Goal: Task Accomplishment & Management: Manage account settings

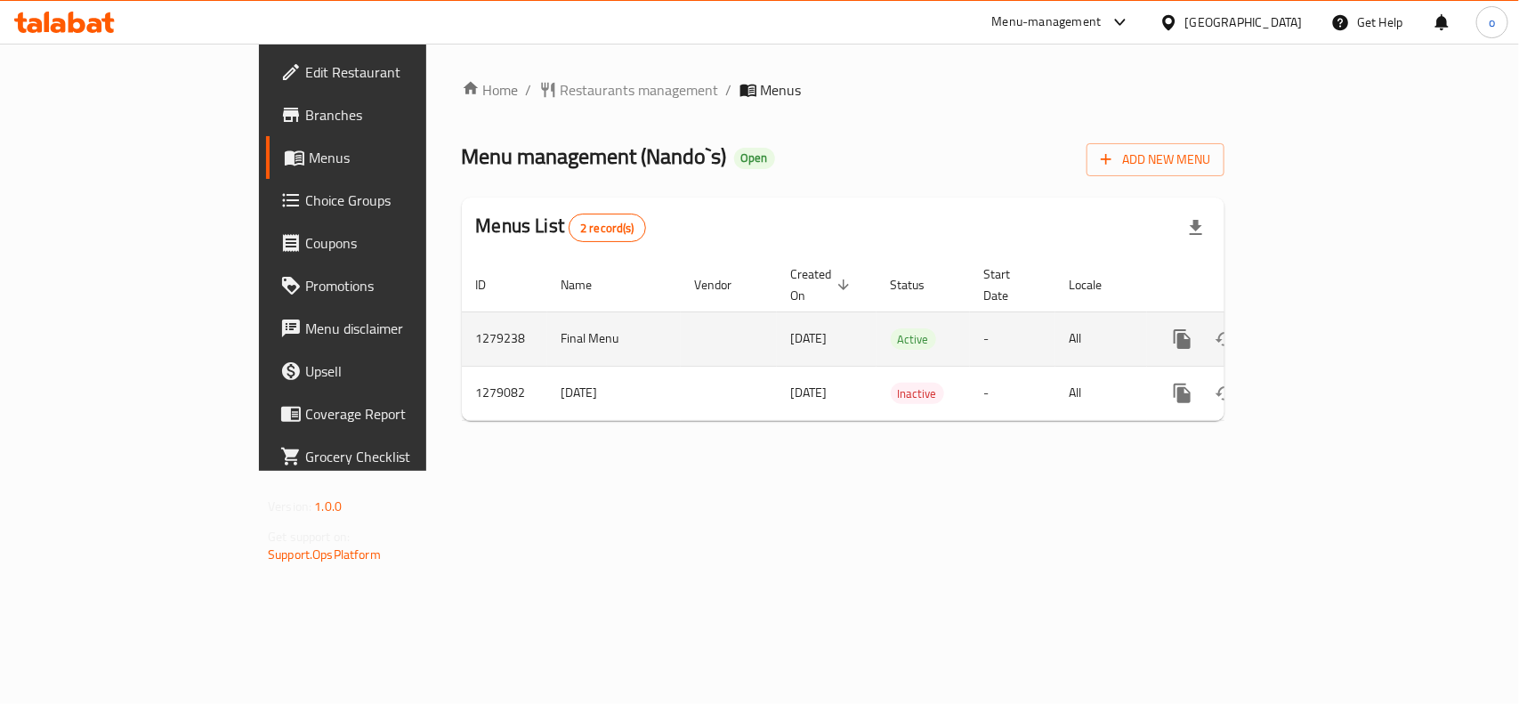
click at [1332, 318] on link "enhanced table" at bounding box center [1311, 339] width 43 height 43
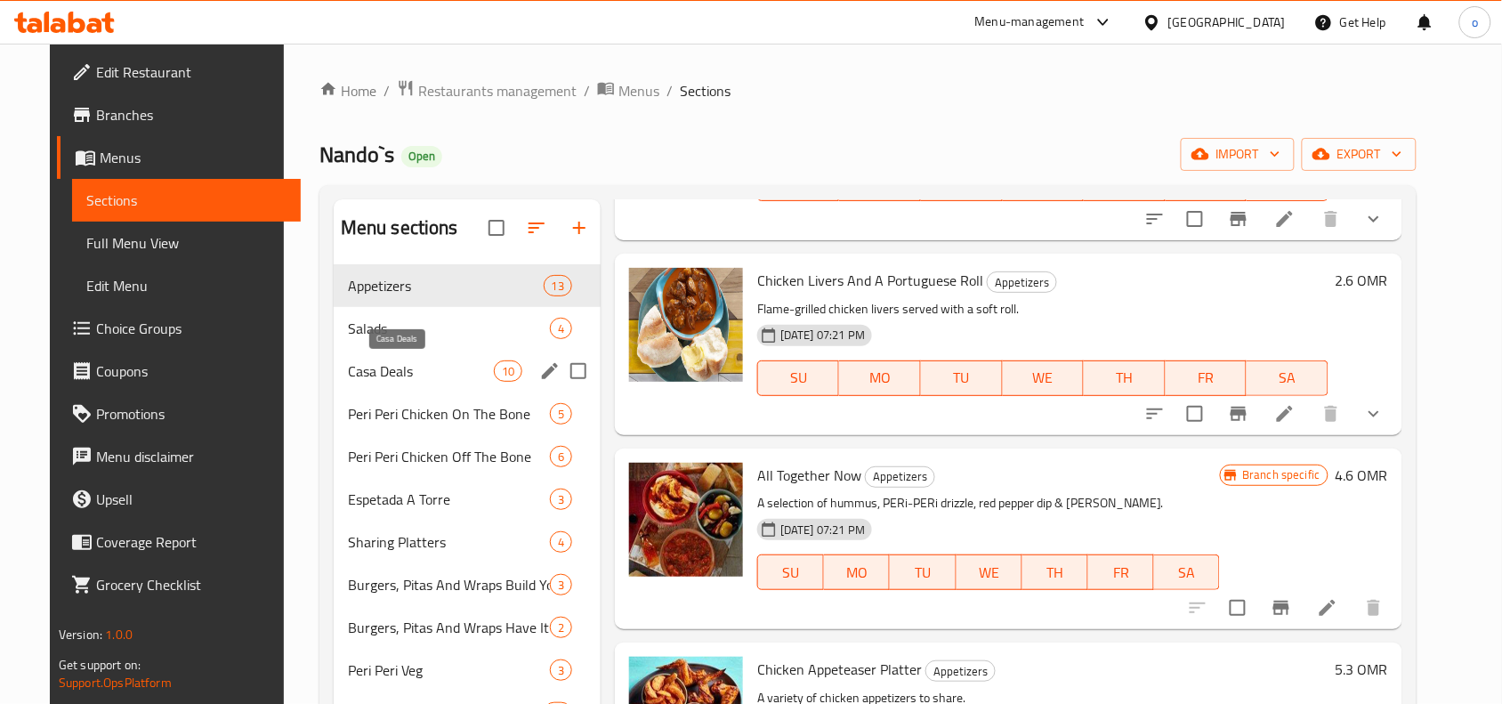
drag, startPoint x: 323, startPoint y: 376, endPoint x: 334, endPoint y: 375, distance: 10.7
click at [348, 376] on span "Casa Deals" at bounding box center [421, 370] width 146 height 21
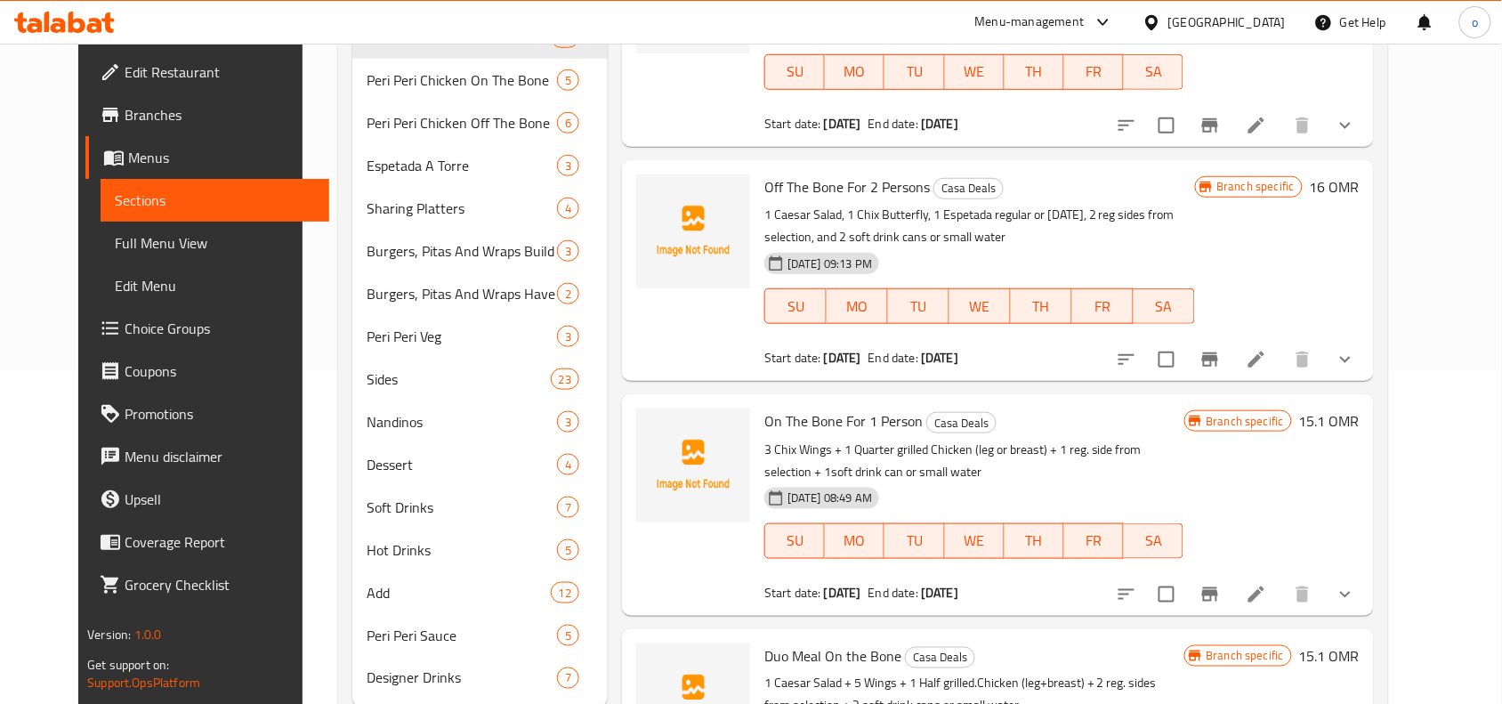
scroll to position [1104, 0]
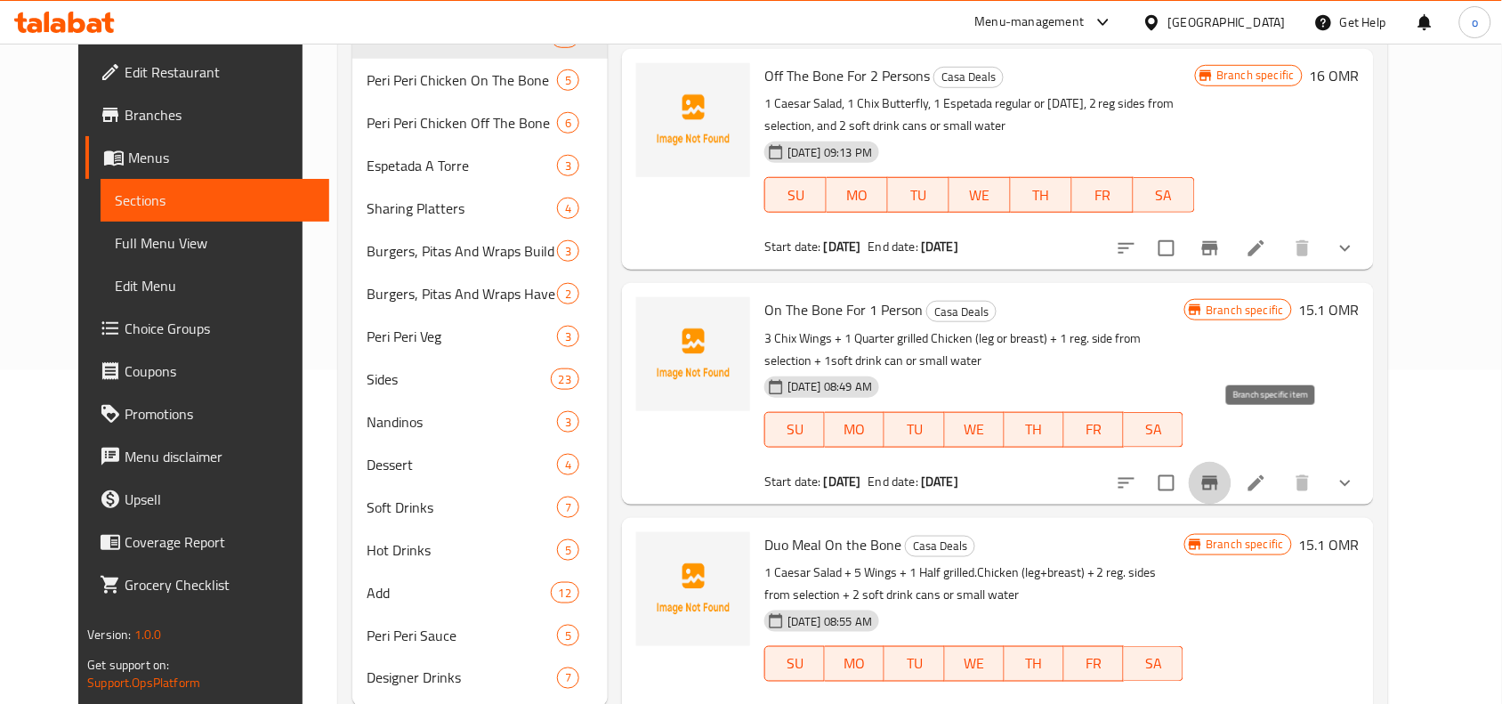
click at [1232, 462] on button "Branch-specific-item" at bounding box center [1210, 483] width 43 height 43
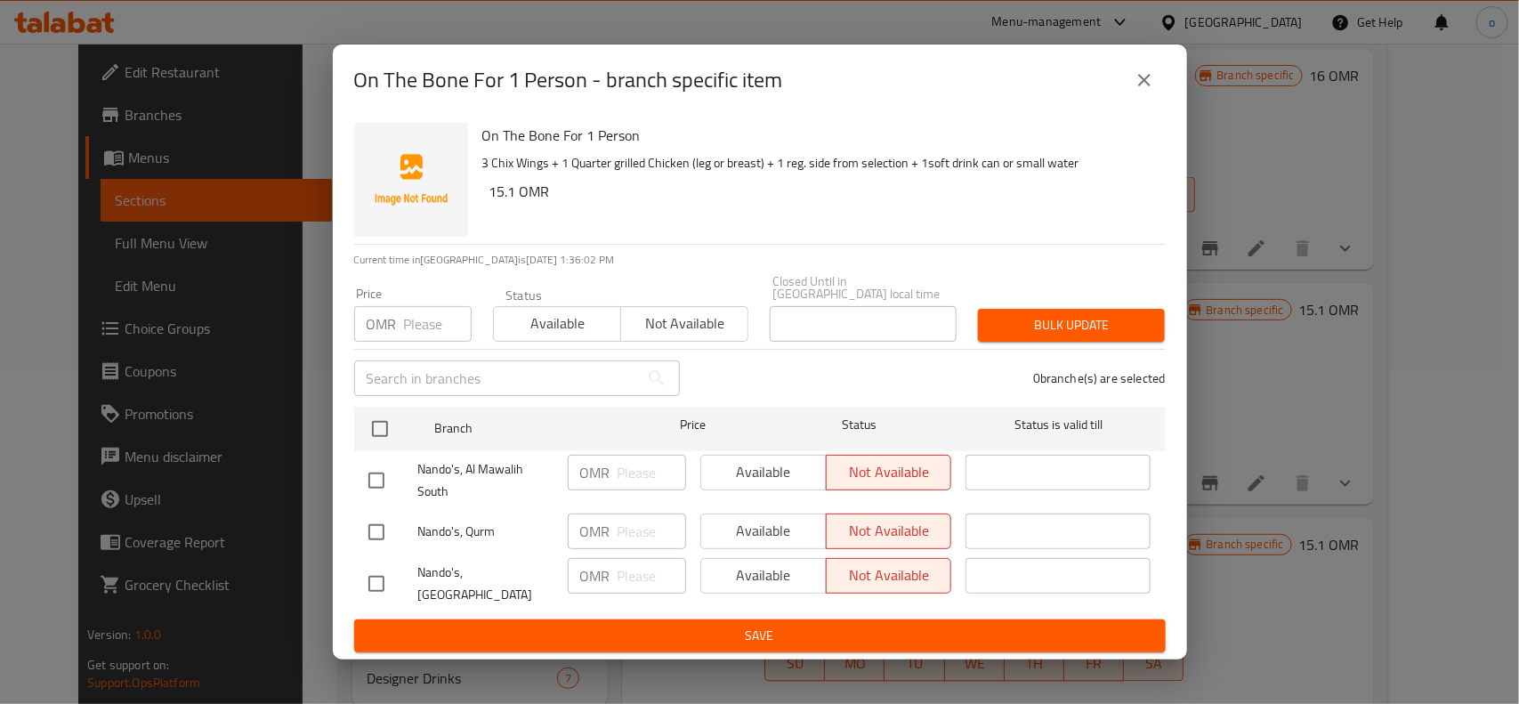
click at [1274, 421] on div "On The Bone For 1 Person - branch specific item On The Bone For 1 Person 3 Chix…" at bounding box center [759, 352] width 1519 height 704
click at [1299, 434] on div "On The Bone For 1 Person - branch specific item On The Bone For 1 Person 3 Chix…" at bounding box center [759, 352] width 1519 height 704
click at [1149, 99] on button "close" at bounding box center [1144, 80] width 43 height 43
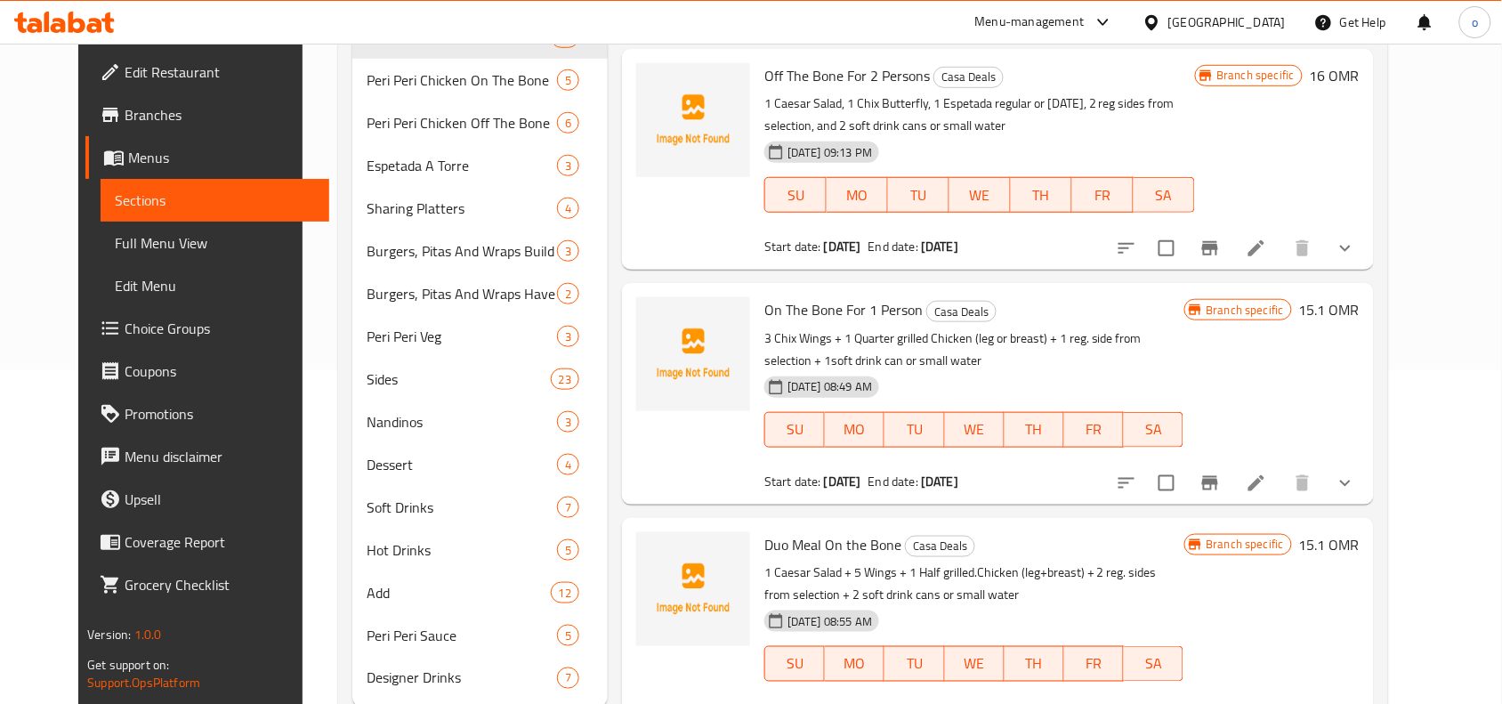
click at [1265, 475] on icon at bounding box center [1257, 483] width 16 height 16
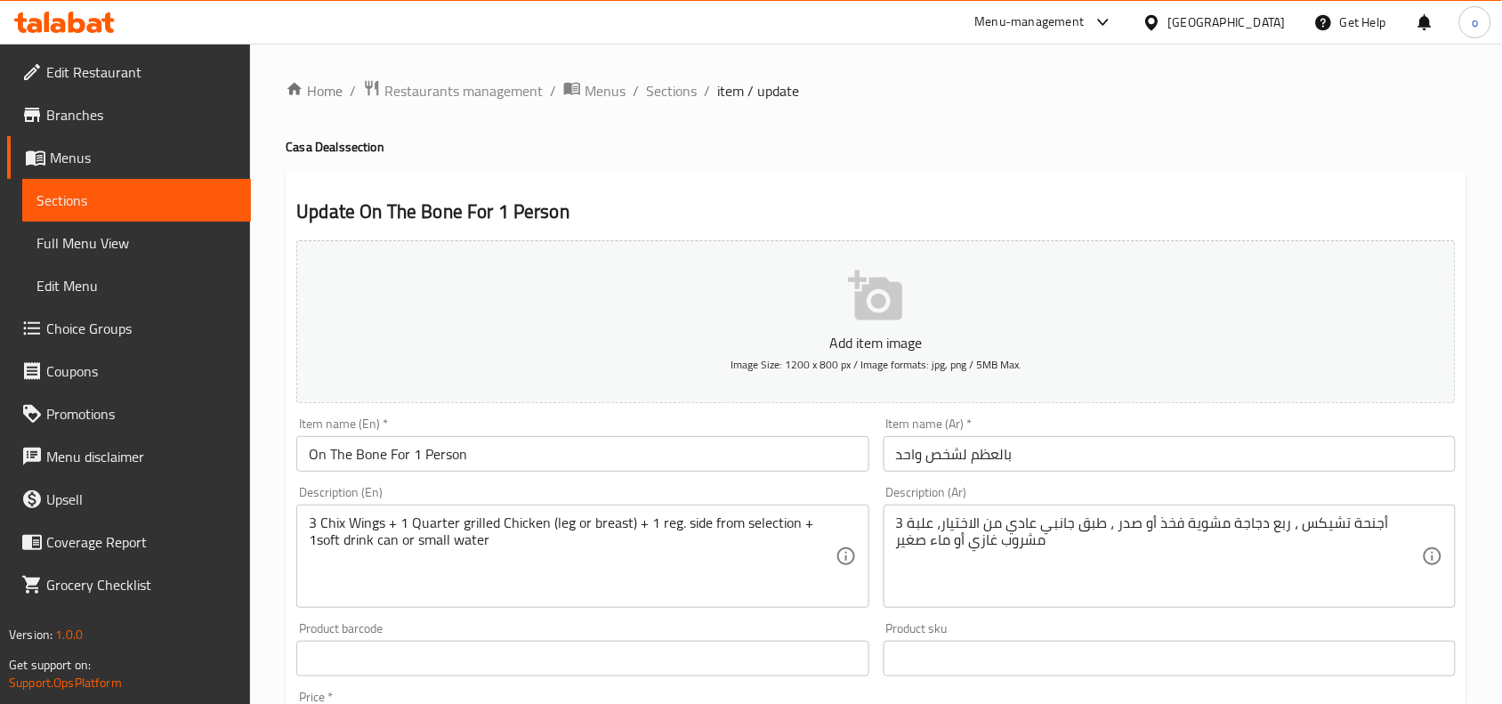
click at [683, 156] on h4 "Casa Deals section" at bounding box center [876, 147] width 1181 height 18
click at [670, 80] on span "Sections" at bounding box center [671, 90] width 51 height 21
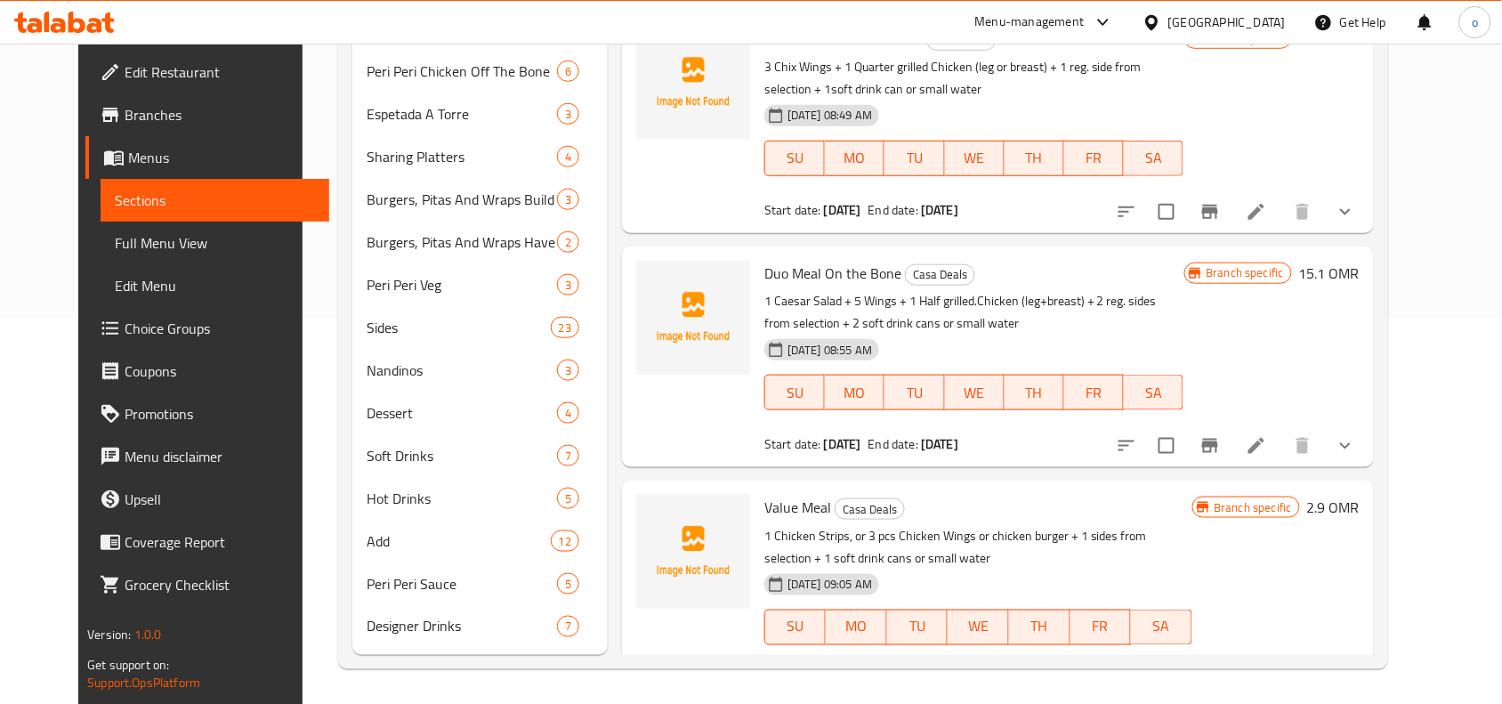
scroll to position [1326, 0]
click at [1221, 433] on icon "Branch-specific-item" at bounding box center [1210, 443] width 21 height 21
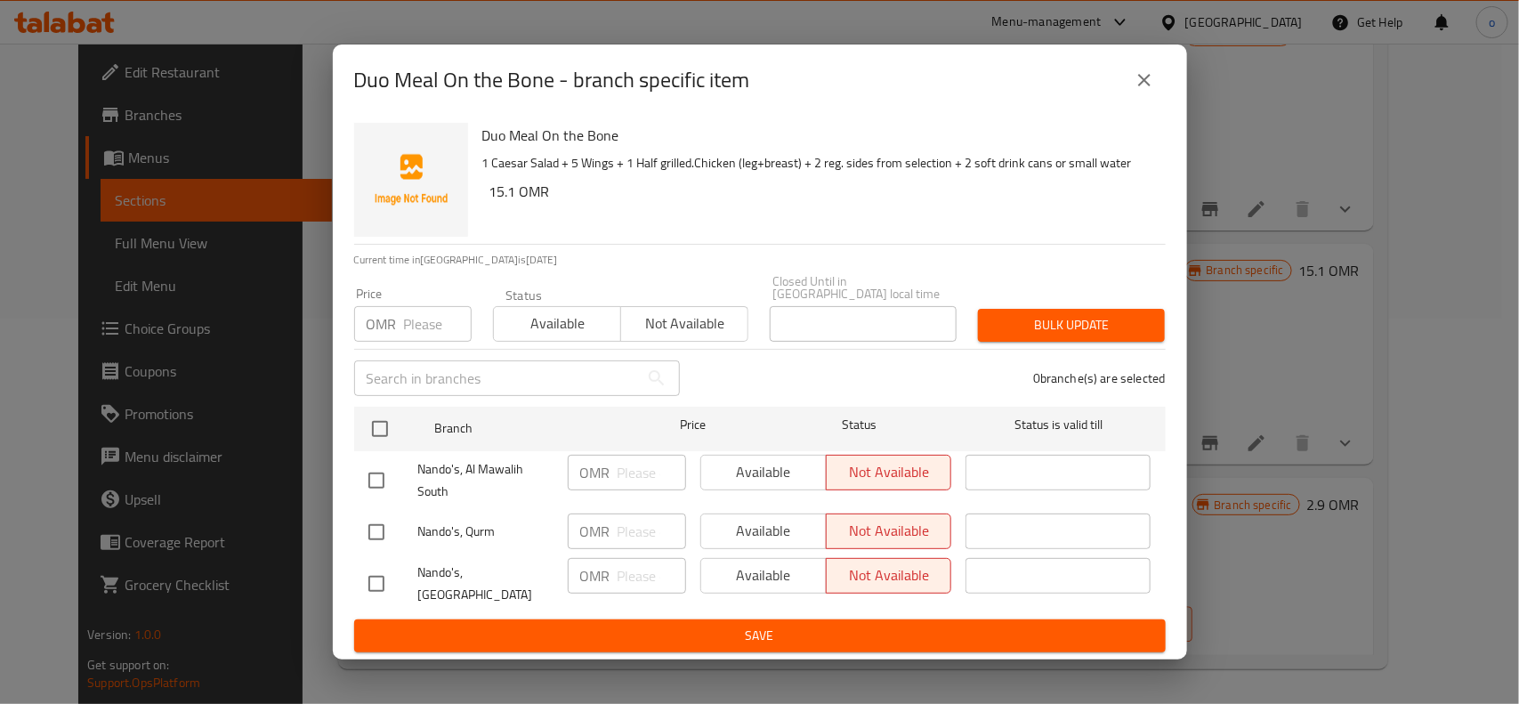
click at [1141, 101] on button "close" at bounding box center [1144, 80] width 43 height 43
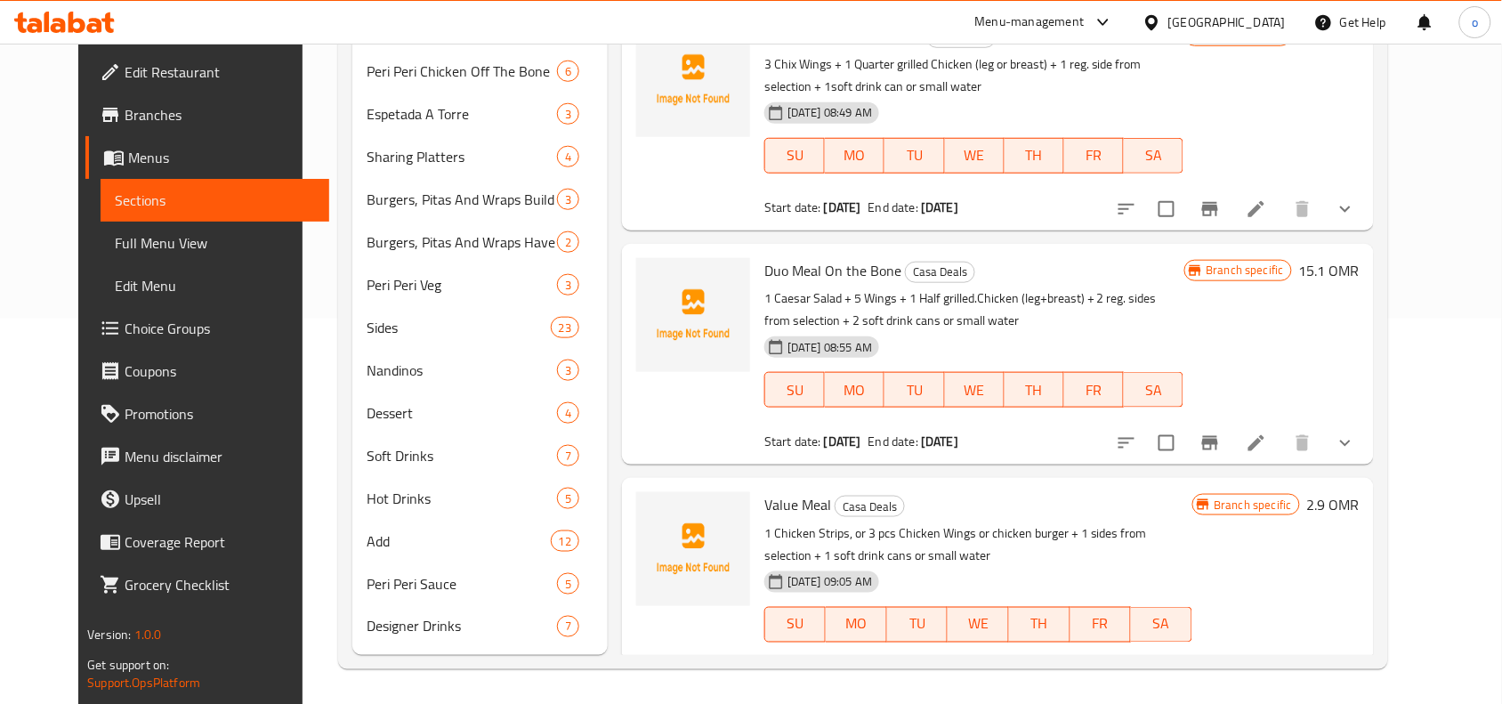
scroll to position [1215, 0]
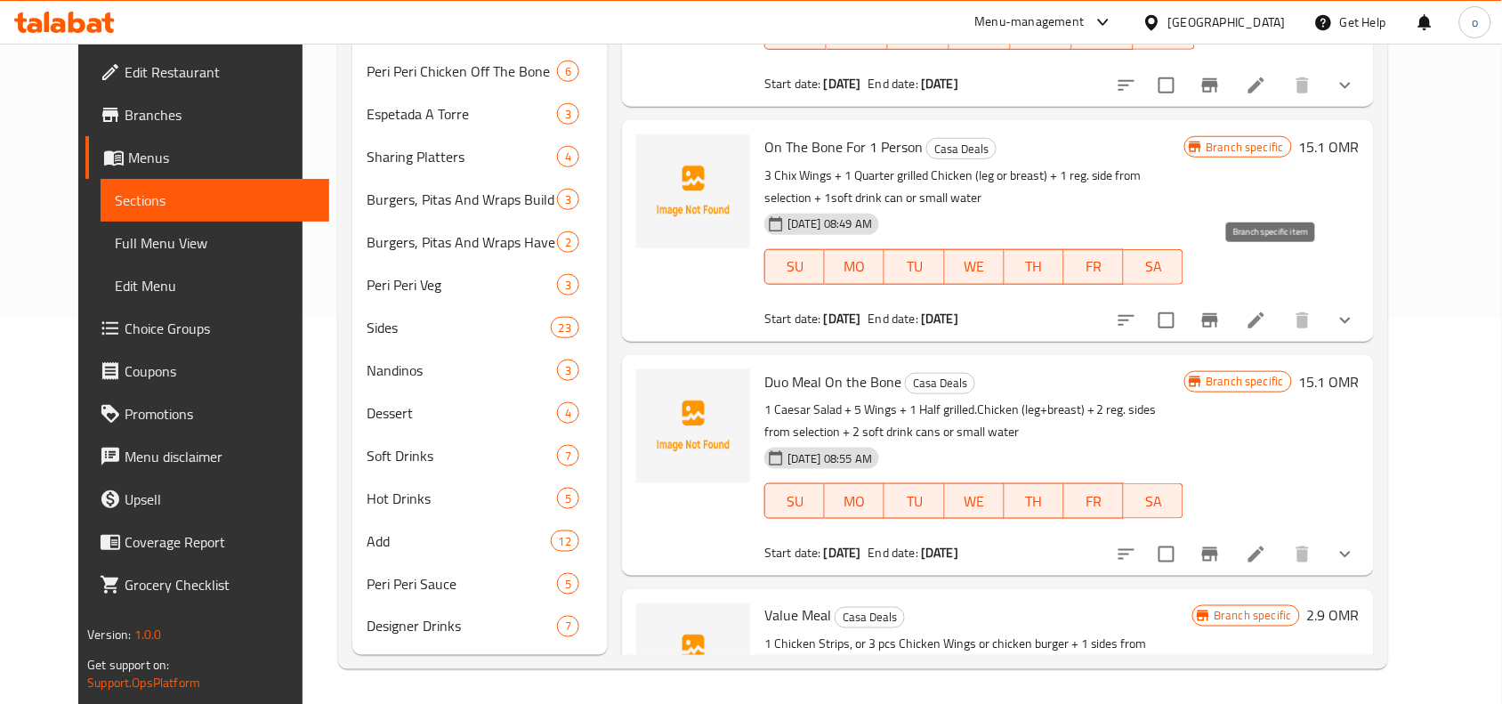
click at [1218, 313] on icon "Branch-specific-item" at bounding box center [1210, 320] width 16 height 14
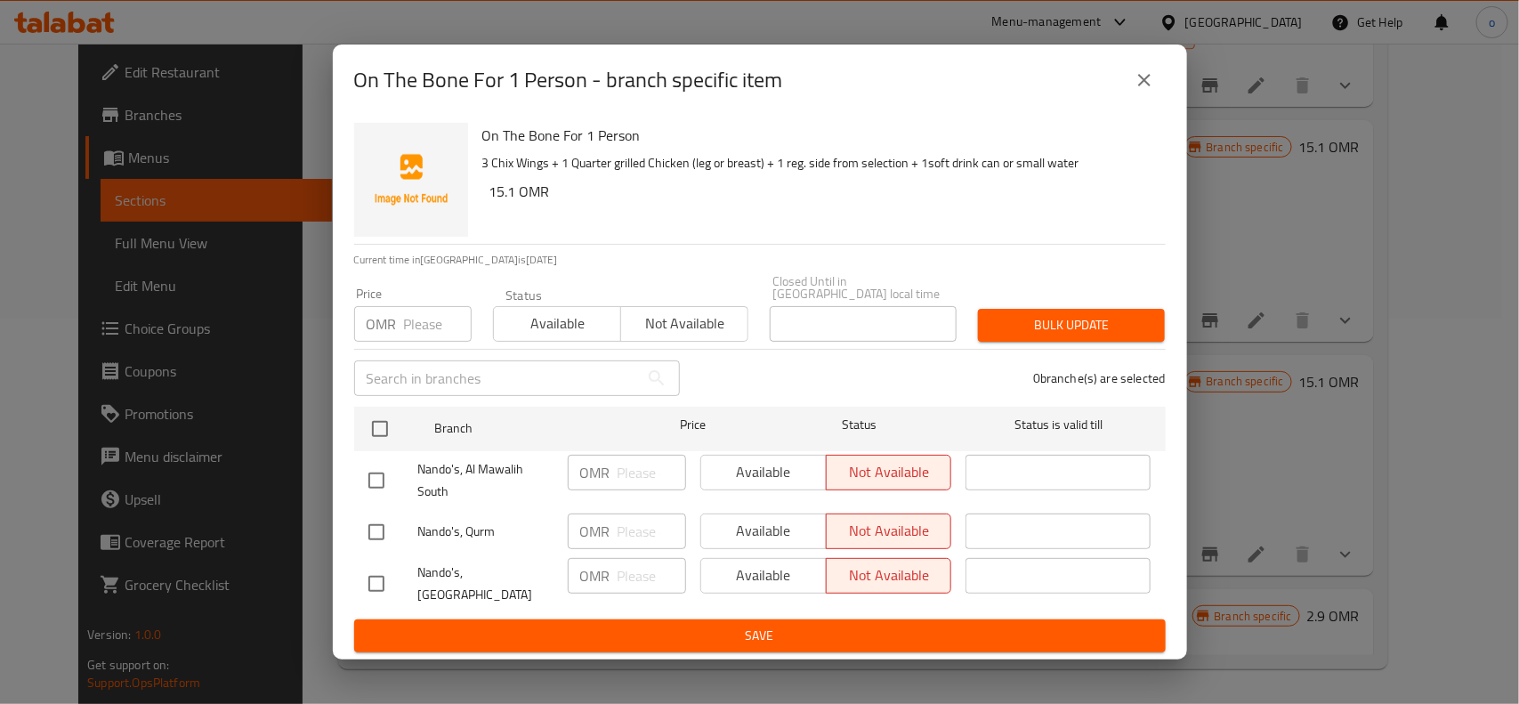
click at [428, 341] on div "Price OMR Price" at bounding box center [413, 315] width 139 height 76
click at [425, 320] on input "number" at bounding box center [438, 324] width 68 height 36
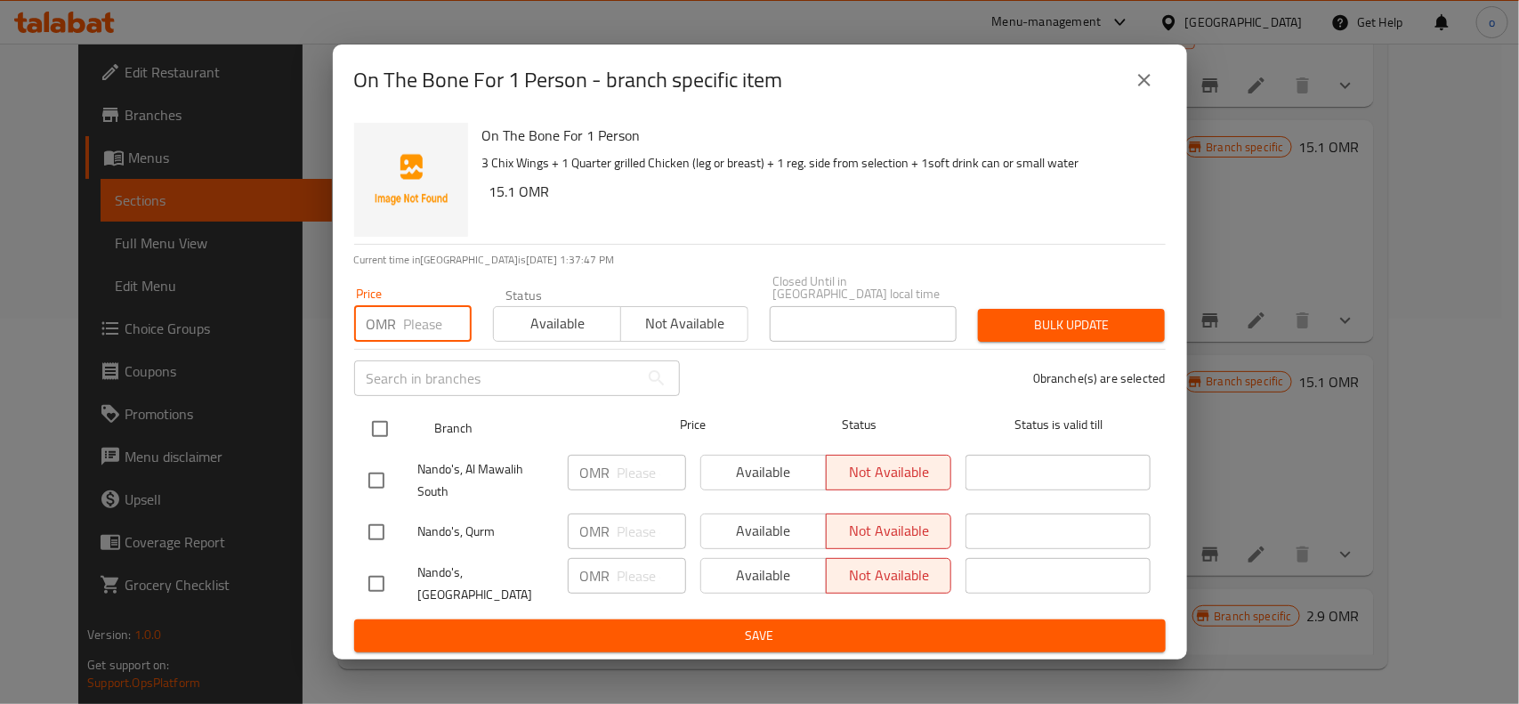
paste input "6.500"
type input "6.500"
click at [384, 410] on input "checkbox" at bounding box center [379, 428] width 37 height 37
checkbox input "true"
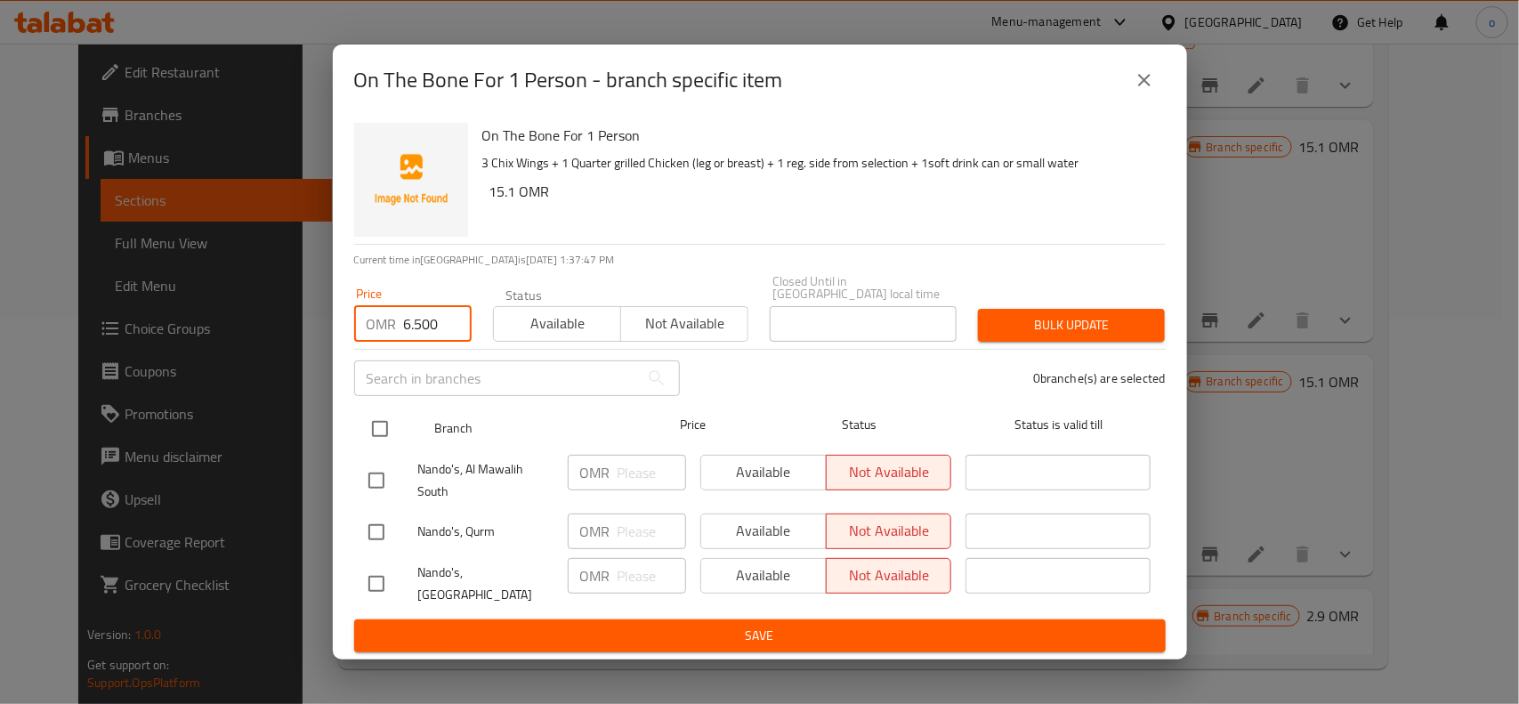
checkbox input "true"
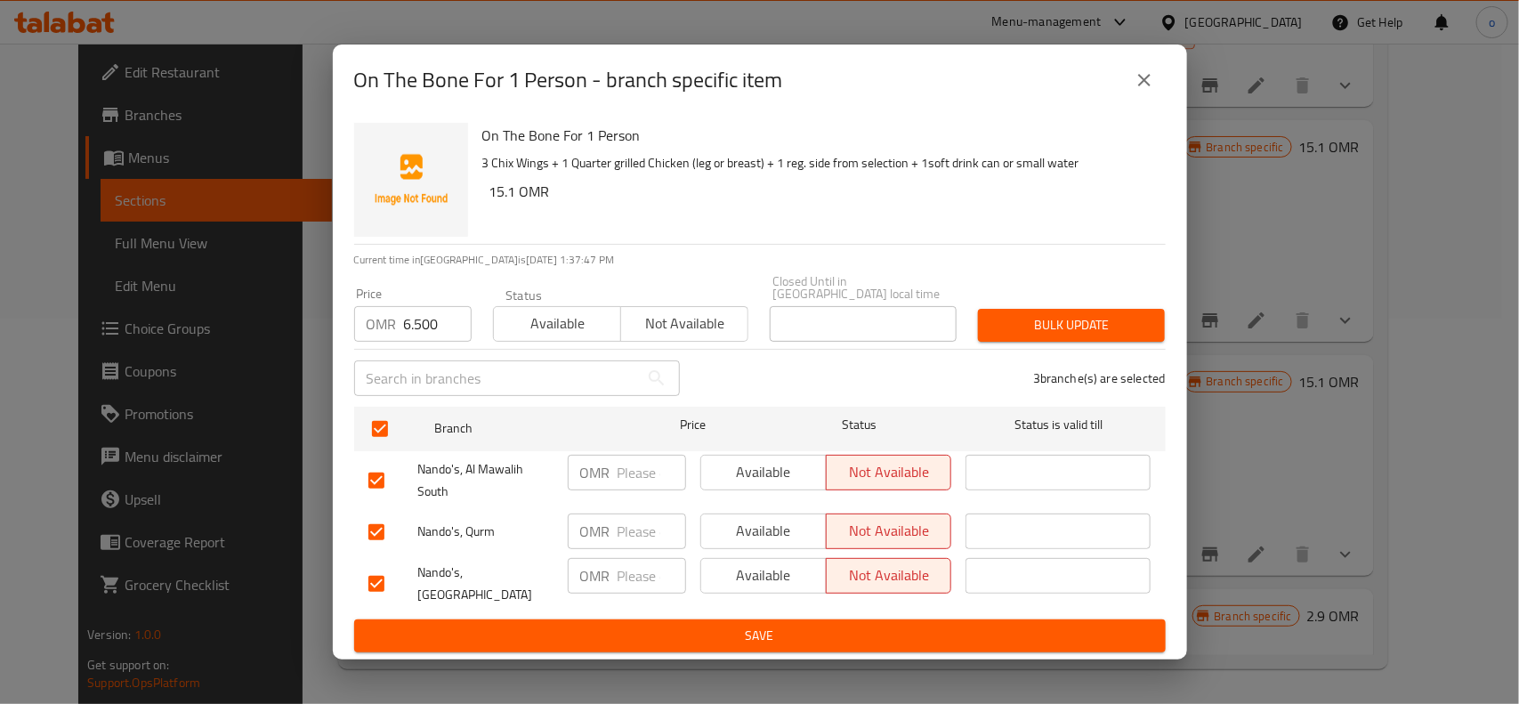
click at [1115, 314] on span "Bulk update" at bounding box center [1071, 325] width 158 height 22
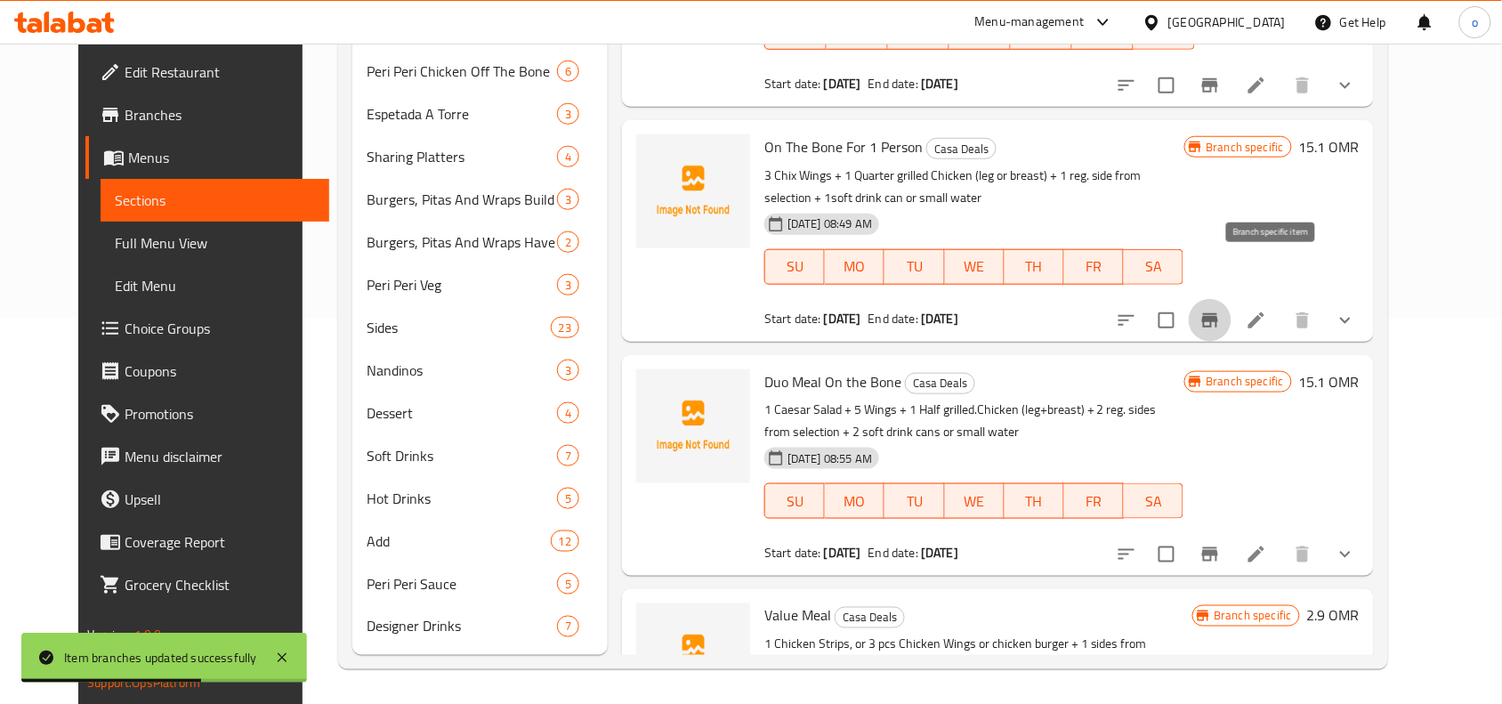
click at [1221, 310] on icon "Branch-specific-item" at bounding box center [1210, 320] width 21 height 21
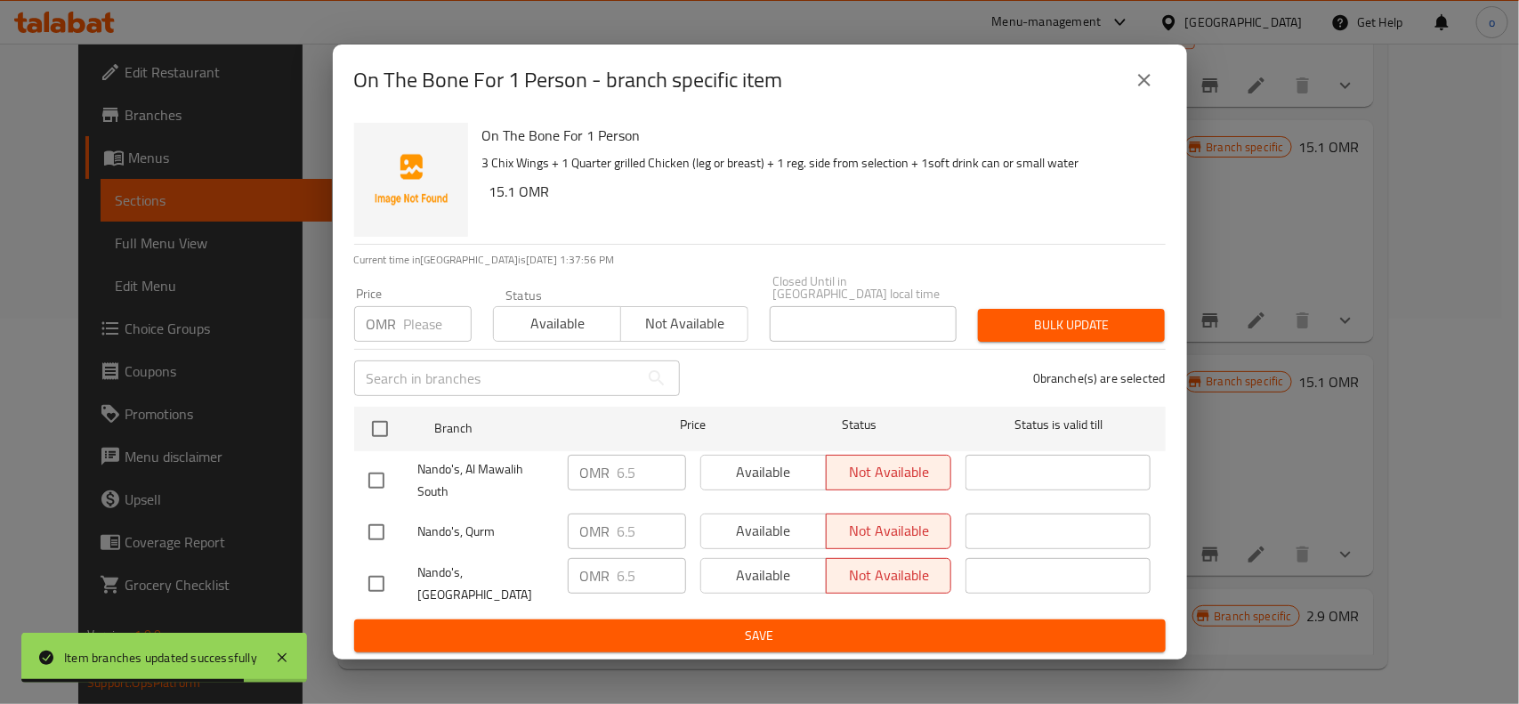
click at [1150, 77] on icon "close" at bounding box center [1144, 79] width 21 height 21
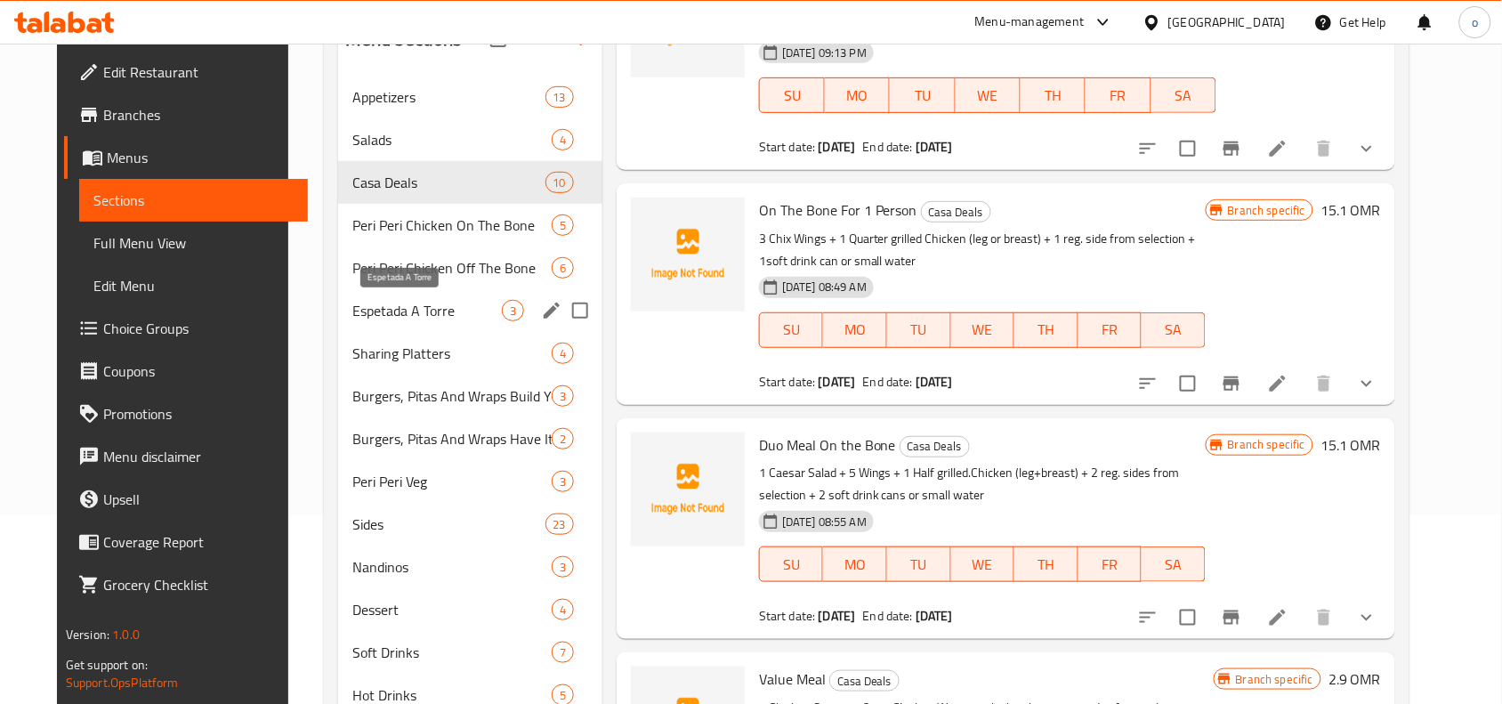
scroll to position [163, 0]
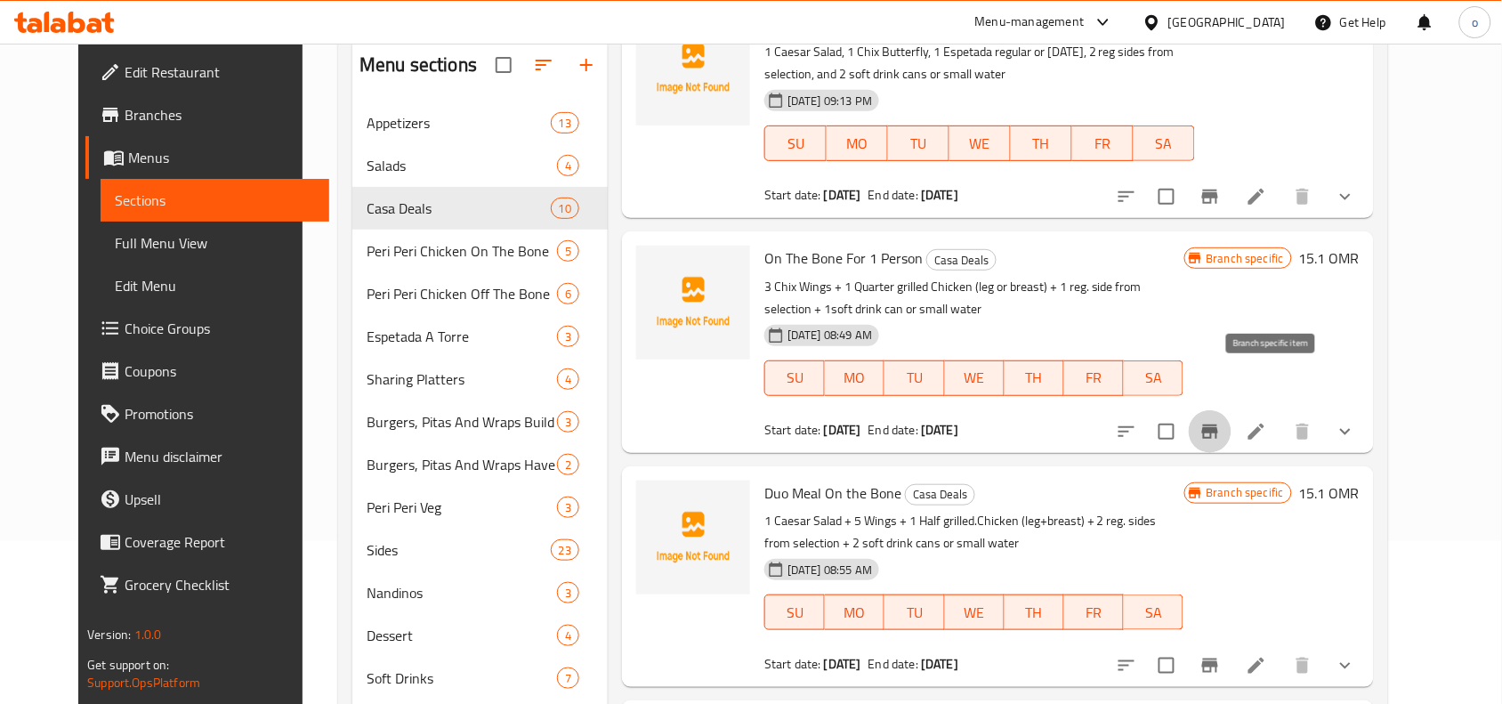
click at [1221, 421] on icon "Branch-specific-item" at bounding box center [1210, 431] width 21 height 21
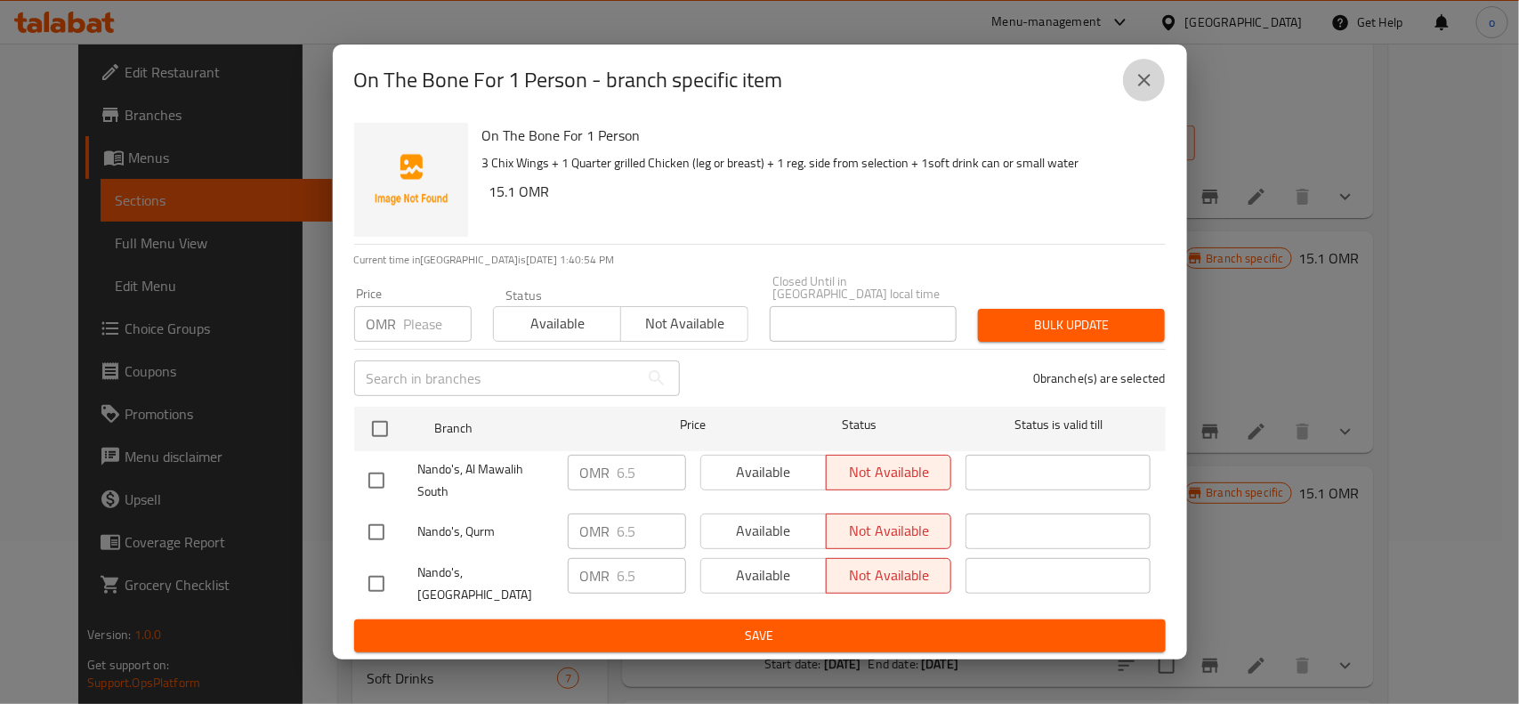
click at [1150, 86] on icon "close" at bounding box center [1144, 80] width 12 height 12
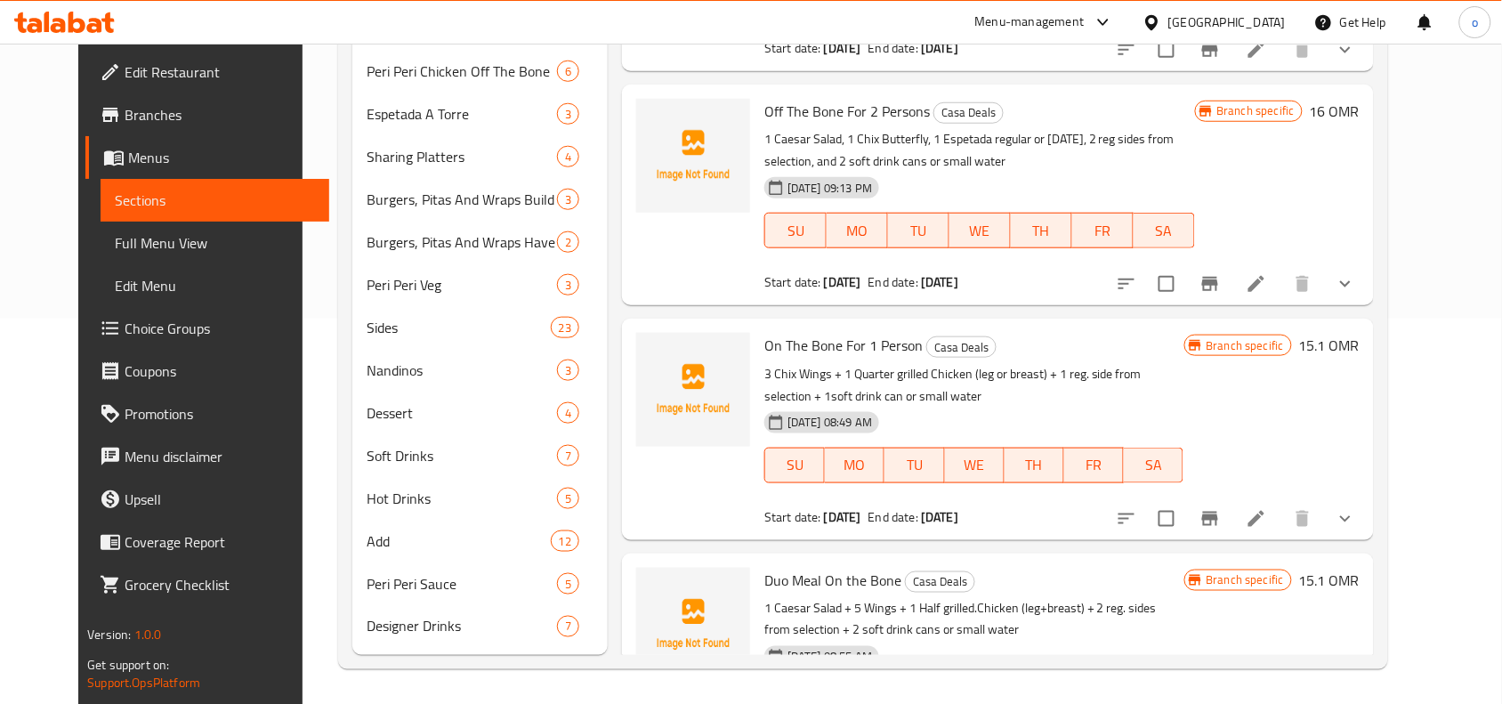
scroll to position [992, 0]
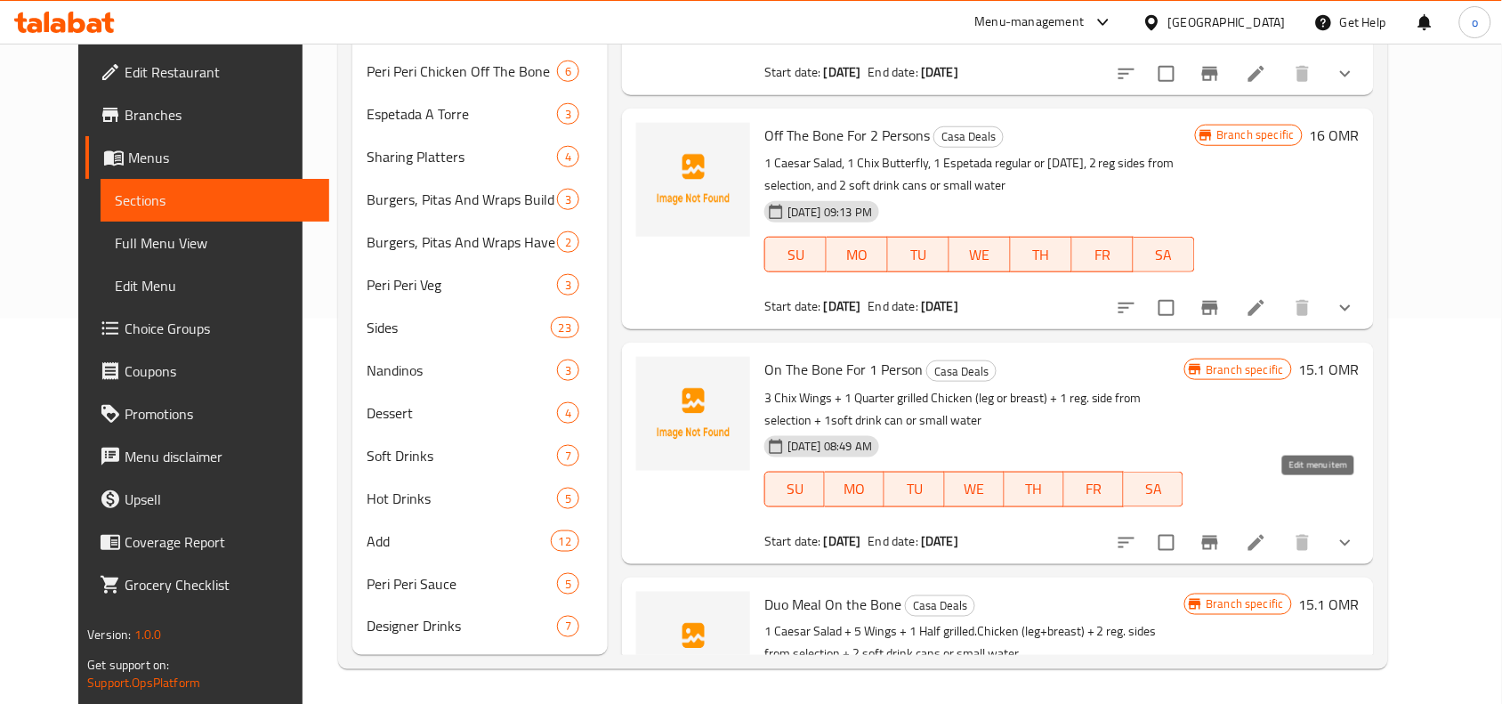
click at [1267, 532] on icon at bounding box center [1256, 542] width 21 height 21
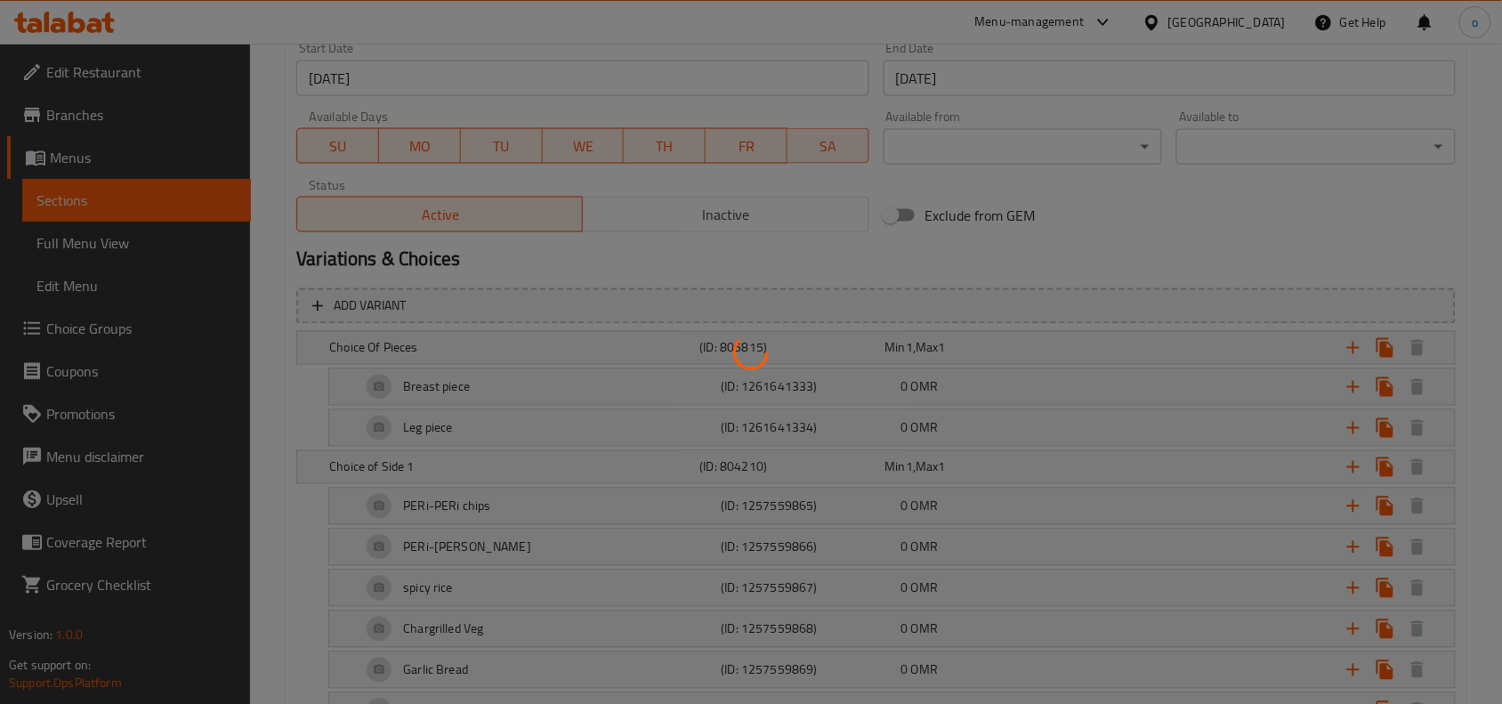
scroll to position [556, 0]
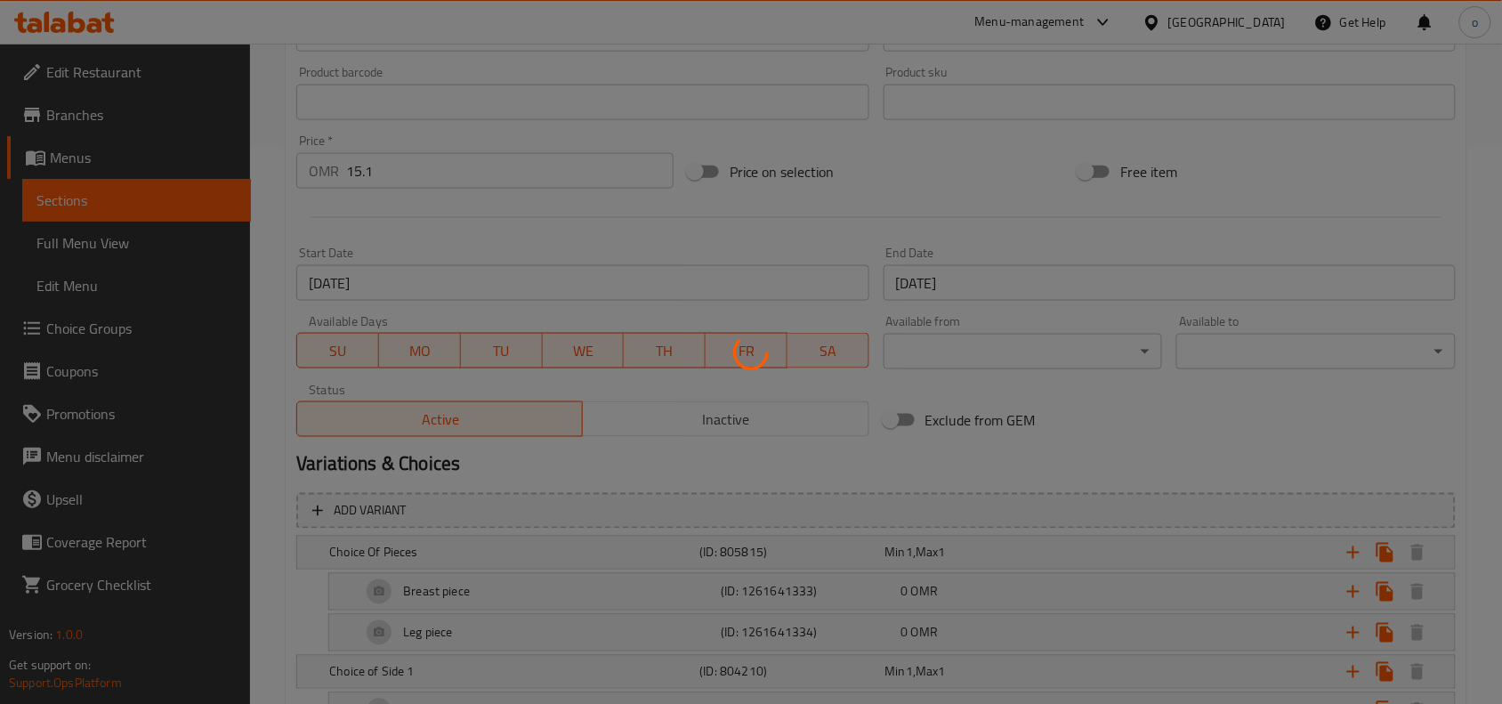
click at [374, 201] on div at bounding box center [751, 352] width 1502 height 704
click at [384, 153] on div at bounding box center [751, 352] width 1502 height 704
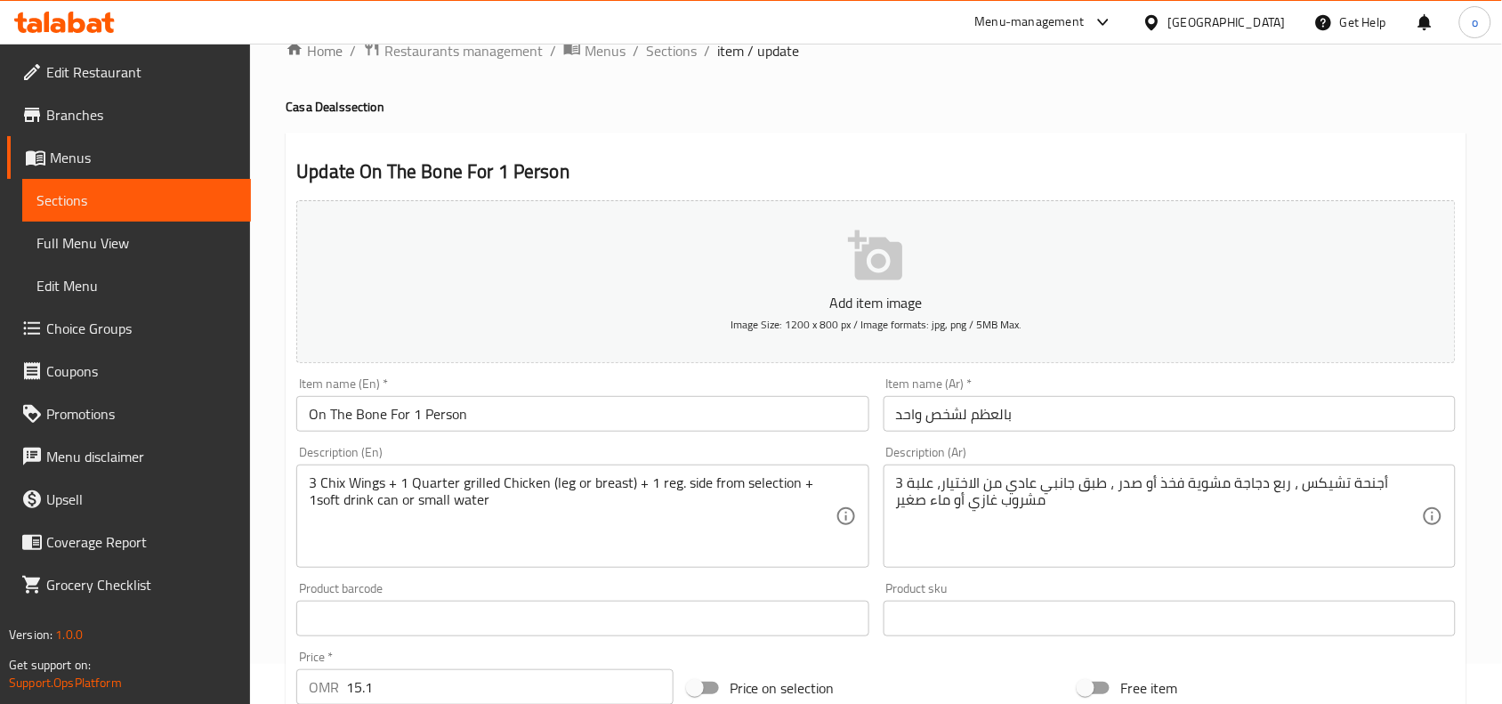
scroll to position [0, 0]
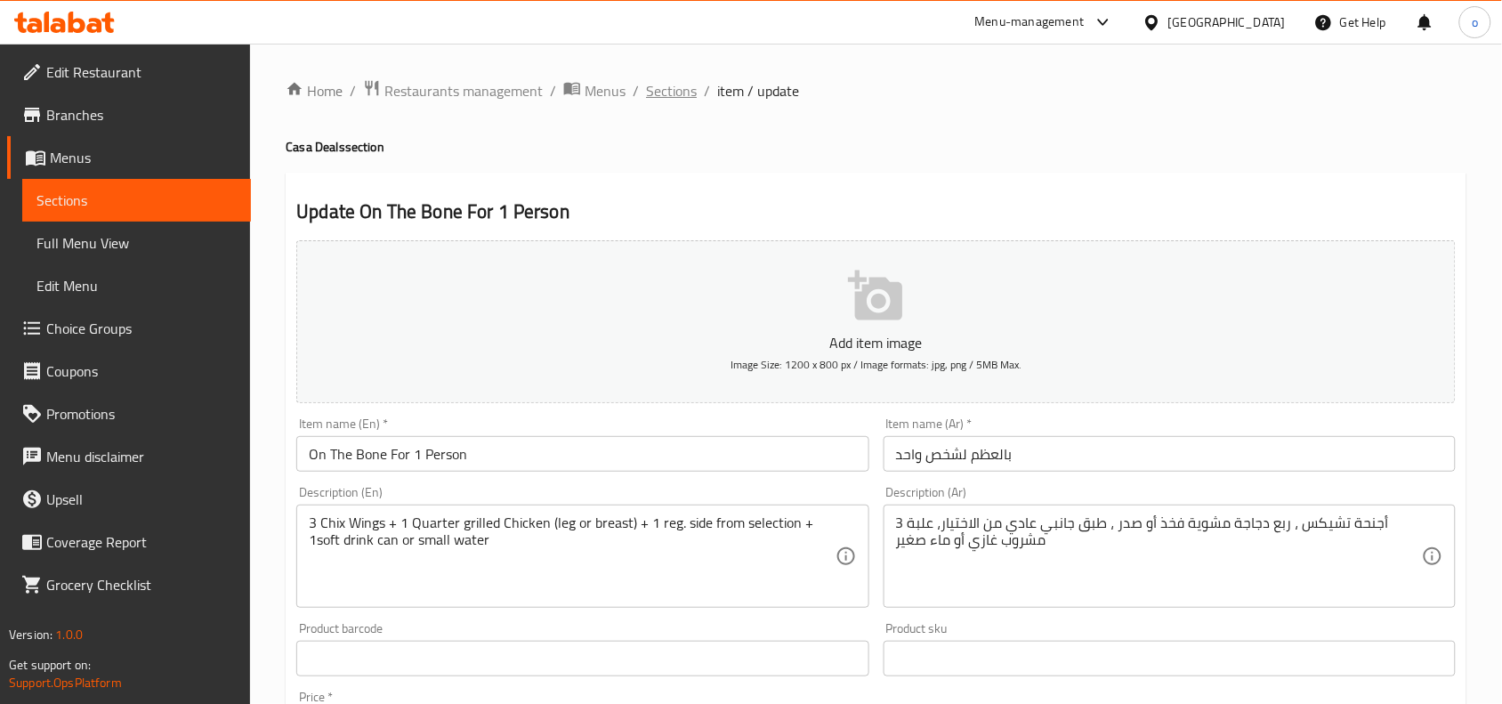
click at [665, 81] on span "Sections" at bounding box center [671, 90] width 51 height 21
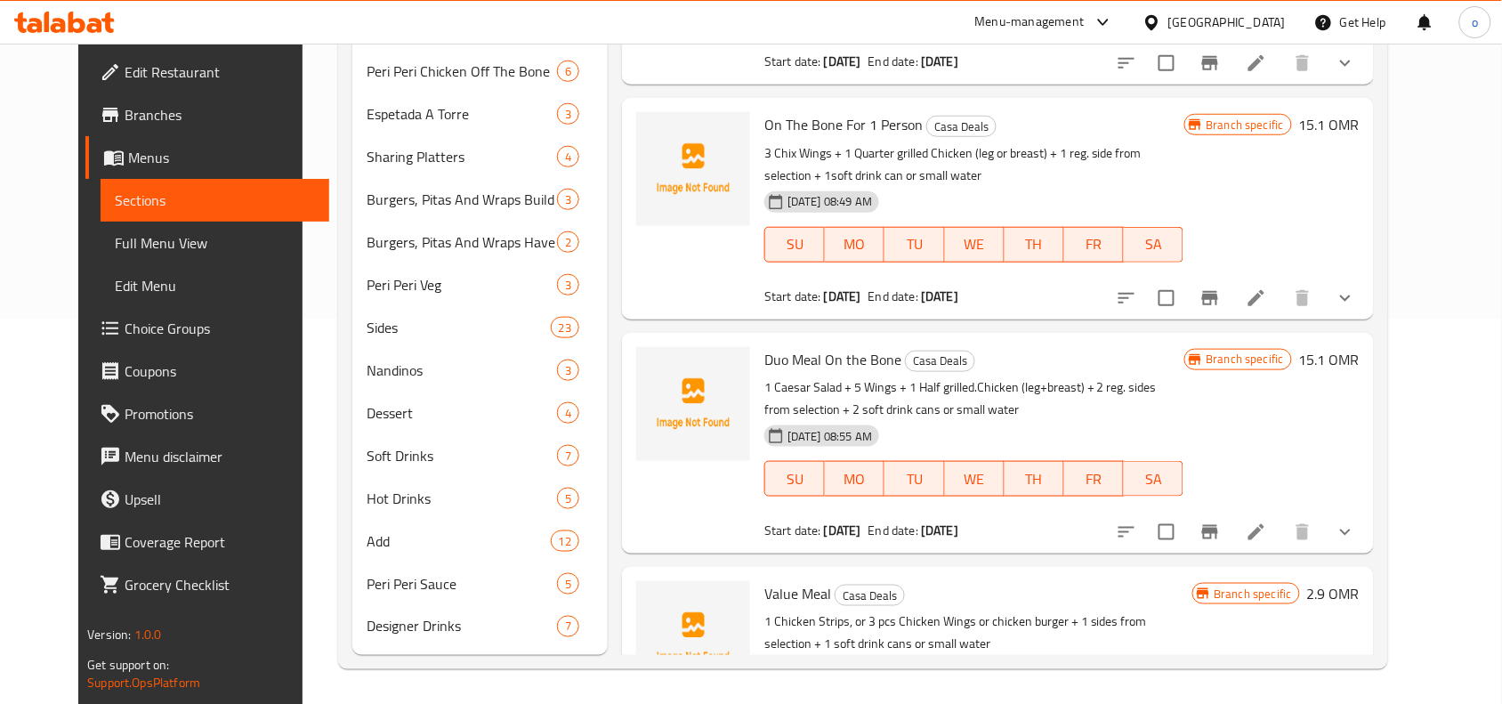
scroll to position [1104, 0]
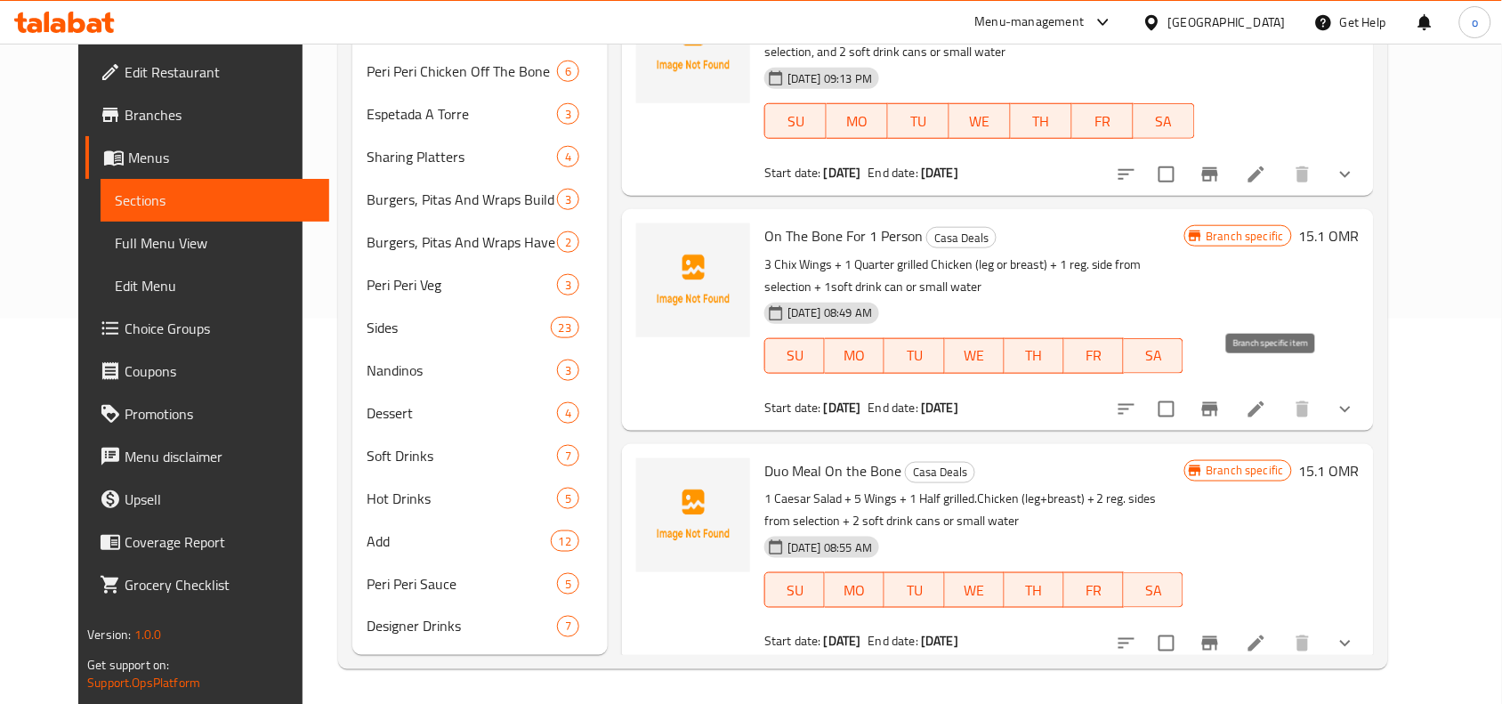
click at [1218, 402] on icon "Branch-specific-item" at bounding box center [1210, 409] width 16 height 14
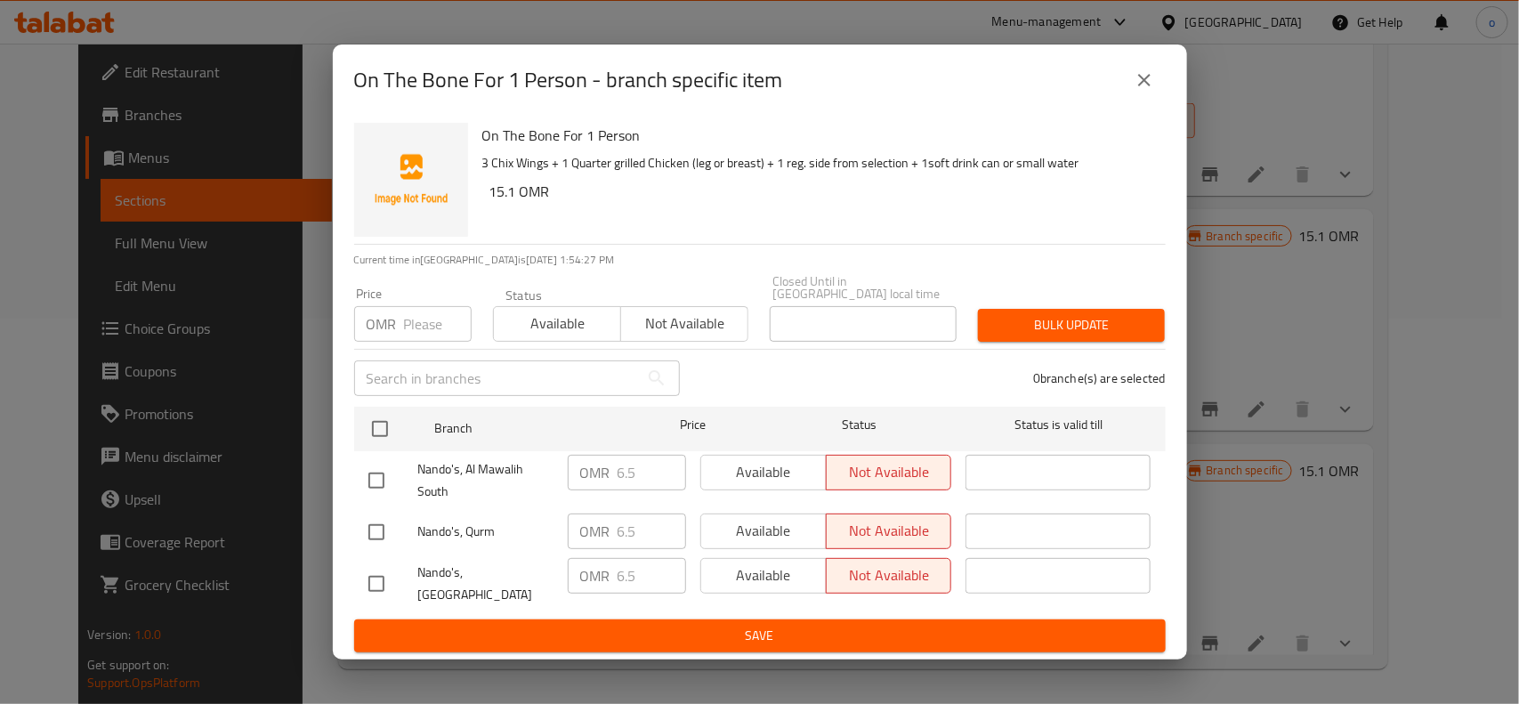
click at [1144, 89] on icon "close" at bounding box center [1144, 79] width 21 height 21
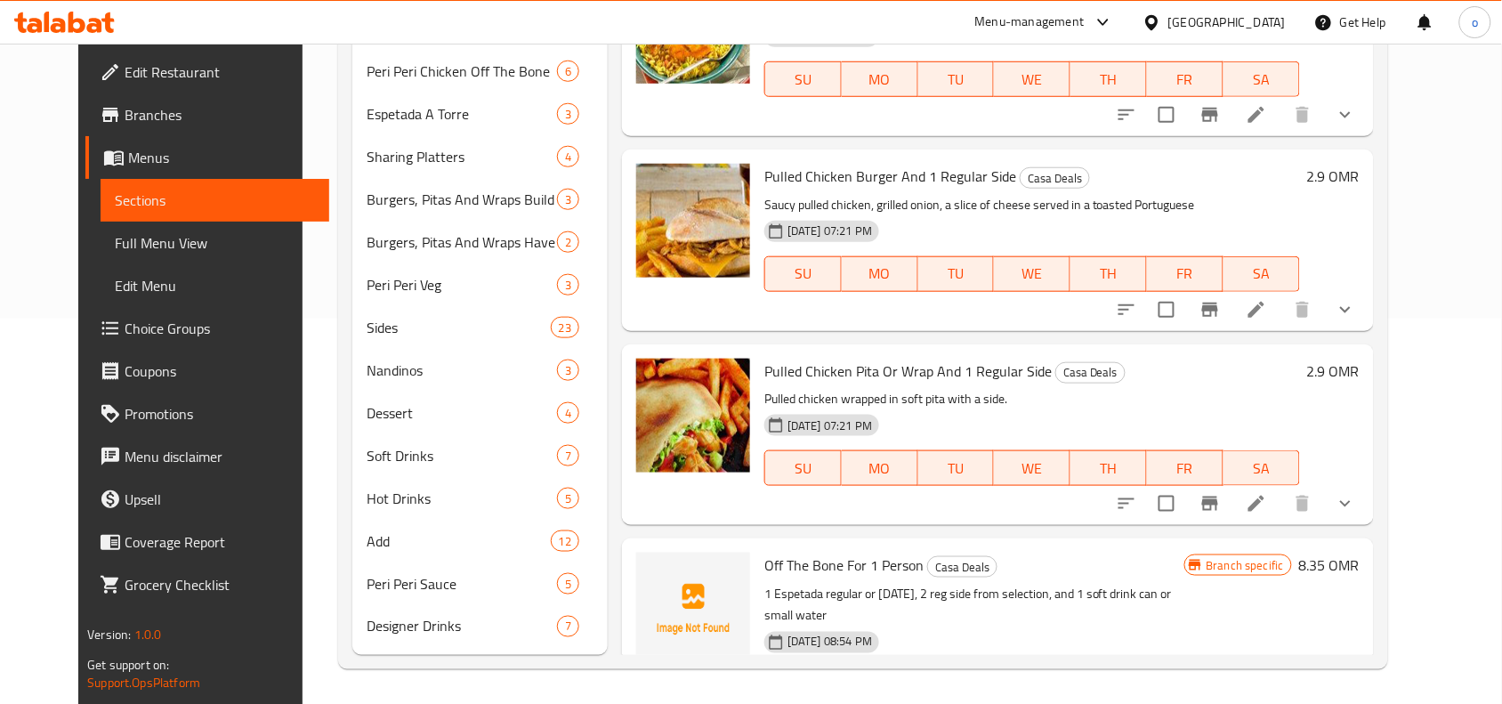
scroll to position [0, 0]
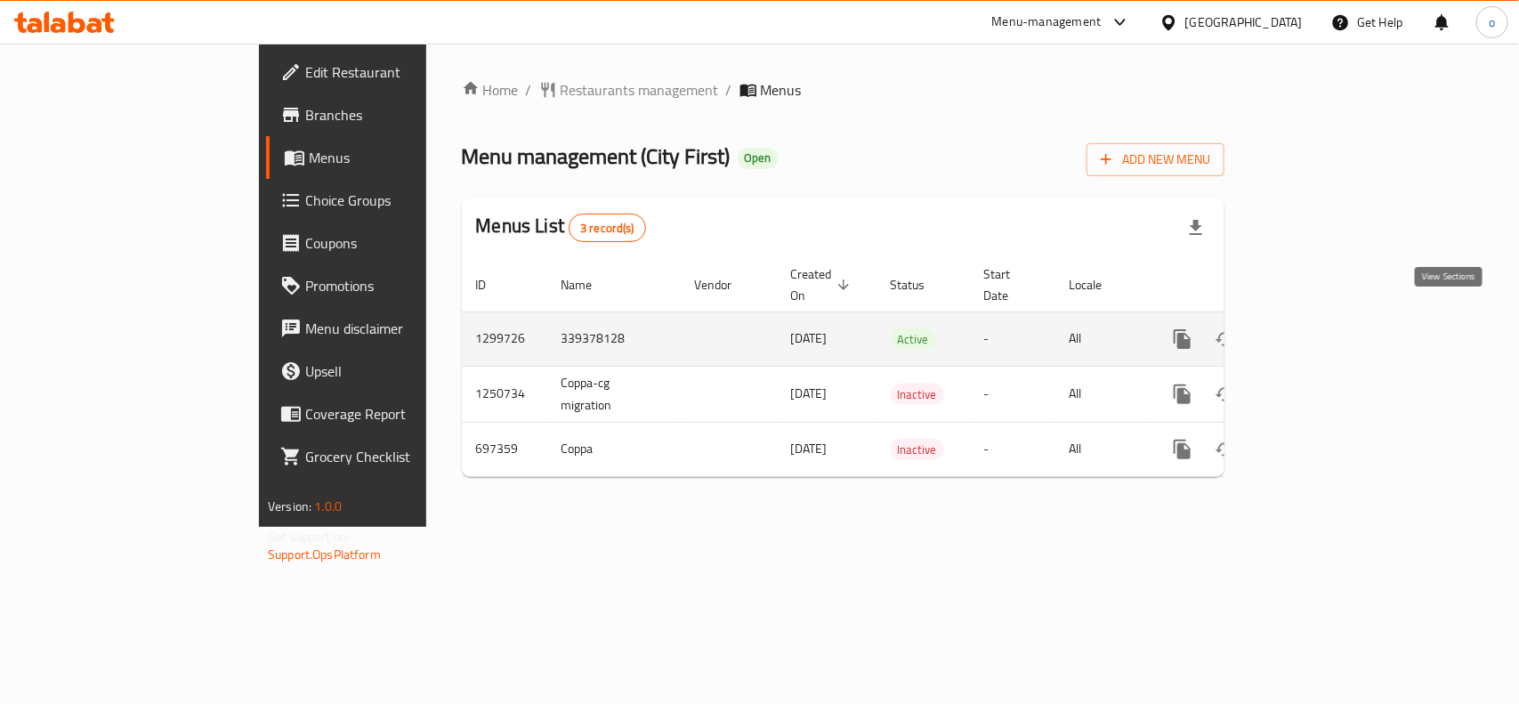
click at [1322, 328] on icon "enhanced table" at bounding box center [1310, 338] width 21 height 21
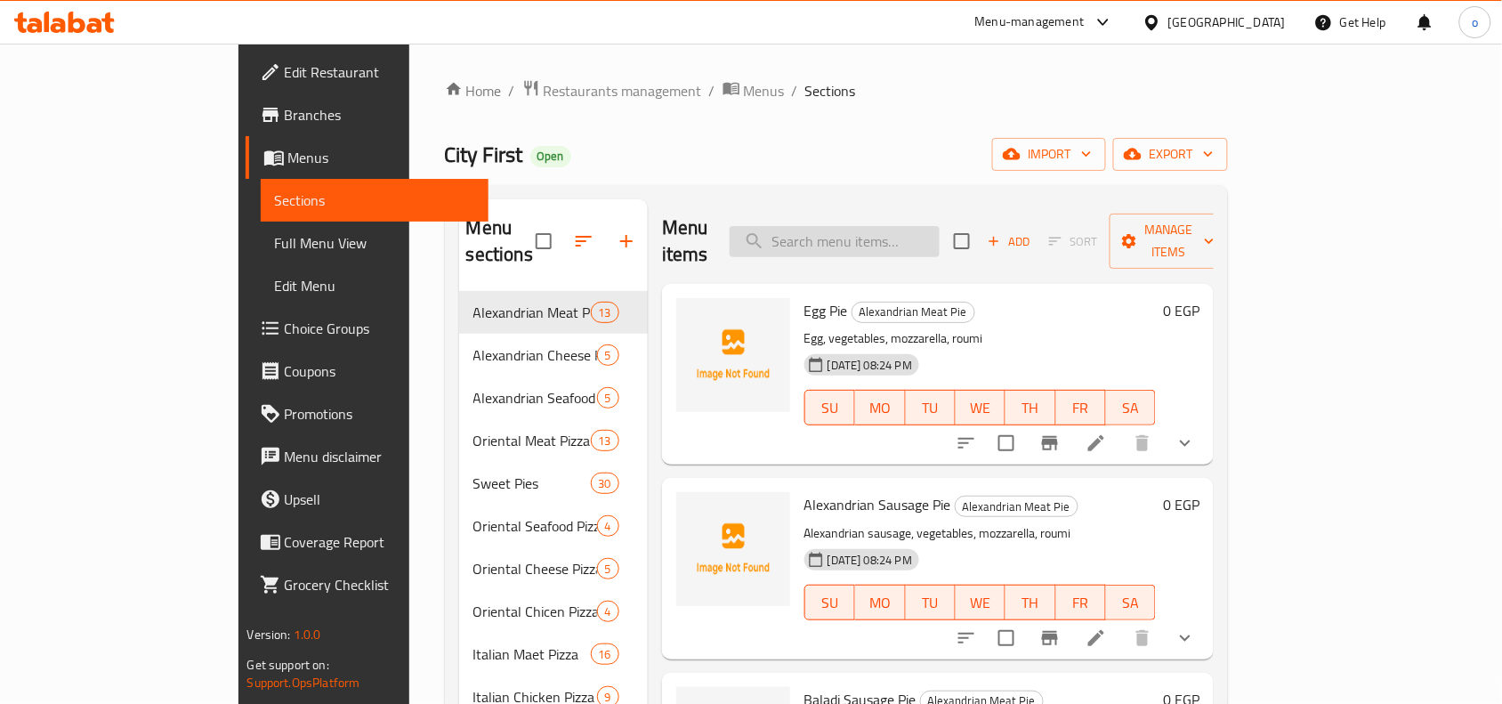
click at [875, 226] on input "search" at bounding box center [835, 241] width 210 height 31
paste input "١ بيتزا إيطالي لحمه صغير ١ بيتزا إيطالي سوسيس صغير"
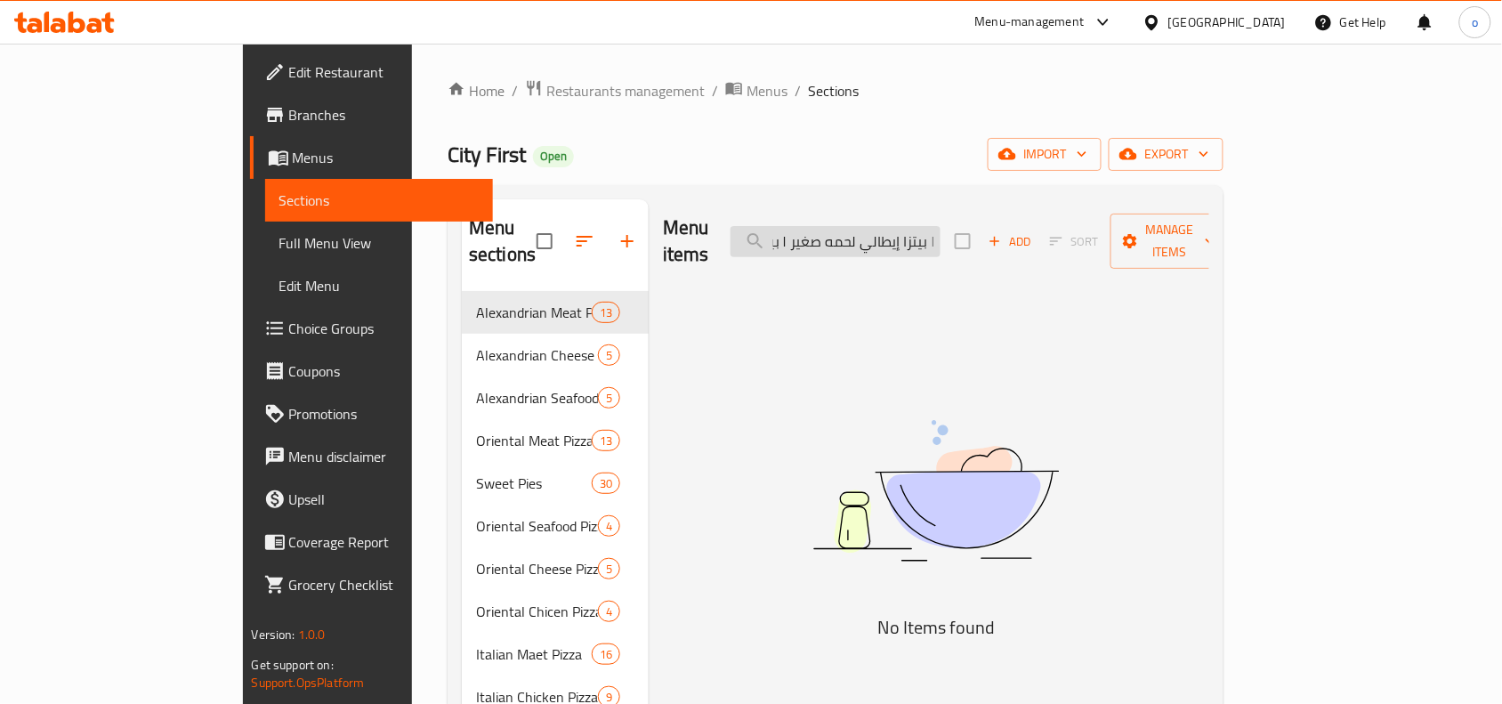
click at [941, 234] on input "١ بيتزا إيطالي لحمه صغير ١ بيتزا إيطالي سوسيس صغير" at bounding box center [836, 241] width 210 height 31
type input "١ بيتزا إيطالي لحمه صغير ١ بيتزا إيطالي سوسيس صغير"
click at [964, 373] on img at bounding box center [936, 491] width 445 height 236
click at [941, 234] on input "١ بيتزا إيطالي لحمه صغير ١ بيتزا إيطالي سوسيس صغير" at bounding box center [836, 241] width 210 height 31
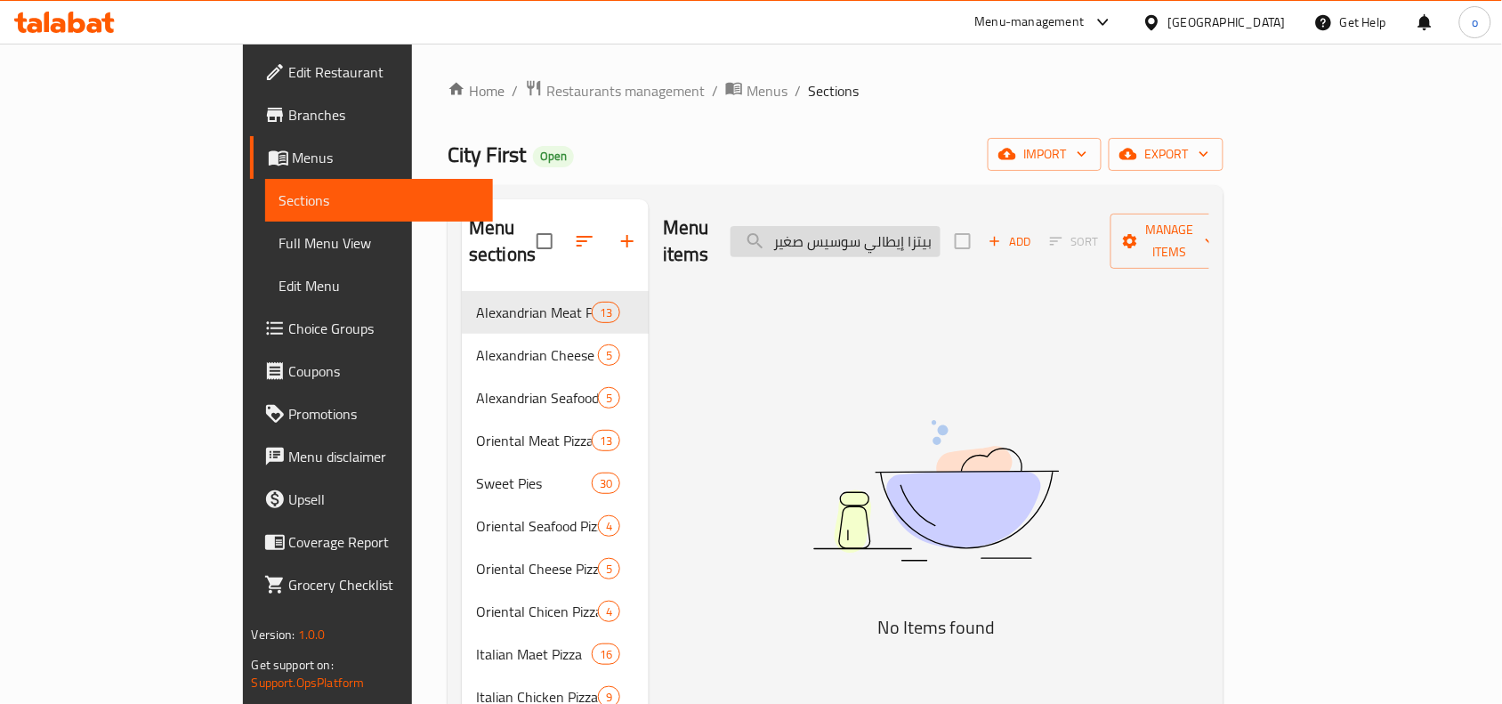
click at [941, 234] on input "١ بيتزا إيطالي لحمه صغير ١ بيتزا إيطالي سوسيس صغير" at bounding box center [836, 241] width 210 height 31
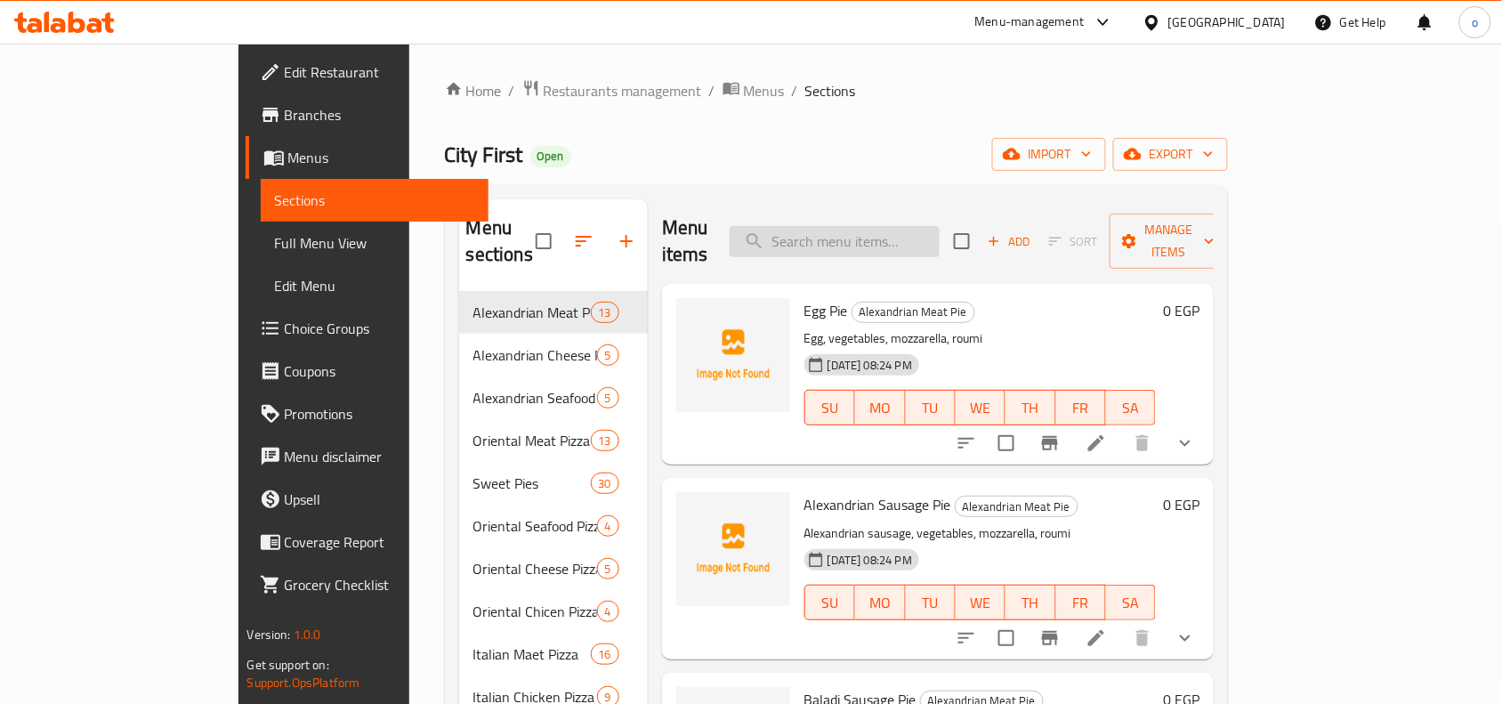
click at [928, 236] on input "search" at bounding box center [835, 241] width 210 height 31
paste input "كريب الصاروخ"
type input "كريب الصاروخ"
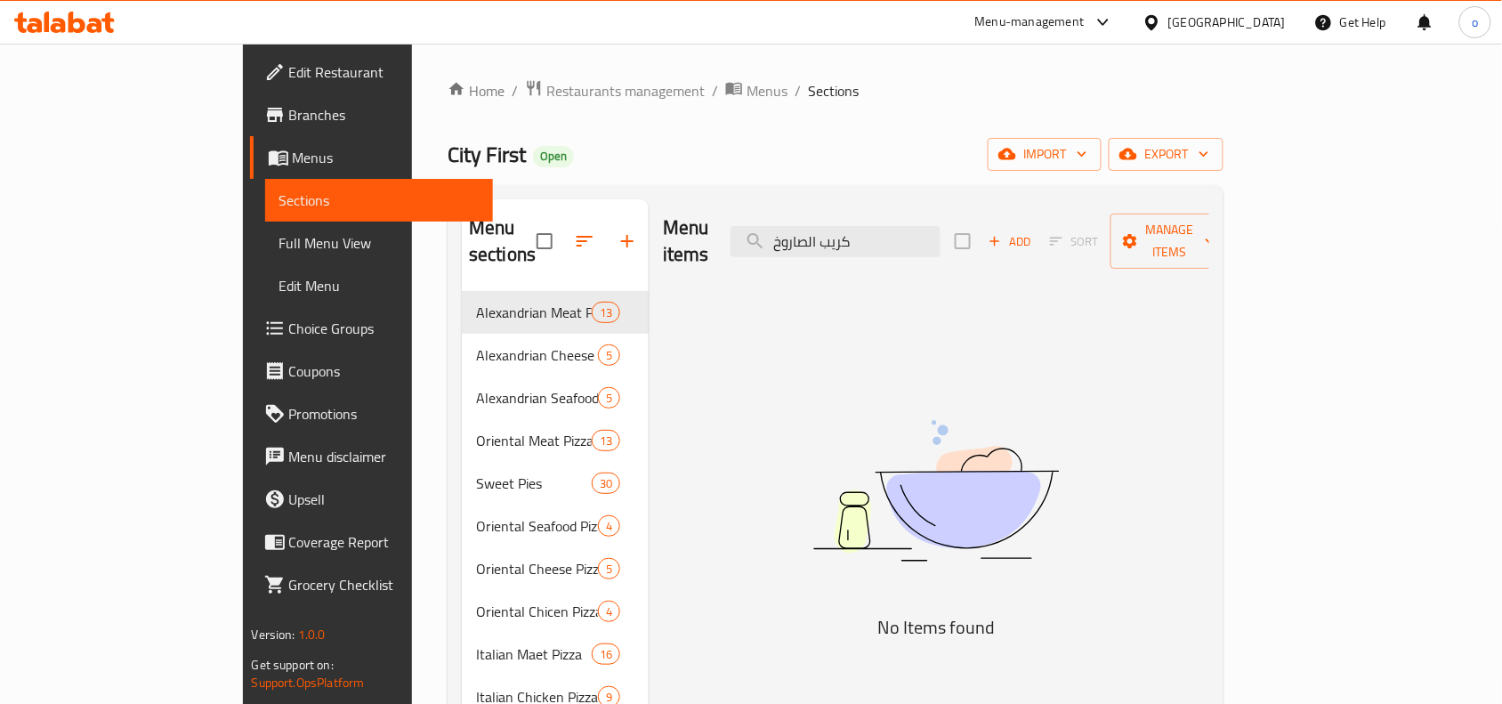
drag, startPoint x: 966, startPoint y: 225, endPoint x: 641, endPoint y: 233, distance: 325.0
click at [663, 233] on div "Menu items كريب الصاروخ Add Sort Manage items" at bounding box center [936, 241] width 546 height 85
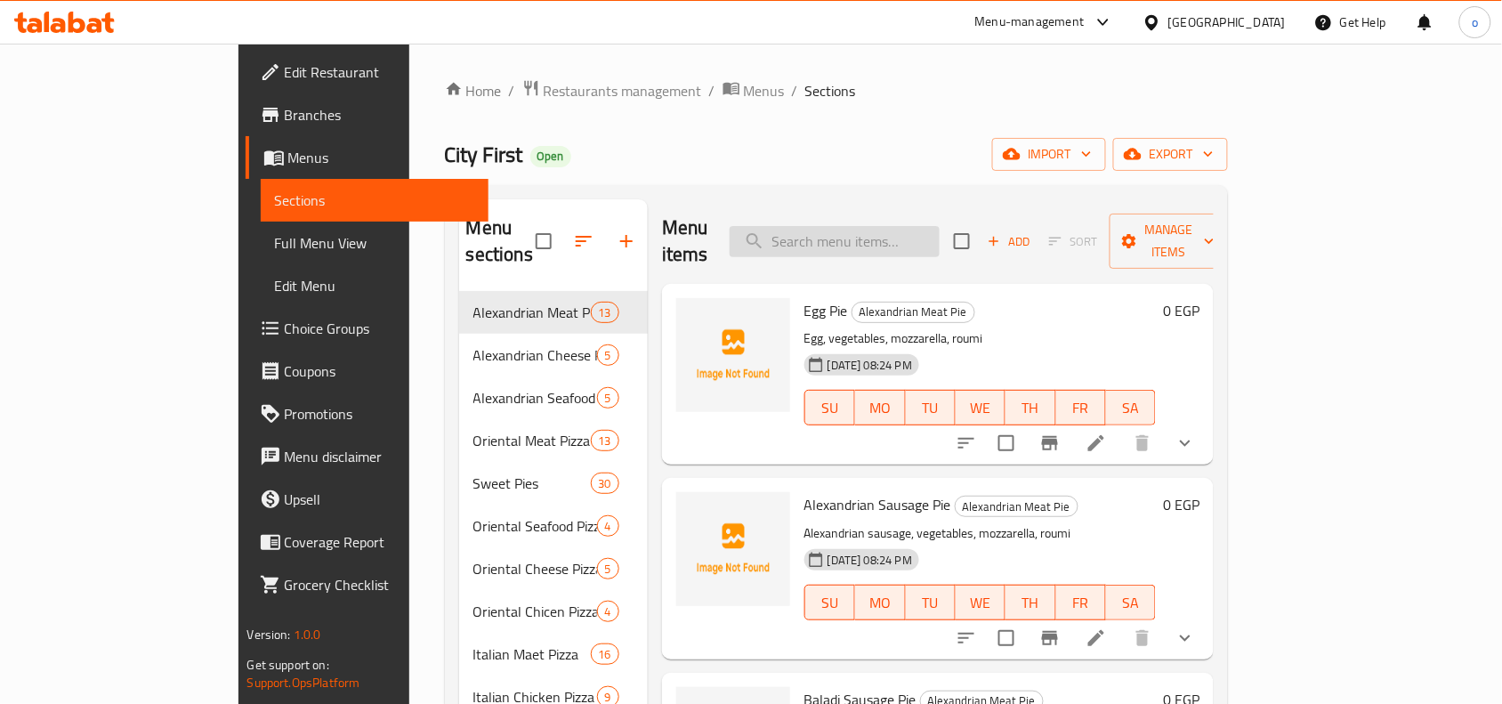
click at [896, 226] on input "search" at bounding box center [835, 241] width 210 height 31
paste input "كفته"
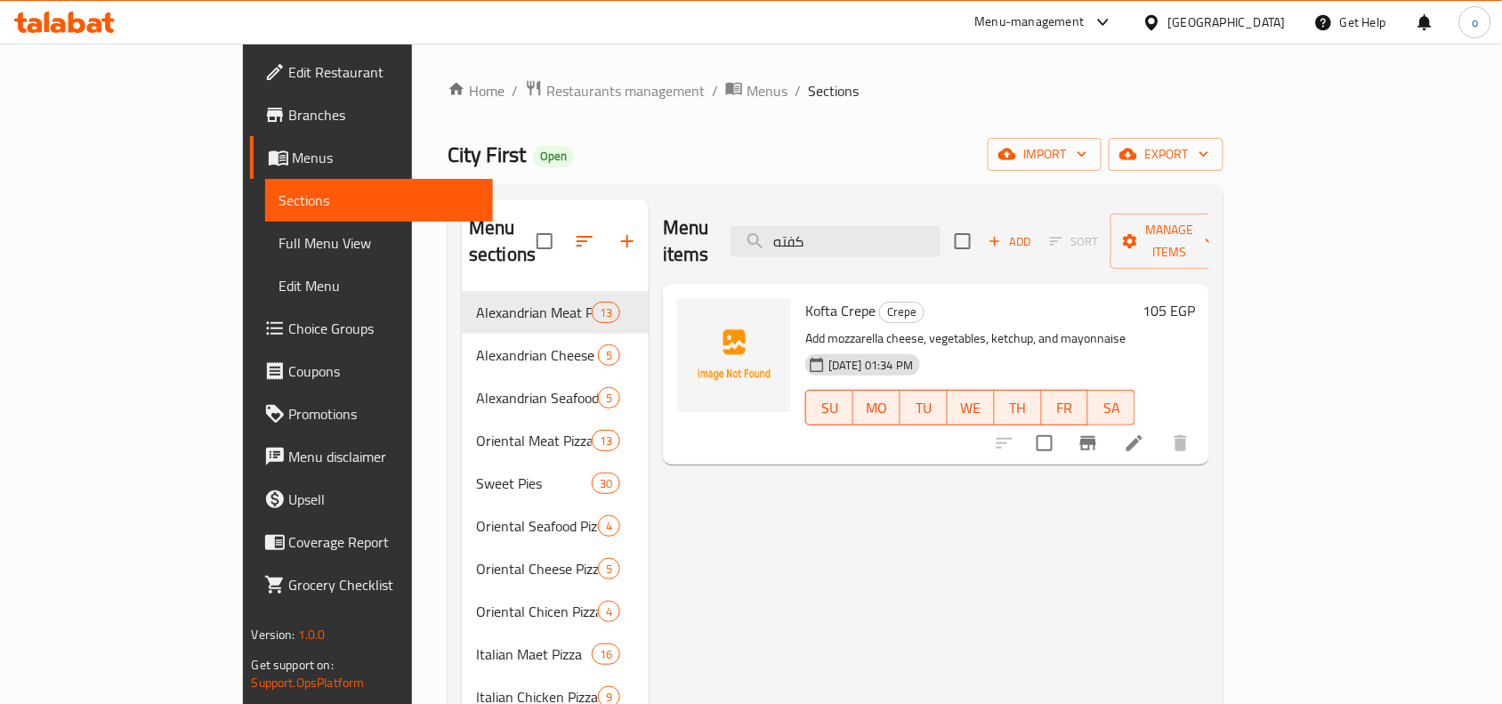
drag, startPoint x: 909, startPoint y: 227, endPoint x: 844, endPoint y: 232, distance: 65.2
click at [813, 233] on div "Menu items كفته Add Sort Manage items" at bounding box center [936, 241] width 546 height 85
paste input "بانيه"
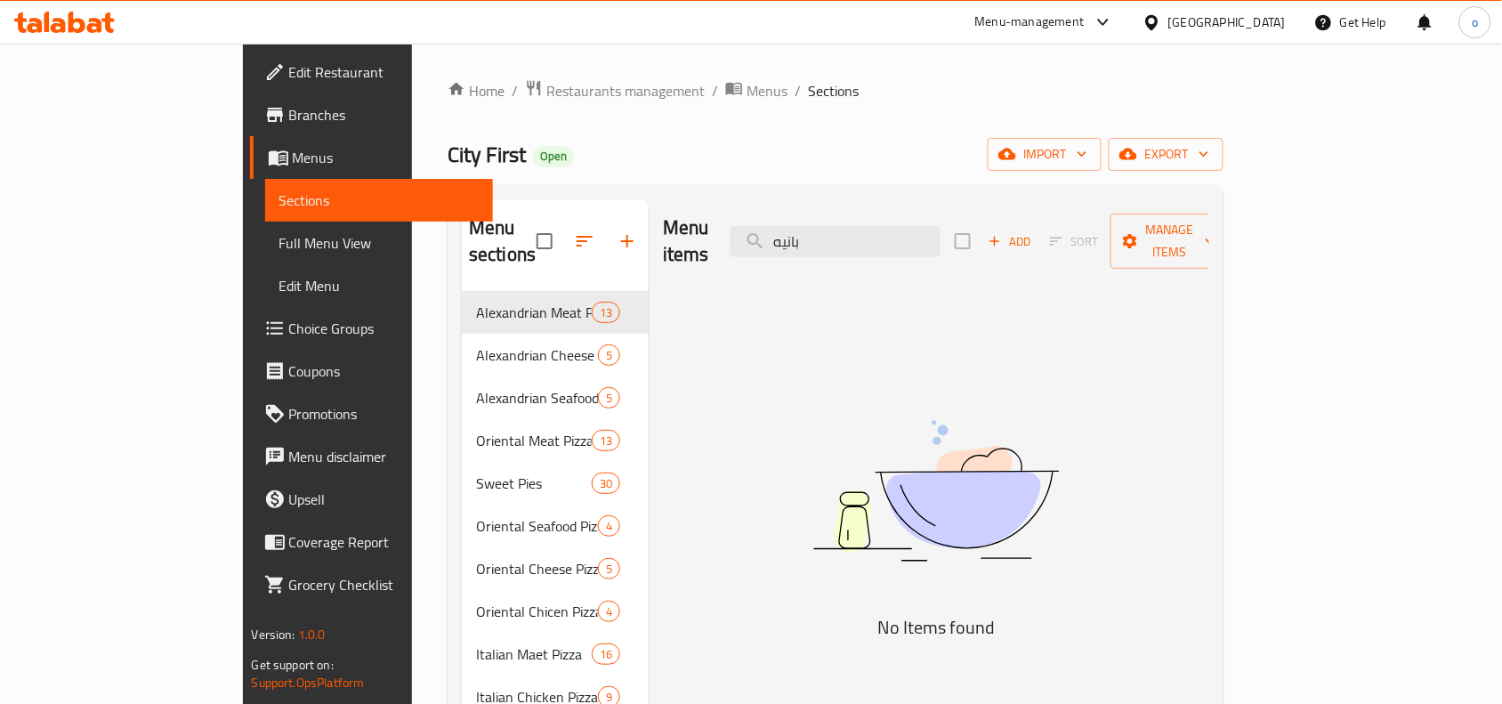
type input "بانيه"
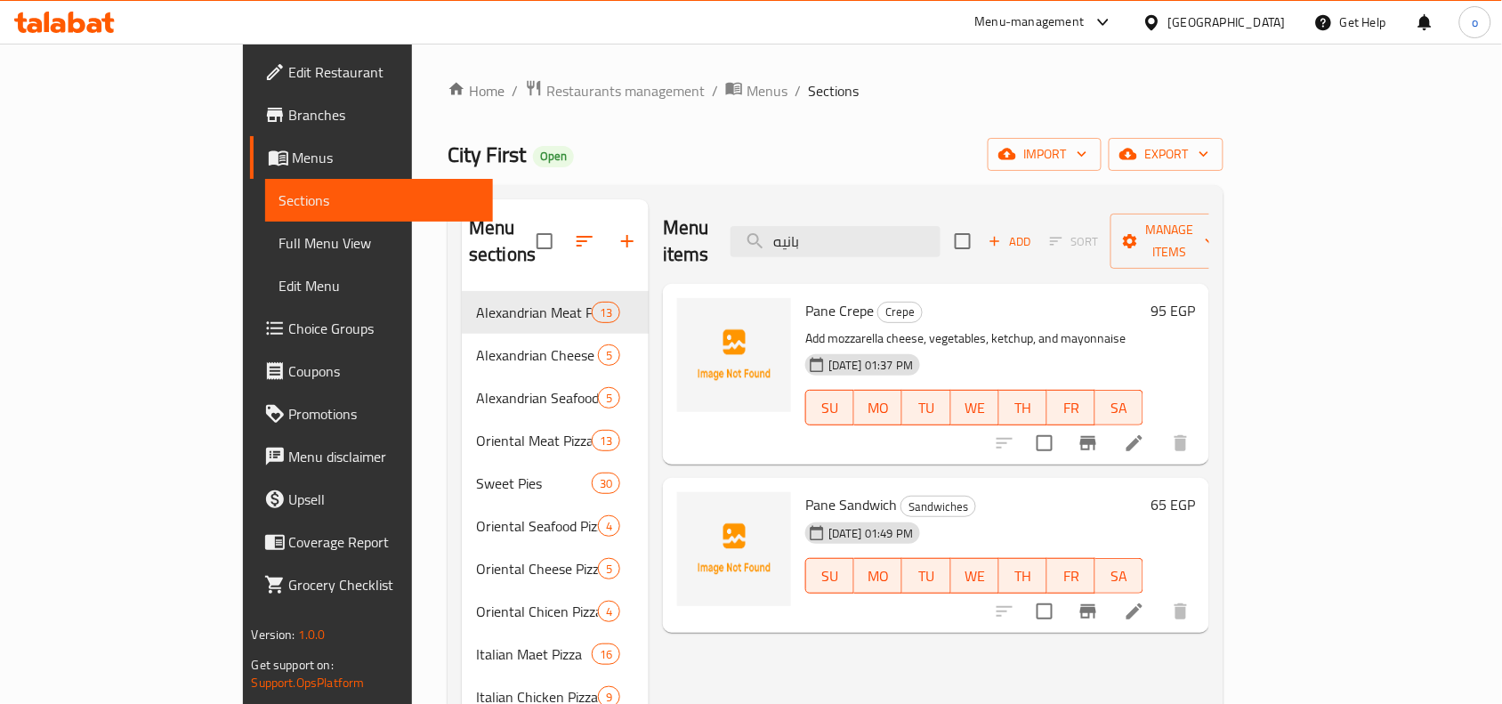
drag, startPoint x: 935, startPoint y: 236, endPoint x: 700, endPoint y: 206, distance: 236.9
click at [700, 206] on div "Menu items بانيه Add Sort Manage items" at bounding box center [936, 241] width 546 height 85
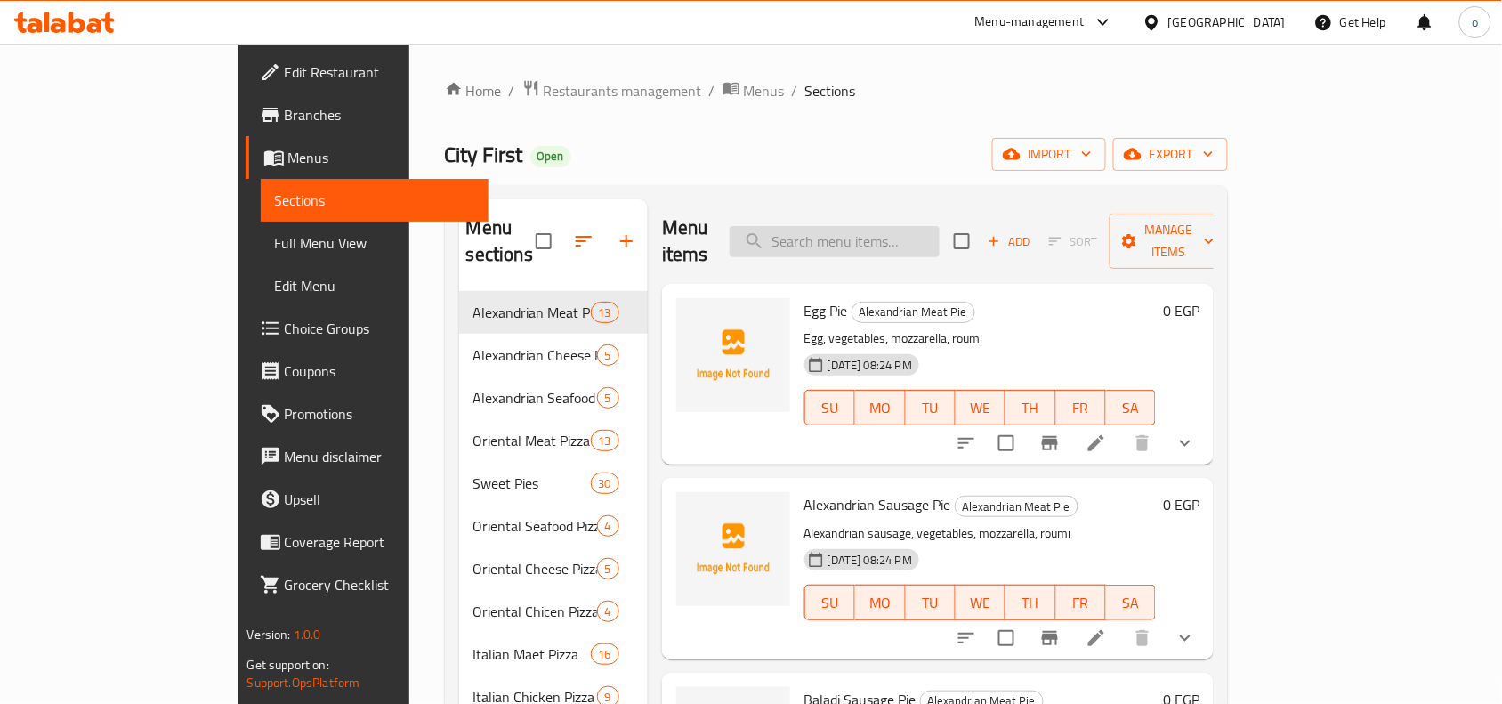
click at [905, 226] on input "search" at bounding box center [835, 241] width 210 height 31
paste input "كريب بانيه"
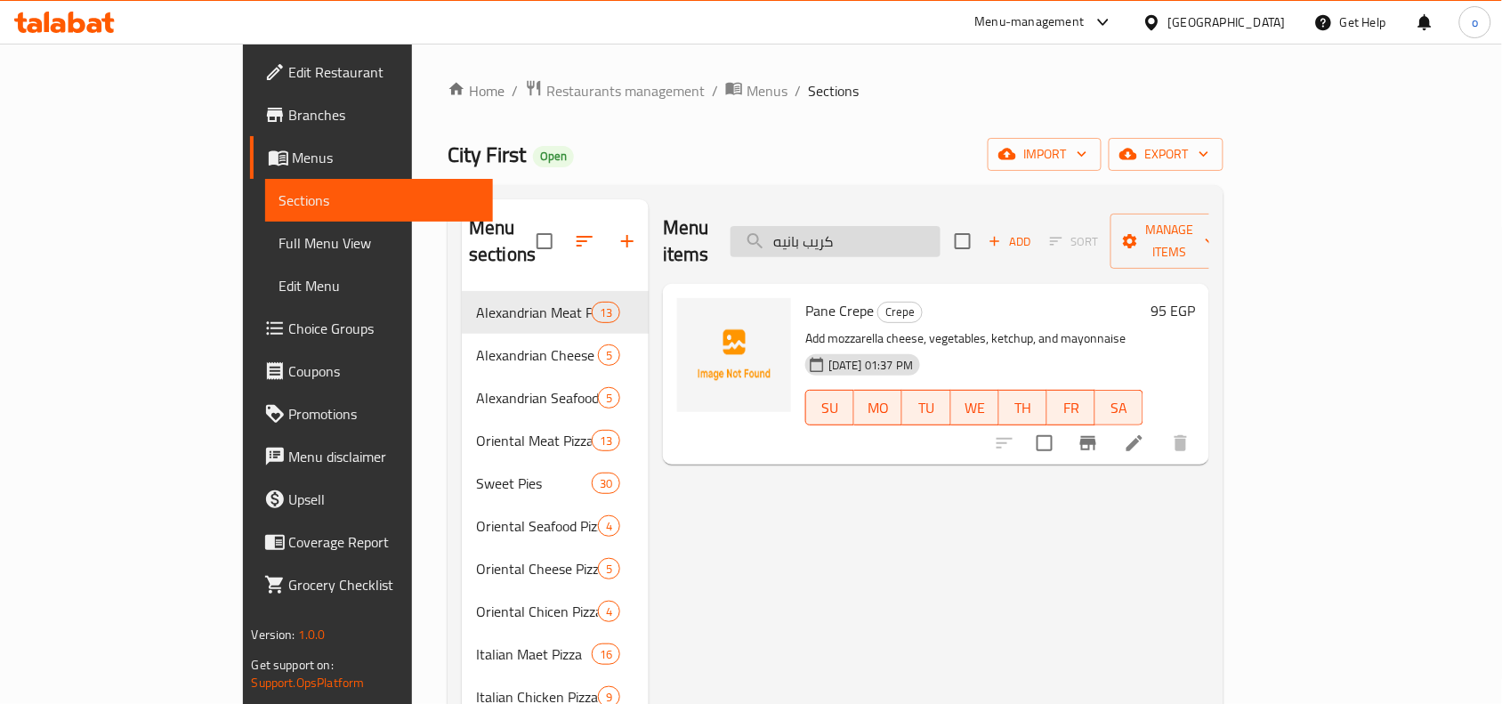
drag, startPoint x: 935, startPoint y: 230, endPoint x: 846, endPoint y: 230, distance: 89.9
click at [846, 230] on input "كريب بانيه" at bounding box center [836, 241] width 210 height 31
paste input "وبر كرنشي"
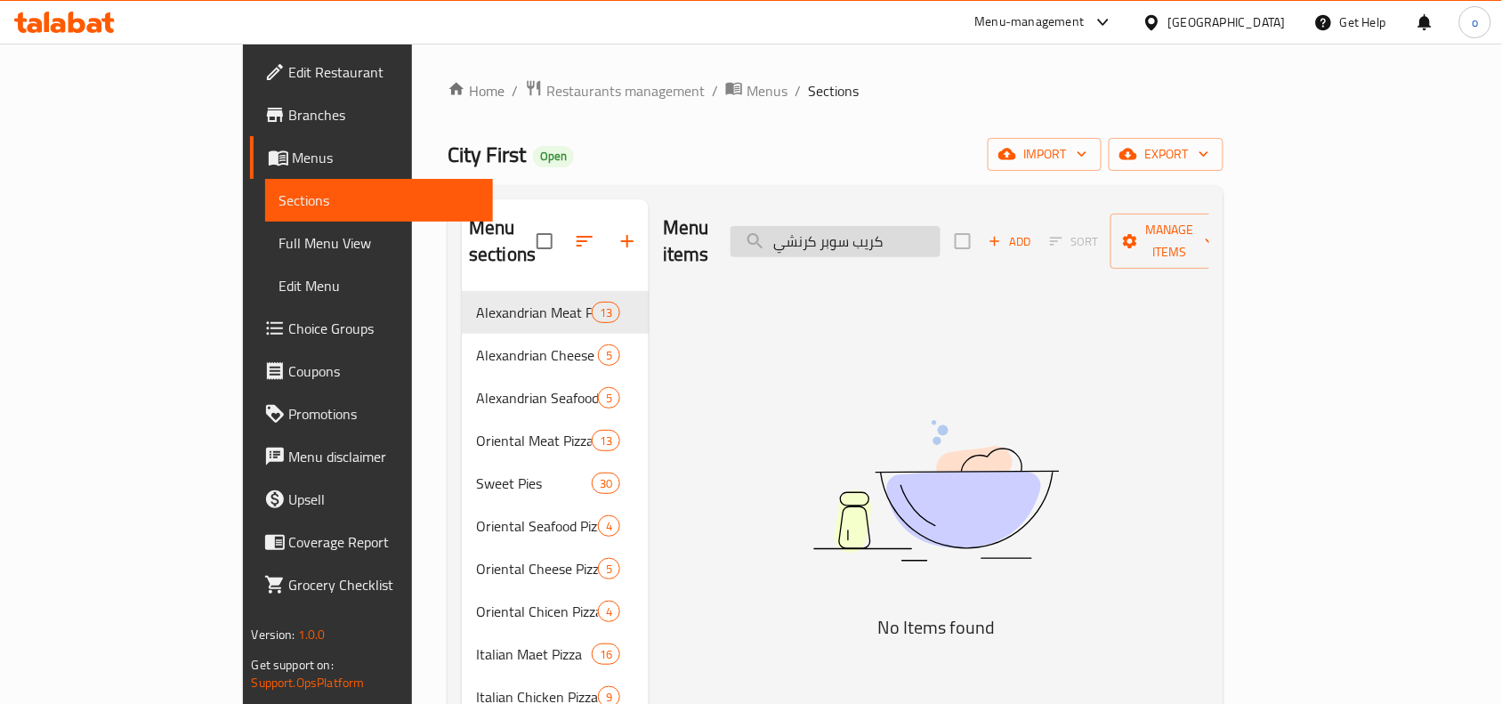
drag, startPoint x: 981, startPoint y: 224, endPoint x: 851, endPoint y: 231, distance: 130.1
click at [851, 231] on input "كريب سوبر كرنشي" at bounding box center [836, 241] width 210 height 31
paste input "لصاروخ"
click at [941, 238] on input "كريب الصاروخ" at bounding box center [836, 241] width 210 height 31
drag, startPoint x: 976, startPoint y: 236, endPoint x: 851, endPoint y: 227, distance: 125.8
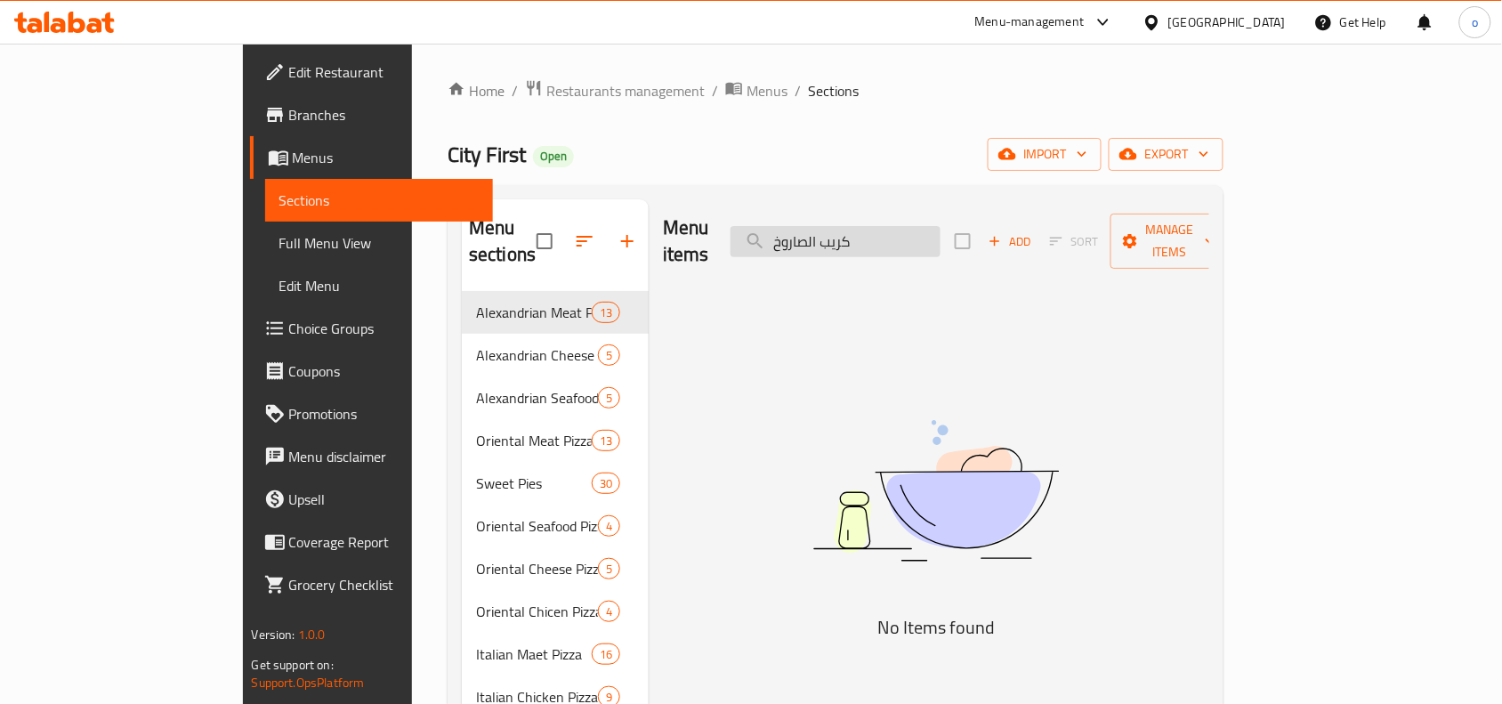
click at [851, 227] on input "كريب الصاروخ" at bounding box center [836, 241] width 210 height 31
paste input "كفته"
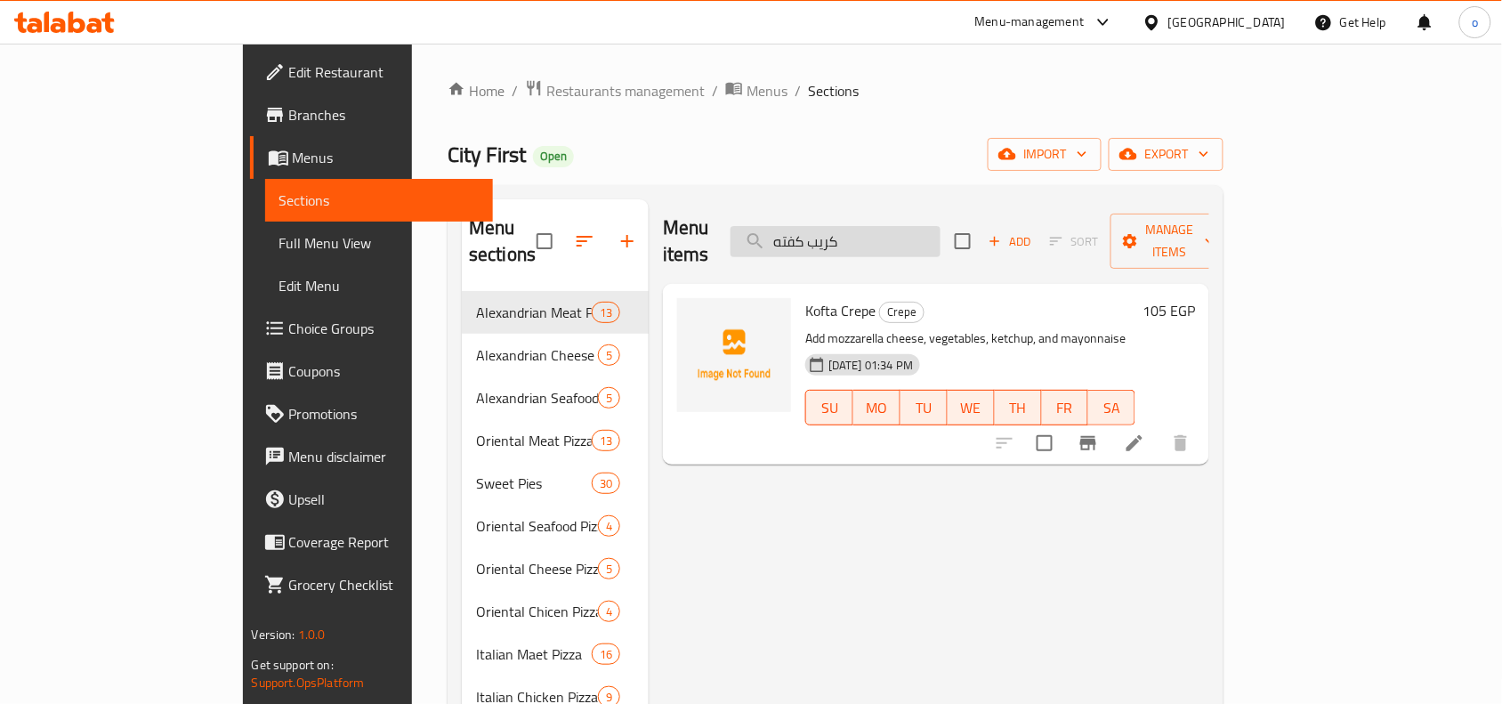
drag, startPoint x: 941, startPoint y: 230, endPoint x: 853, endPoint y: 230, distance: 88.1
click at [853, 230] on input "كريب كفته" at bounding box center [836, 241] width 210 height 31
paste input "بيتزا إيطالي مكس لحوم"
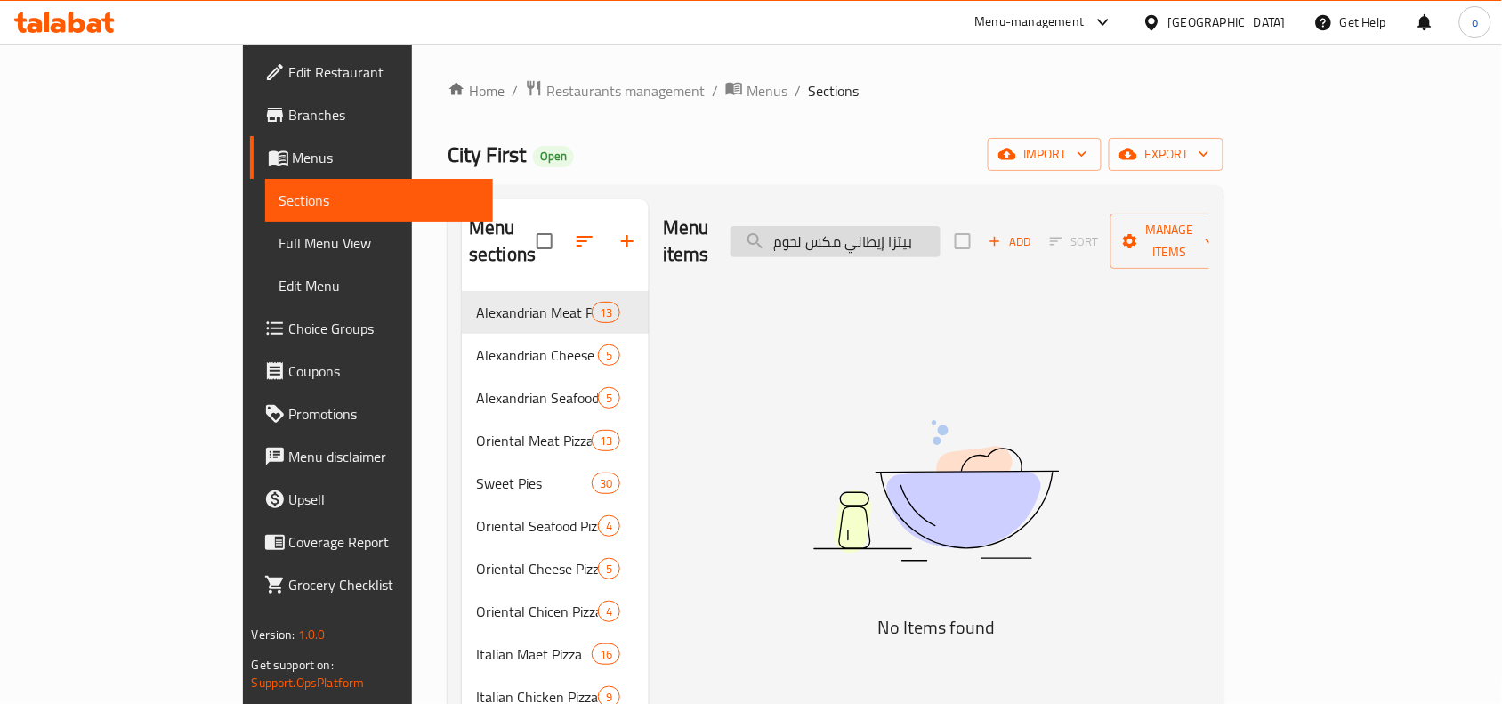
drag, startPoint x: 928, startPoint y: 233, endPoint x: 830, endPoint y: 227, distance: 98.1
click at [830, 227] on input "بيتزا إيطالي مكس لحوم" at bounding box center [836, 241] width 210 height 31
type input "بيتزا إيطالي"
click at [859, 241] on input "بيتزا إيطالي" at bounding box center [836, 241] width 210 height 31
click at [863, 236] on input "بيتزا إيطالي" at bounding box center [836, 241] width 210 height 31
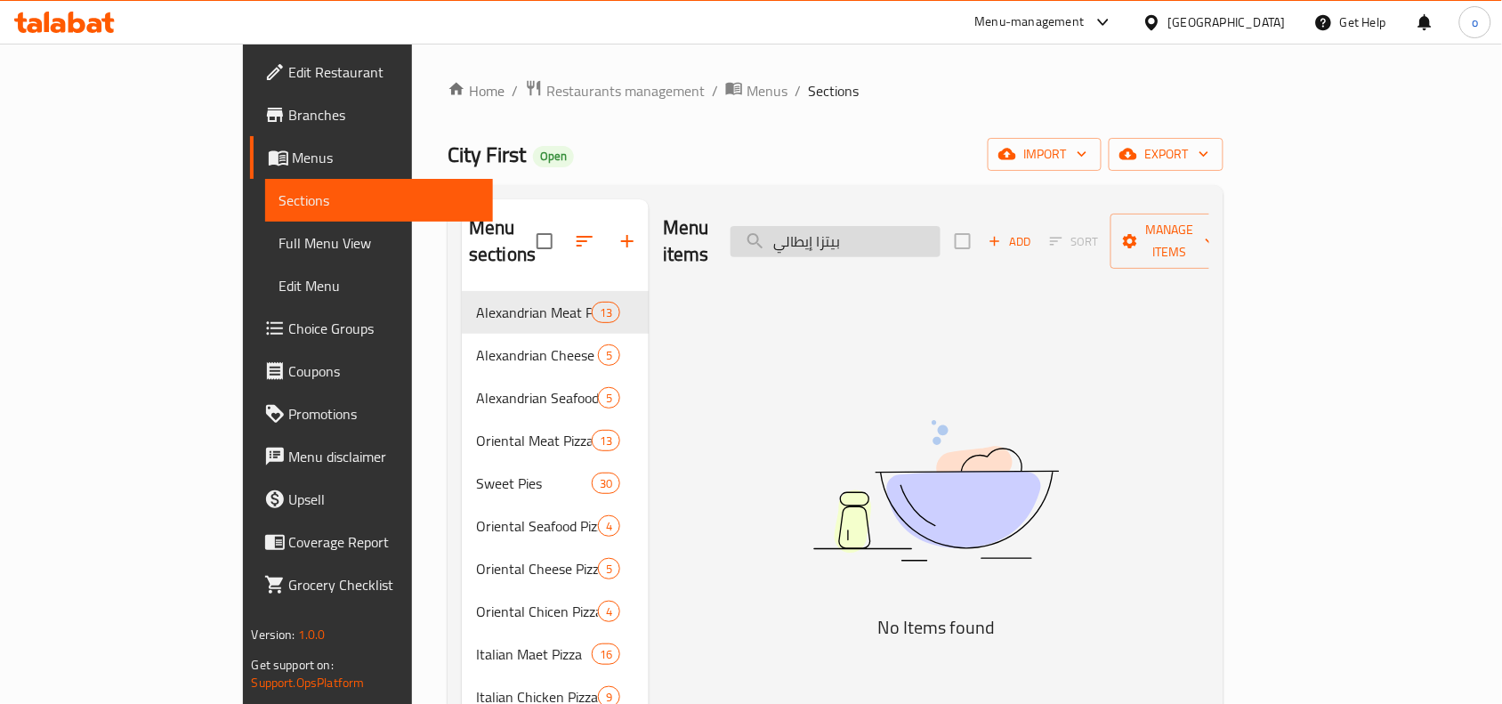
click at [892, 230] on input "بيتزا إيطالي" at bounding box center [836, 241] width 210 height 31
drag, startPoint x: 935, startPoint y: 225, endPoint x: 819, endPoint y: 237, distance: 116.3
click at [820, 238] on input "بيتزا إيطالي" at bounding box center [836, 241] width 210 height 31
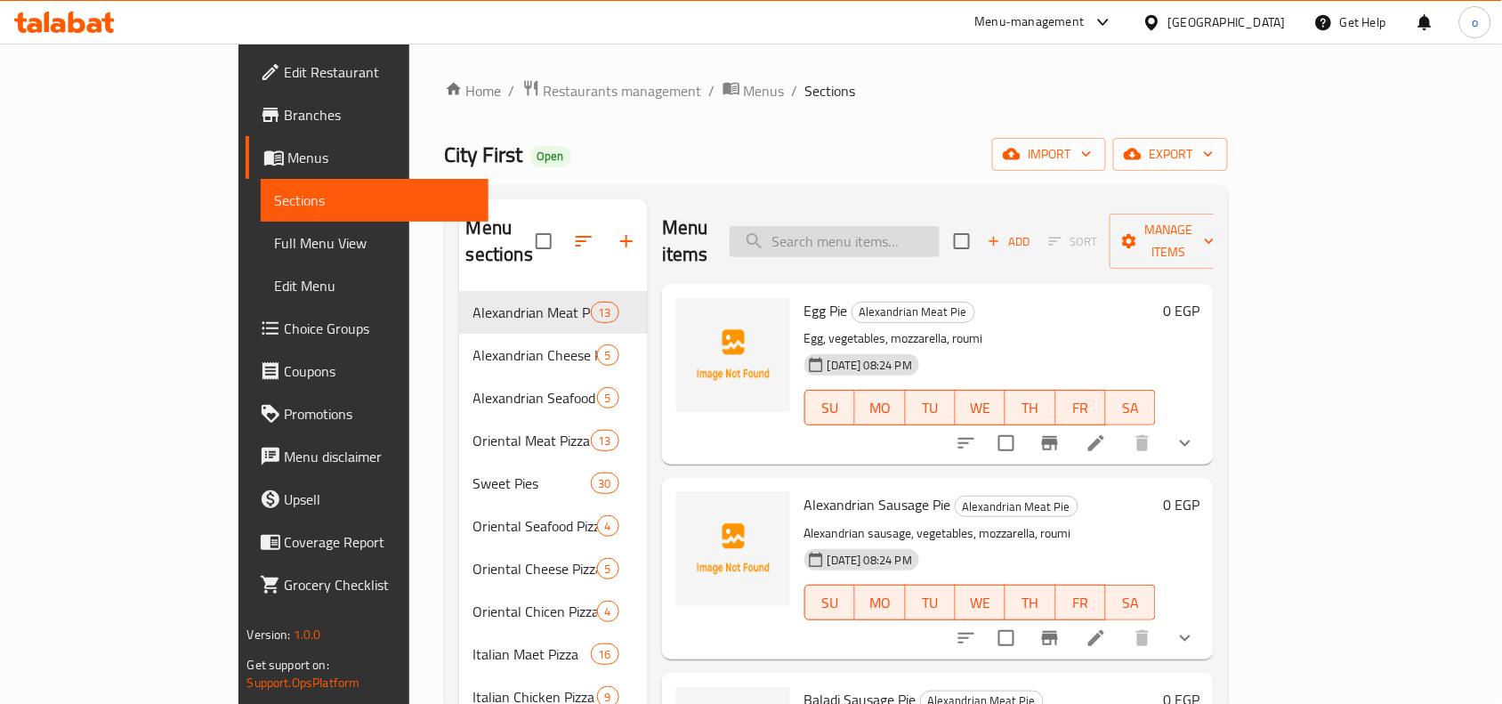
click at [926, 226] on input "search" at bounding box center [835, 241] width 210 height 31
paste input "بيتزا رانش وسط"
type input "بيتزا رانش وسط"
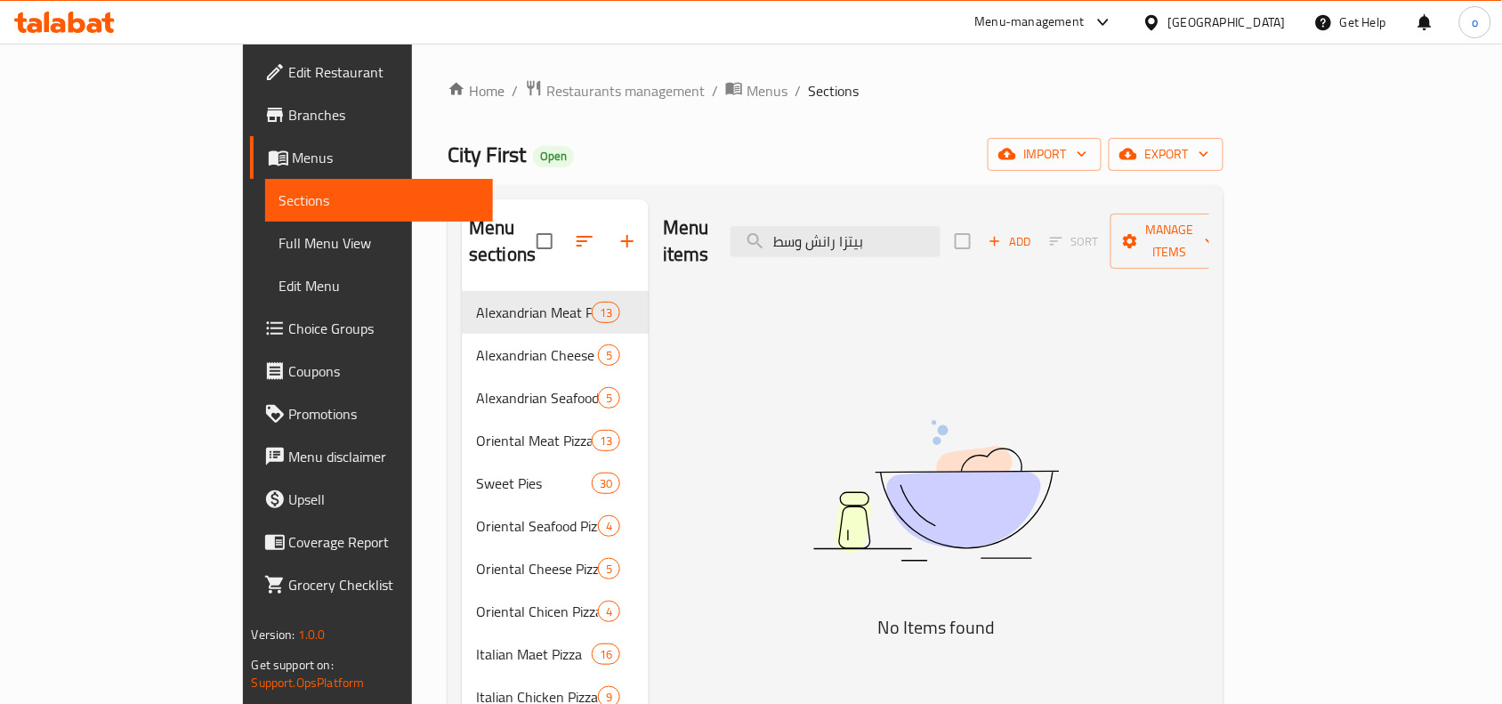
drag, startPoint x: 968, startPoint y: 232, endPoint x: 835, endPoint y: 249, distance: 134.6
click at [837, 247] on div "Menu items بيتزا رانش وسط Add Sort Manage items" at bounding box center [936, 241] width 546 height 85
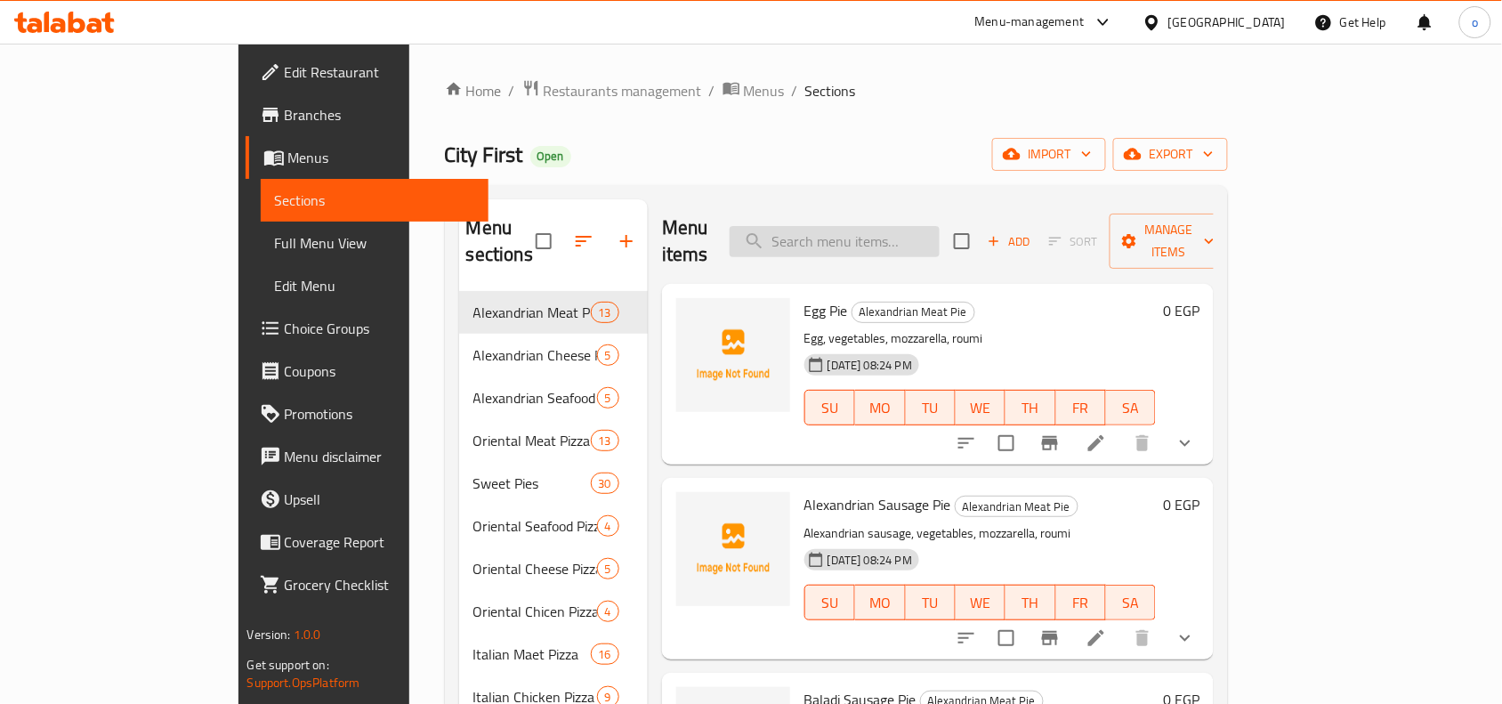
click at [918, 241] on input "search" at bounding box center [835, 241] width 210 height 31
paste input "١ بيتزا إيطالي لحمه صغير ١ بيتزا إيطالي سوسيس صغير"
type input "١ بيتزا إيطالي لحمه صغير ١ بيتزا إيطالي سوسيس صغير"
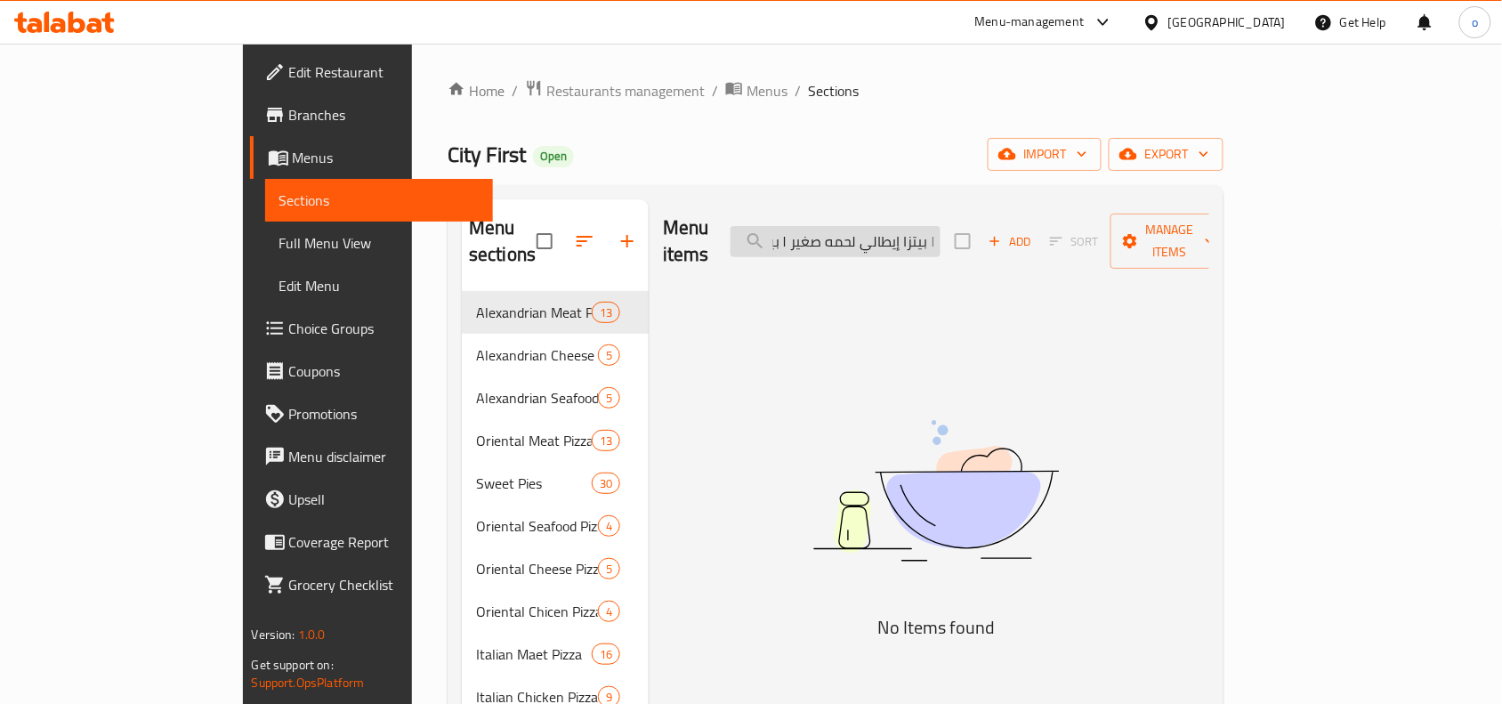
click at [910, 226] on input "١ بيتزا إيطالي لحمه صغير ١ بيتزا إيطالي سوسيس صغير" at bounding box center [836, 241] width 210 height 31
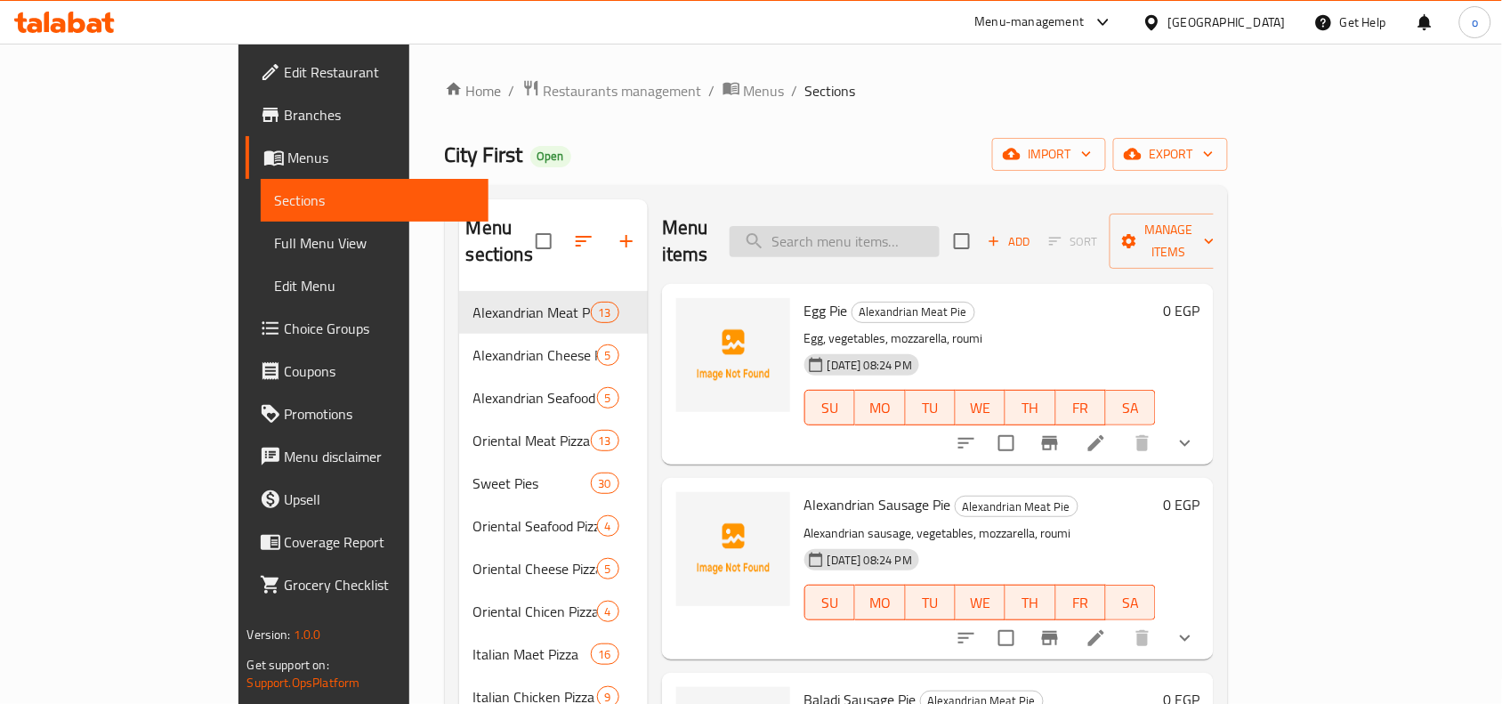
click at [931, 243] on input "search" at bounding box center [835, 241] width 210 height 31
paste input "بيتزا إيطالي"
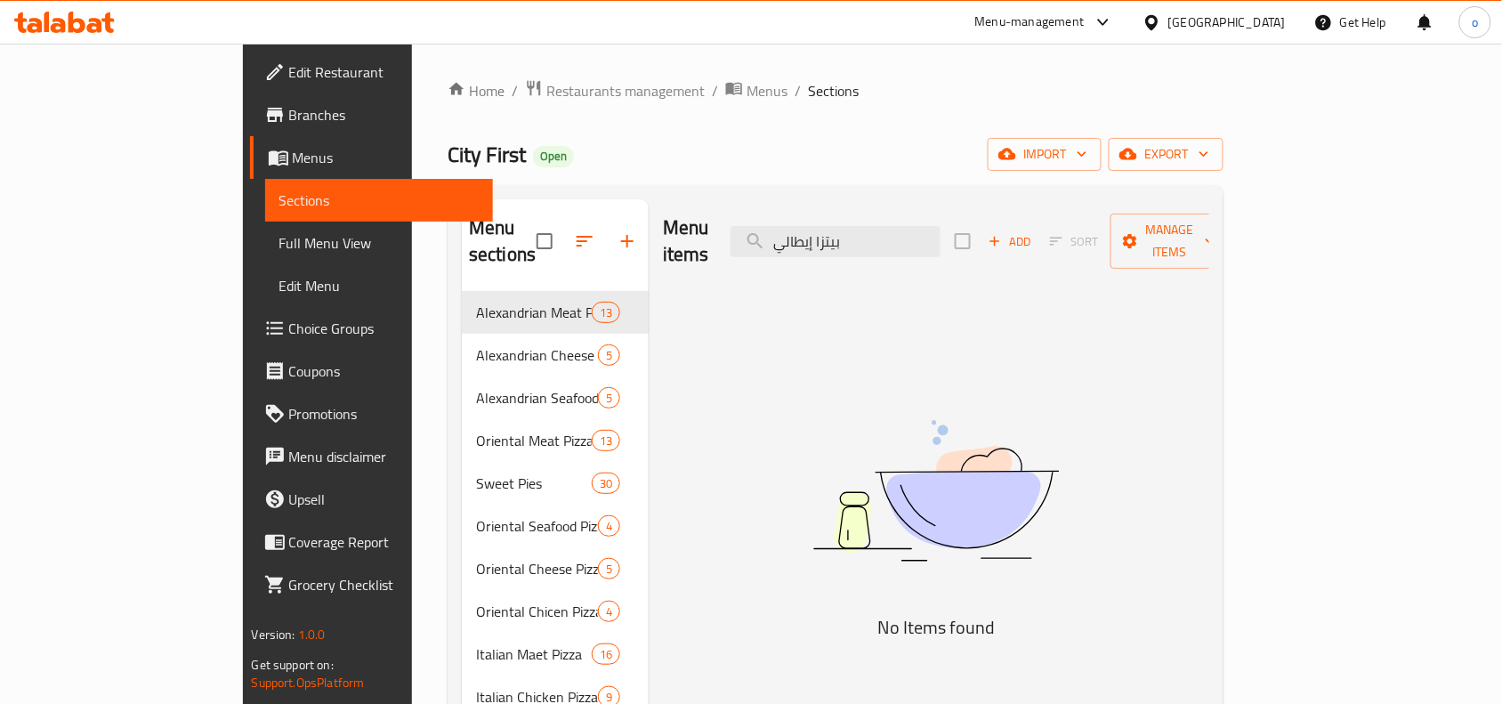
type input "بيتزا إيطالي"
drag, startPoint x: 949, startPoint y: 231, endPoint x: 802, endPoint y: 238, distance: 147.0
click at [805, 237] on div "Menu items بيتزا إيطالي Add Sort Manage items" at bounding box center [936, 241] width 546 height 85
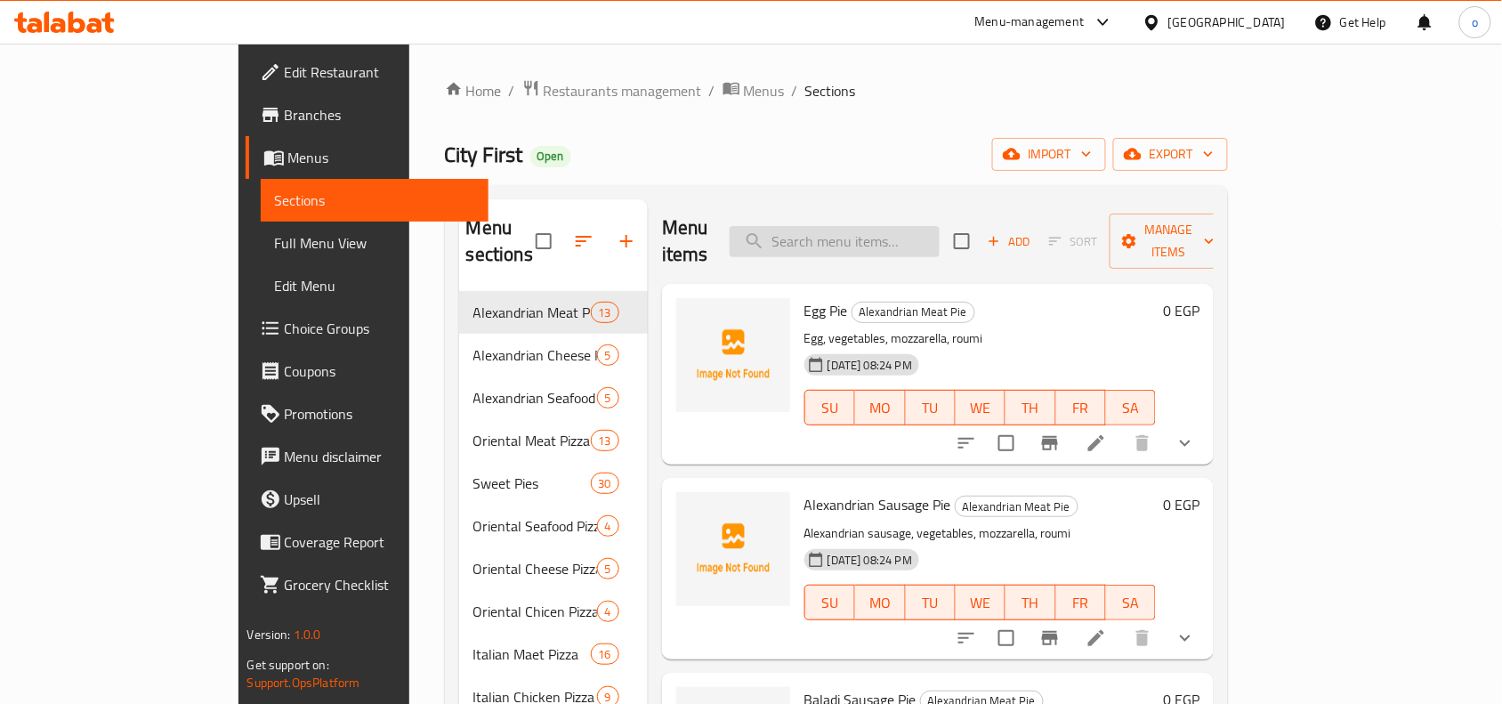
paste input "بيتزا رانش وسط"
type input "بيتزا رانش وسط"
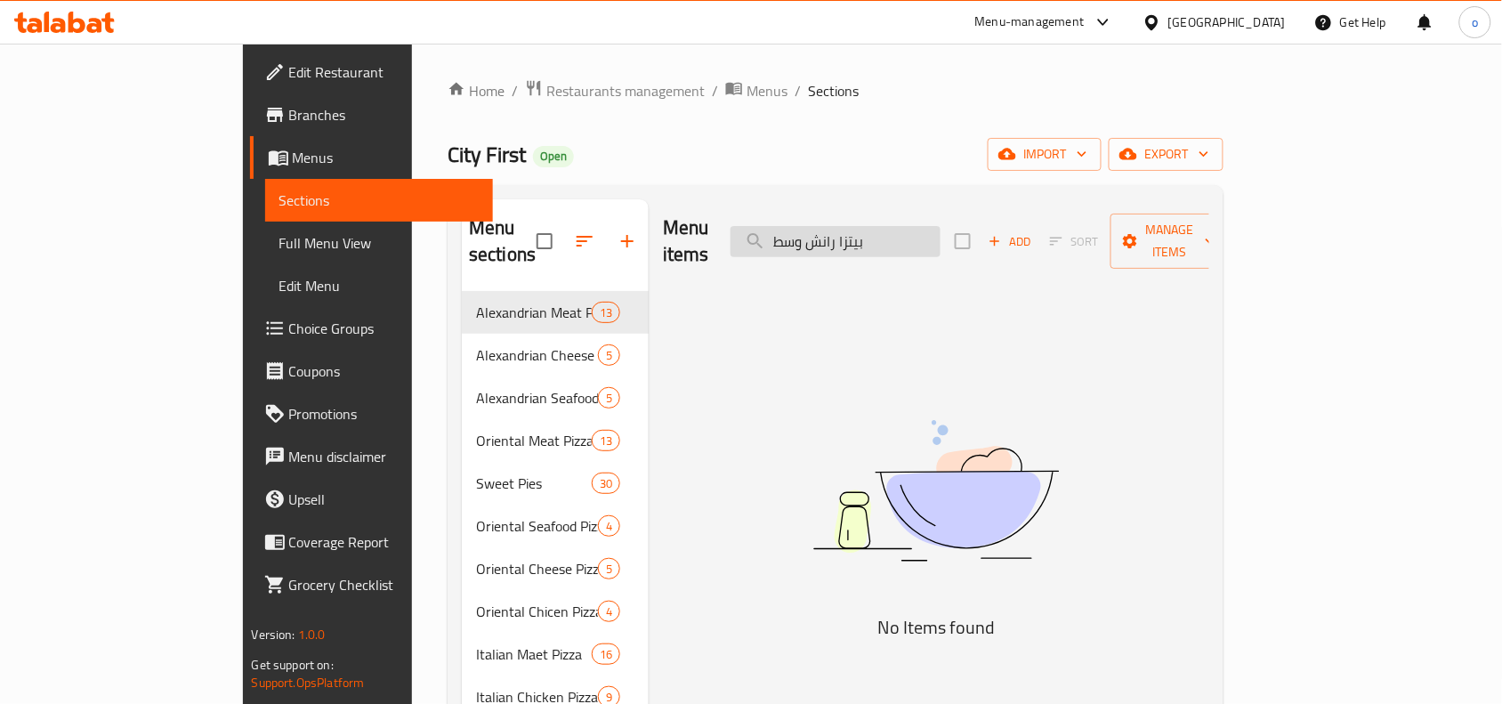
click at [923, 231] on input "بيتزا رانش وسط" at bounding box center [836, 241] width 210 height 31
drag, startPoint x: 984, startPoint y: 224, endPoint x: 832, endPoint y: 240, distance: 153.0
click at [832, 240] on input "بيتزا رانش وسط" at bounding box center [836, 241] width 210 height 31
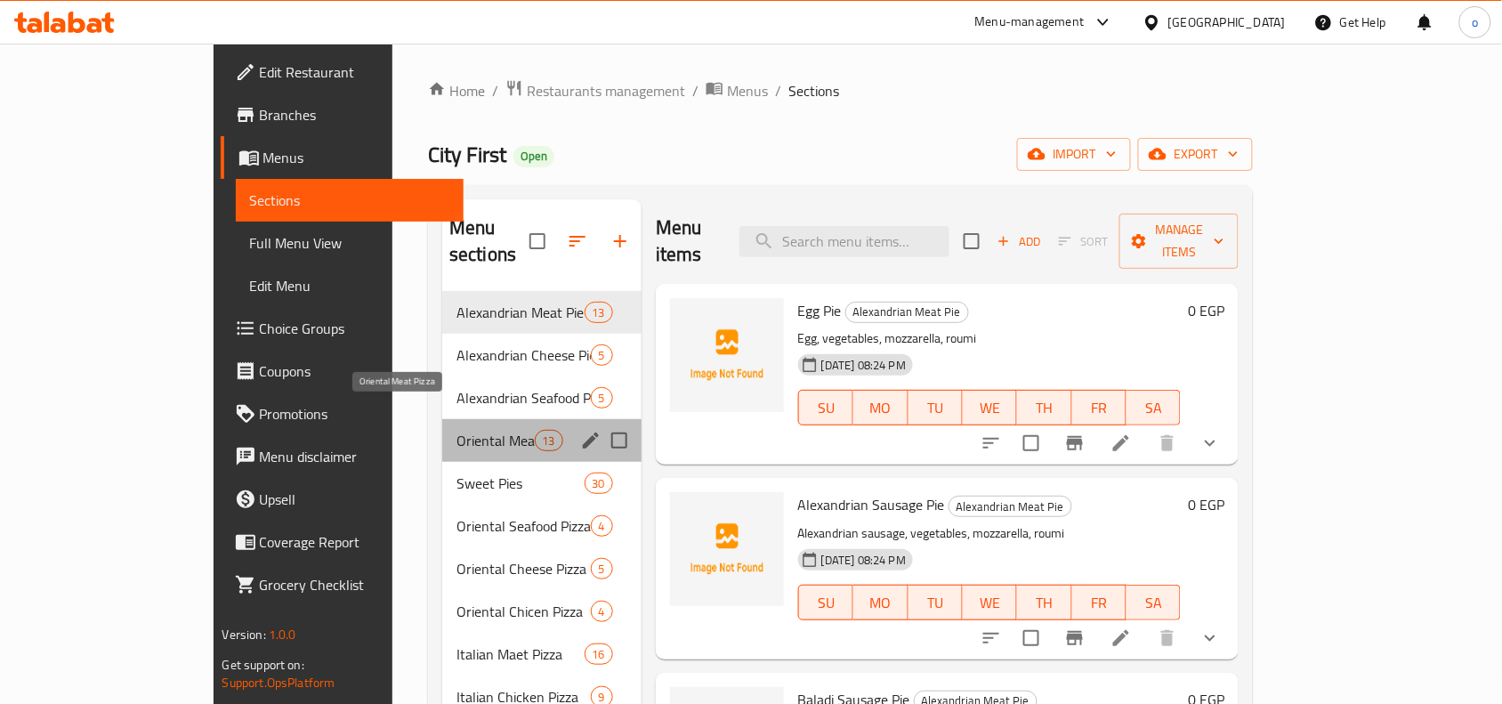
click at [457, 430] on span "Oriental Meat Pizza" at bounding box center [496, 440] width 78 height 21
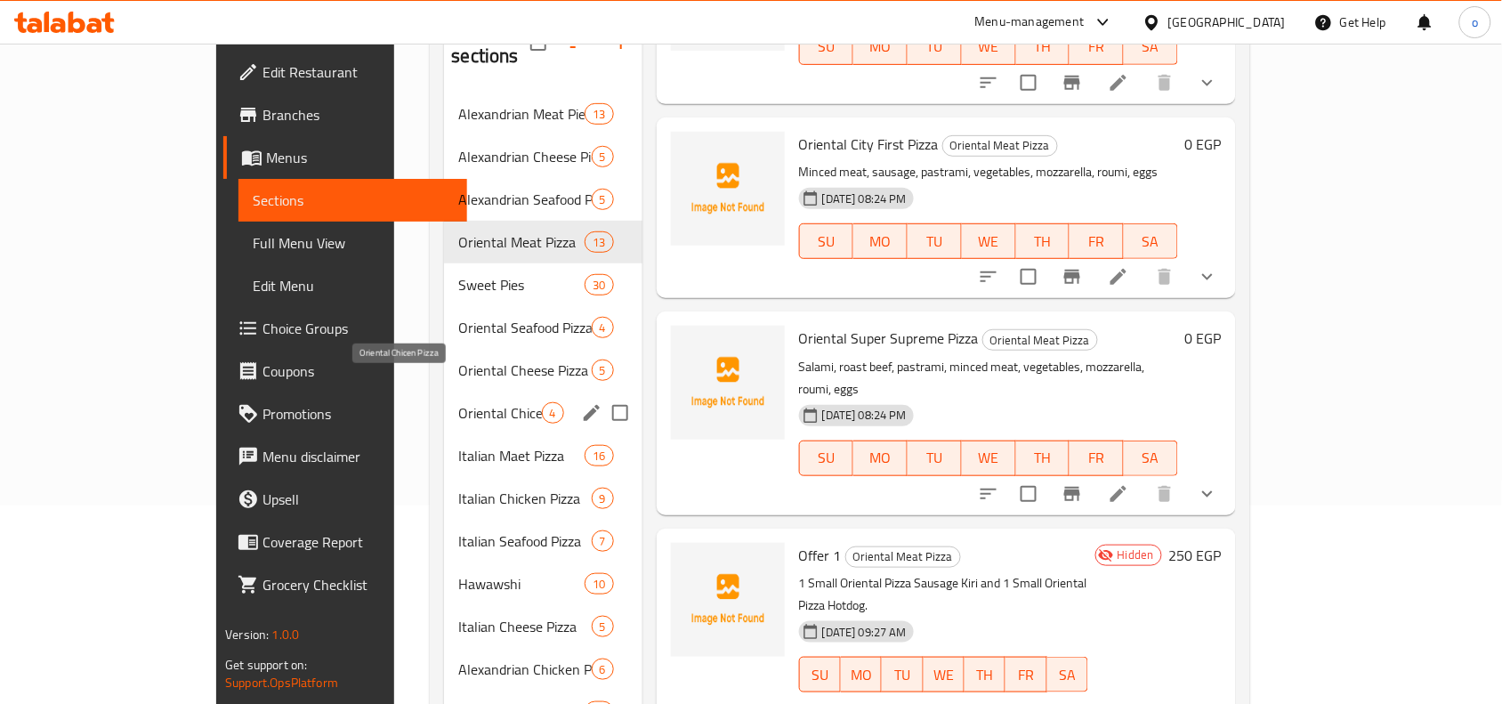
scroll to position [334, 0]
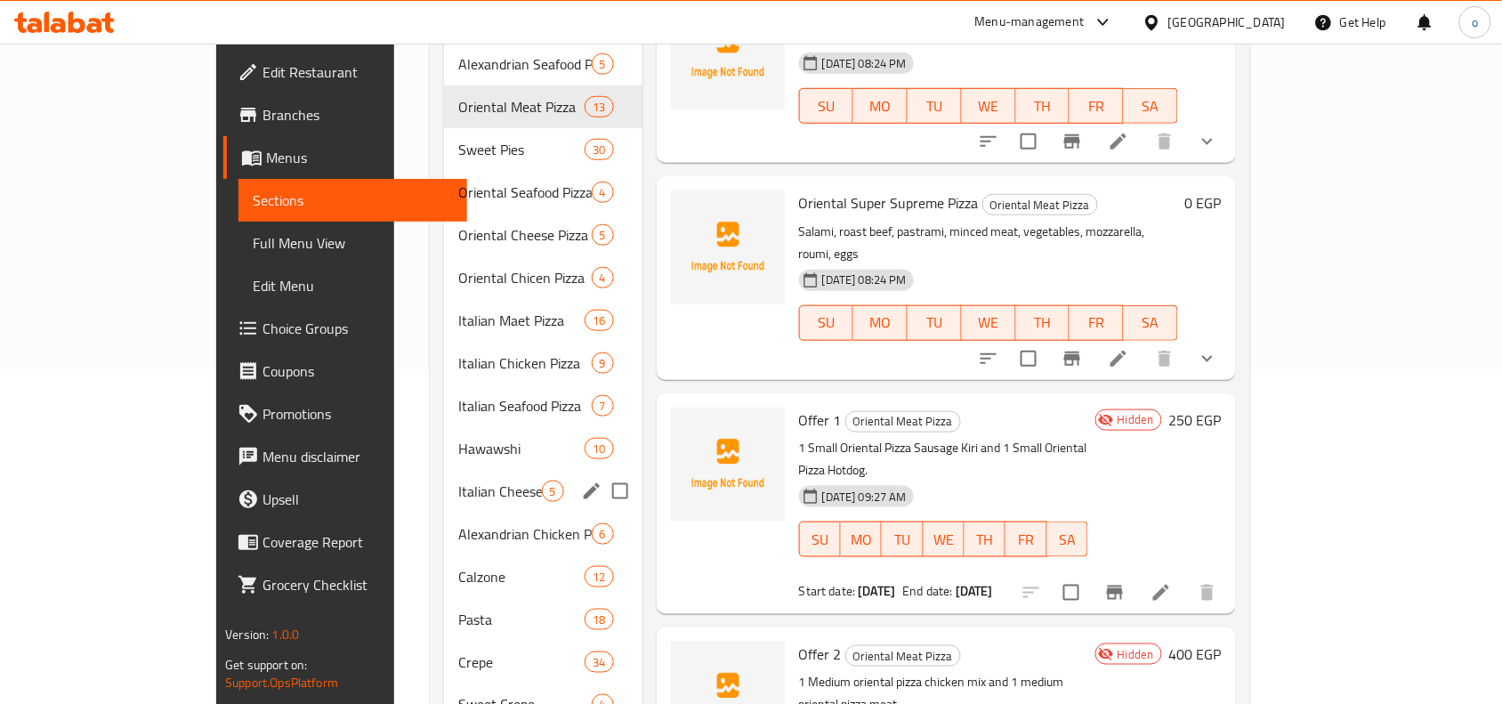
click at [458, 481] on span "Italian Cheese Pizza" at bounding box center [499, 491] width 83 height 21
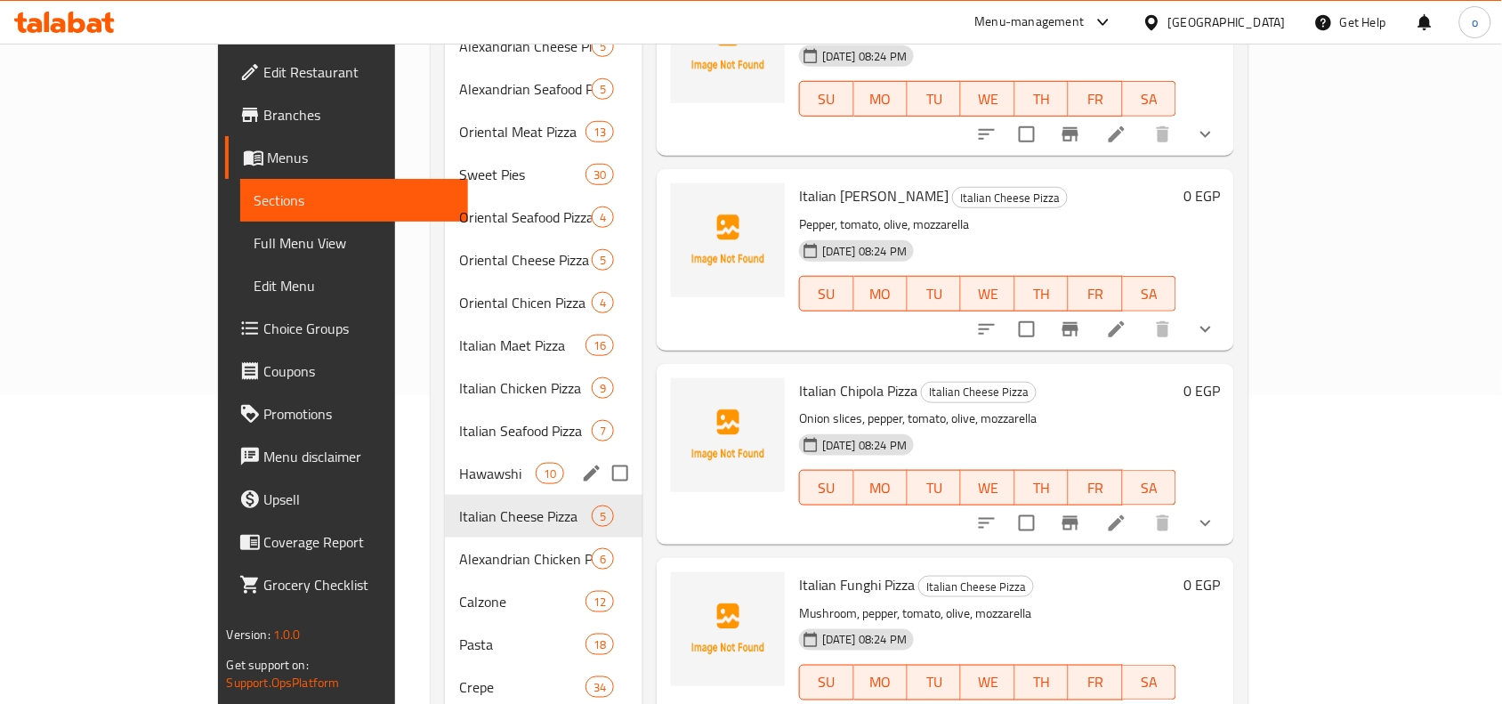
scroll to position [445, 0]
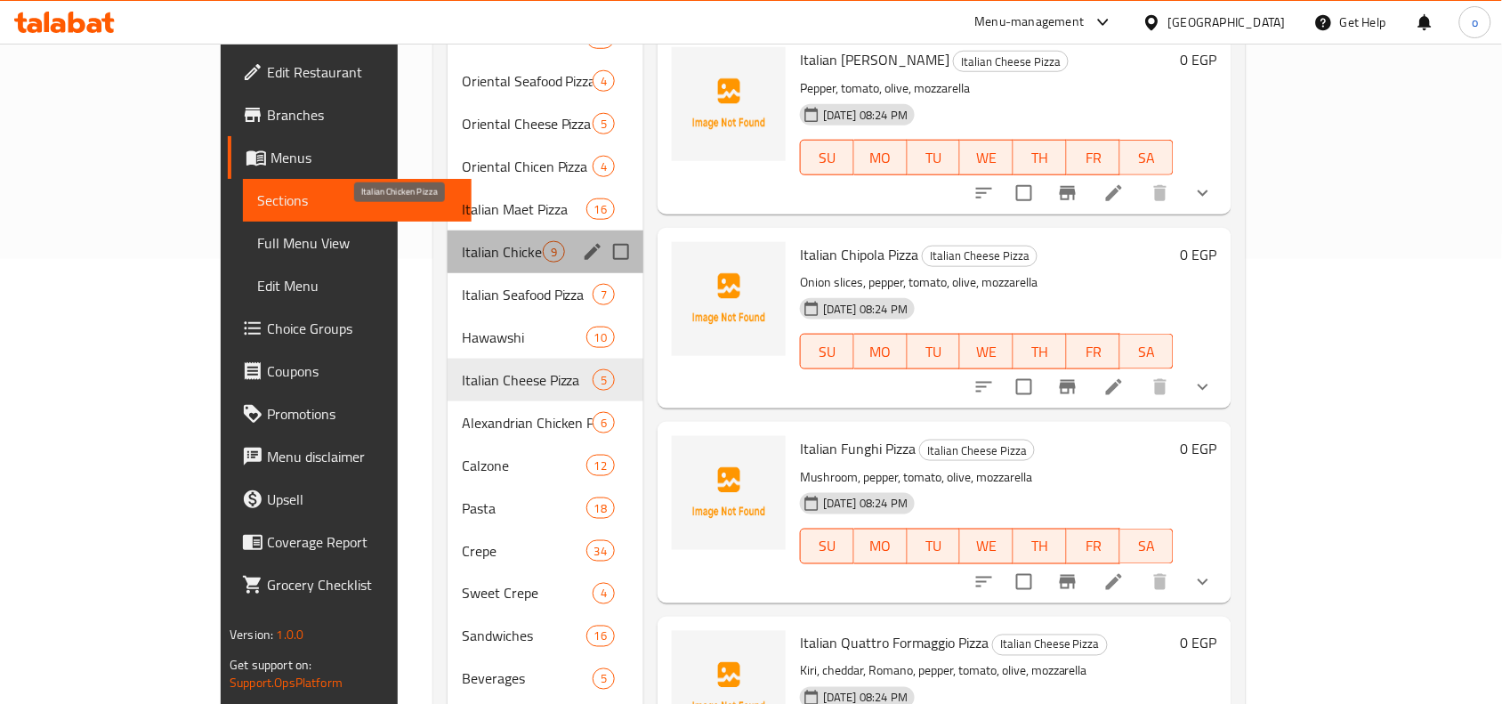
click at [462, 241] on span "Italian Chicken Pizza" at bounding box center [502, 251] width 81 height 21
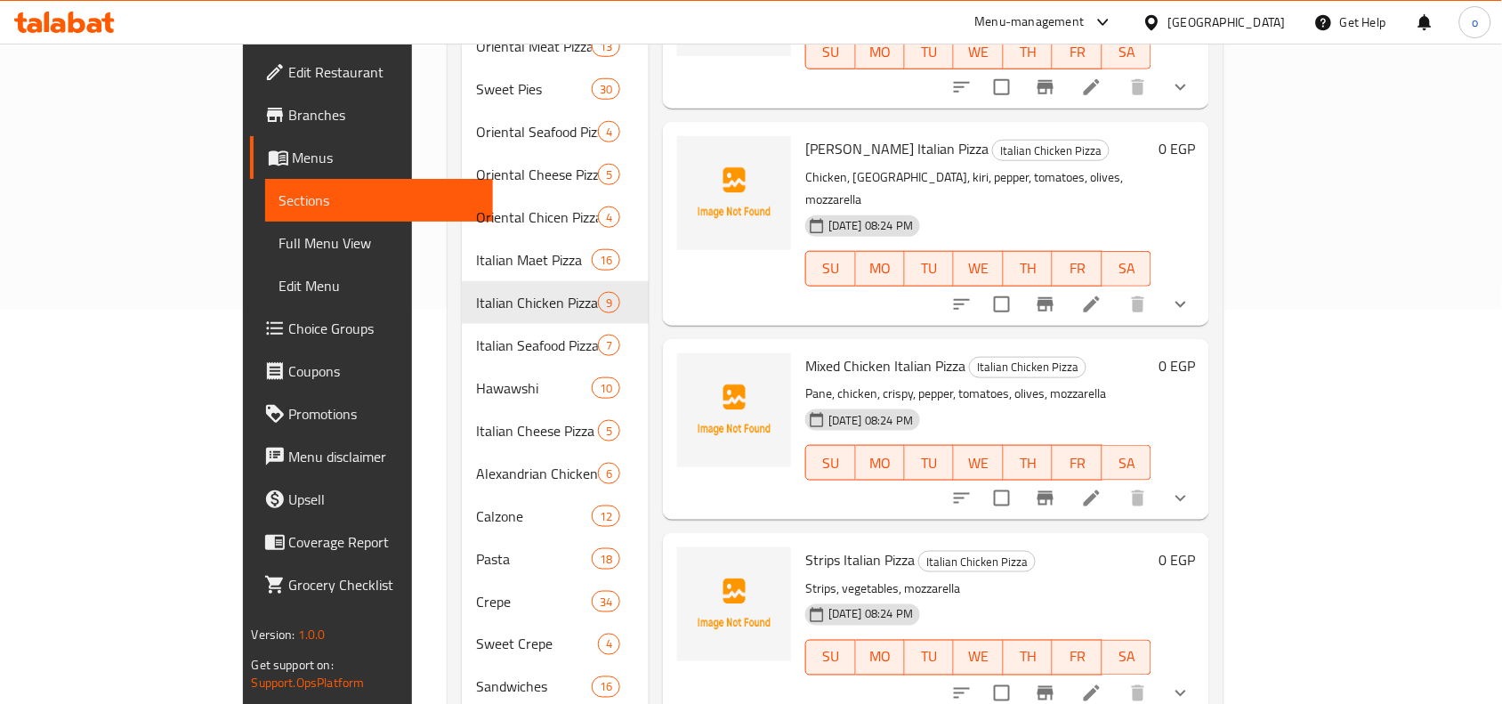
scroll to position [445, 0]
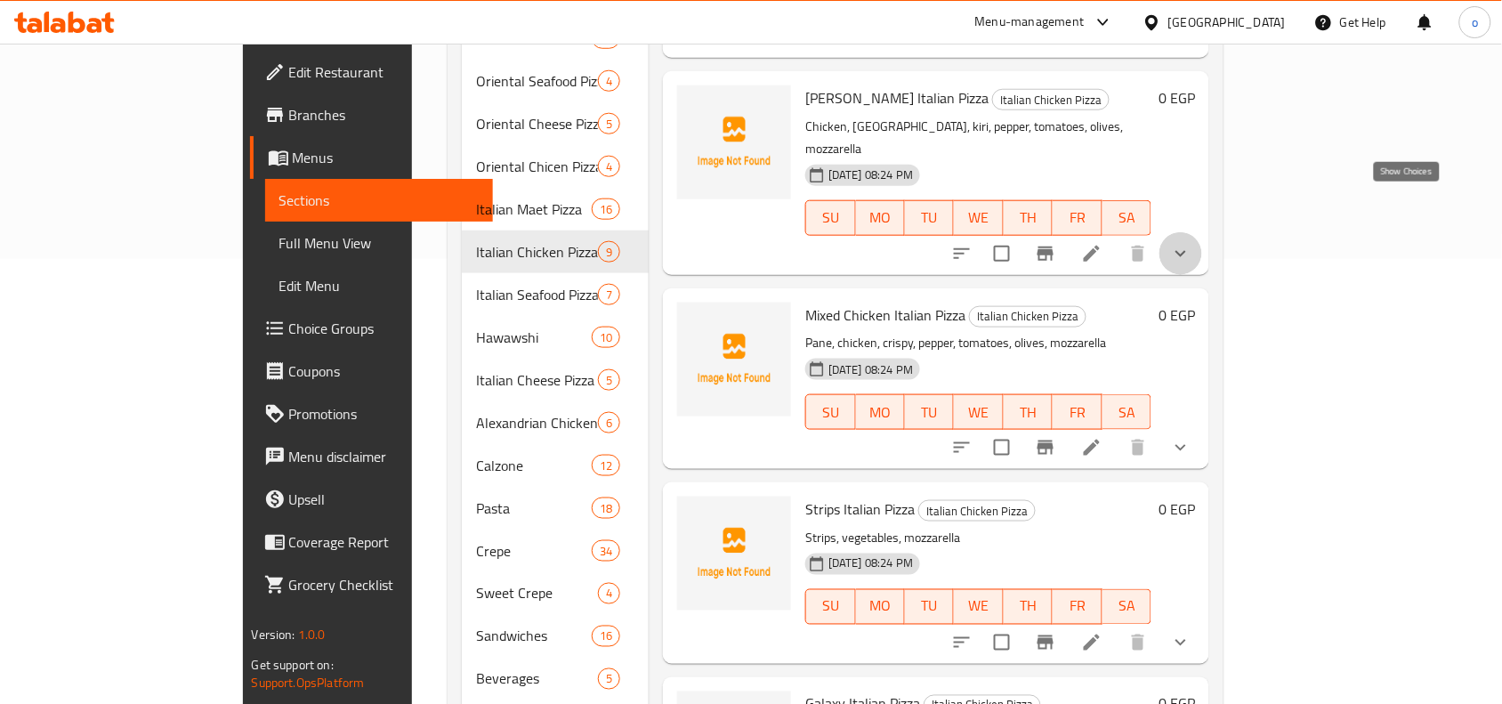
click at [1192, 243] on icon "show more" at bounding box center [1180, 253] width 21 height 21
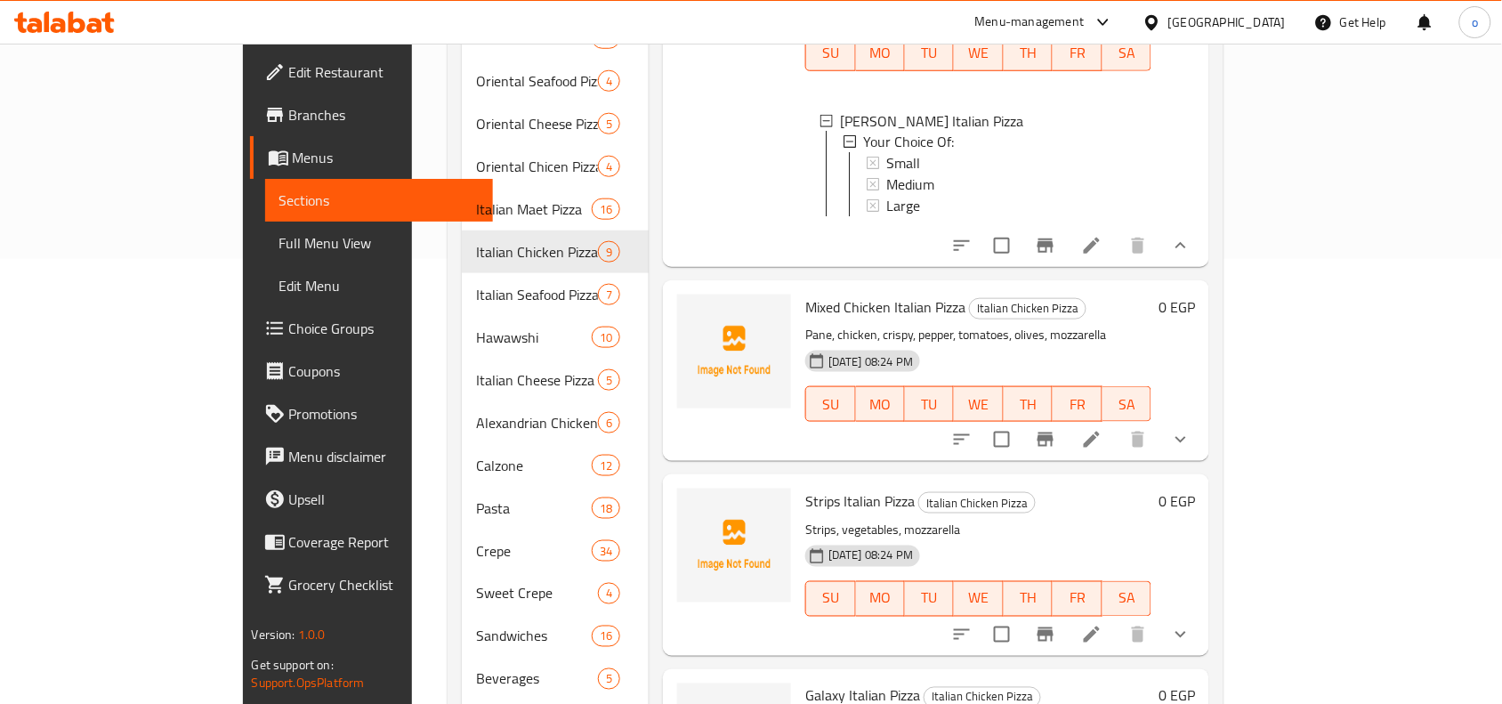
scroll to position [913, 0]
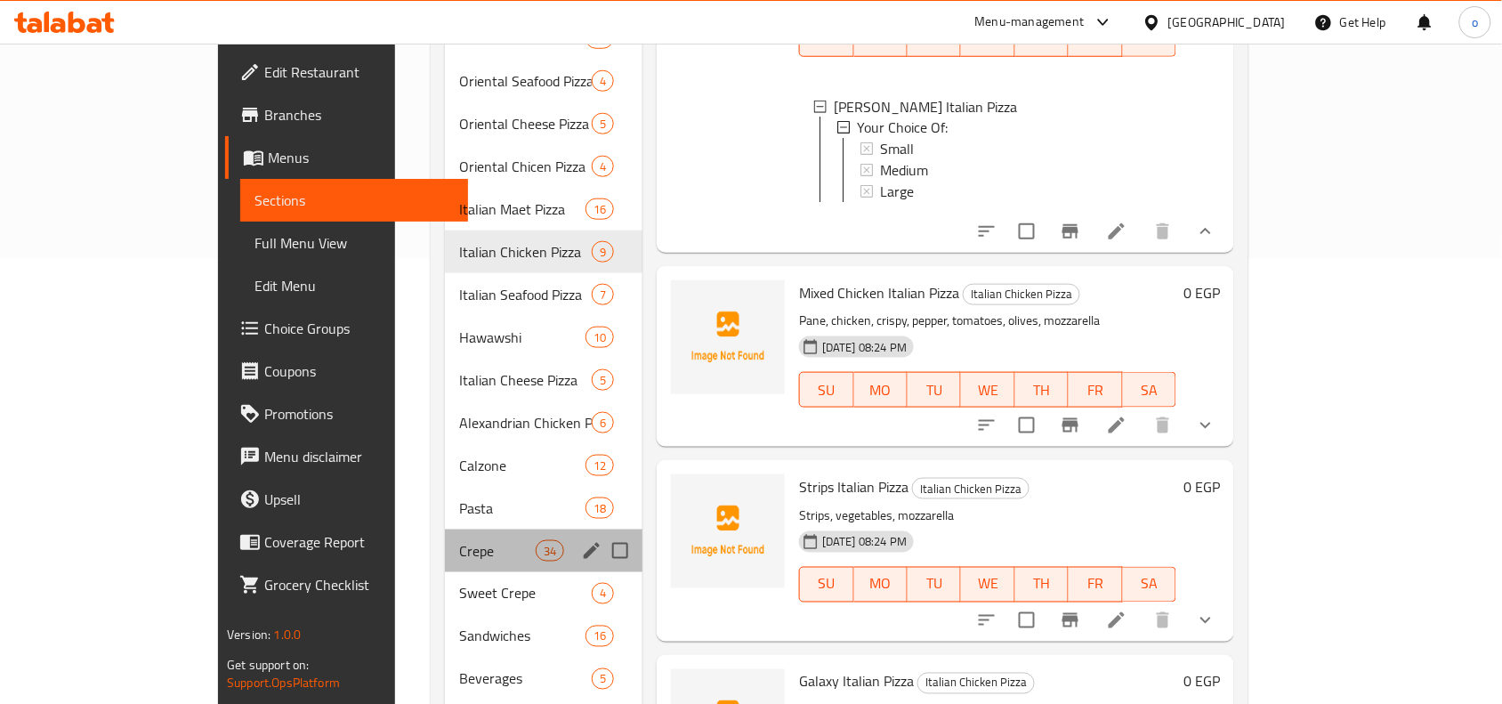
click at [445, 543] on div "Crepe 34" at bounding box center [544, 551] width 198 height 43
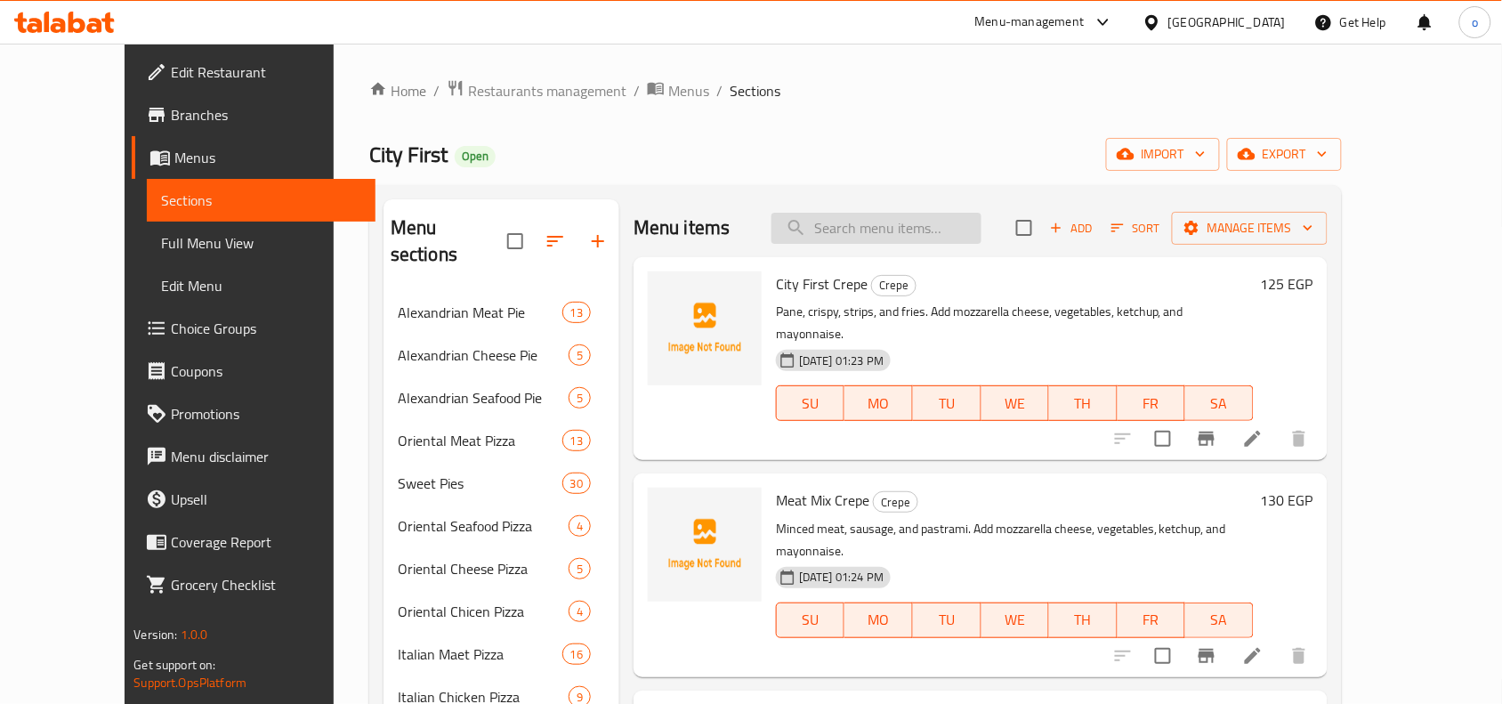
click at [927, 232] on input "search" at bounding box center [877, 228] width 210 height 31
paste input "كريب بانيه"
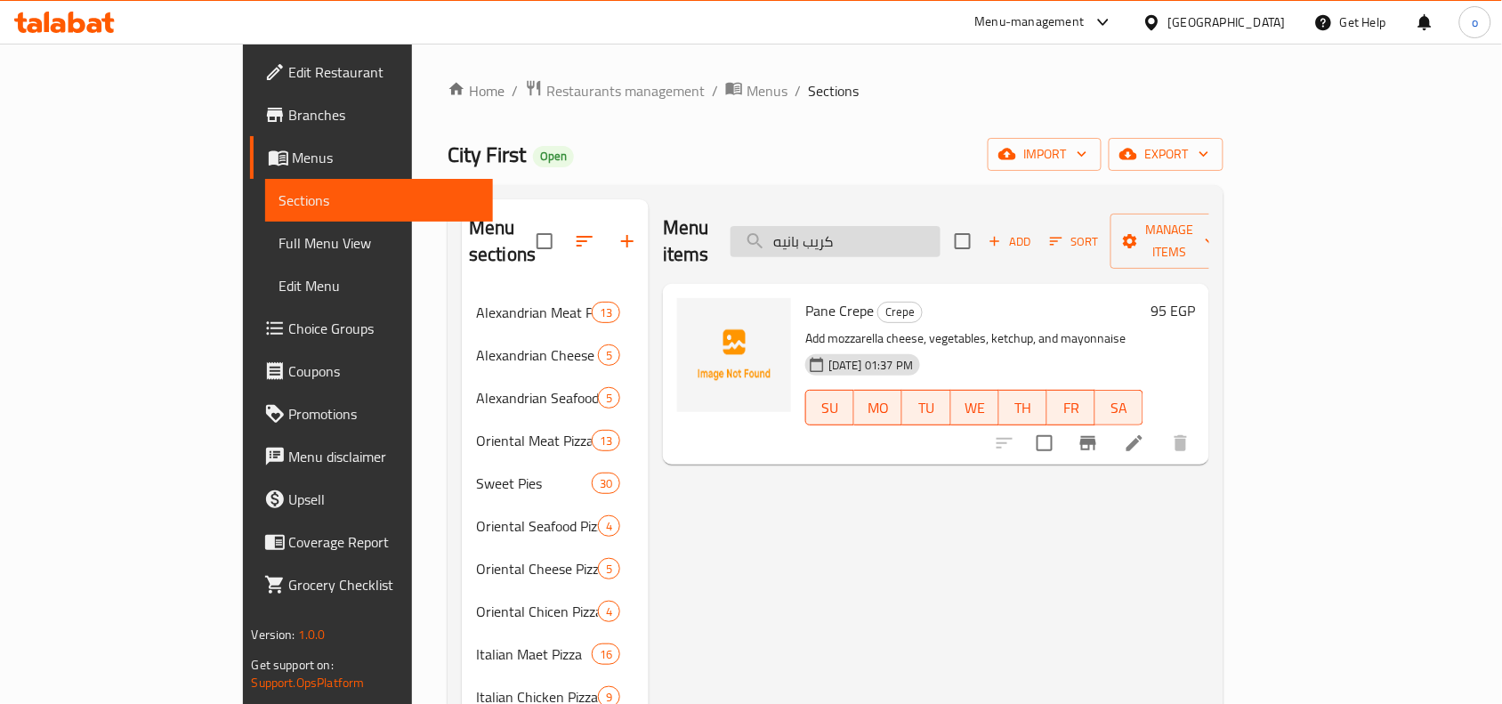
drag, startPoint x: 952, startPoint y: 223, endPoint x: 851, endPoint y: 225, distance: 101.5
click at [851, 226] on input "كريب بانيه" at bounding box center [836, 241] width 210 height 31
paste input "وبر كرنشي"
type input "كريب سوبر كرنشي"
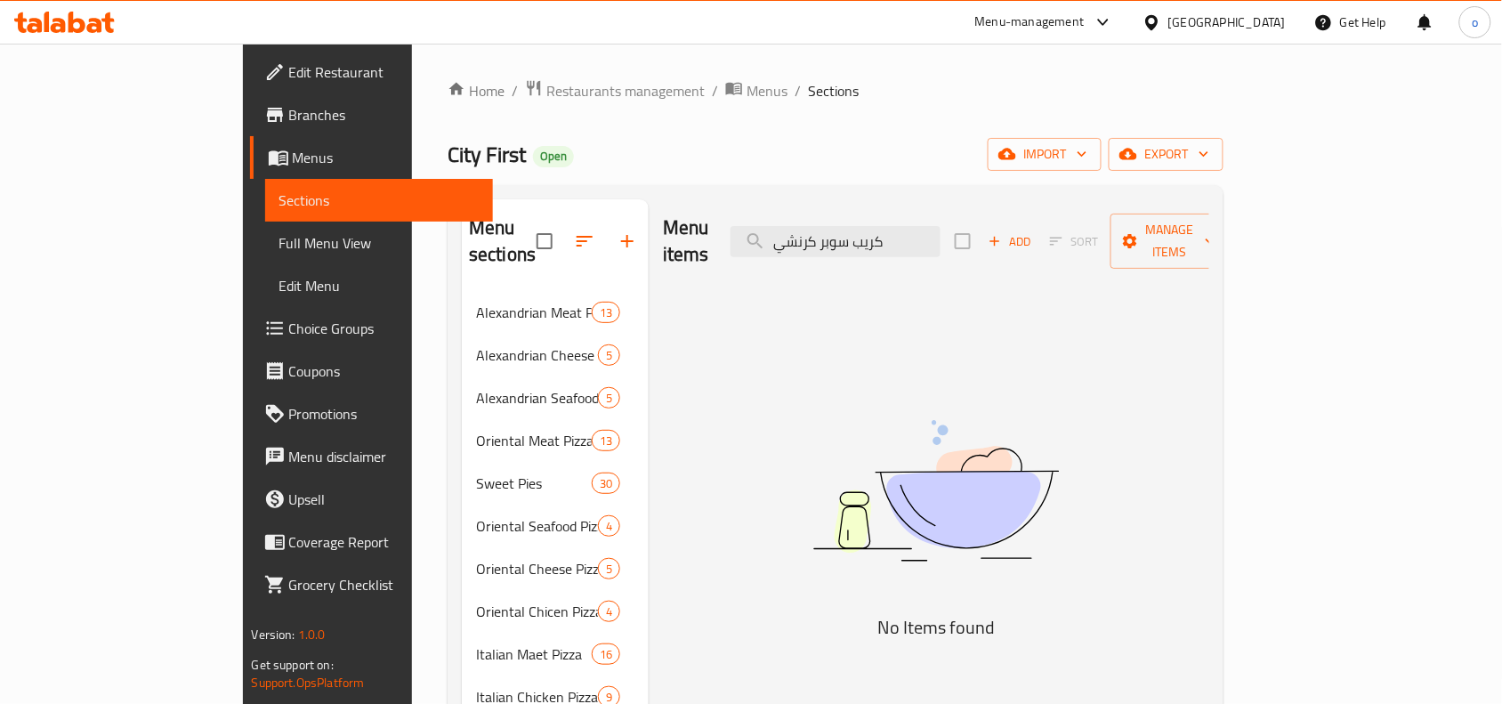
drag, startPoint x: 994, startPoint y: 230, endPoint x: 599, endPoint y: 236, distance: 395.2
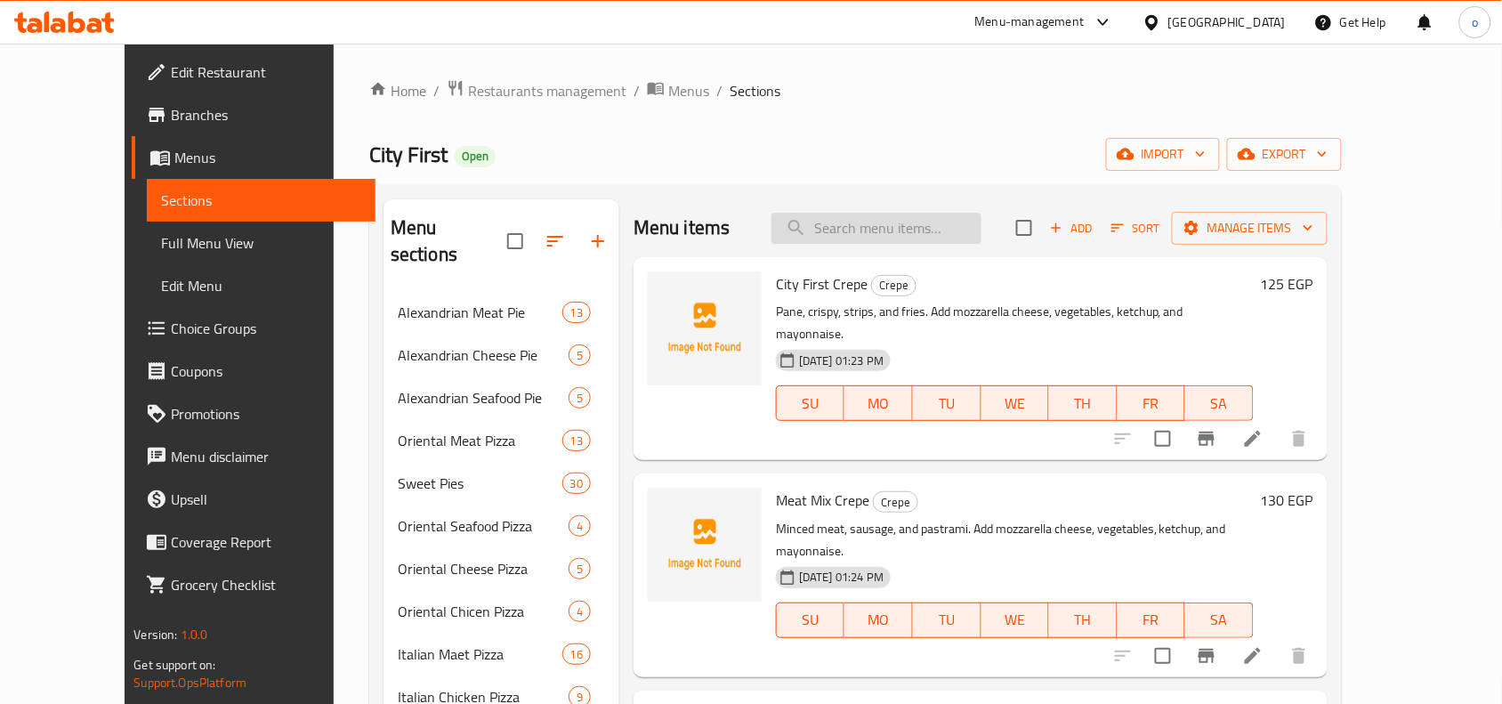
click at [919, 214] on input "search" at bounding box center [877, 228] width 210 height 31
paste input "كريب الصاروخ"
type input "كريب الصاروخ"
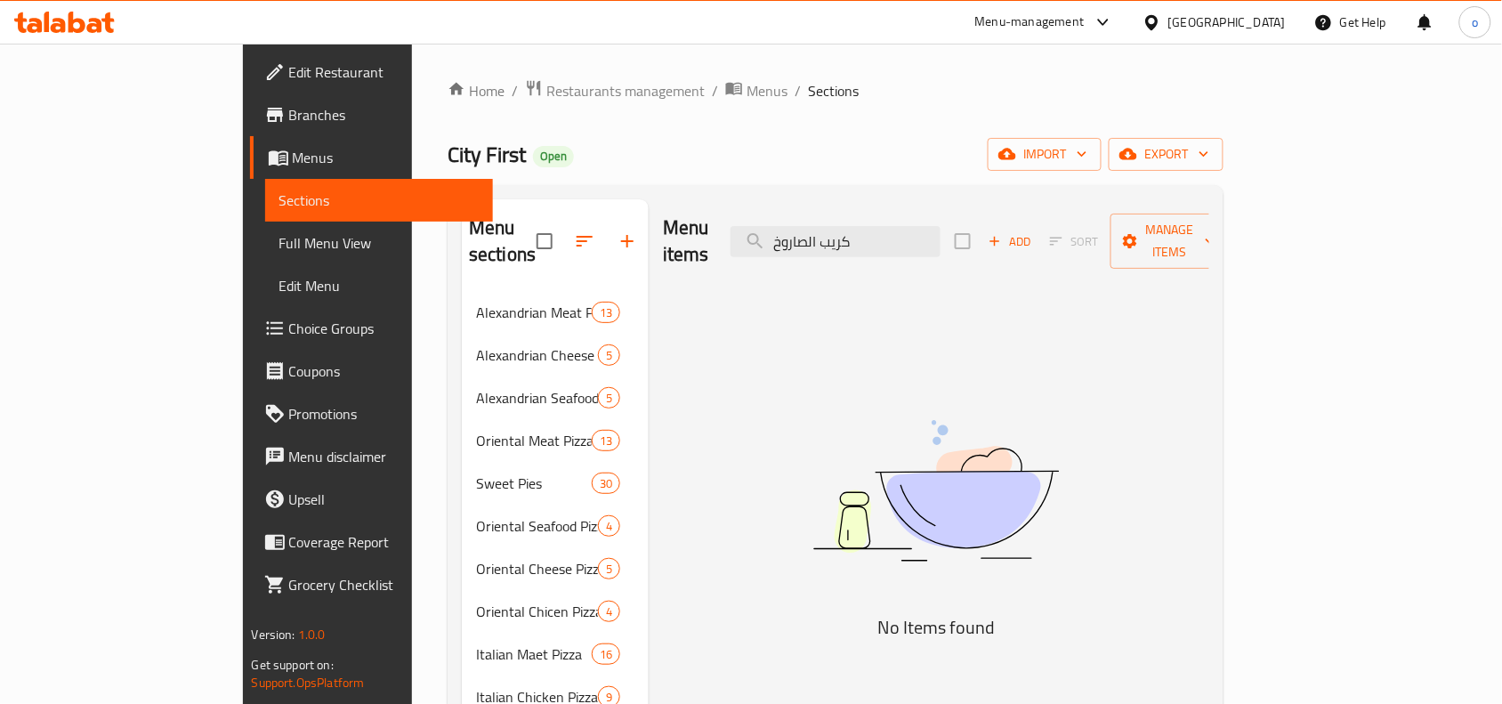
drag, startPoint x: 963, startPoint y: 224, endPoint x: 755, endPoint y: 229, distance: 208.3
click at [755, 229] on div "Menu items كريب الصاروخ Add Sort Manage items" at bounding box center [936, 241] width 546 height 85
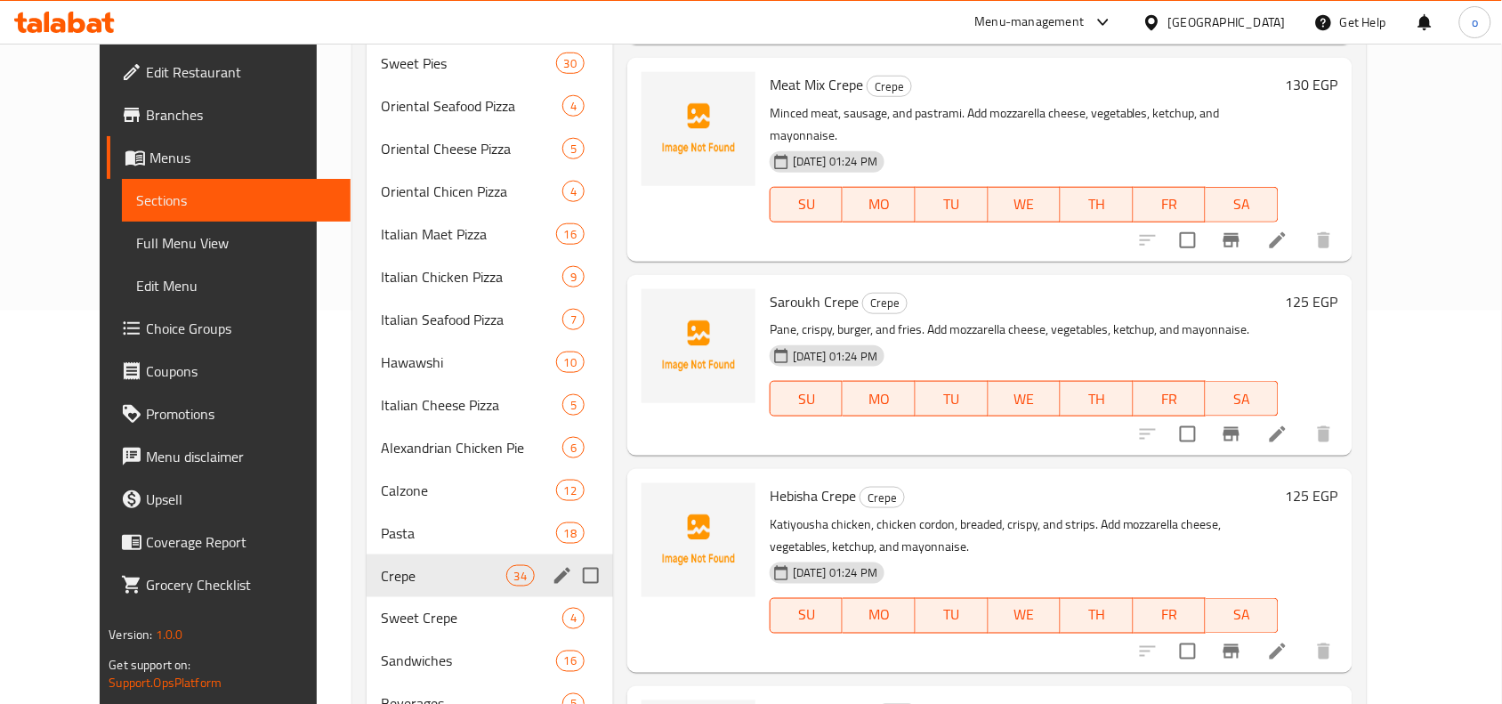
scroll to position [445, 0]
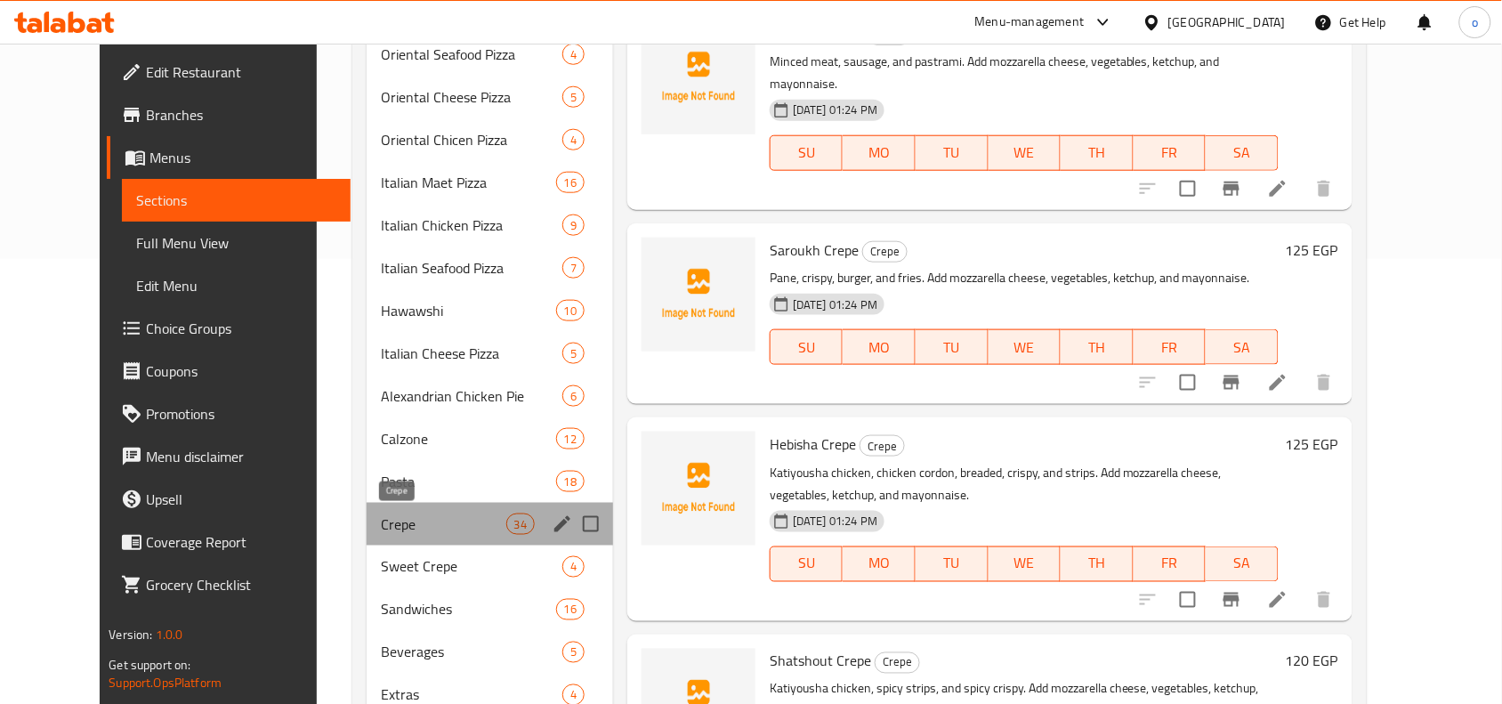
click at [381, 525] on span "Crepe" at bounding box center [443, 524] width 125 height 21
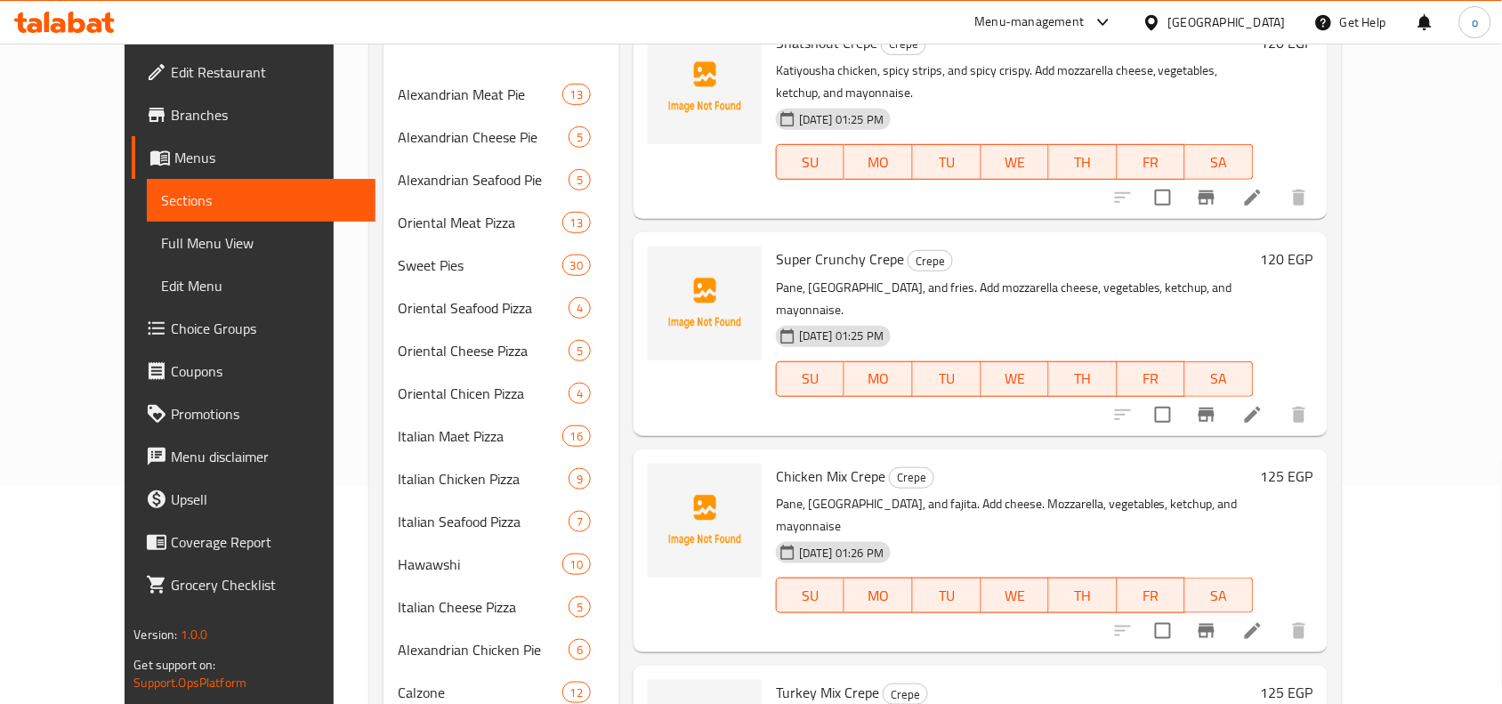
scroll to position [223, 0]
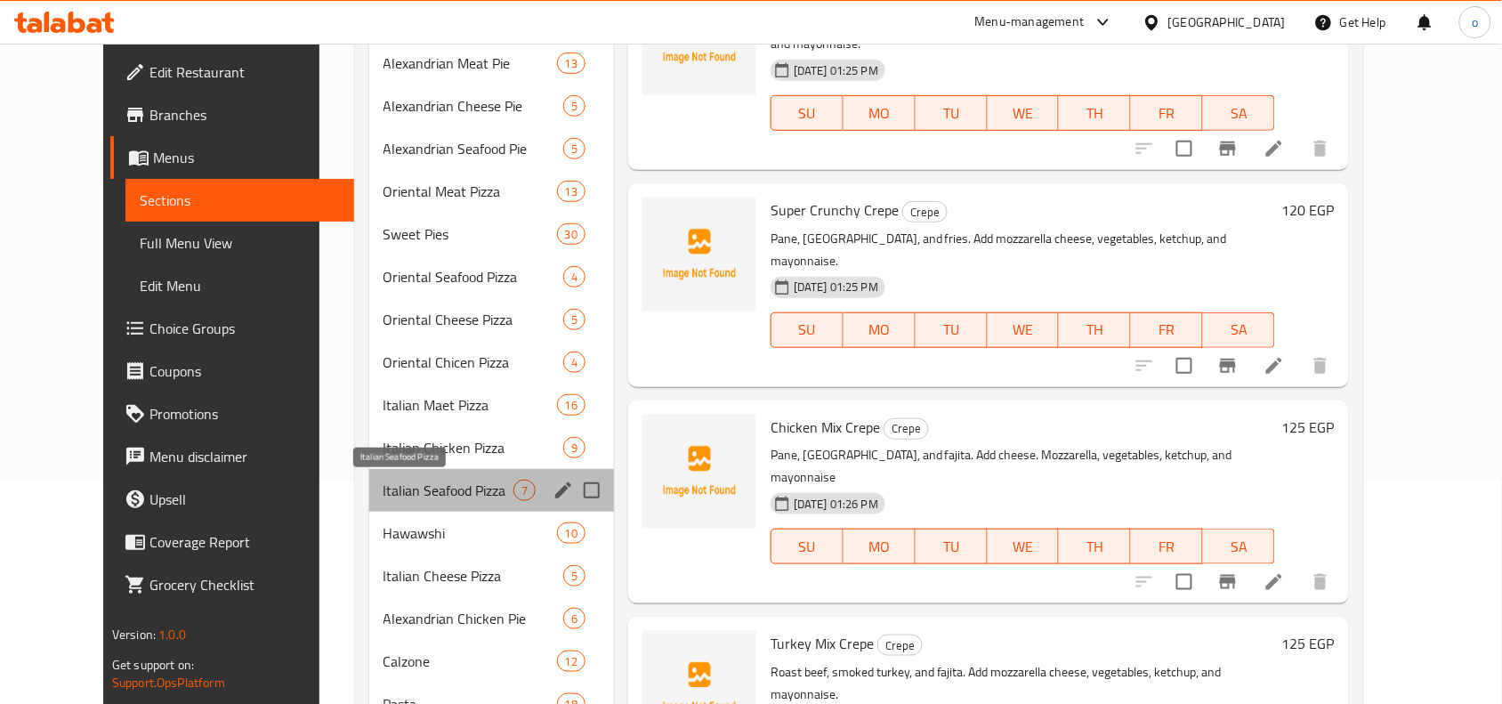
click at [384, 485] on span "Italian Seafood Pizza" at bounding box center [449, 490] width 130 height 21
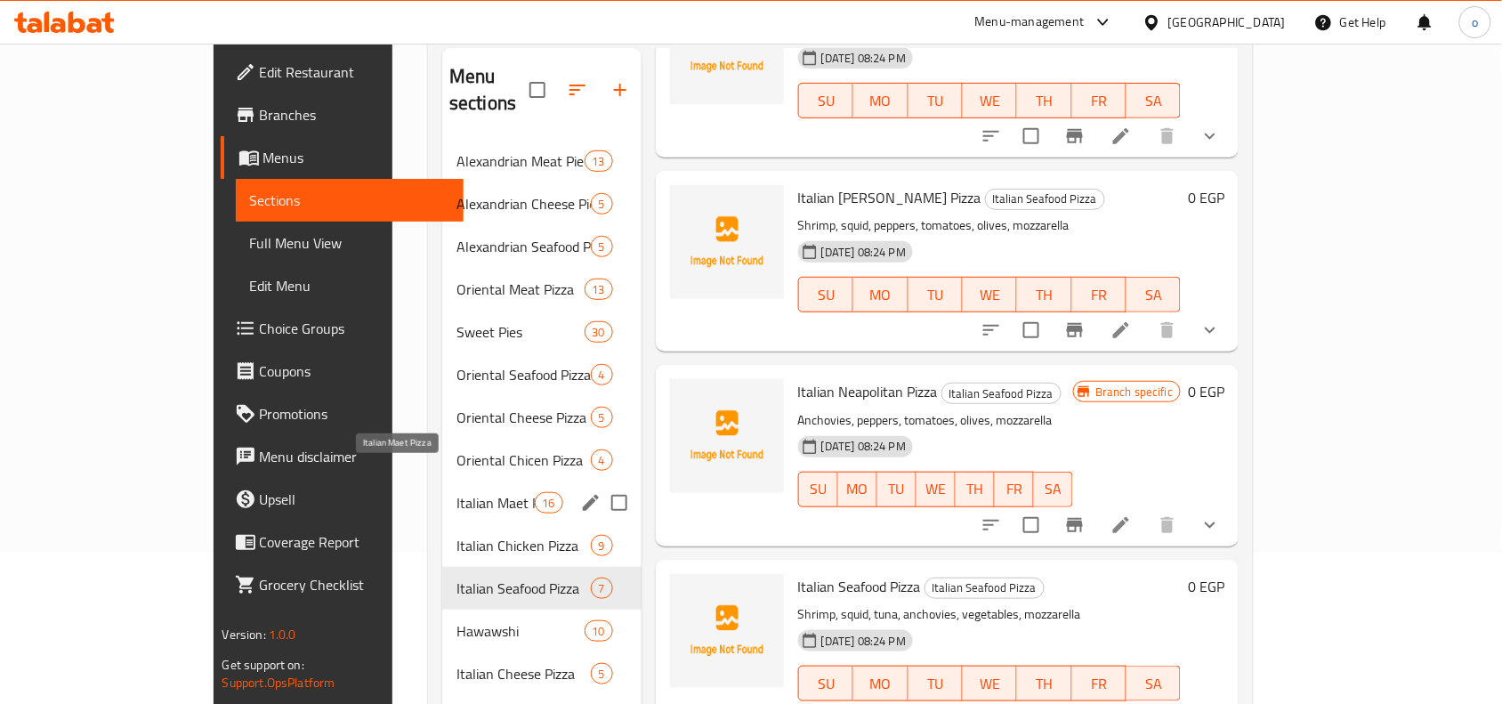
scroll to position [223, 0]
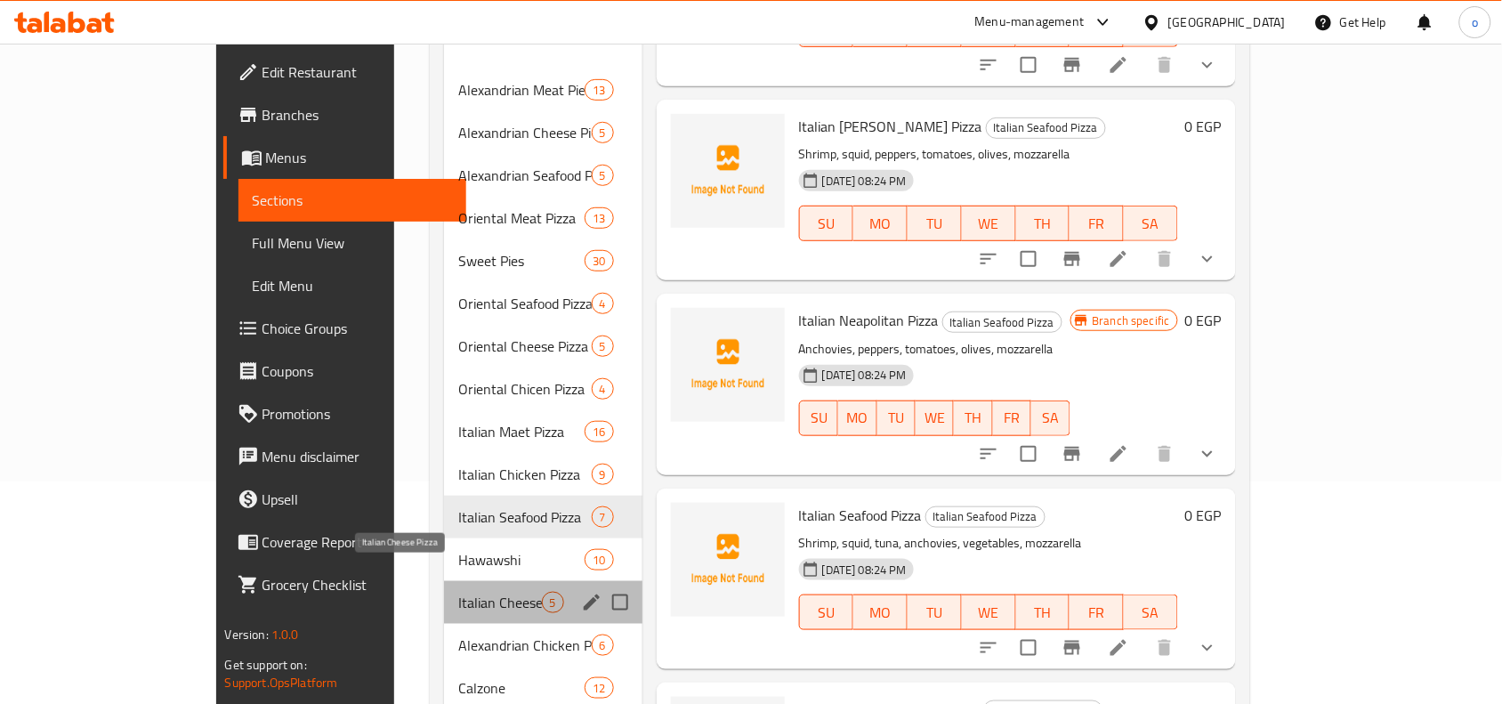
click at [458, 592] on span "Italian Cheese Pizza" at bounding box center [499, 602] width 83 height 21
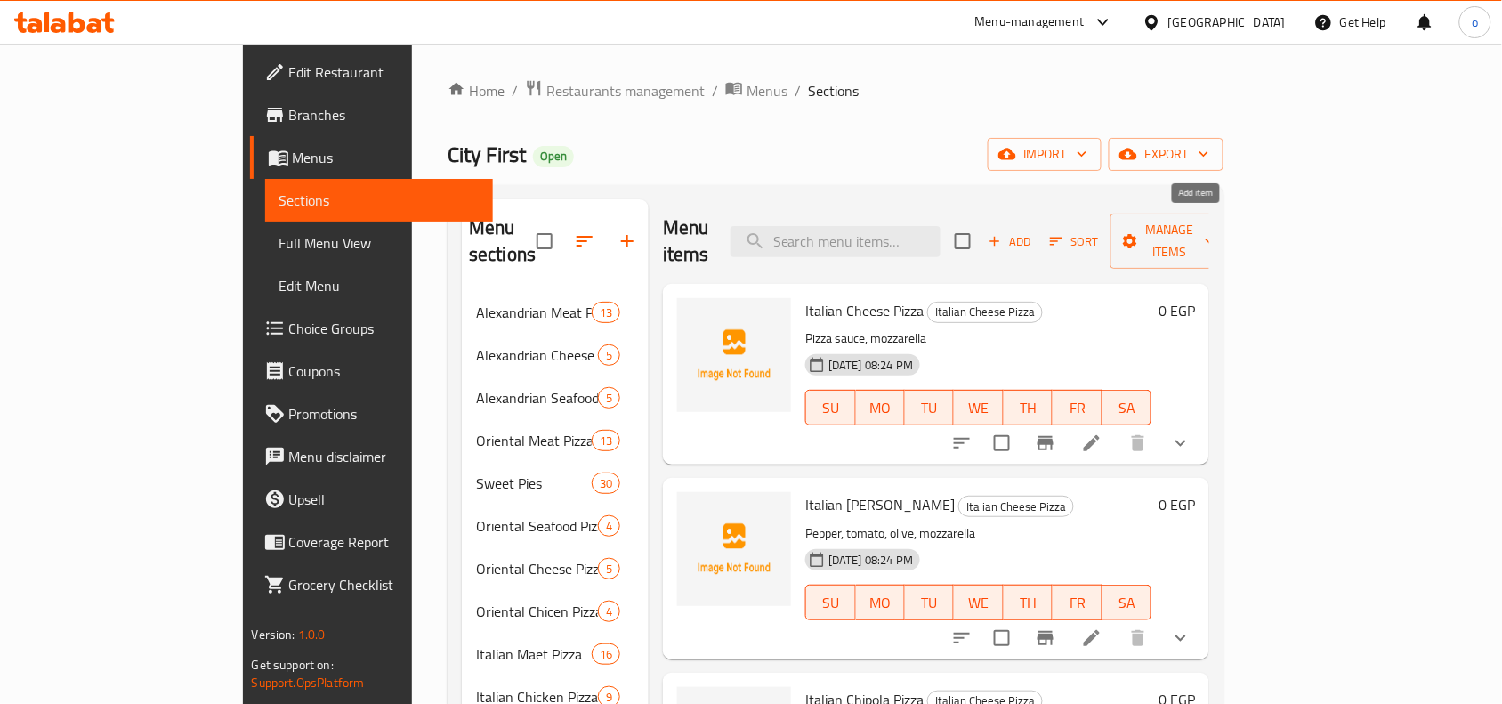
click at [1034, 232] on span "Add" at bounding box center [1010, 241] width 48 height 20
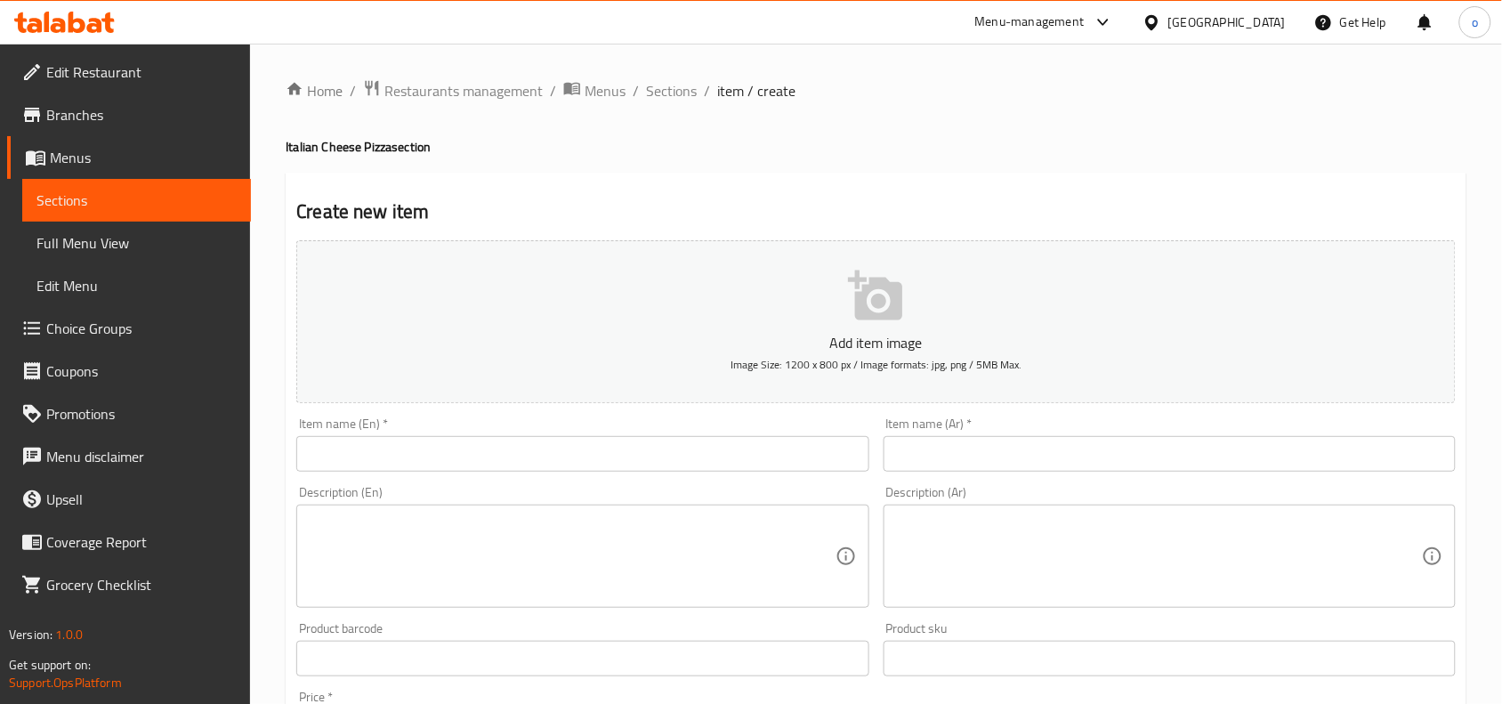
click at [957, 455] on input "text" at bounding box center [1170, 454] width 572 height 36
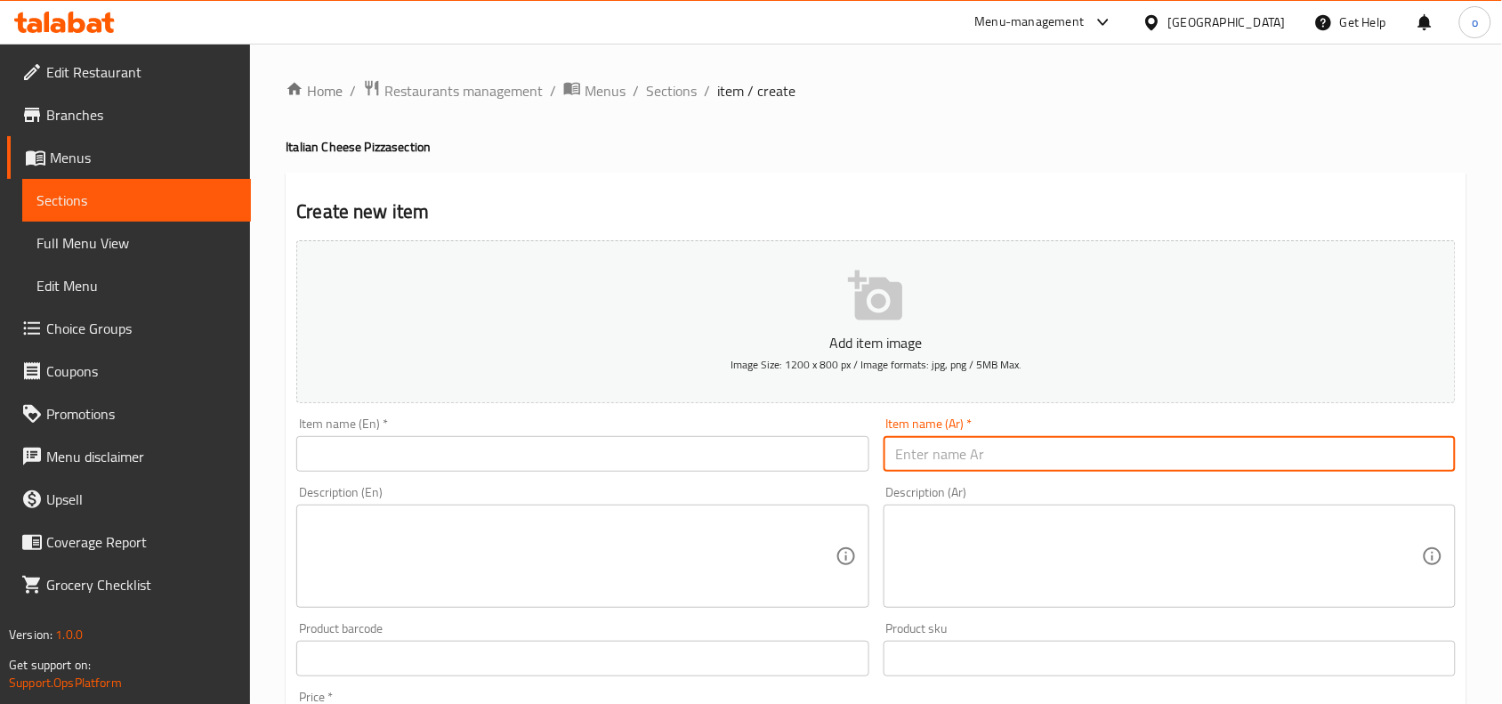
paste input "١ بيتزا إيطالي لحمه صغير ١ بيتزا إيطالي سوسيس صغير"
type input "١ بيتزا إيطالي لحمه صغير ١ بيتزا إيطالي سوسيس صغير"
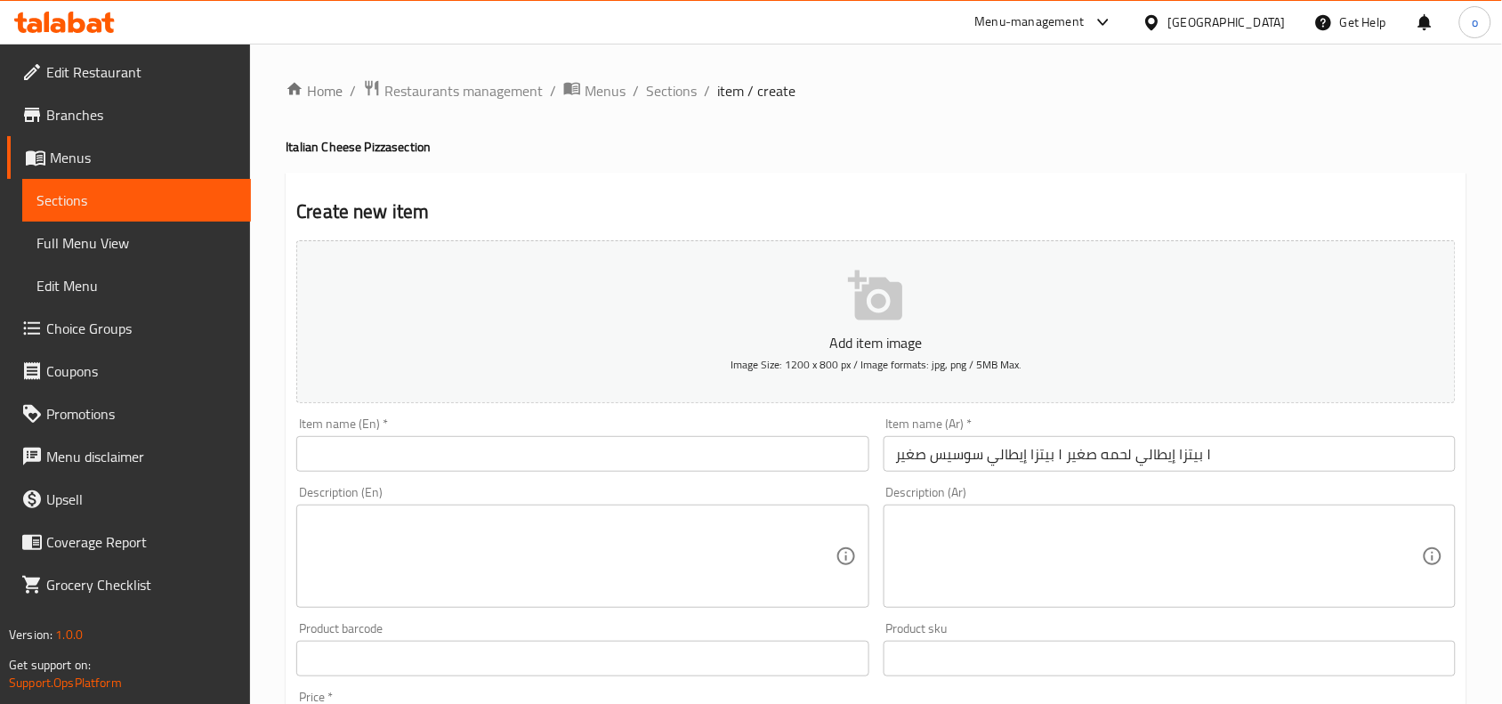
click at [725, 476] on div "Item name (En)   * Item name (En) *" at bounding box center [582, 444] width 587 height 69
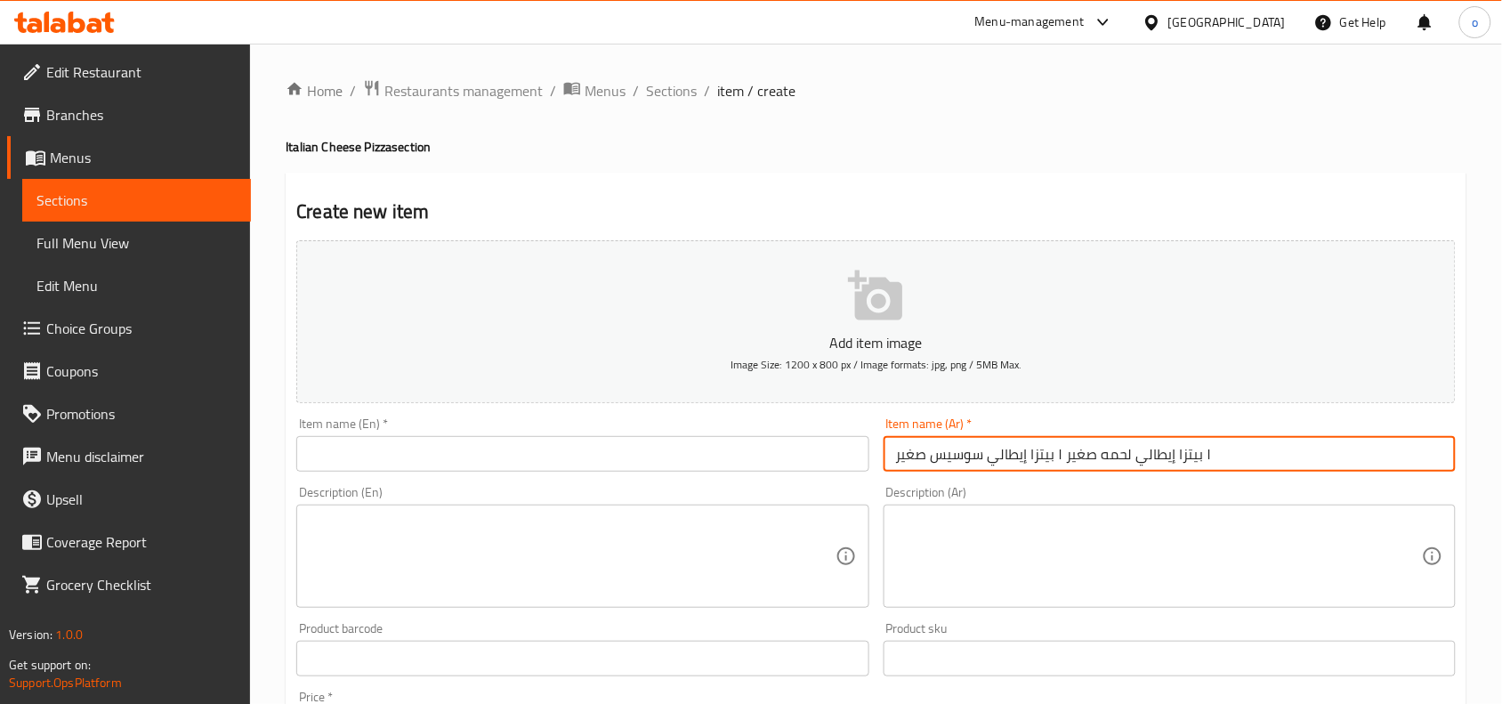
click at [958, 445] on input "١ بيتزا إيطالي لحمه صغير ١ بيتزا إيطالي سوسيس صغير" at bounding box center [1170, 454] width 572 height 36
click at [651, 463] on input "text" at bounding box center [582, 454] width 572 height 36
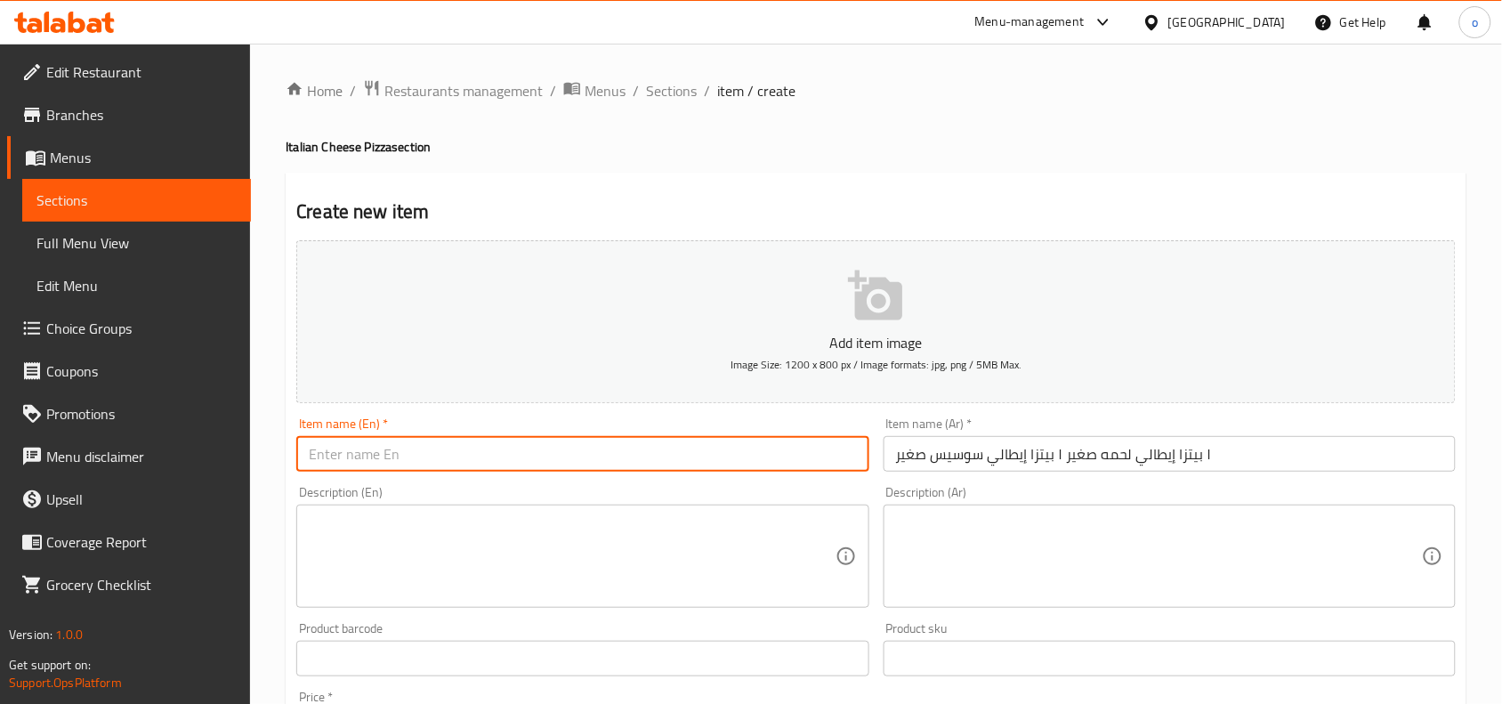
paste input "1 small Italian meat pizza 1 small Italian sausage pizza"
type input "1 small Italian meat pizza 1 small Italian sausage pizza"
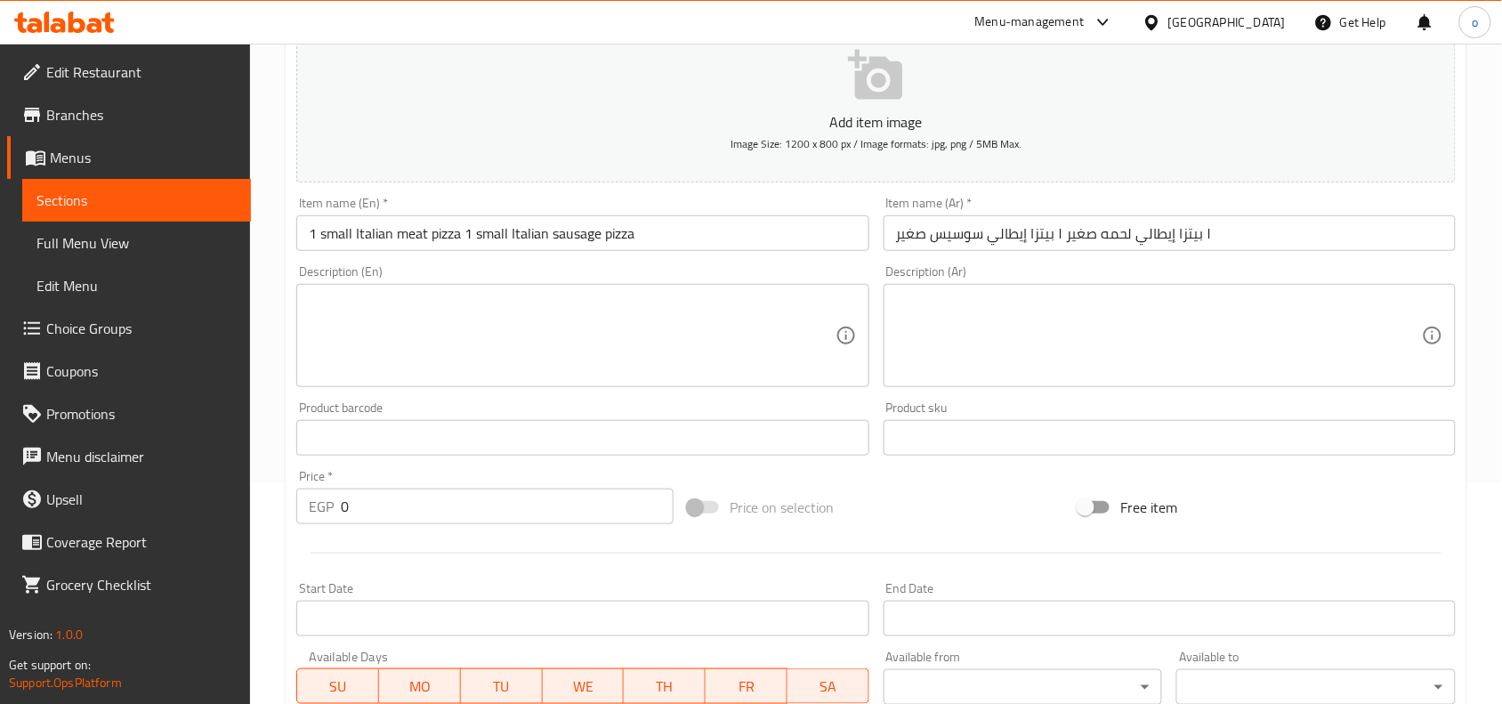
scroll to position [223, 0]
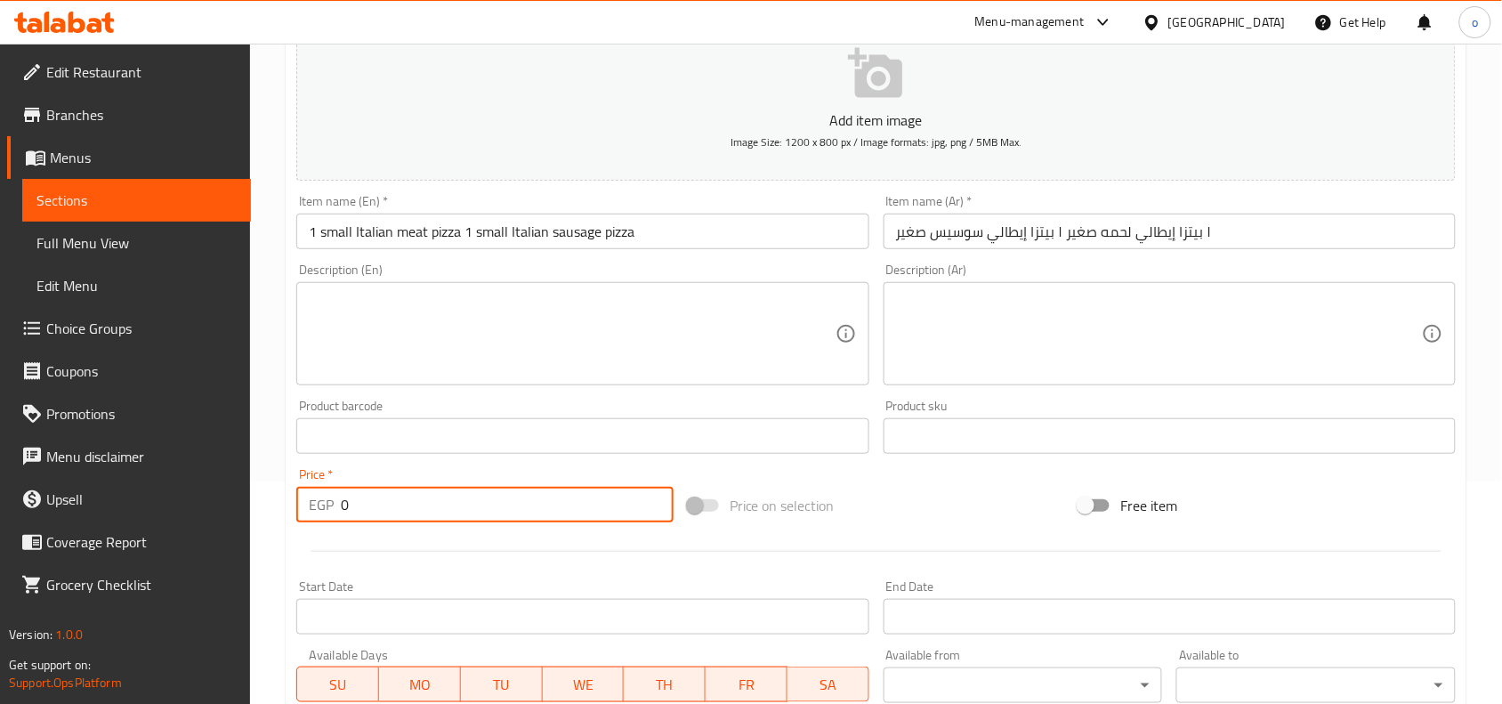
drag, startPoint x: 401, startPoint y: 510, endPoint x: 336, endPoint y: 504, distance: 65.3
click at [336, 504] on div "EGP 0 Price *" at bounding box center [484, 505] width 377 height 36
paste input "23"
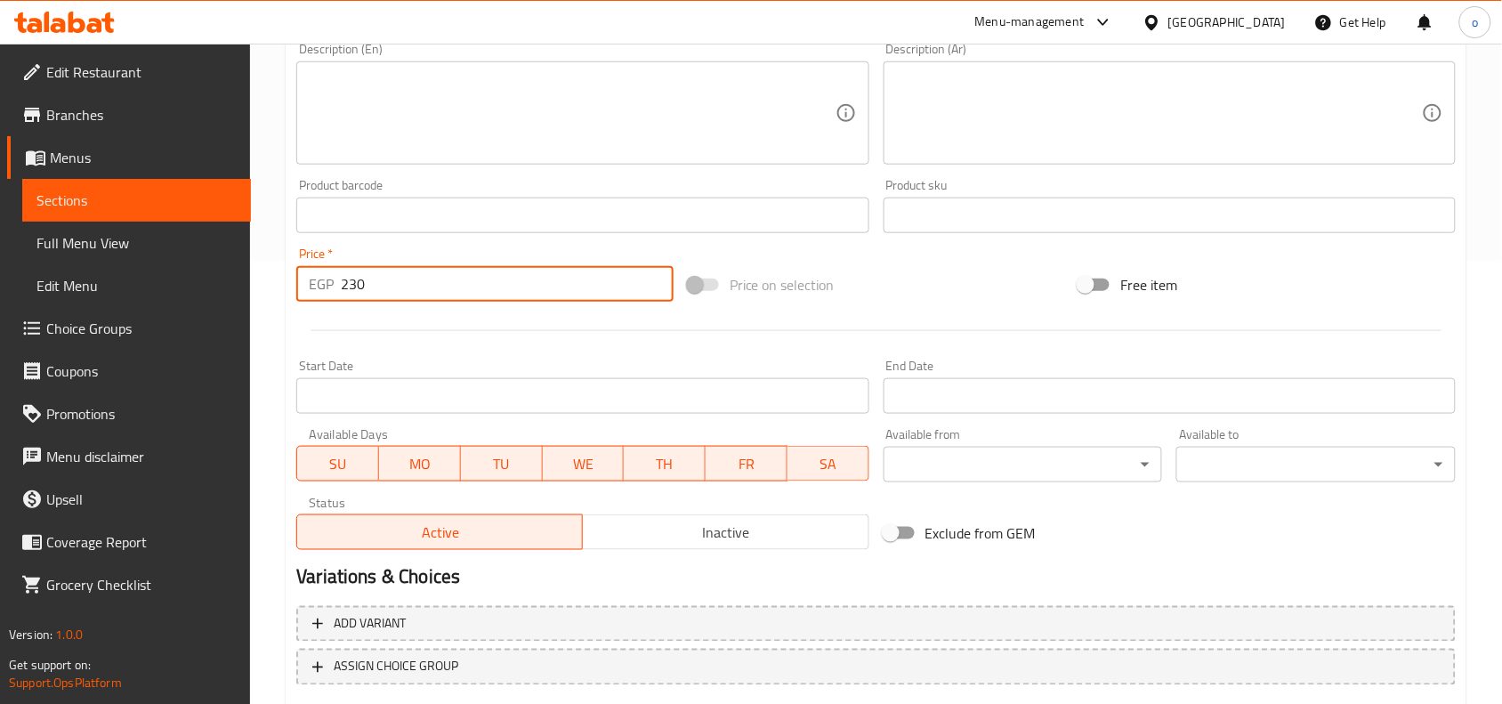
scroll to position [445, 0]
type input "230"
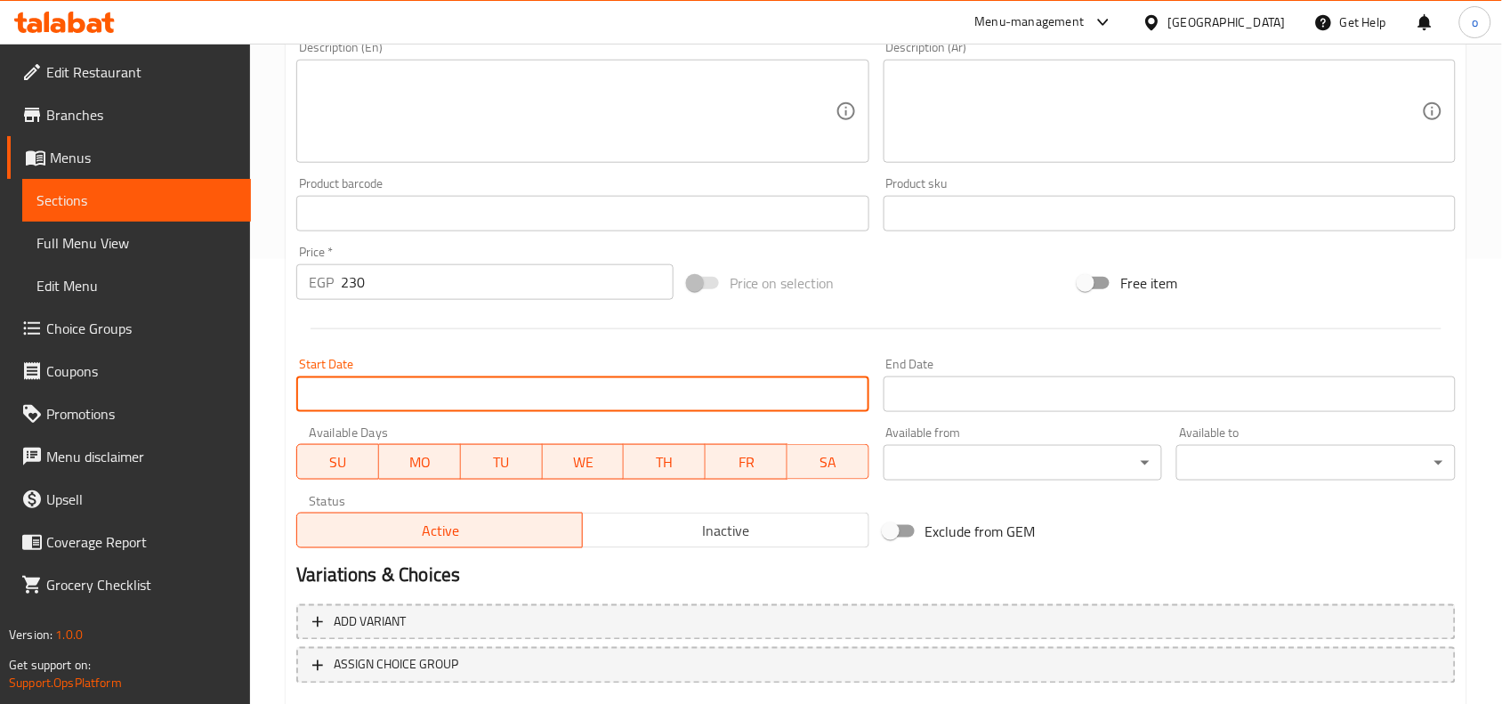
click at [417, 394] on input "Start Date" at bounding box center [582, 394] width 572 height 36
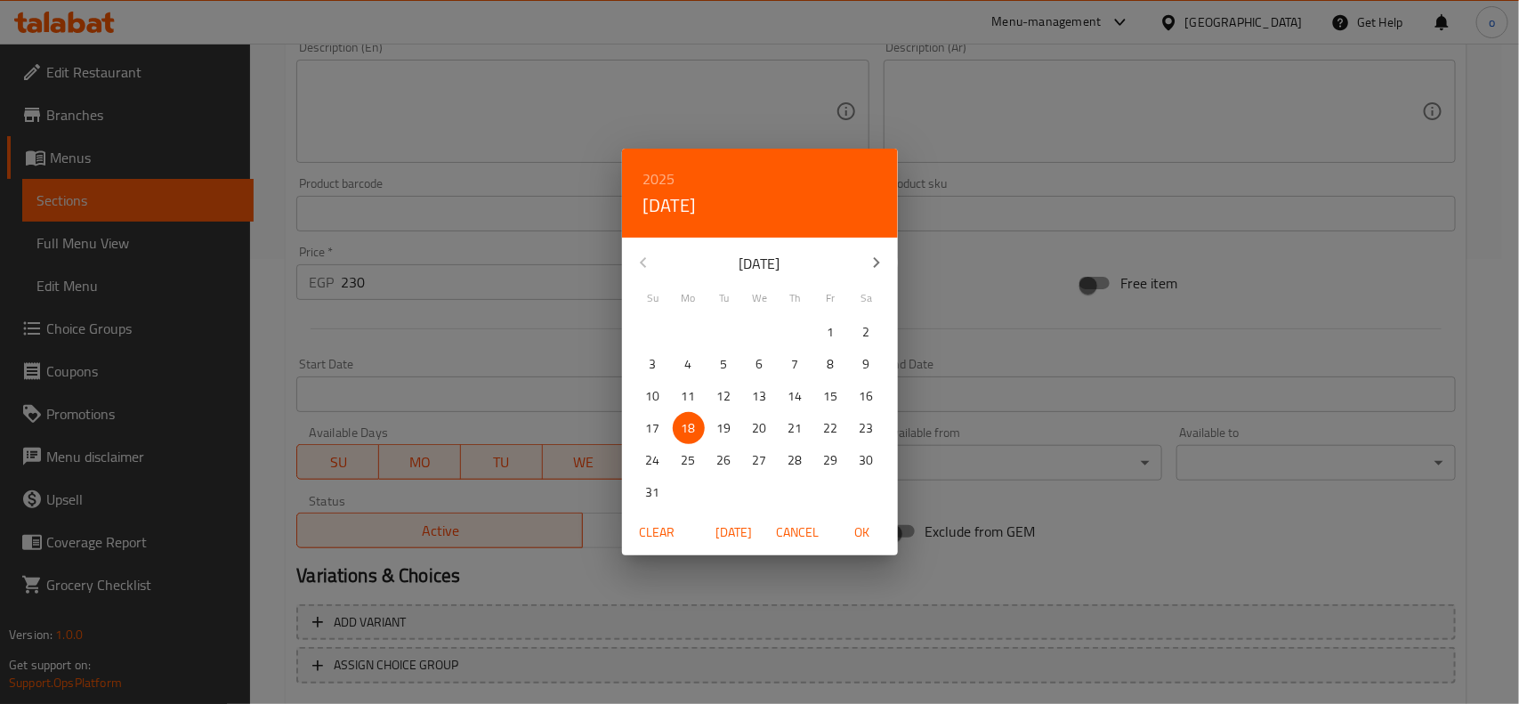
click at [882, 522] on span "OK" at bounding box center [862, 533] width 43 height 22
type input "[DATE]"
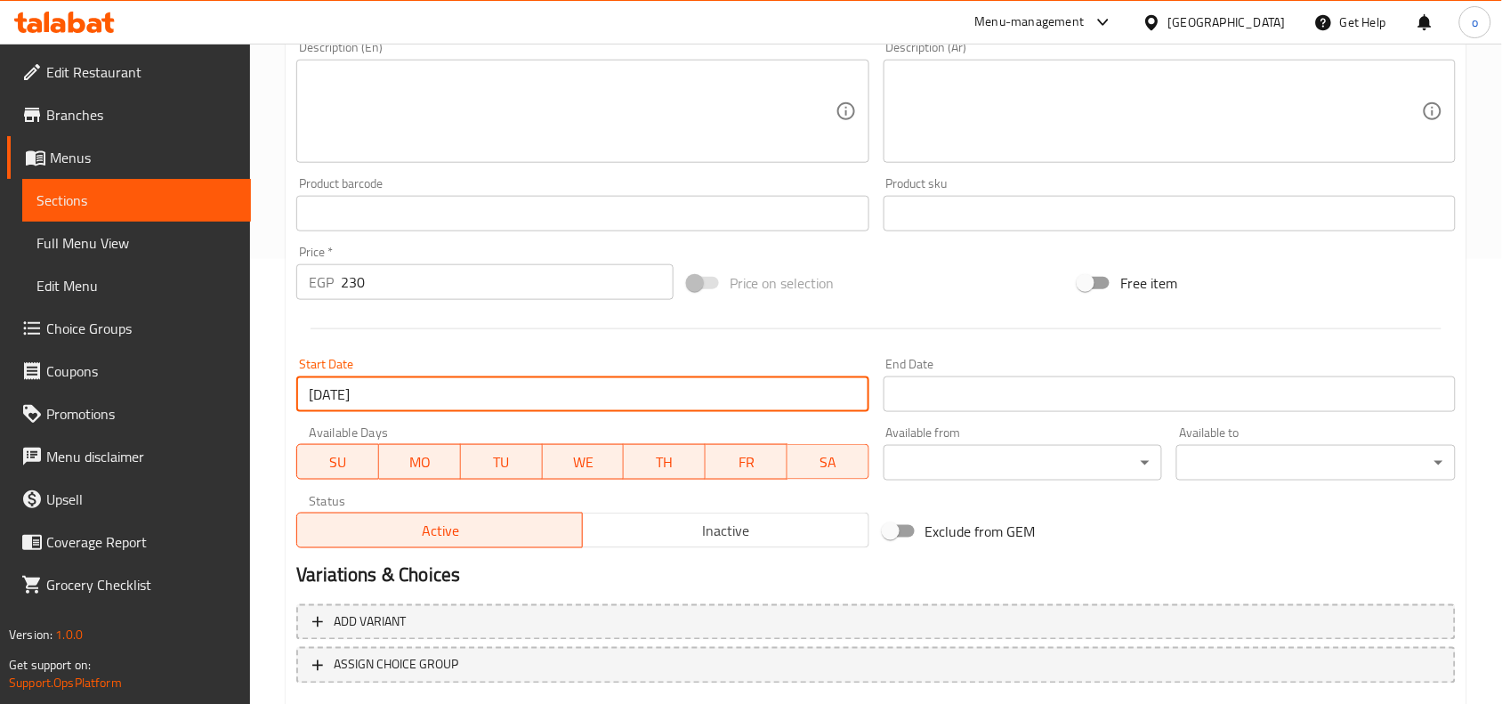
click at [976, 376] on input "Start Date" at bounding box center [1170, 394] width 572 height 36
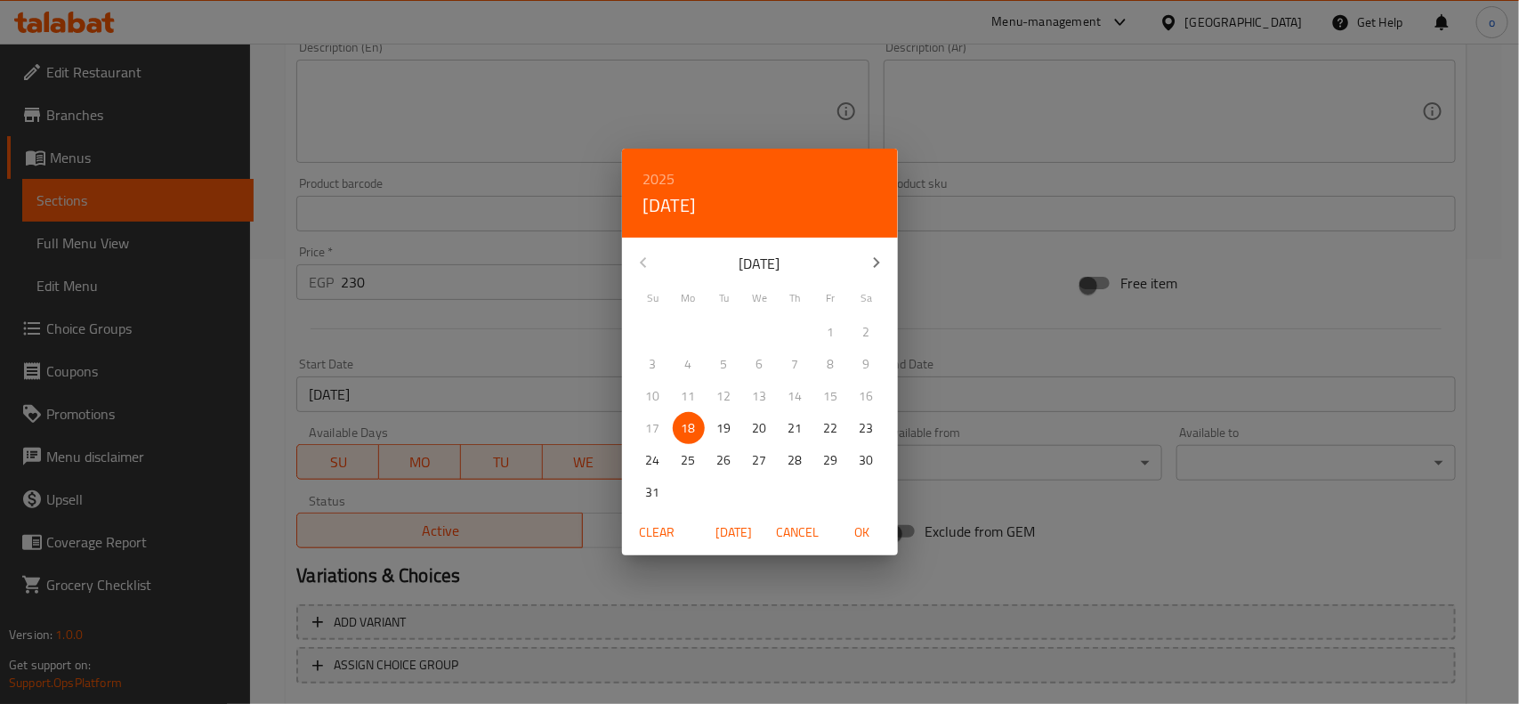
click at [879, 252] on icon "button" at bounding box center [876, 262] width 21 height 21
click at [864, 271] on button "button" at bounding box center [876, 262] width 43 height 43
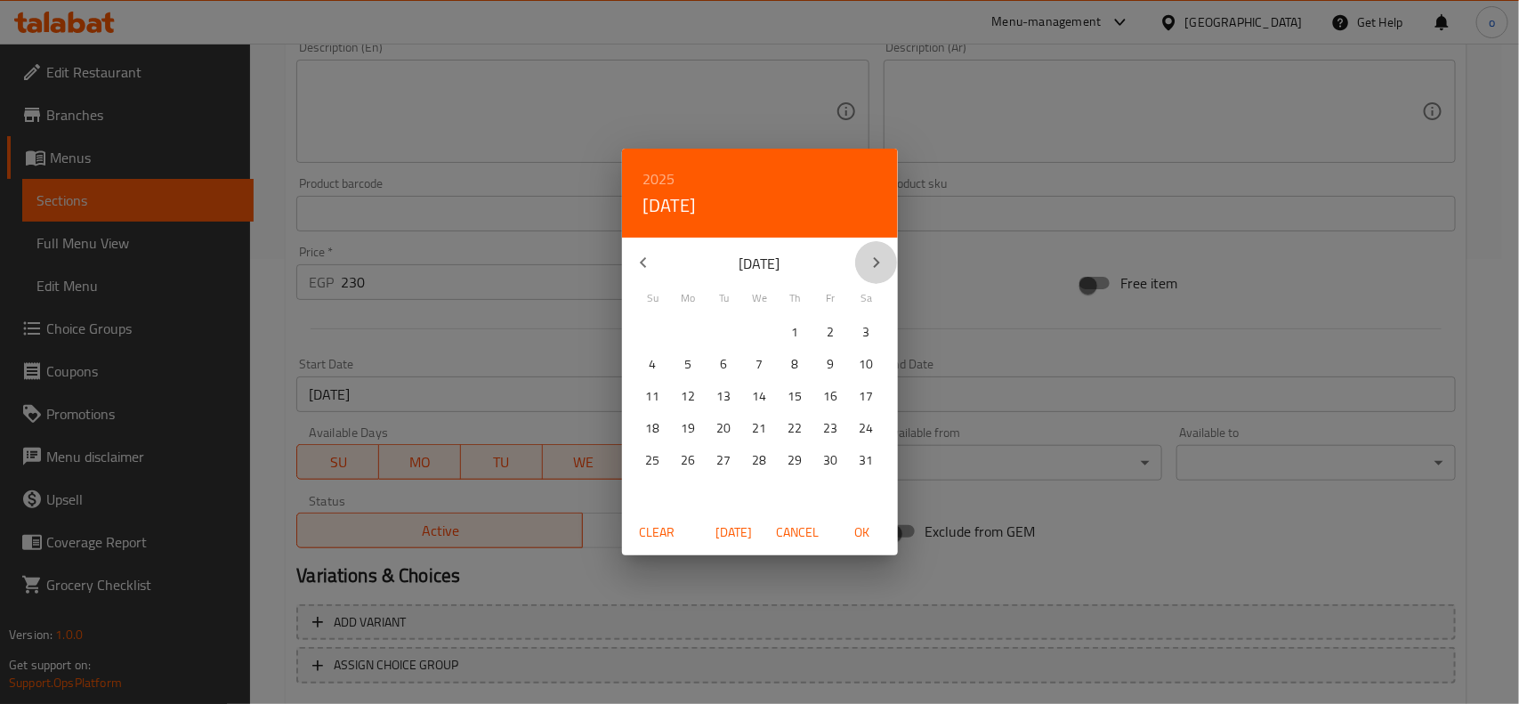
click at [864, 271] on button "button" at bounding box center [876, 262] width 43 height 43
click at [657, 264] on button "button" at bounding box center [643, 262] width 43 height 43
click at [654, 264] on button "button" at bounding box center [643, 262] width 43 height 43
click at [882, 250] on button "button" at bounding box center [876, 262] width 43 height 43
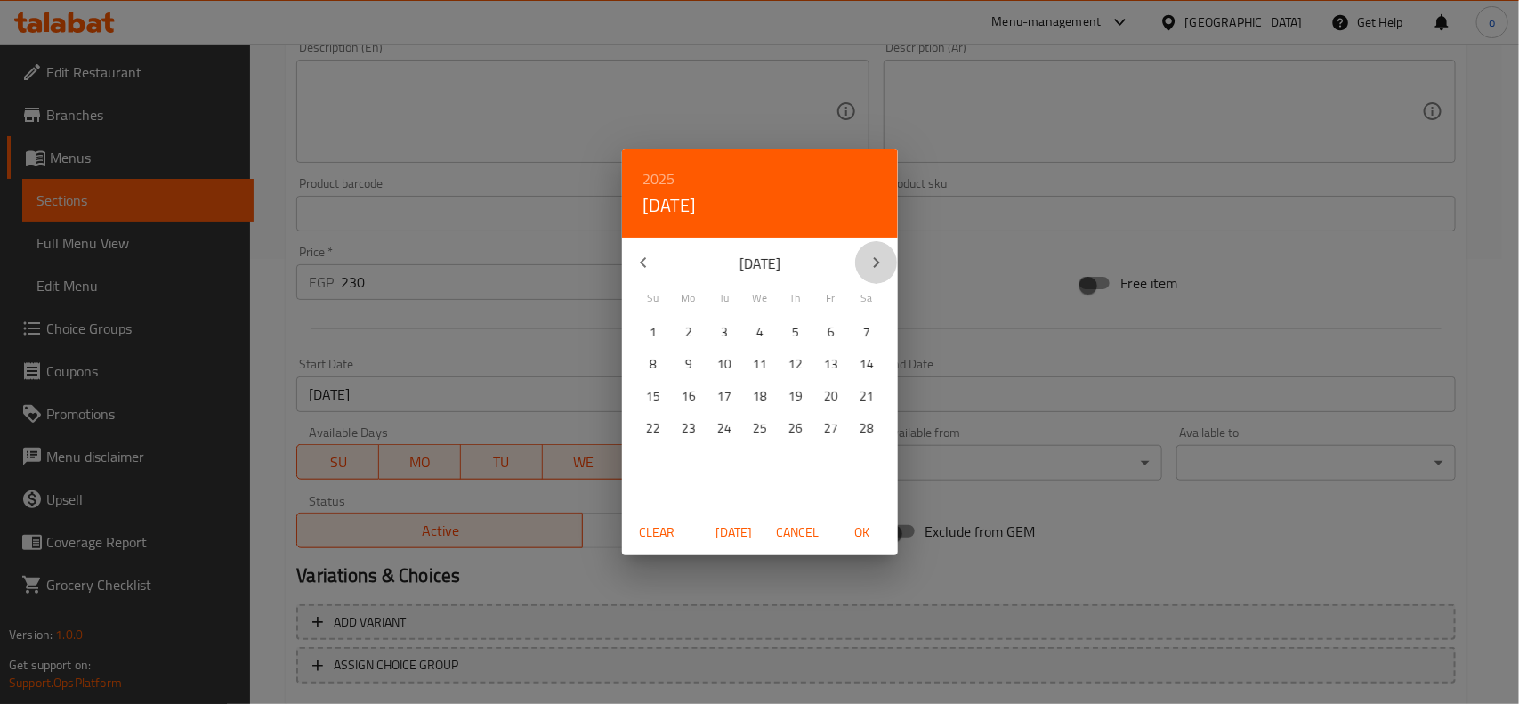
click at [882, 250] on button "button" at bounding box center [876, 262] width 43 height 43
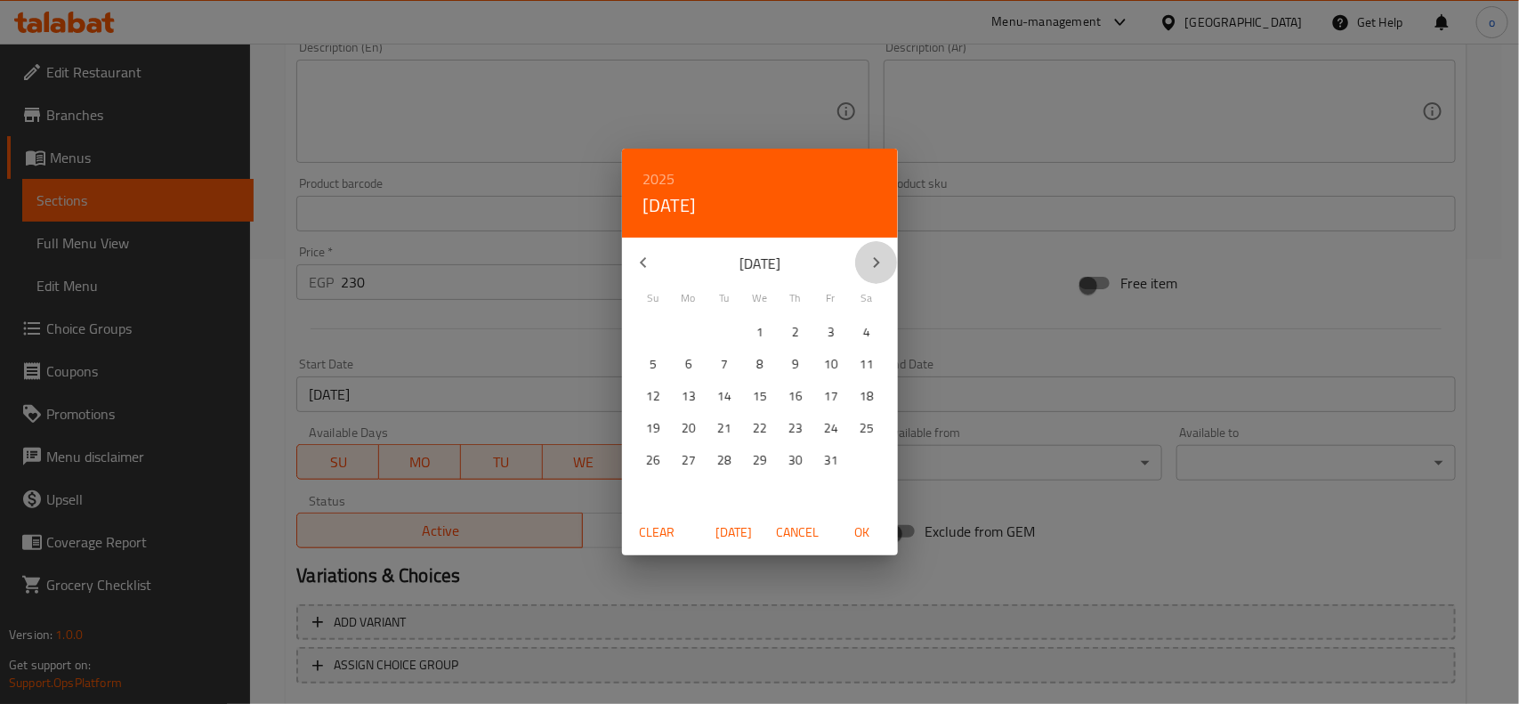
click at [882, 250] on button "button" at bounding box center [876, 262] width 43 height 43
click at [684, 487] on p "31" at bounding box center [689, 492] width 14 height 22
click at [878, 531] on span "OK" at bounding box center [862, 533] width 43 height 22
type input "[DATE]"
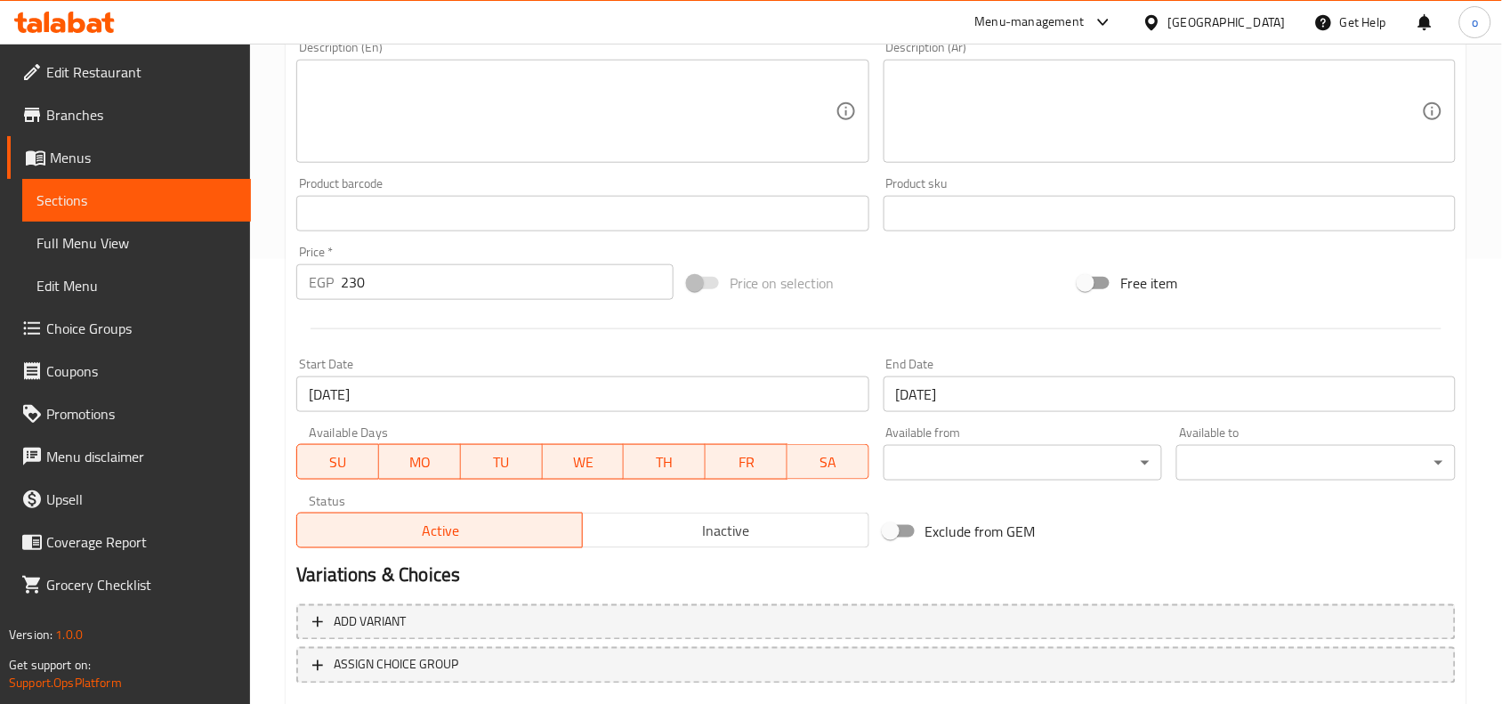
click at [764, 488] on div "Status Active Inactive" at bounding box center [582, 522] width 587 height 68
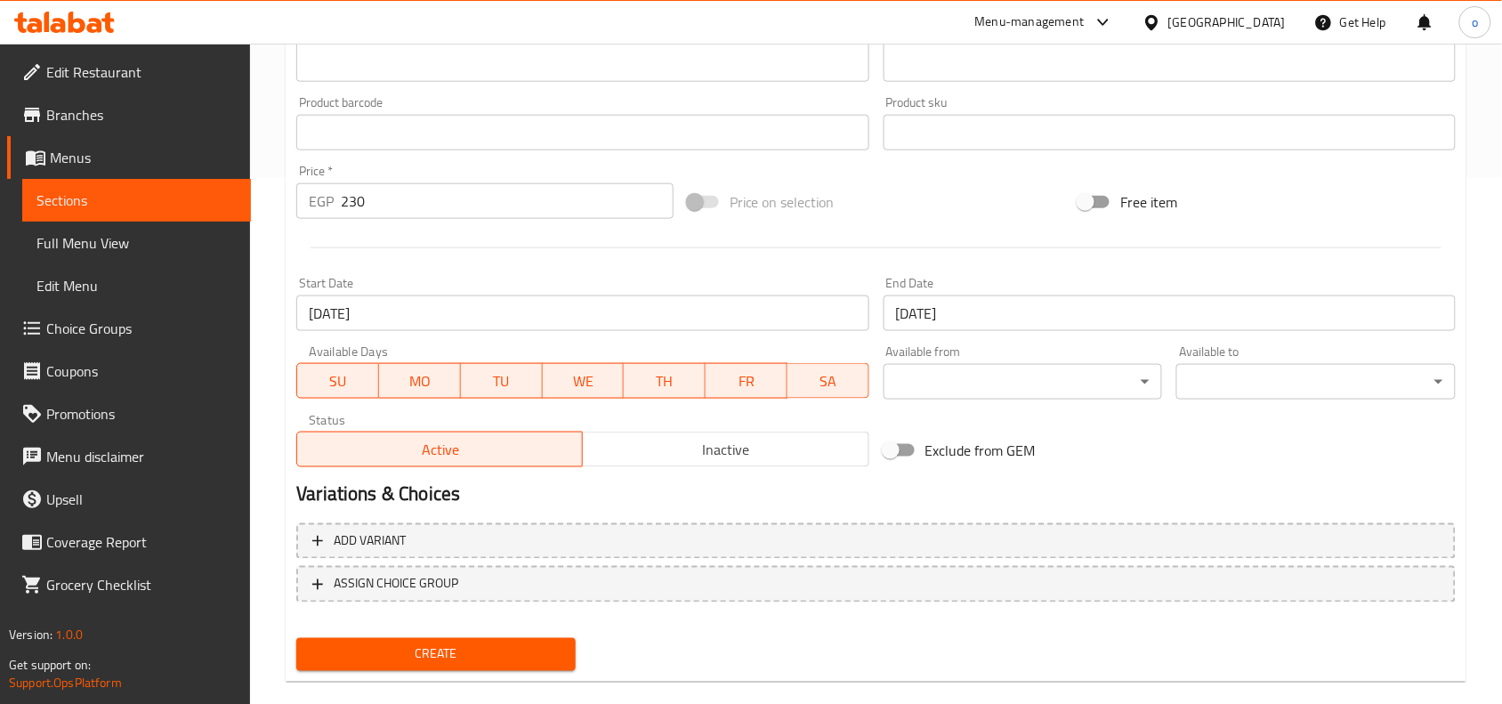
scroll to position [550, 0]
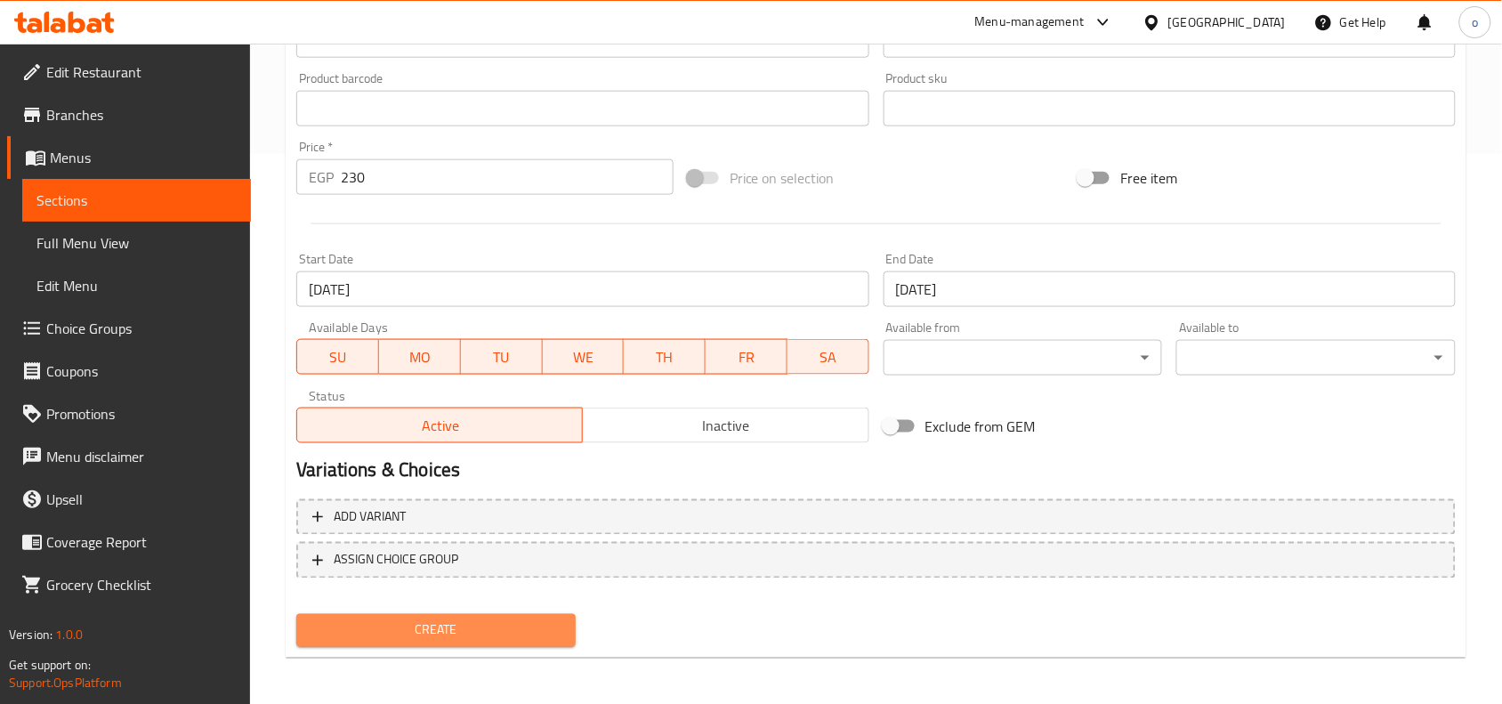
click at [385, 638] on button "Create" at bounding box center [435, 630] width 279 height 33
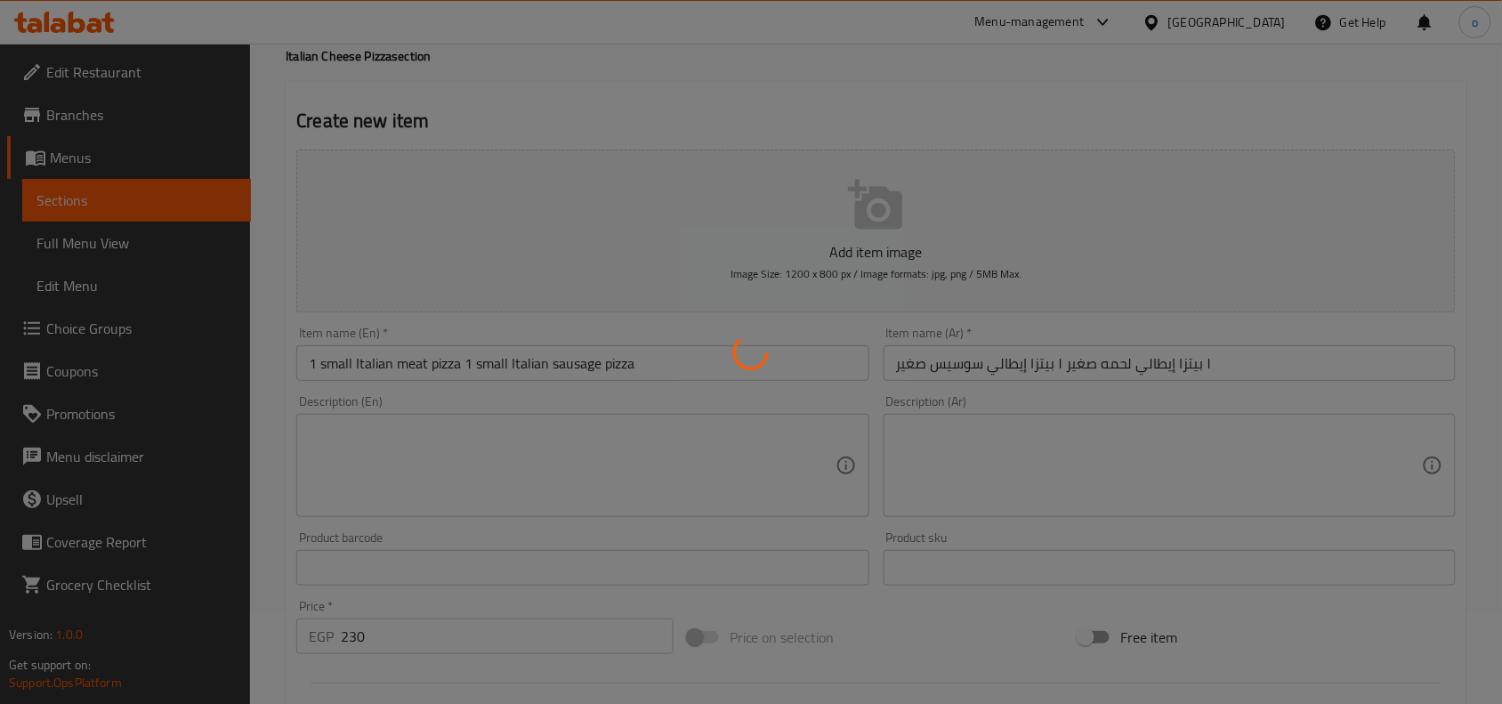
scroll to position [0, 0]
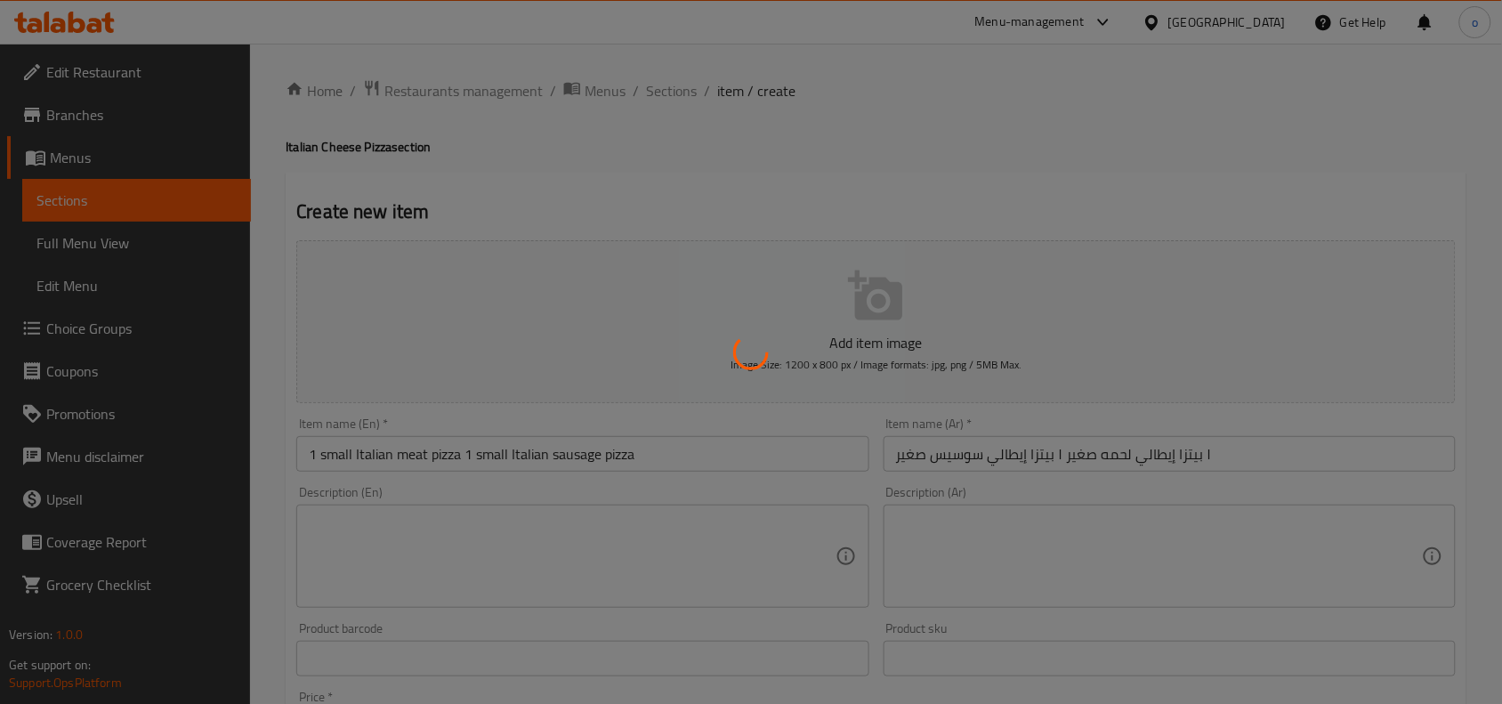
type input "0"
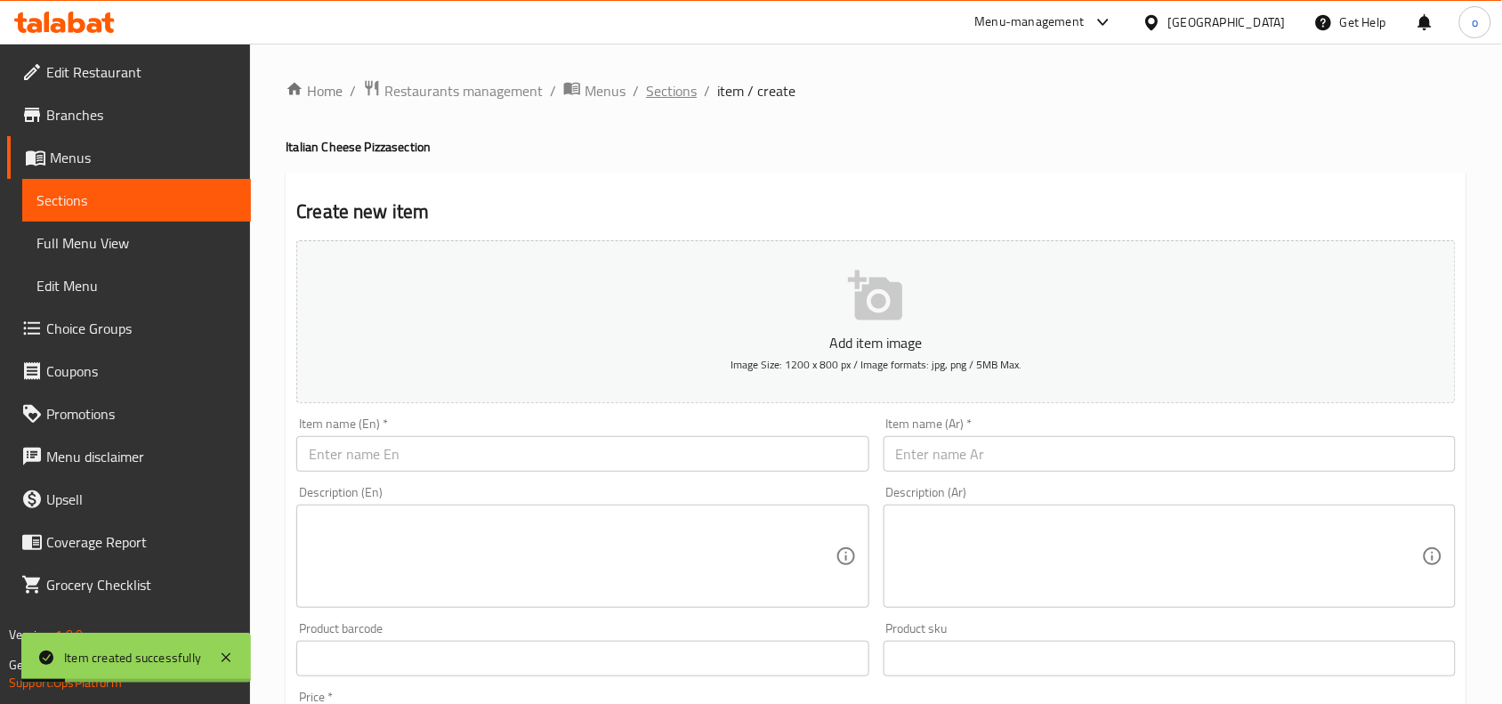
click at [657, 92] on span "Sections" at bounding box center [671, 90] width 51 height 21
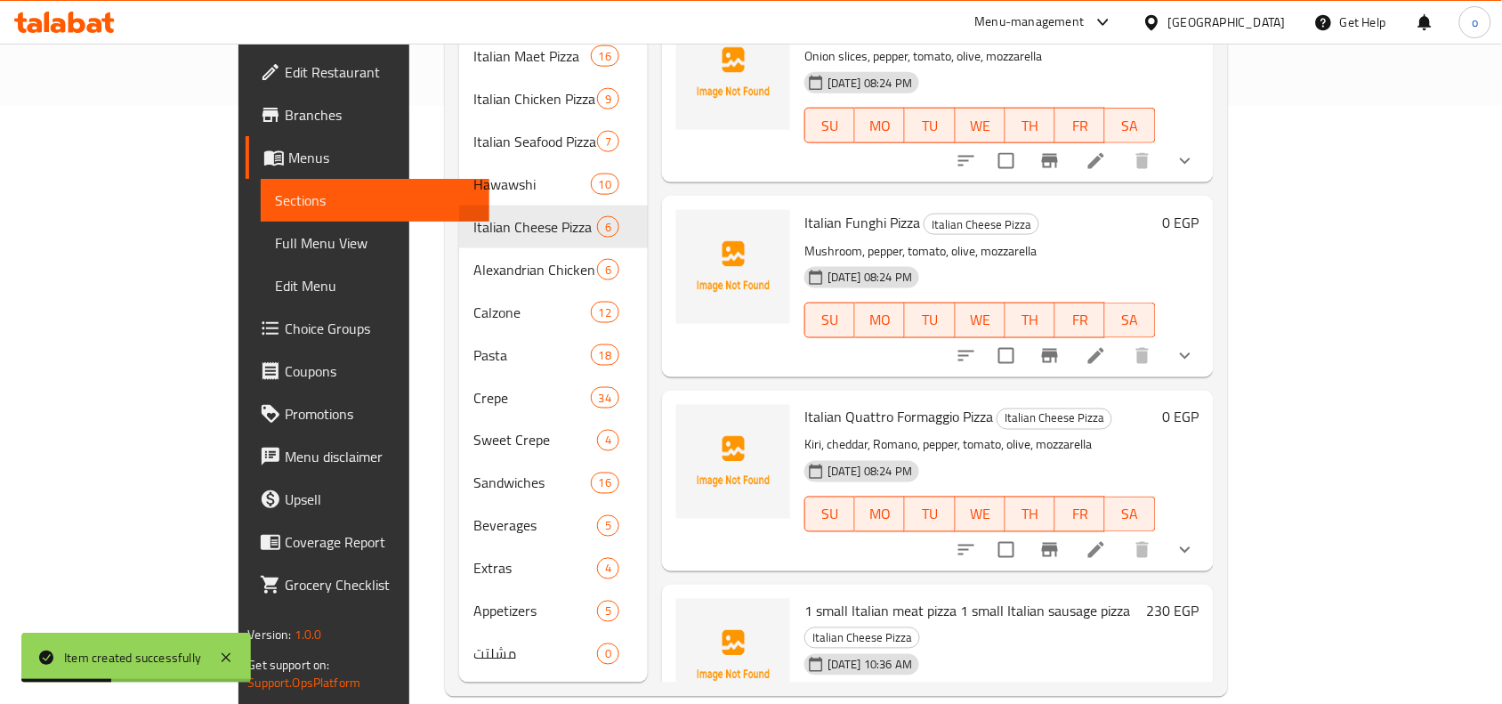
scroll to position [148, 0]
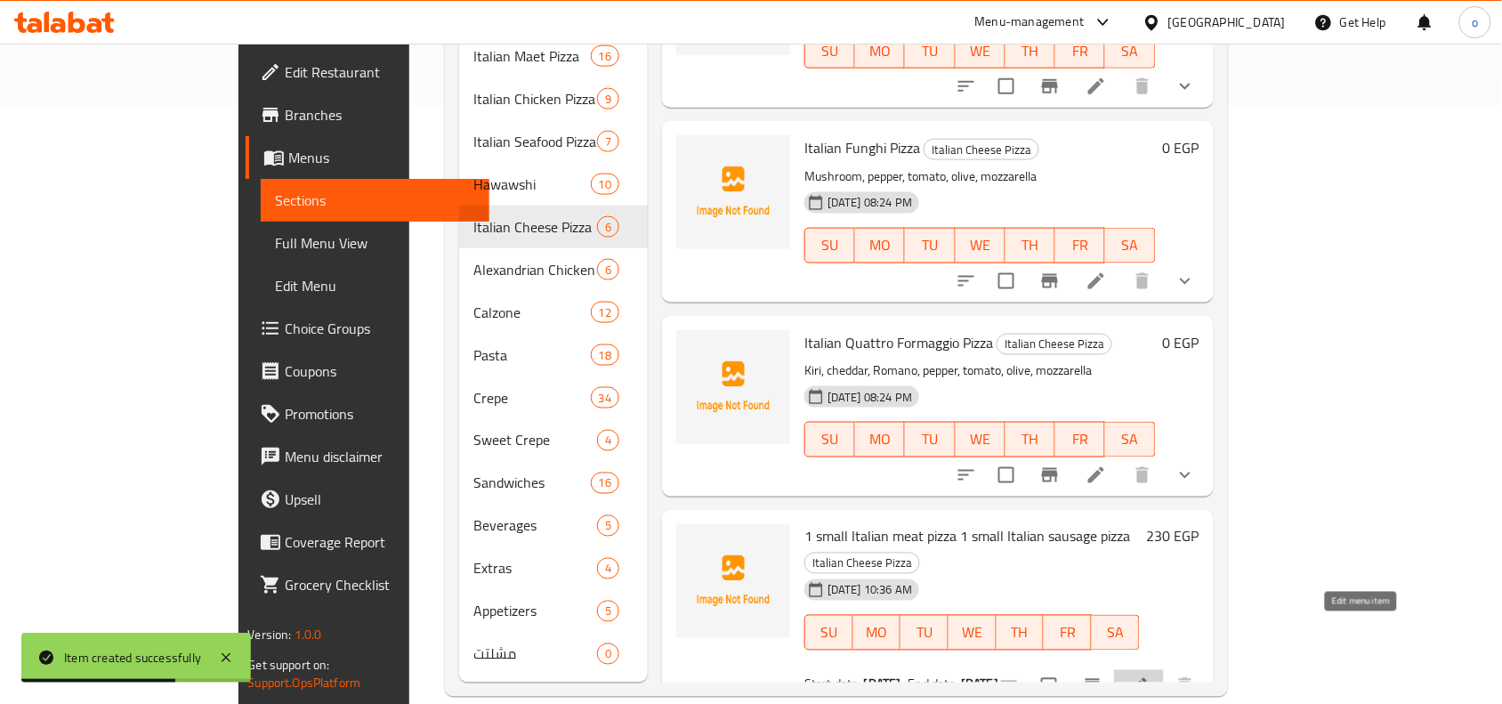
click at [1150, 676] on icon at bounding box center [1139, 686] width 21 height 21
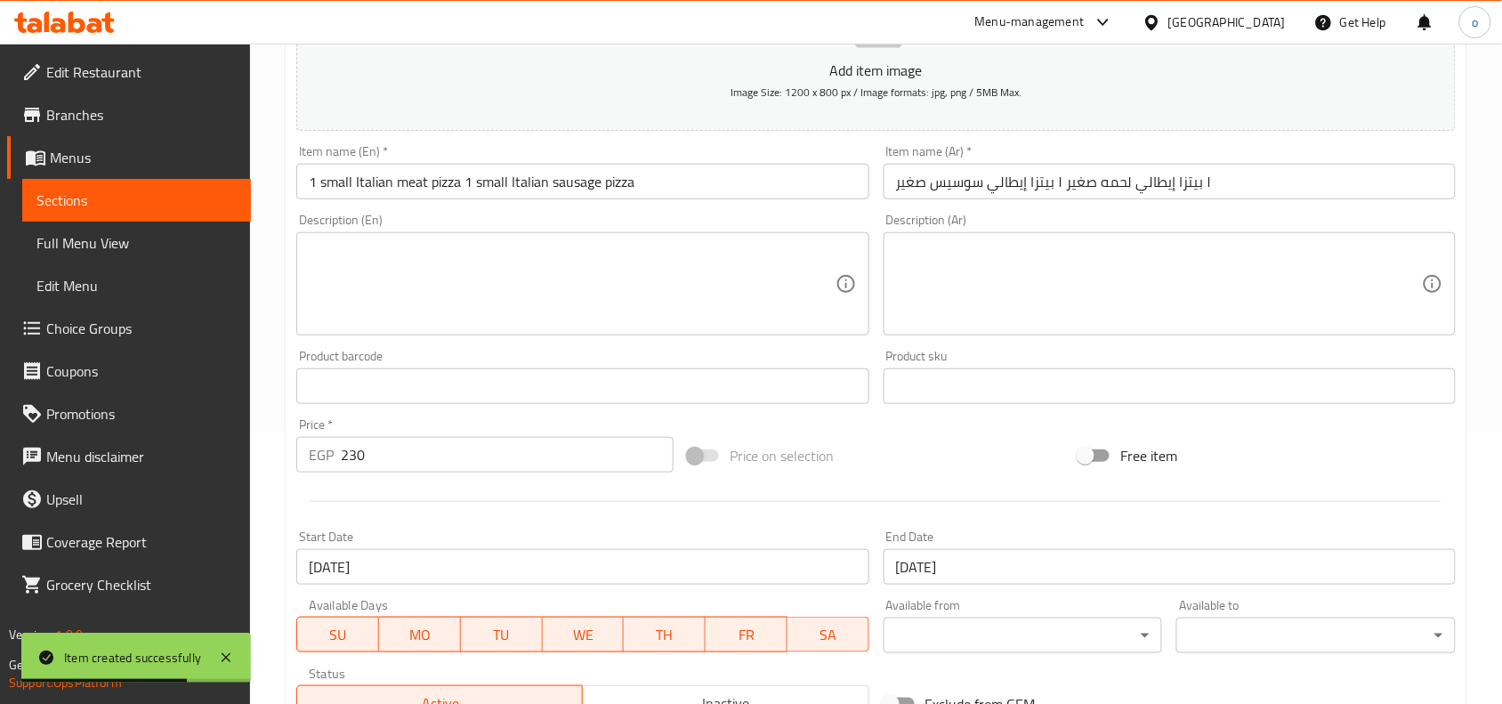
scroll to position [550, 0]
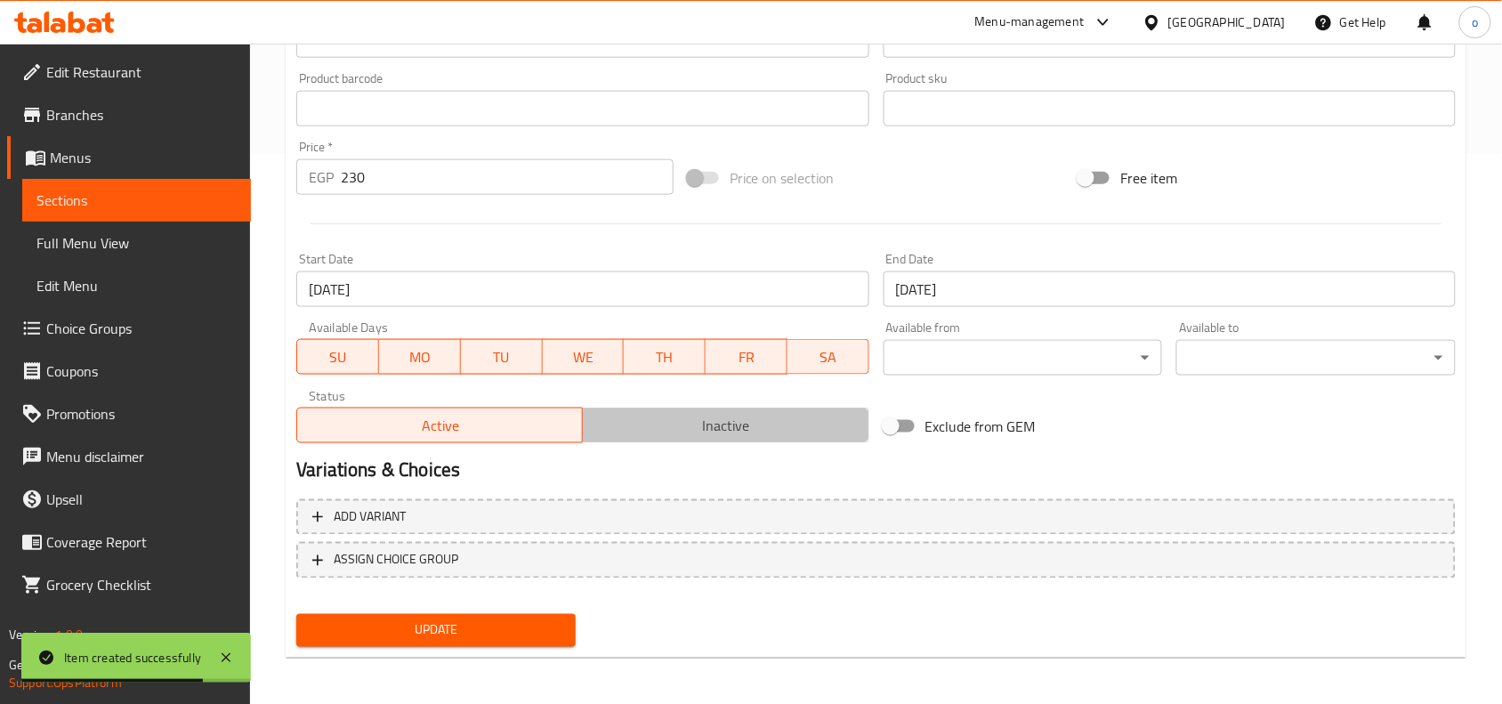
click at [633, 416] on span "Inactive" at bounding box center [725, 426] width 271 height 26
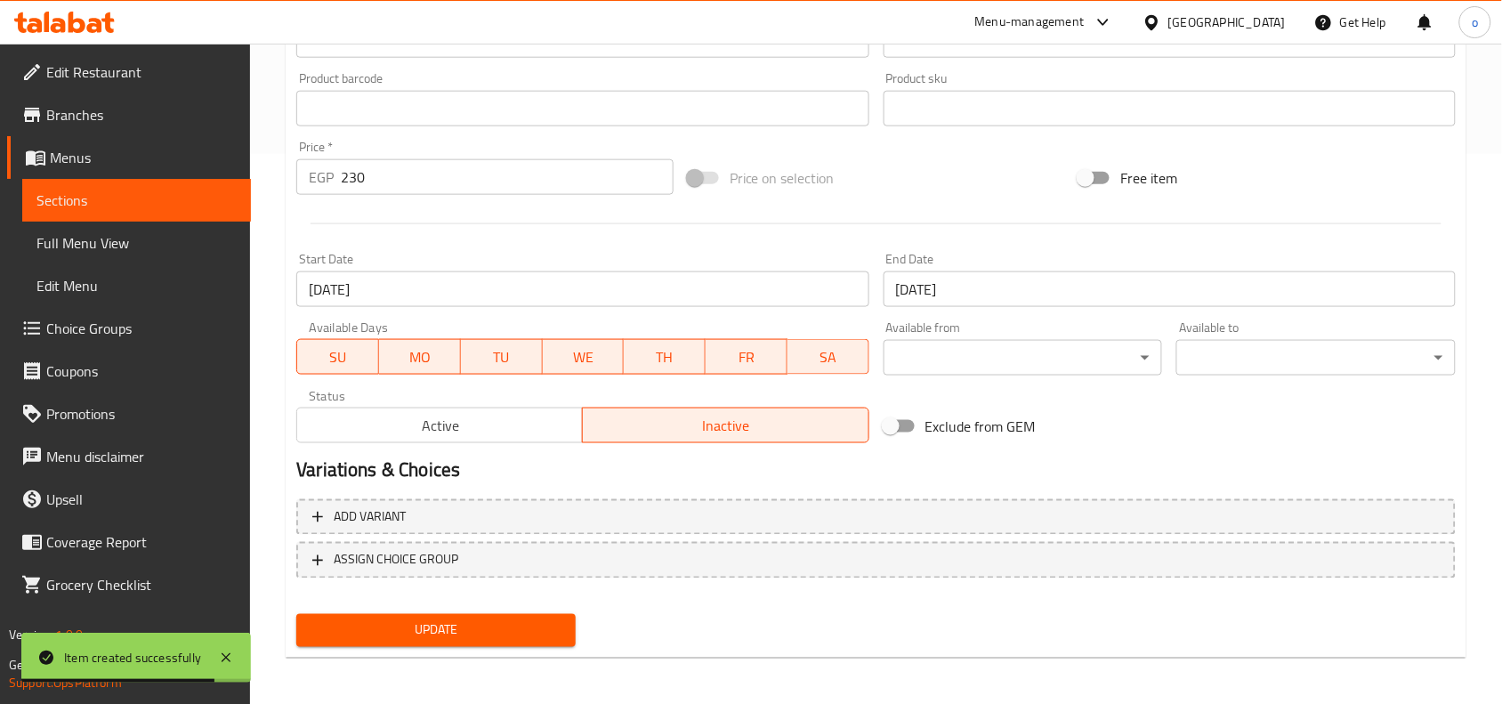
click at [567, 596] on nav at bounding box center [876, 593] width 1160 height 14
click at [541, 619] on span "Update" at bounding box center [436, 630] width 251 height 22
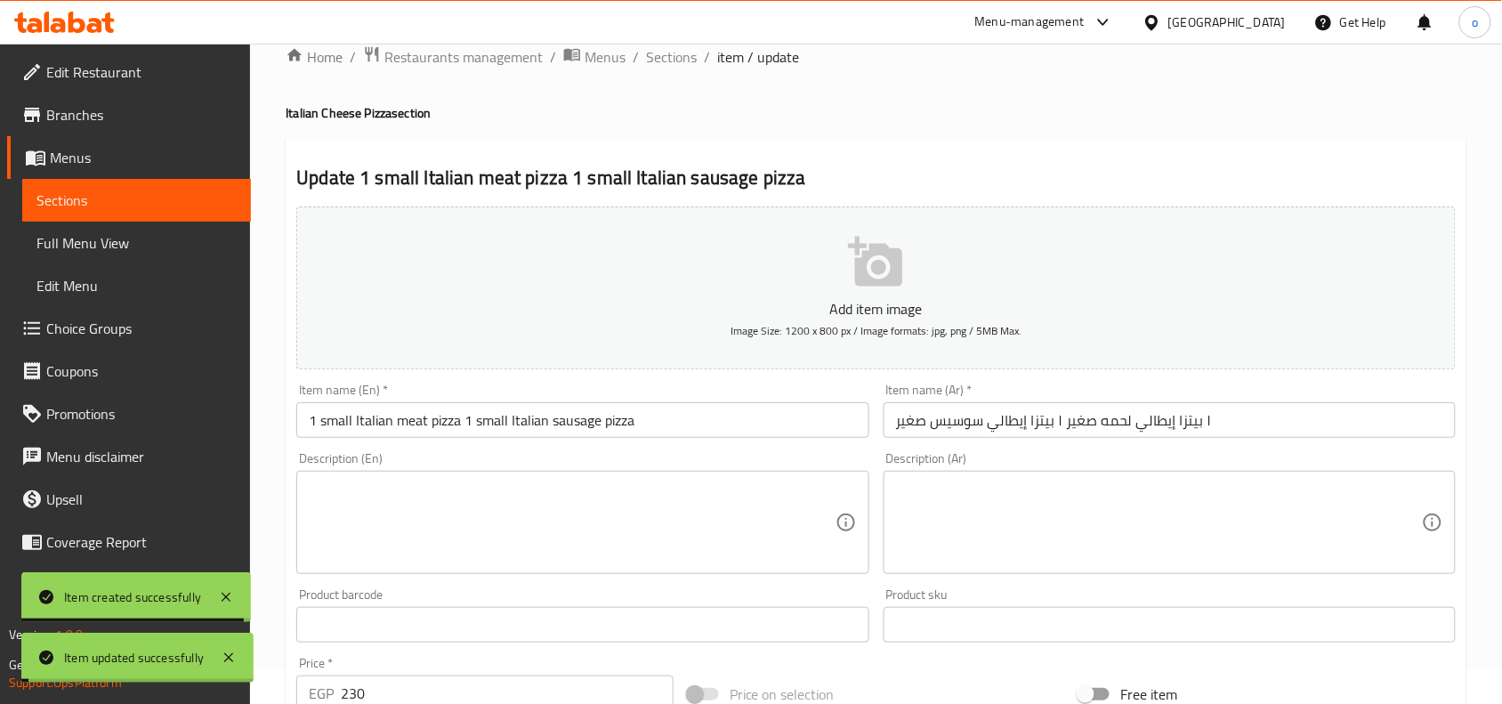
scroll to position [0, 0]
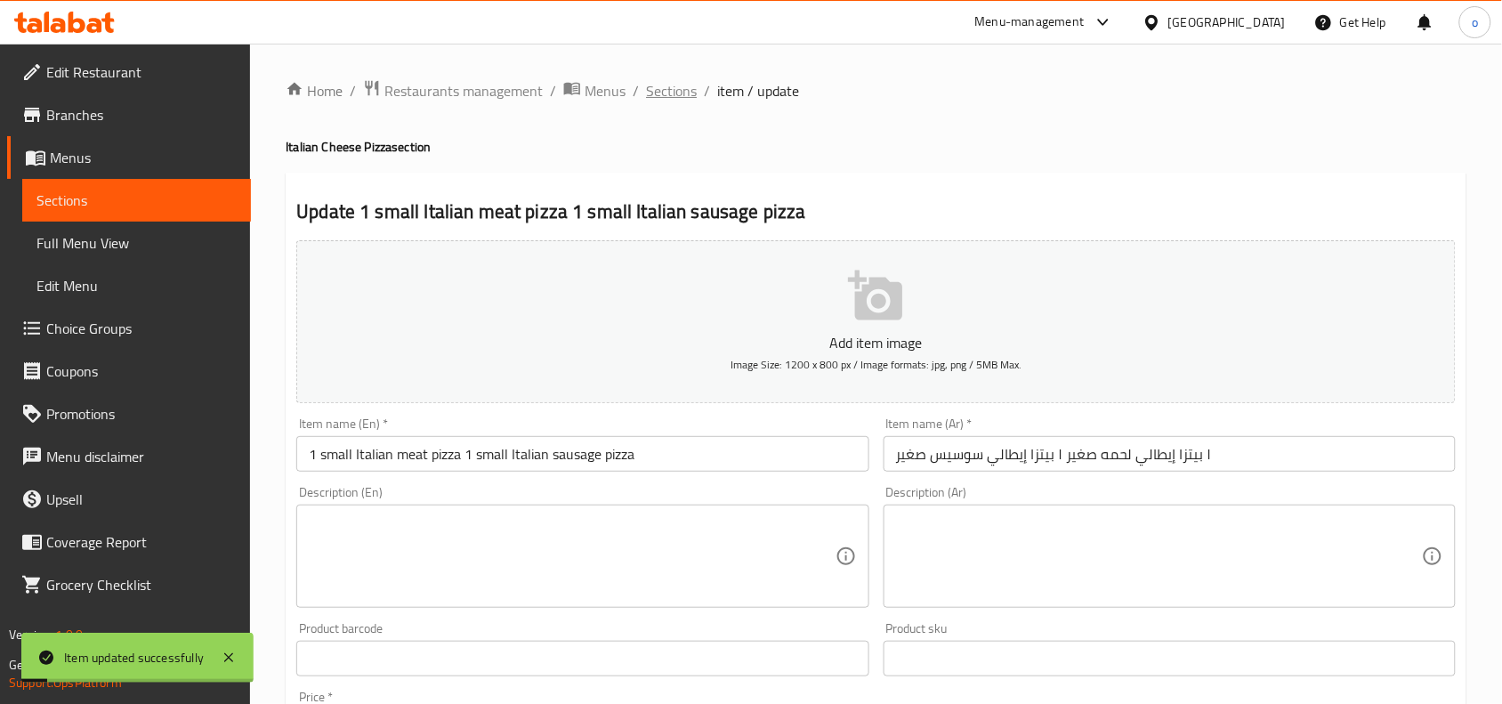
click at [685, 80] on span "Sections" at bounding box center [671, 90] width 51 height 21
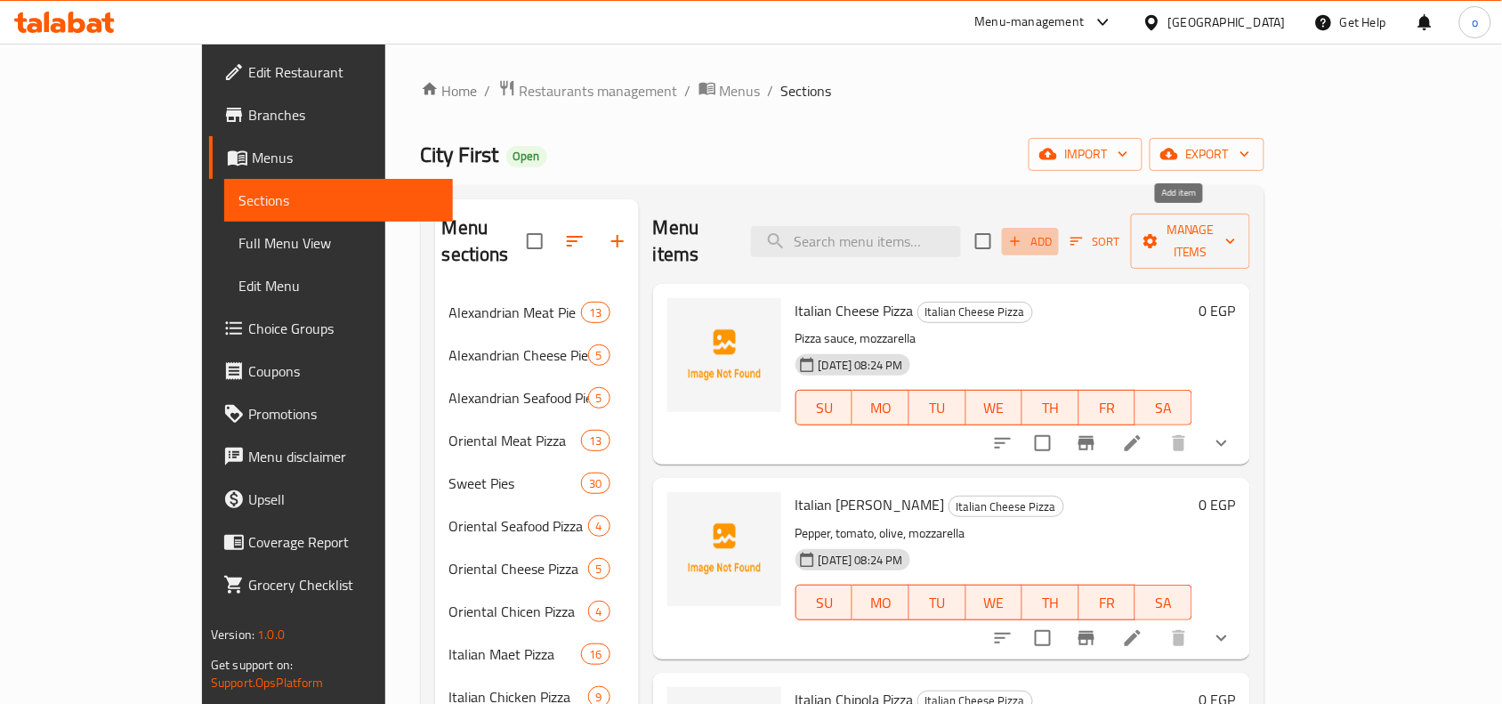
click at [1055, 233] on span "Add" at bounding box center [1031, 241] width 48 height 20
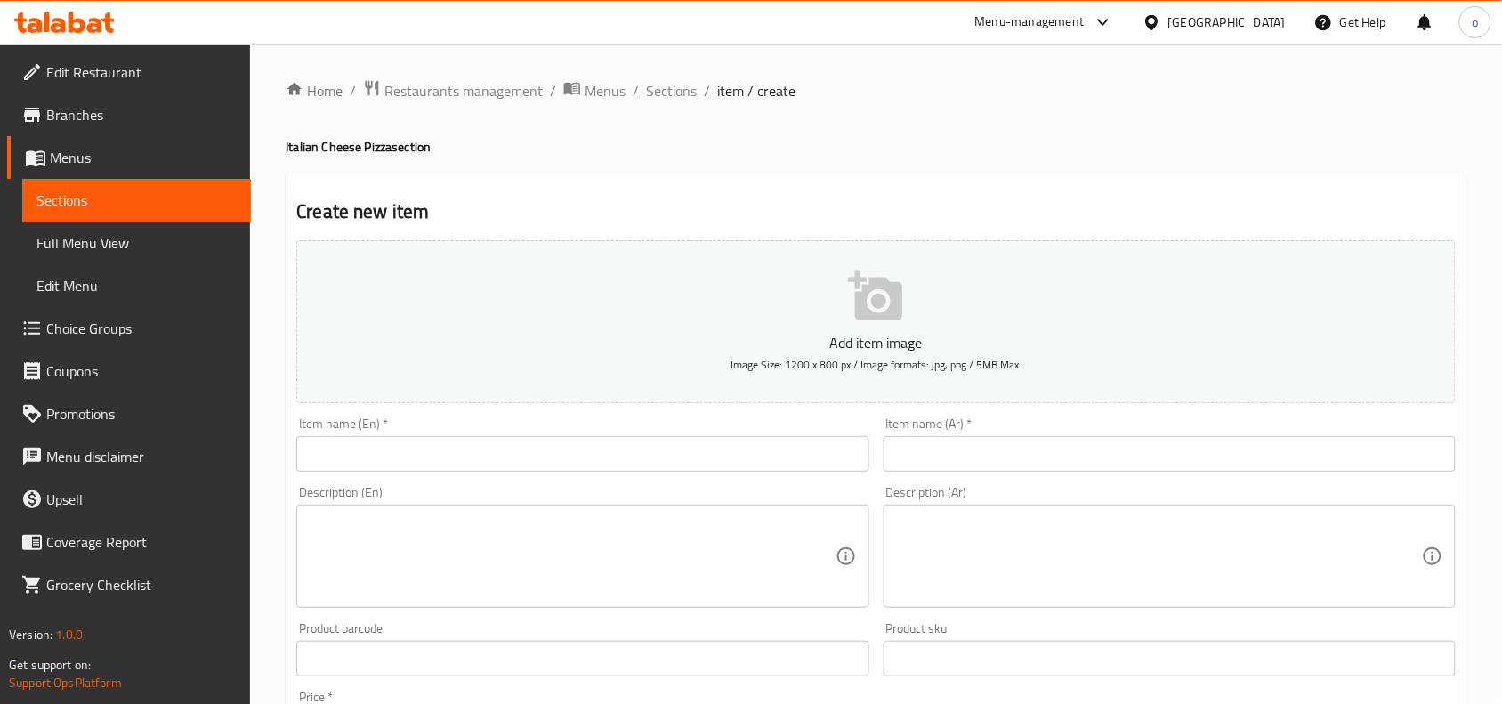
click at [999, 458] on input "text" at bounding box center [1170, 454] width 572 height 36
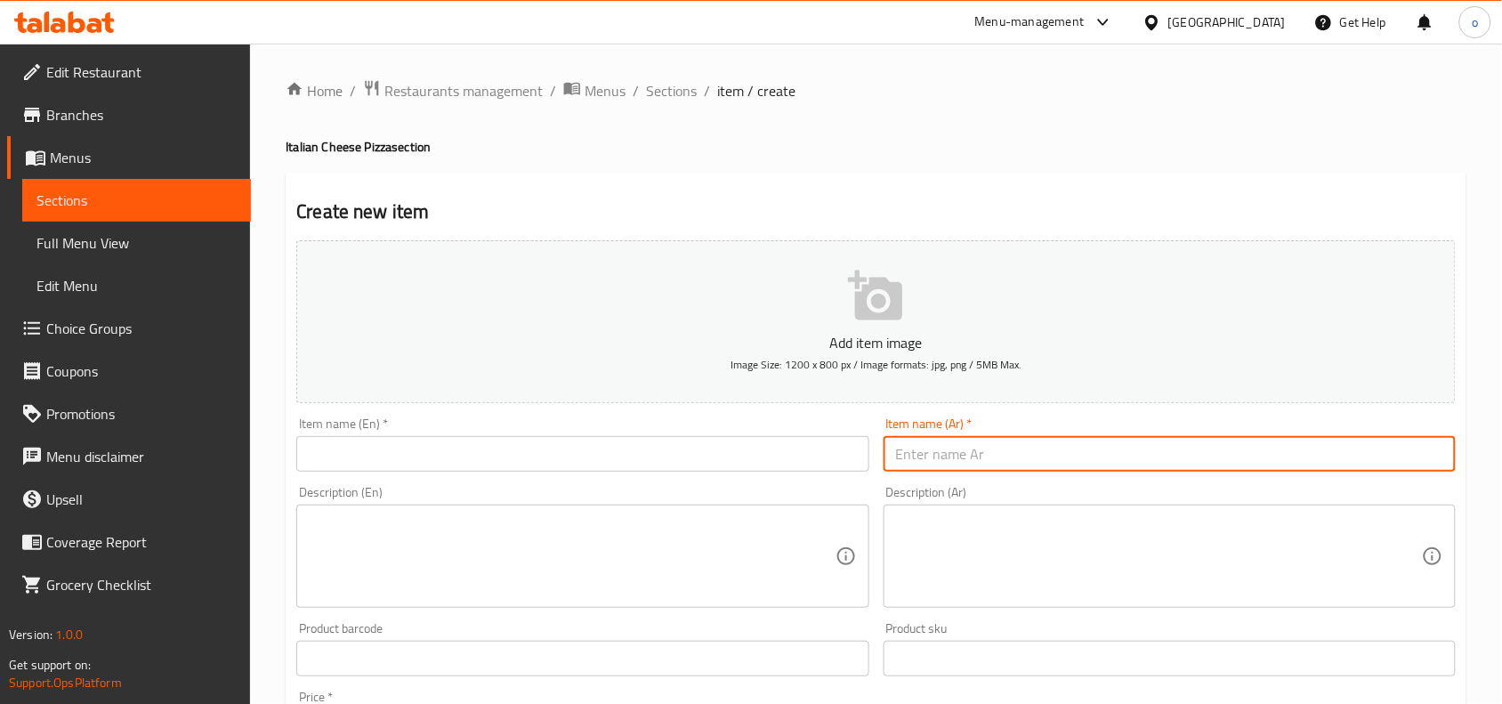
paste input "١ بيتزا رانش وسط ١ [PERSON_NAME] وسط"
click at [967, 464] on input "١ بيتزا رانش وسط ١ [PERSON_NAME] وسط" at bounding box center [1170, 454] width 572 height 36
type input "١ بيتزا رانش وسط ١ [PERSON_NAME] وسط"
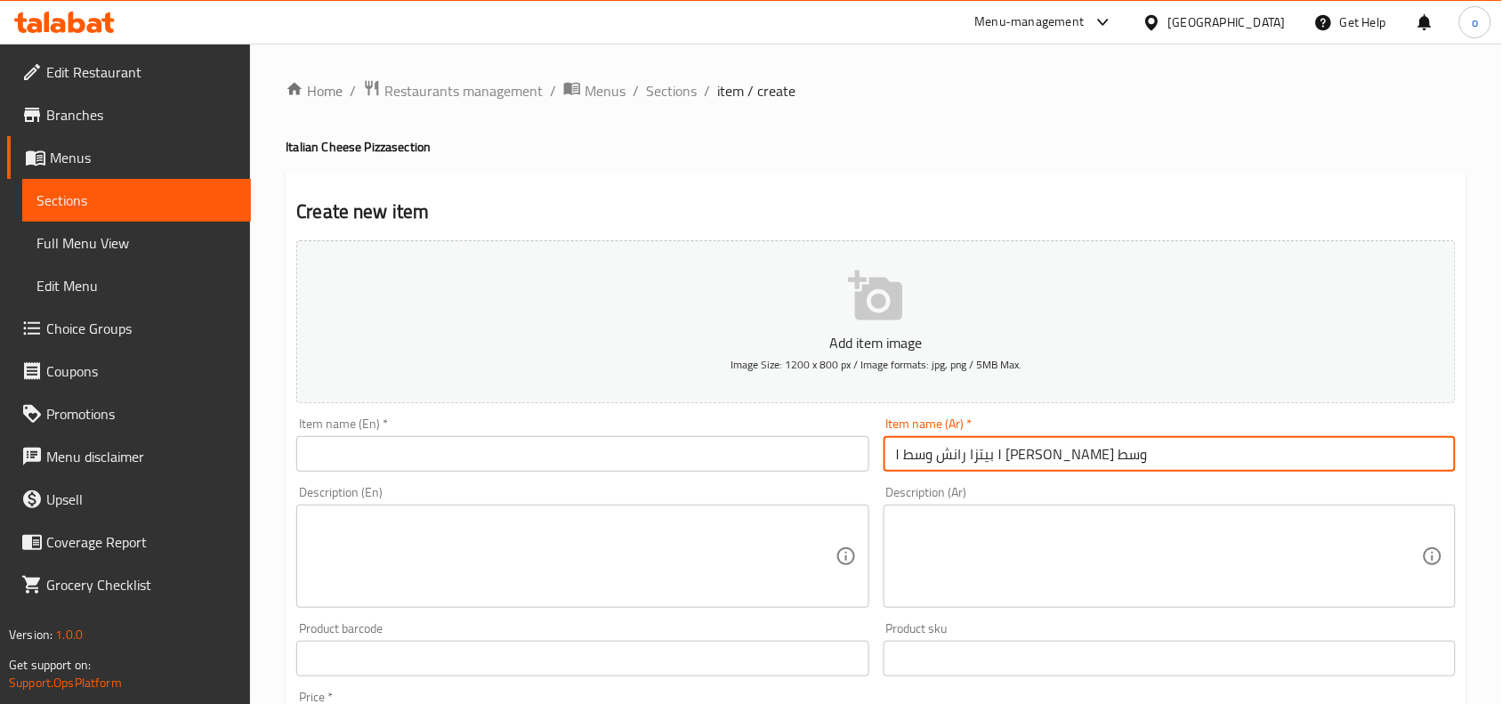
click at [473, 434] on div "Item name (En)   * Item name (En) *" at bounding box center [582, 444] width 572 height 54
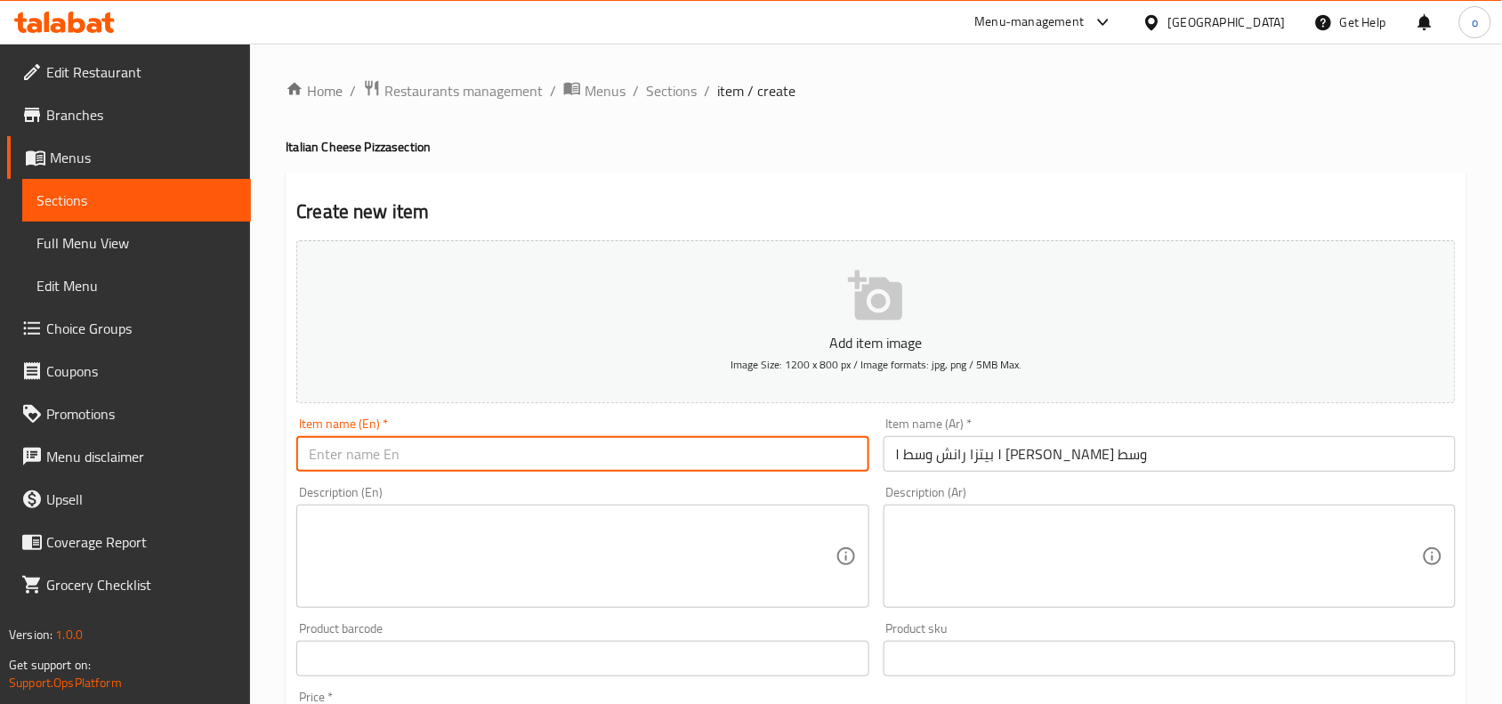
click at [470, 446] on input "text" at bounding box center [582, 454] width 572 height 36
paste input "1 medium ranch pizza 1 medium Huawei BBQ pizza"
type input "1 medium ranch pizza 1 medium Huawei BBQ pizza"
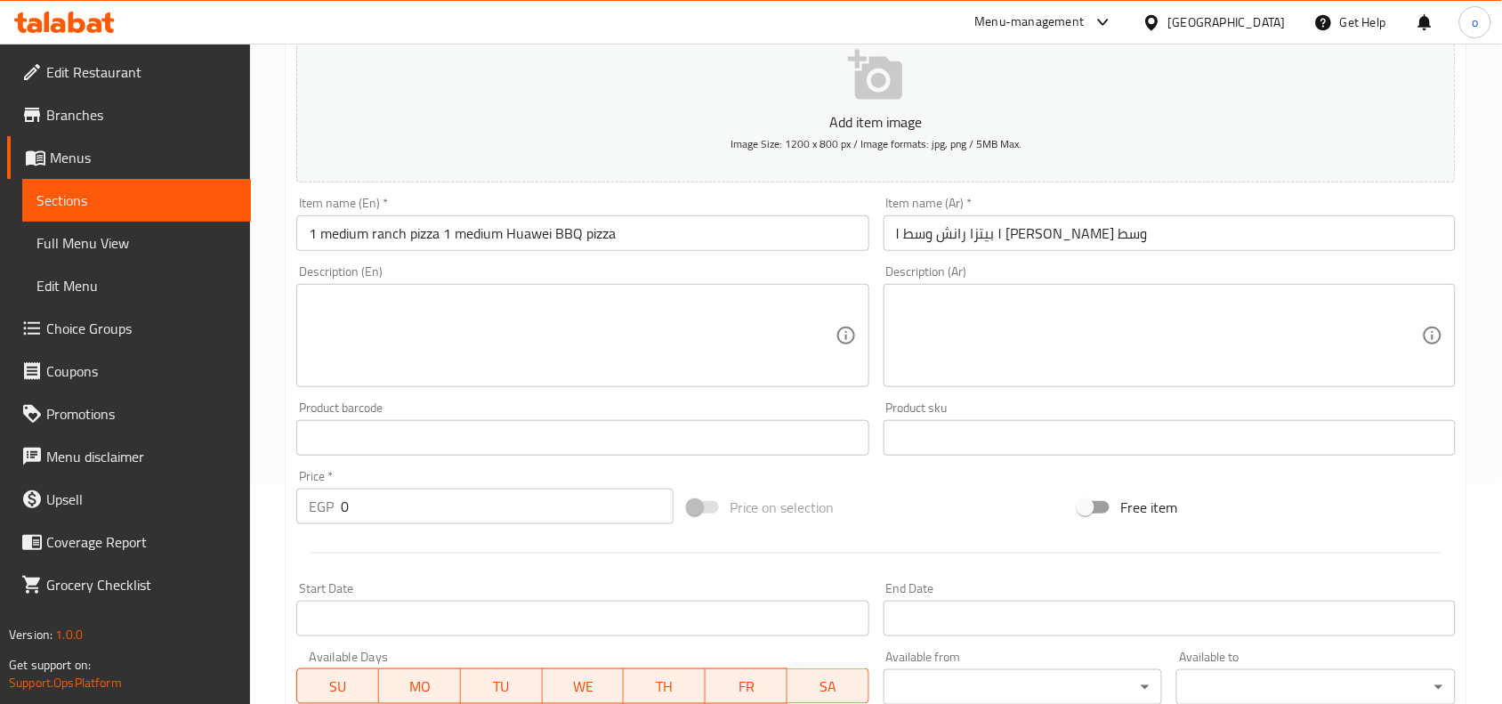
scroll to position [223, 0]
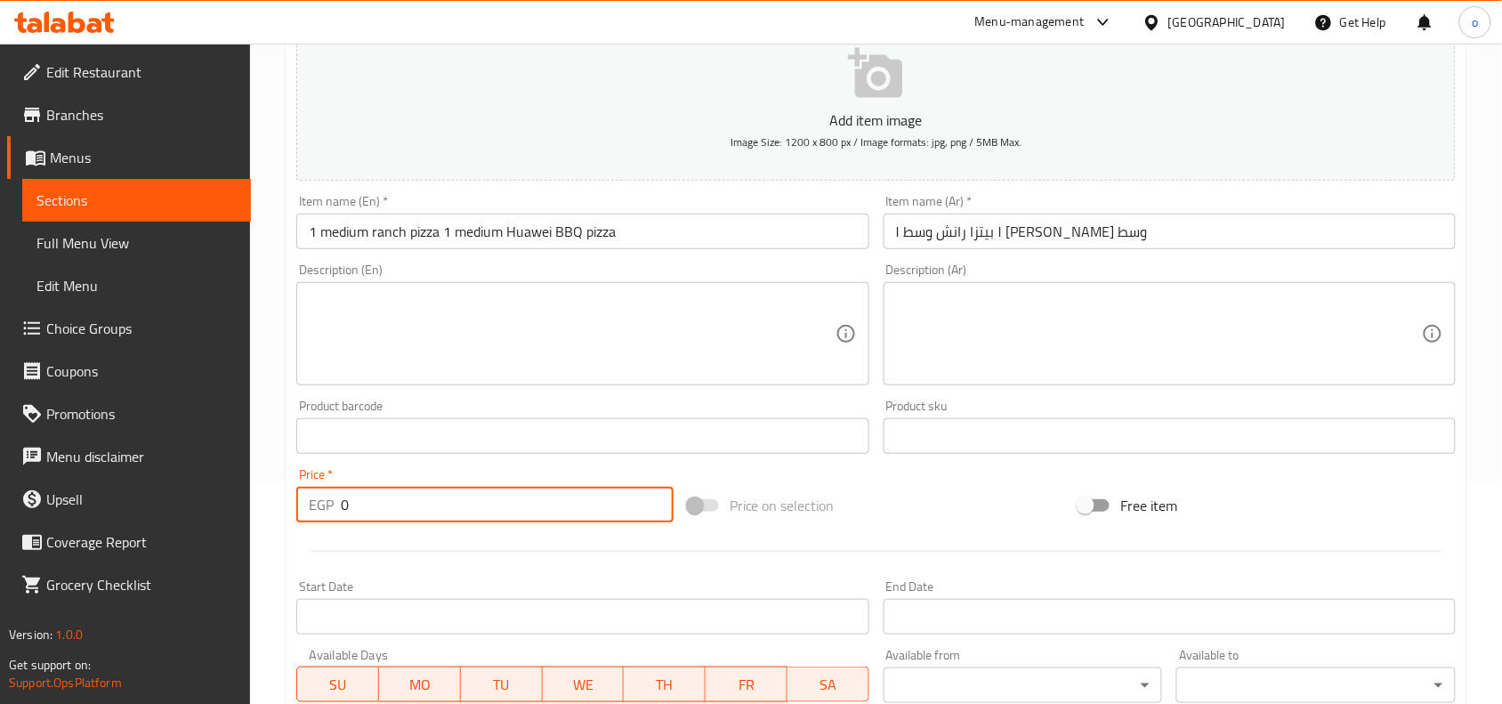
drag, startPoint x: 335, startPoint y: 513, endPoint x: 307, endPoint y: 513, distance: 27.6
click at [307, 513] on div "EGP 0 Price *" at bounding box center [484, 505] width 377 height 36
paste input "38"
type input "380"
click at [417, 547] on div at bounding box center [876, 552] width 1174 height 44
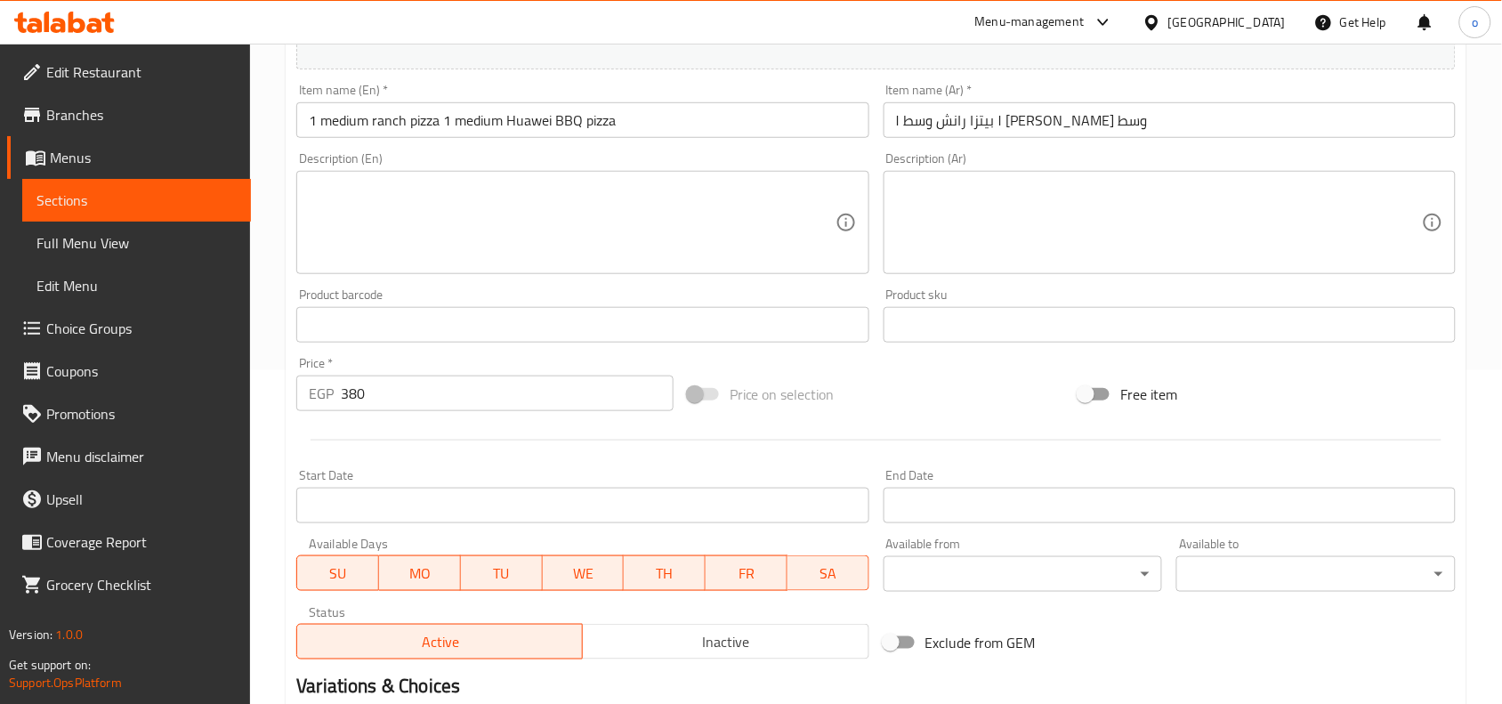
scroll to position [445, 0]
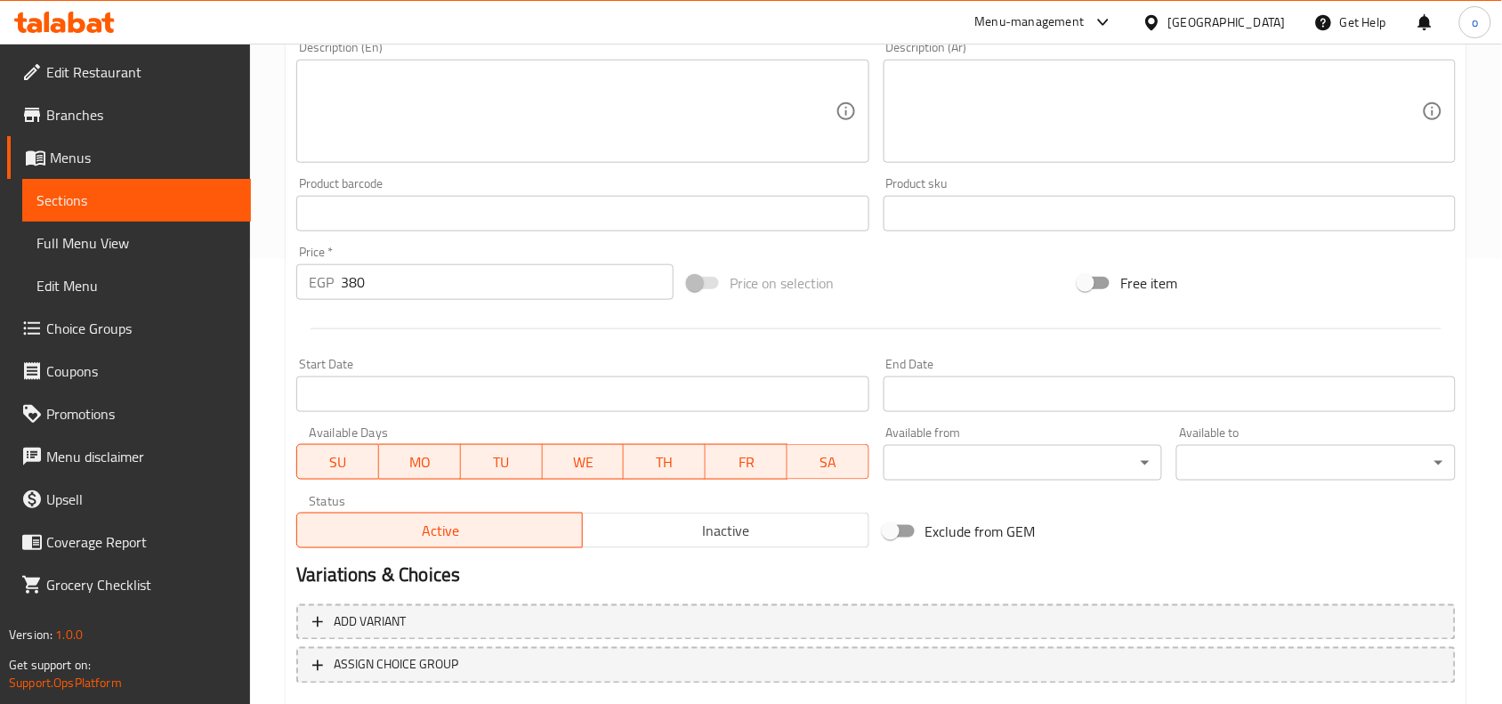
click at [332, 408] on input "Start Date" at bounding box center [582, 394] width 572 height 36
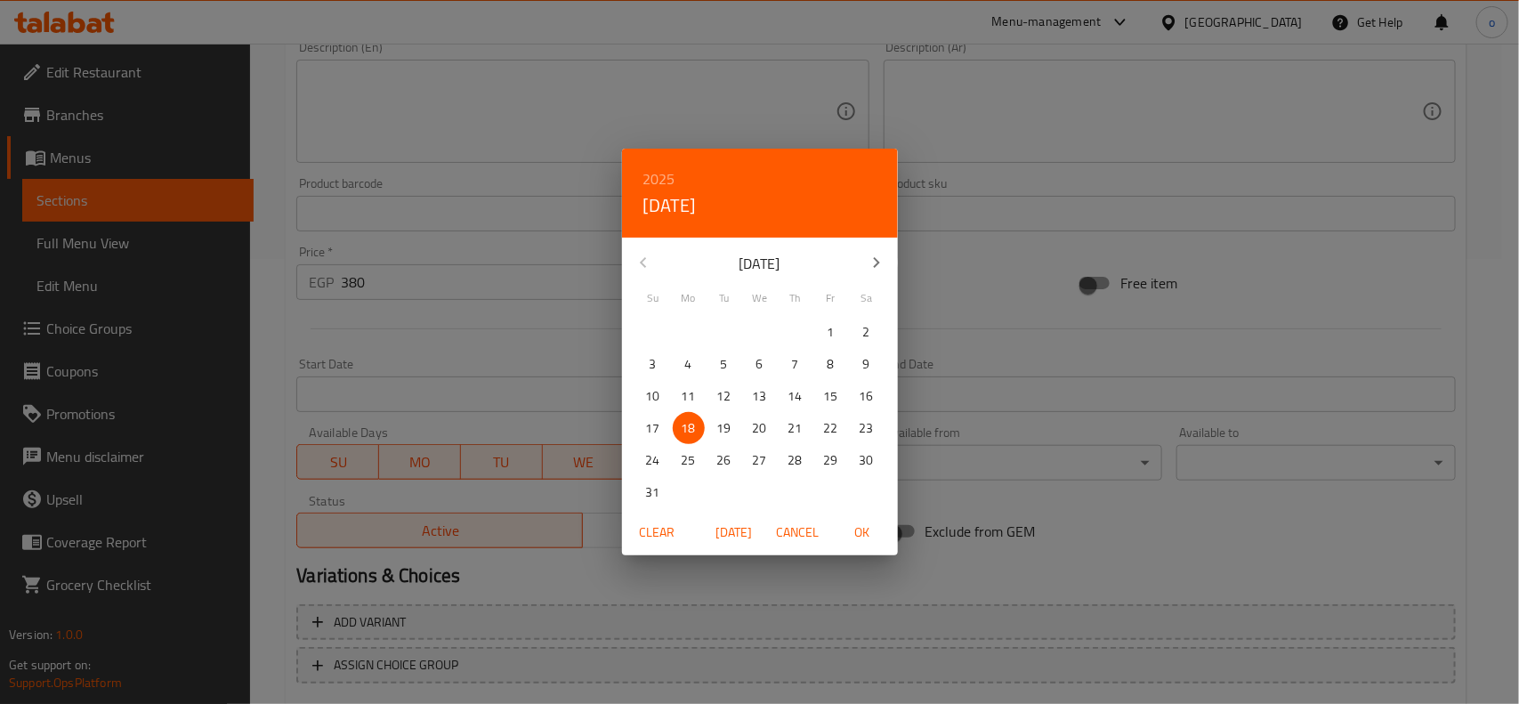
click at [869, 532] on span "OK" at bounding box center [862, 533] width 43 height 22
type input "[DATE]"
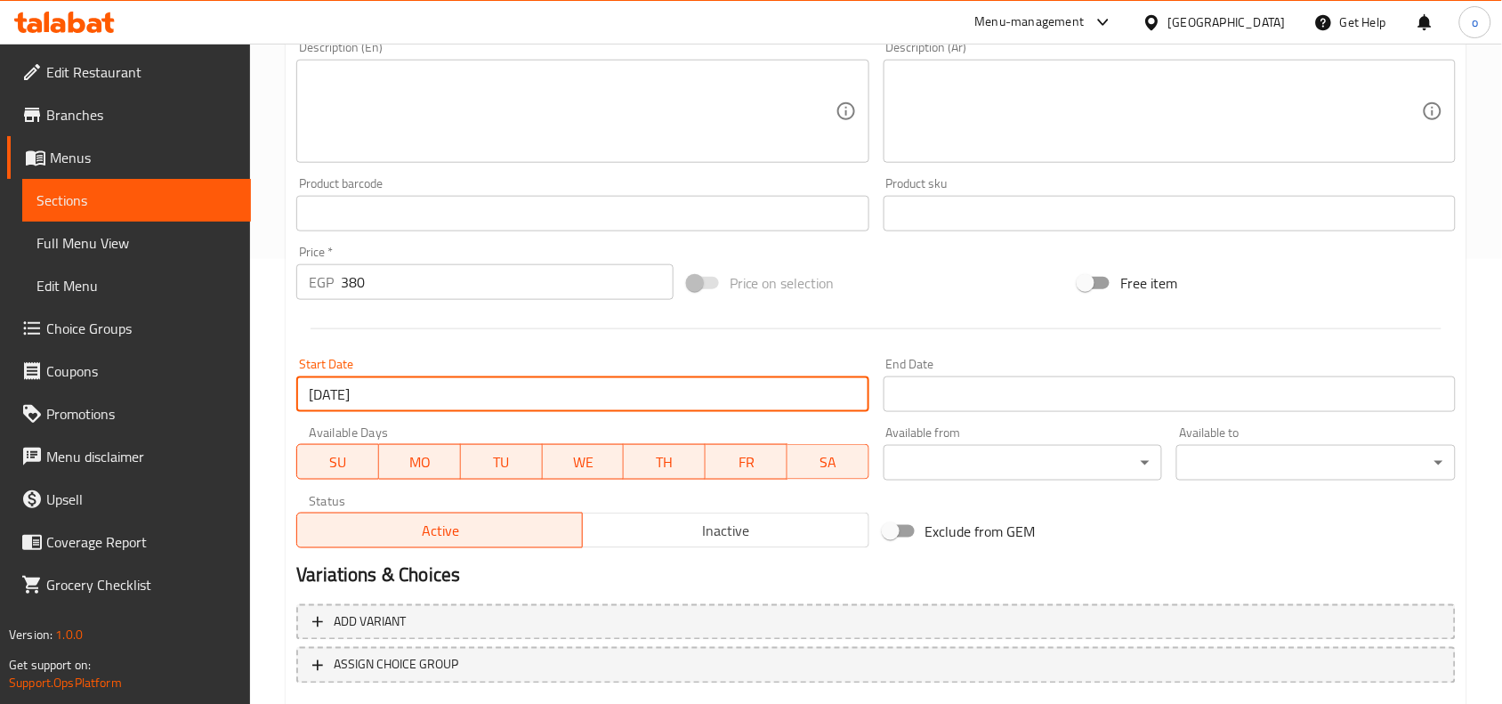
click at [927, 381] on input "Start Date" at bounding box center [1170, 394] width 572 height 36
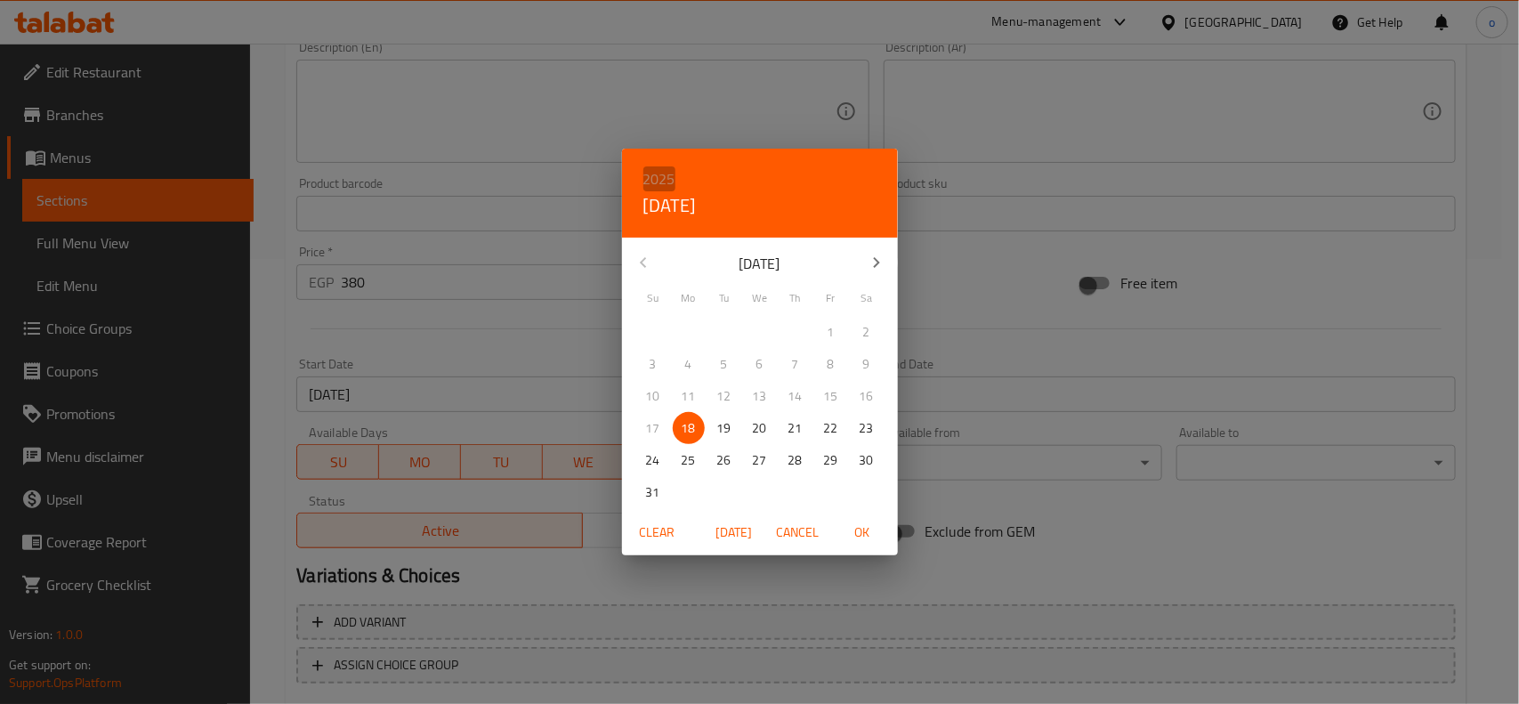
click at [659, 176] on h6 "2025" at bounding box center [659, 178] width 32 height 25
click at [764, 296] on div "2026" at bounding box center [760, 311] width 276 height 36
click at [692, 482] on p "31" at bounding box center [689, 492] width 14 height 22
click at [875, 530] on span "OK" at bounding box center [862, 533] width 43 height 22
type input "[DATE]"
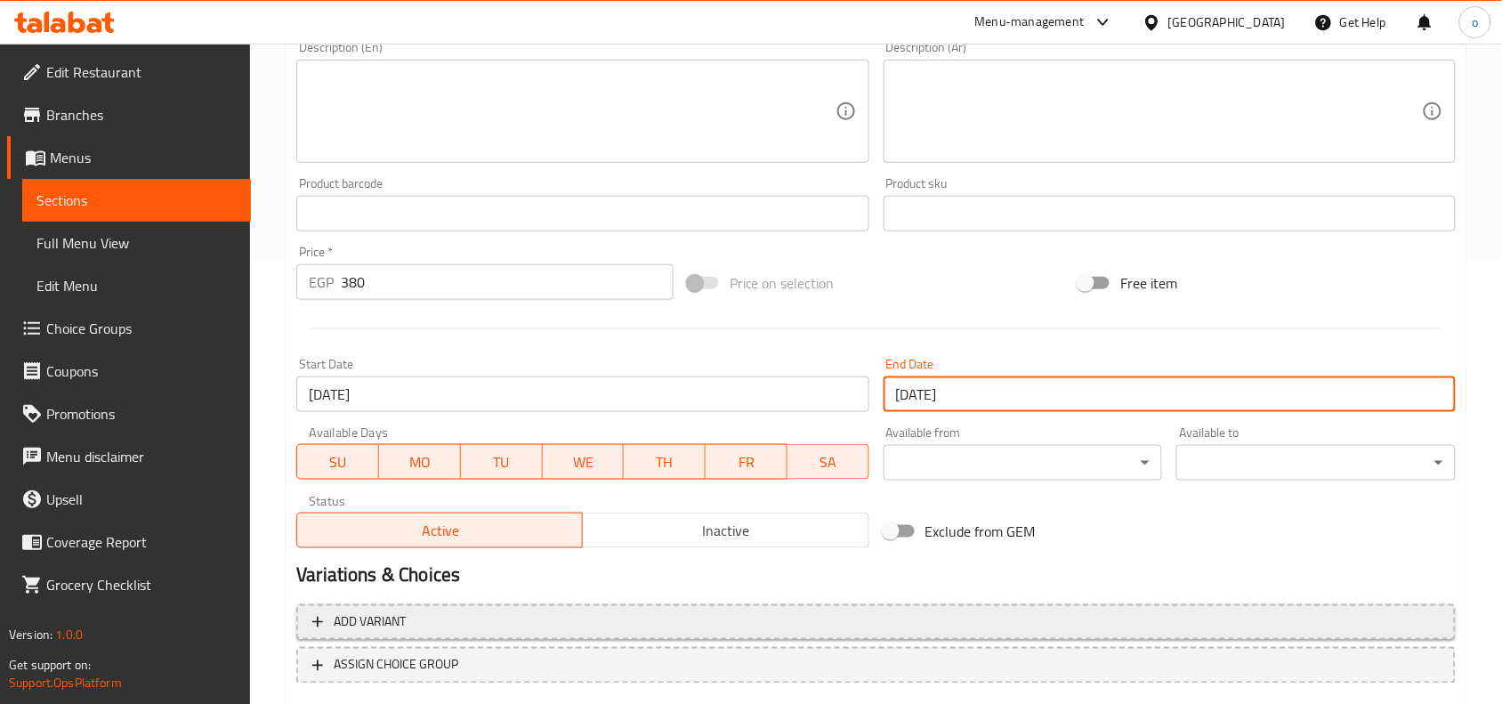
scroll to position [550, 0]
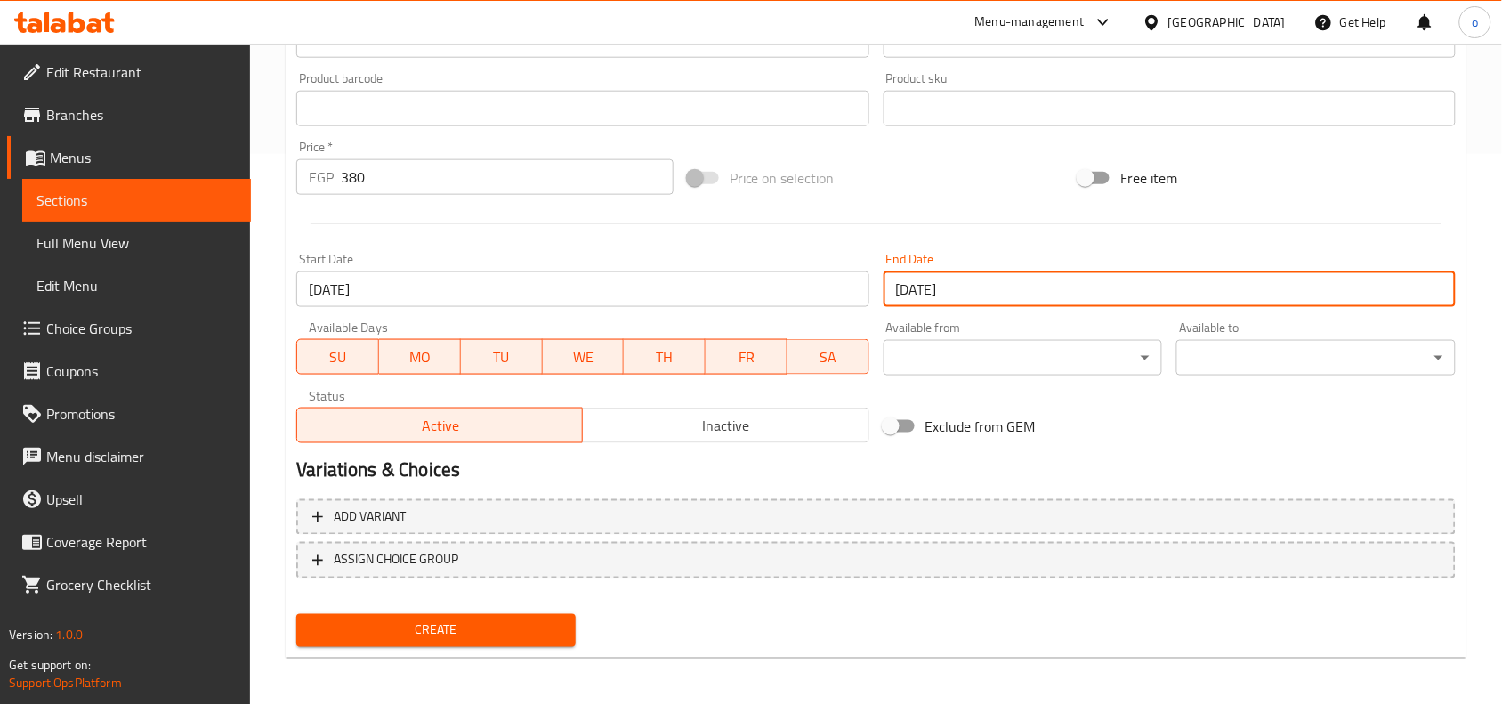
click at [525, 621] on span "Create" at bounding box center [436, 630] width 251 height 22
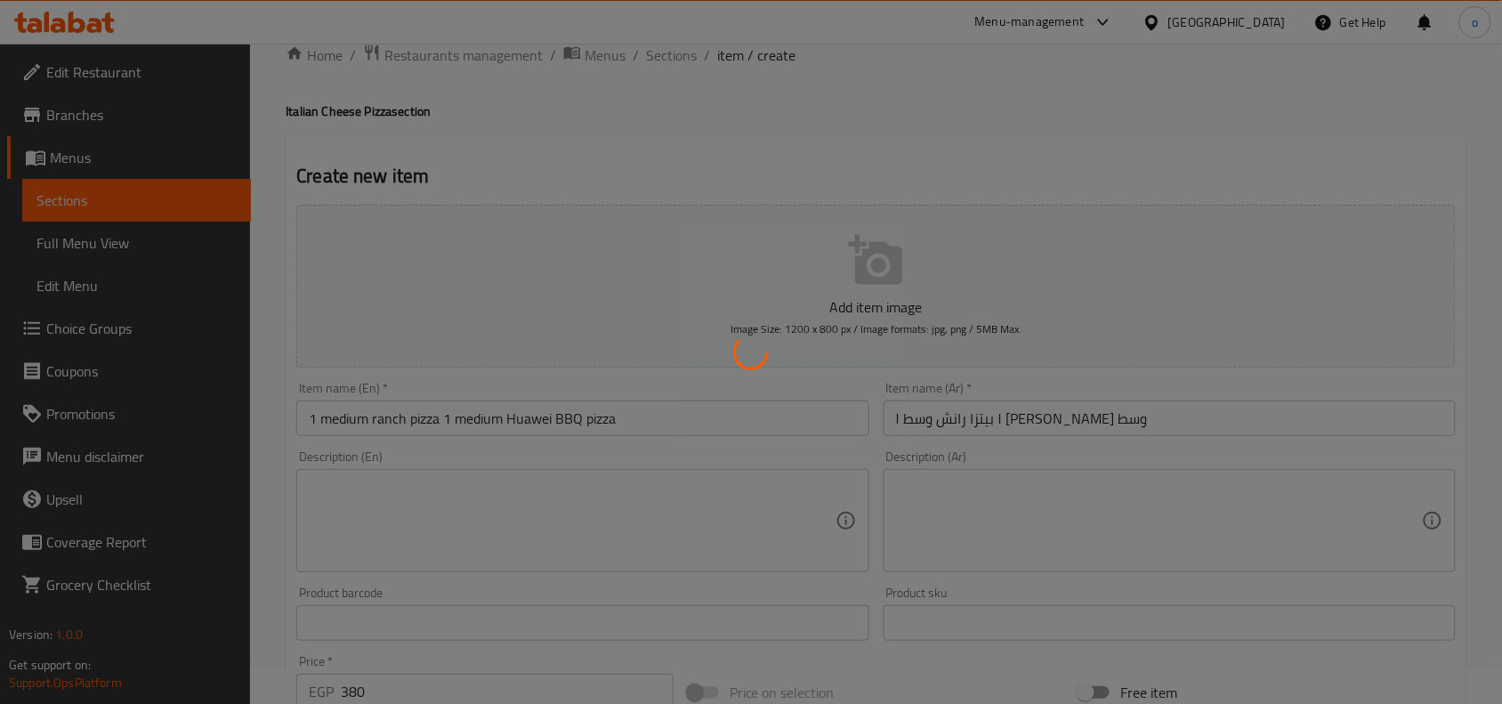
scroll to position [0, 0]
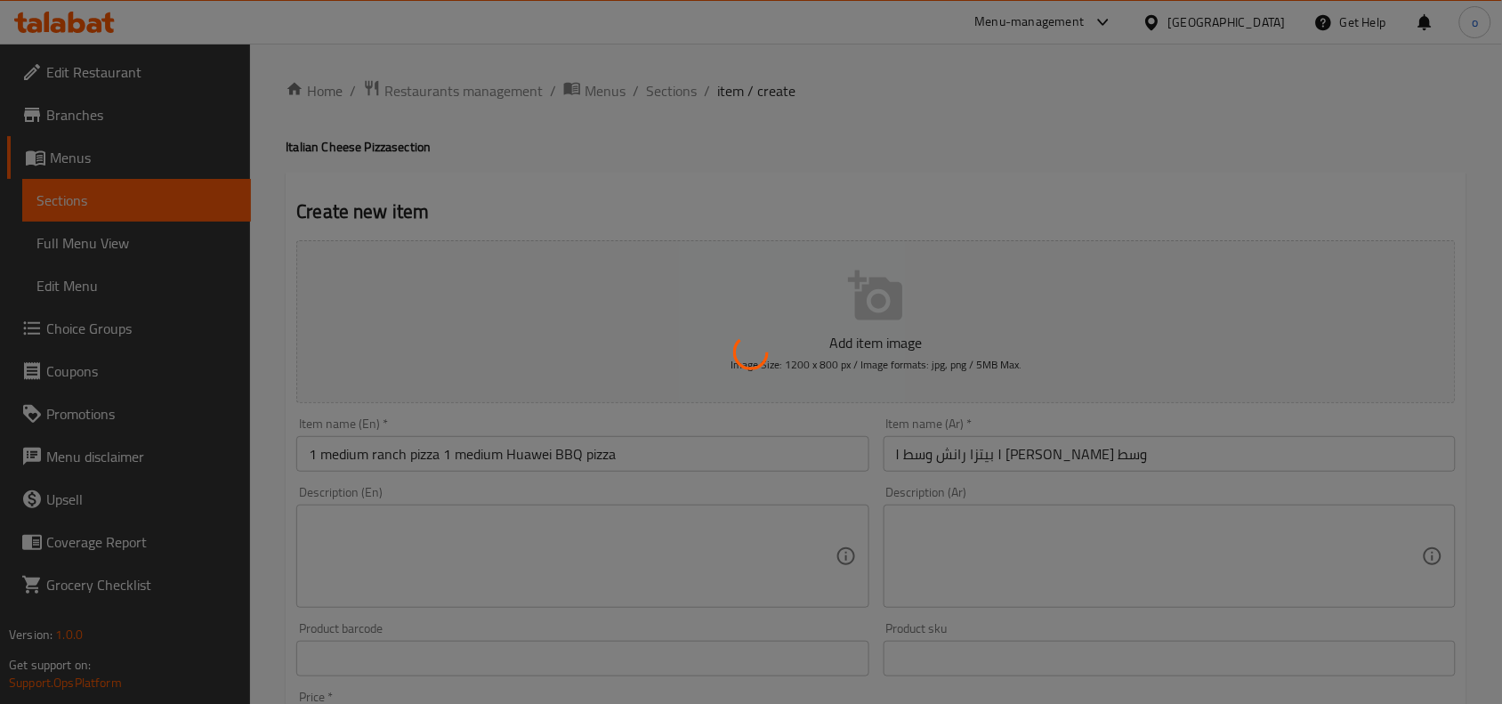
type input "0"
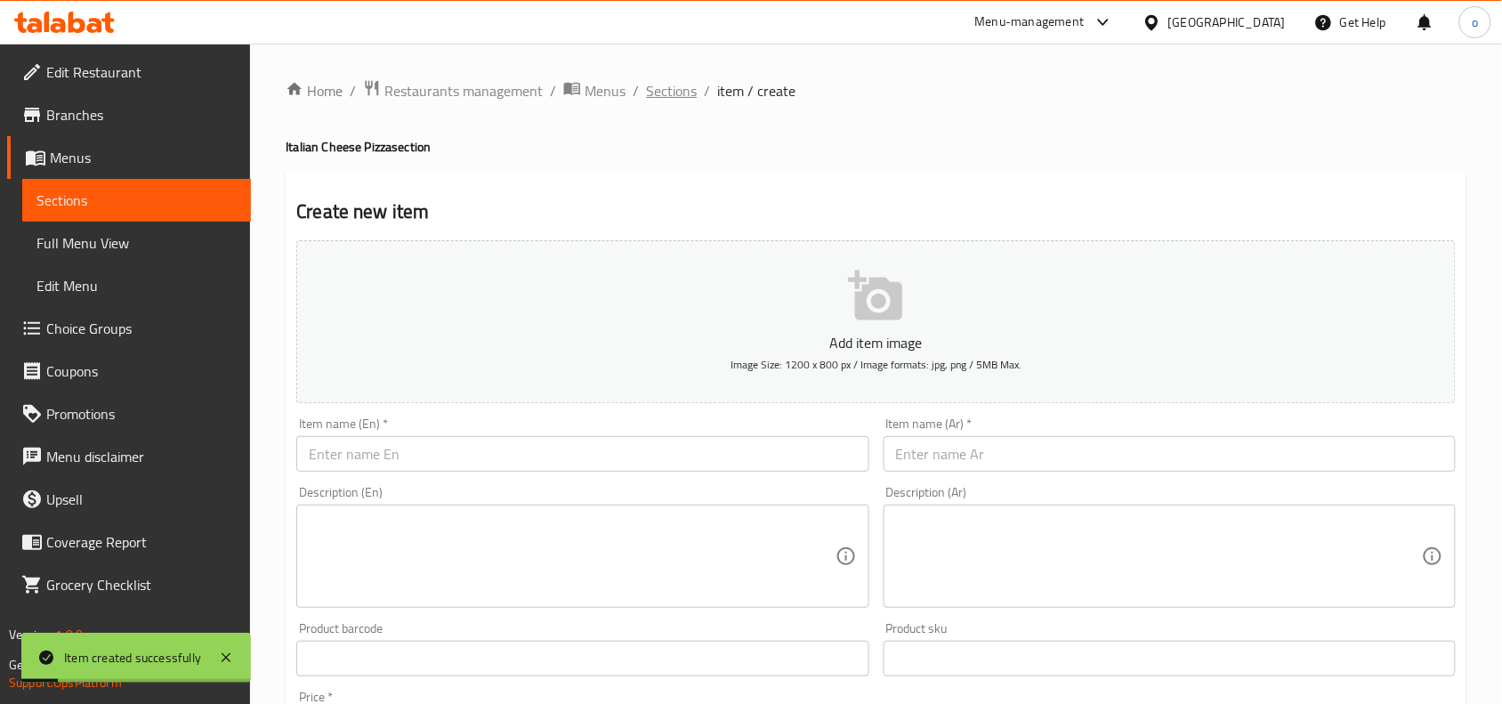
click at [654, 95] on span "Sections" at bounding box center [671, 90] width 51 height 21
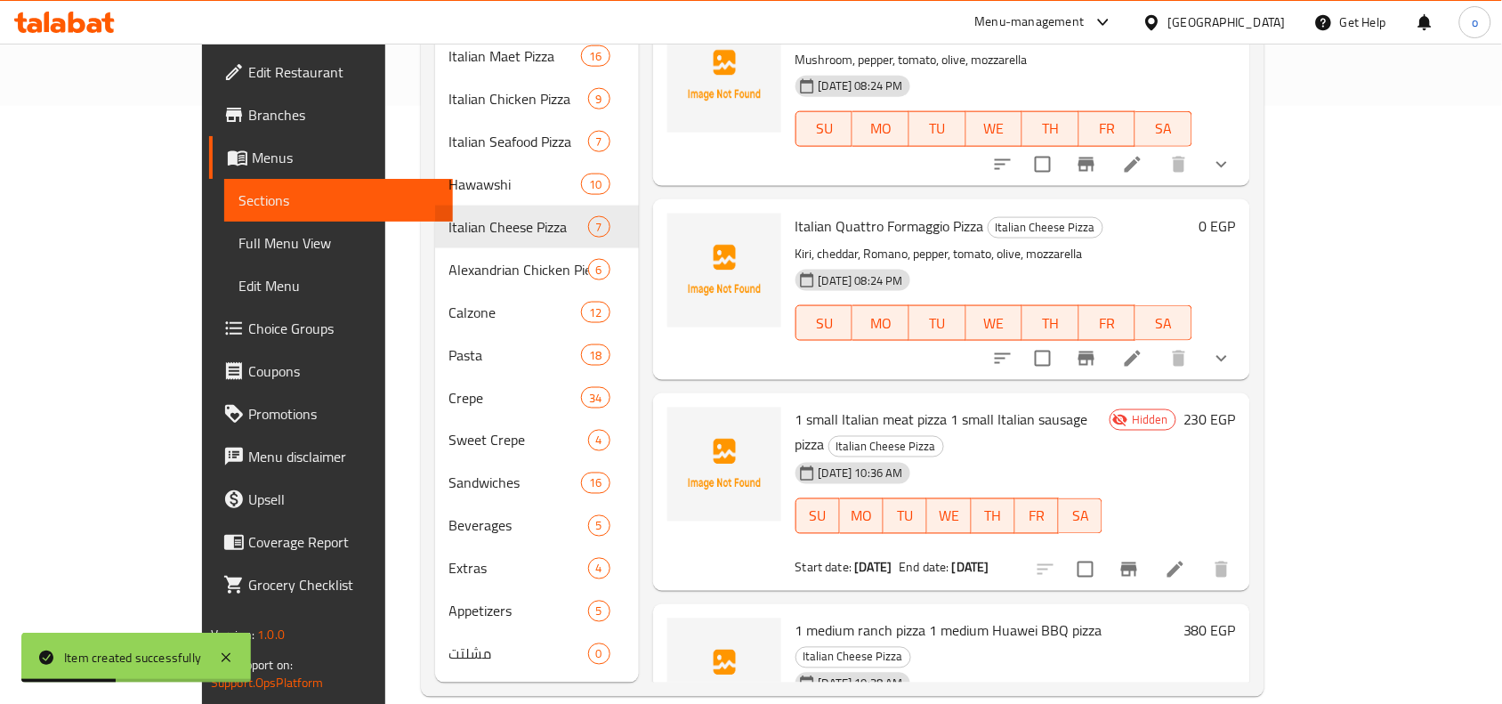
scroll to position [334, 0]
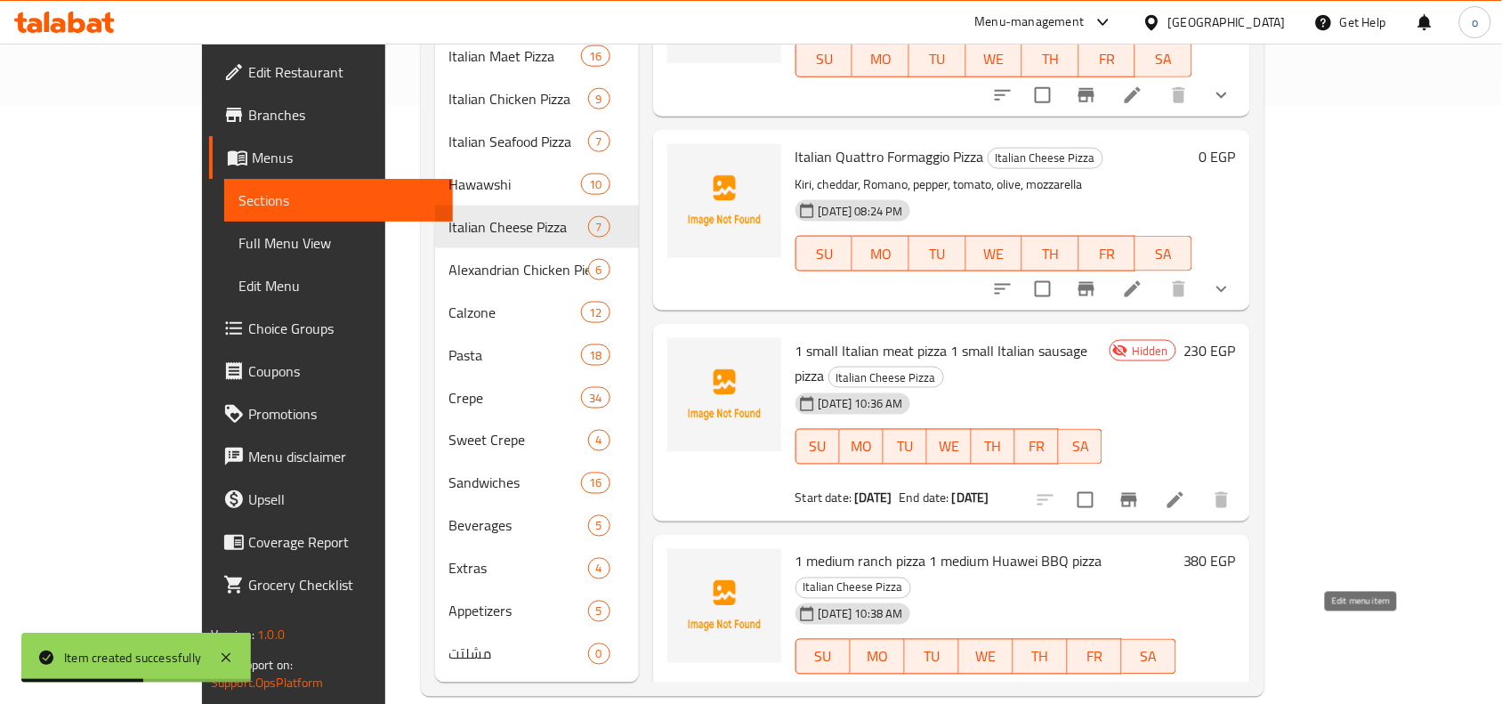
click at [1186, 700] on icon at bounding box center [1175, 710] width 21 height 21
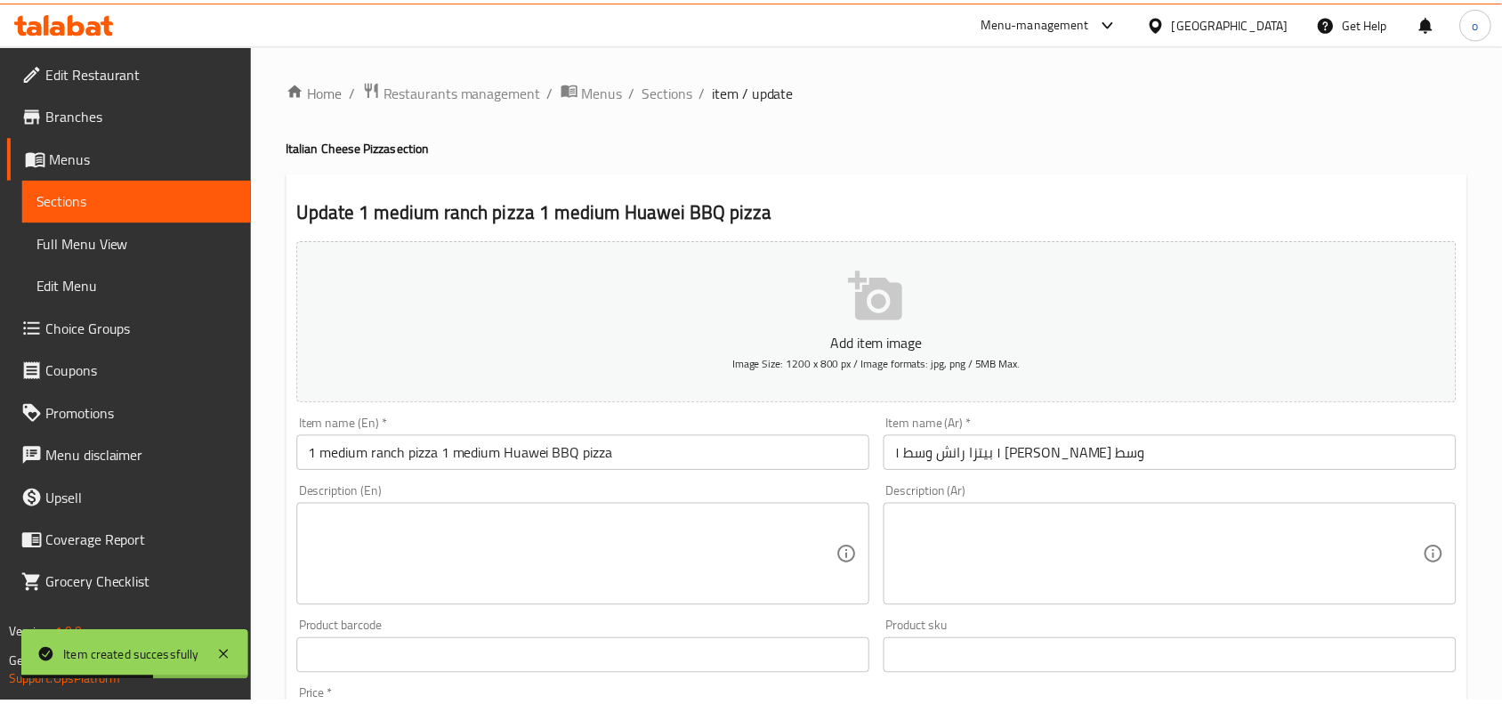
scroll to position [550, 0]
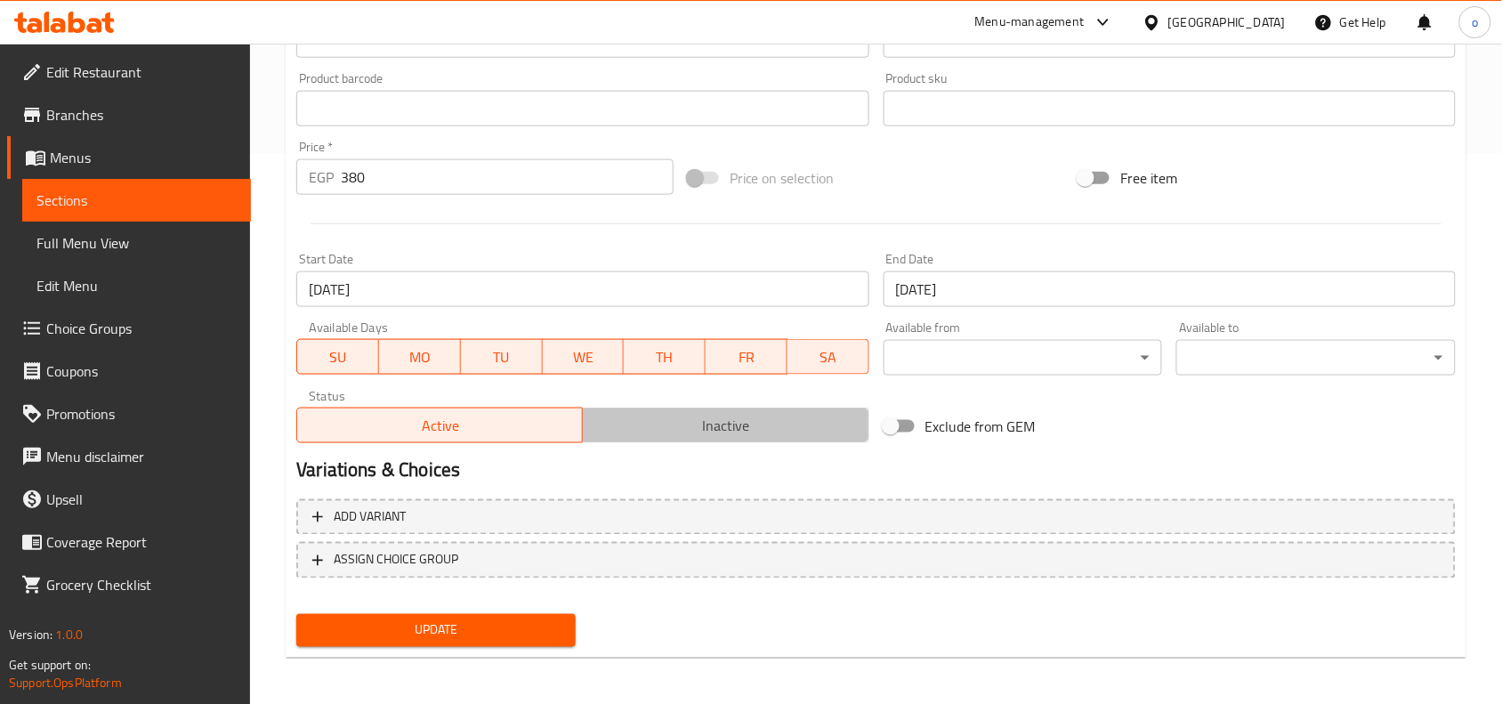
click at [674, 430] on span "Inactive" at bounding box center [725, 426] width 271 height 26
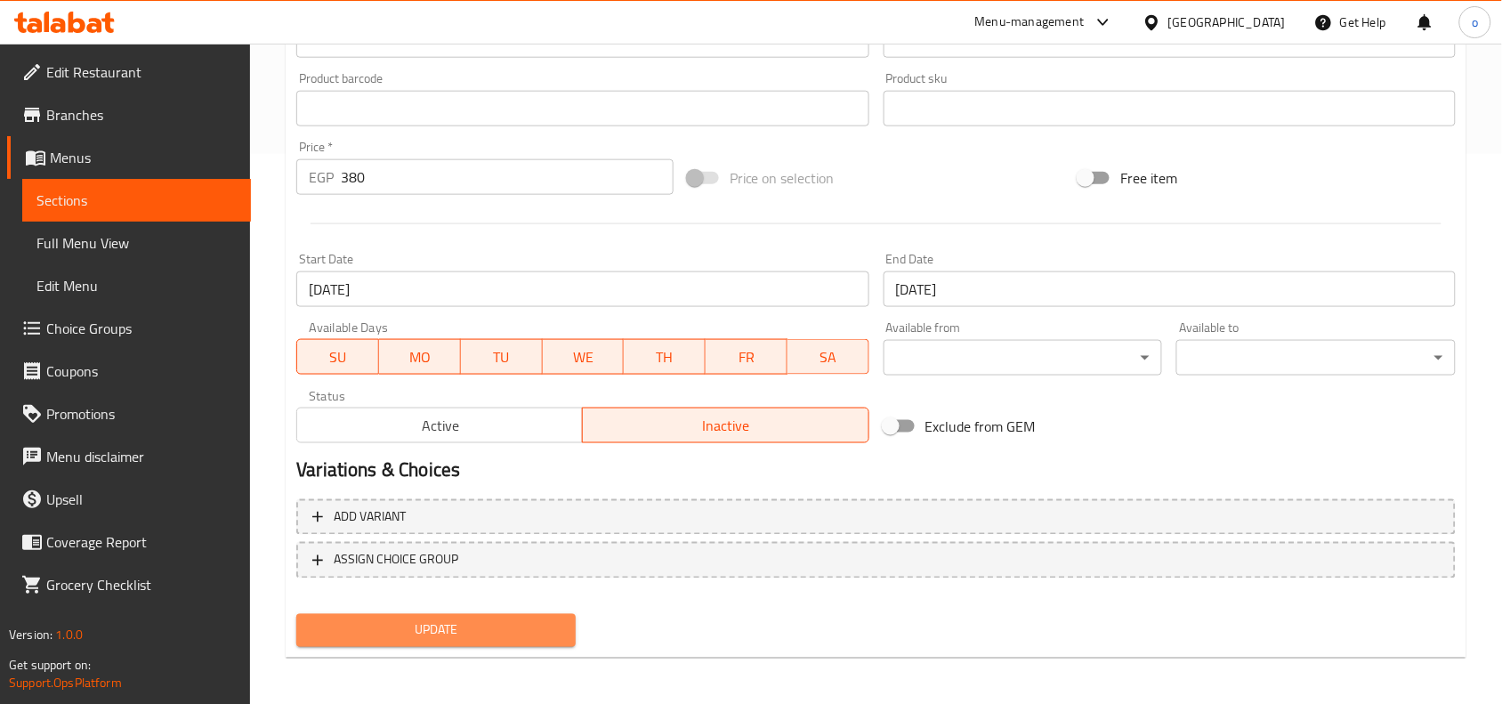
click at [487, 626] on span "Update" at bounding box center [436, 630] width 251 height 22
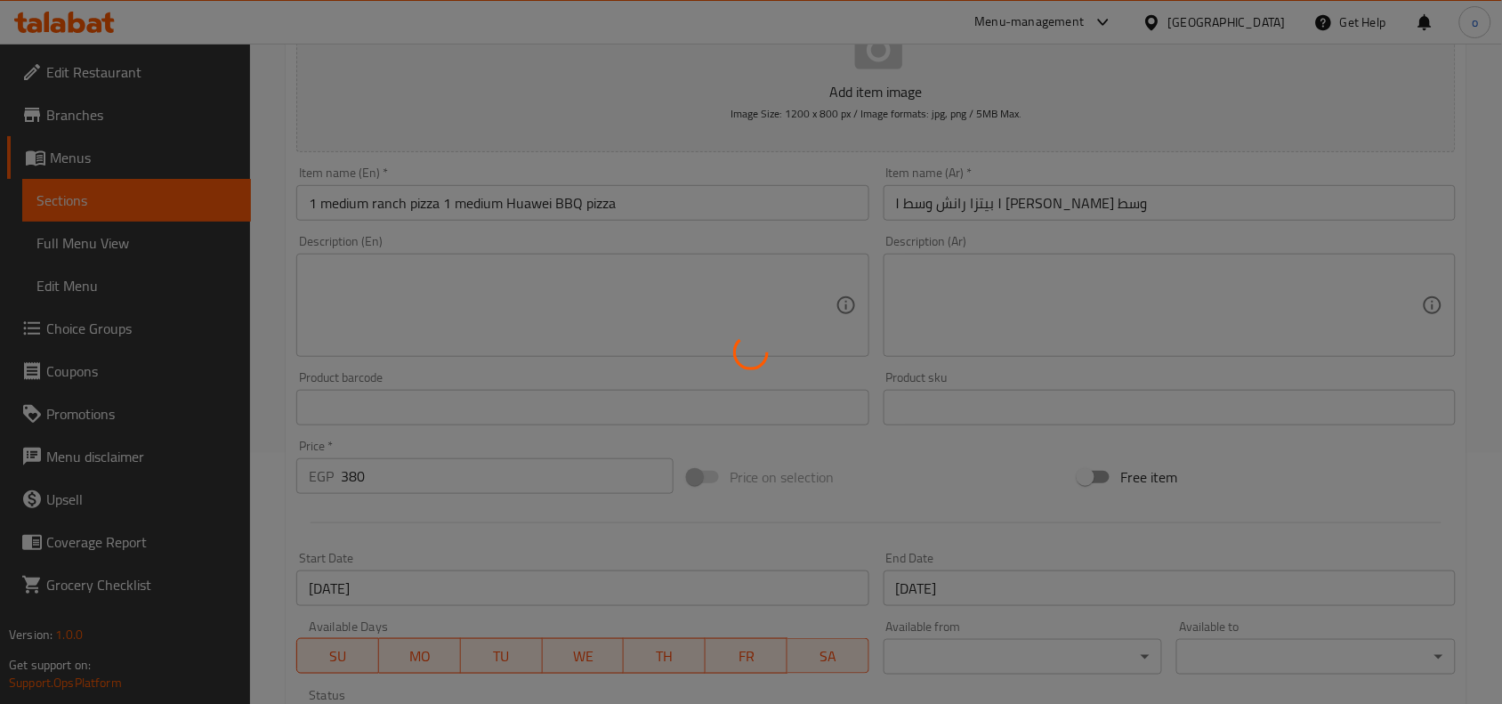
scroll to position [0, 0]
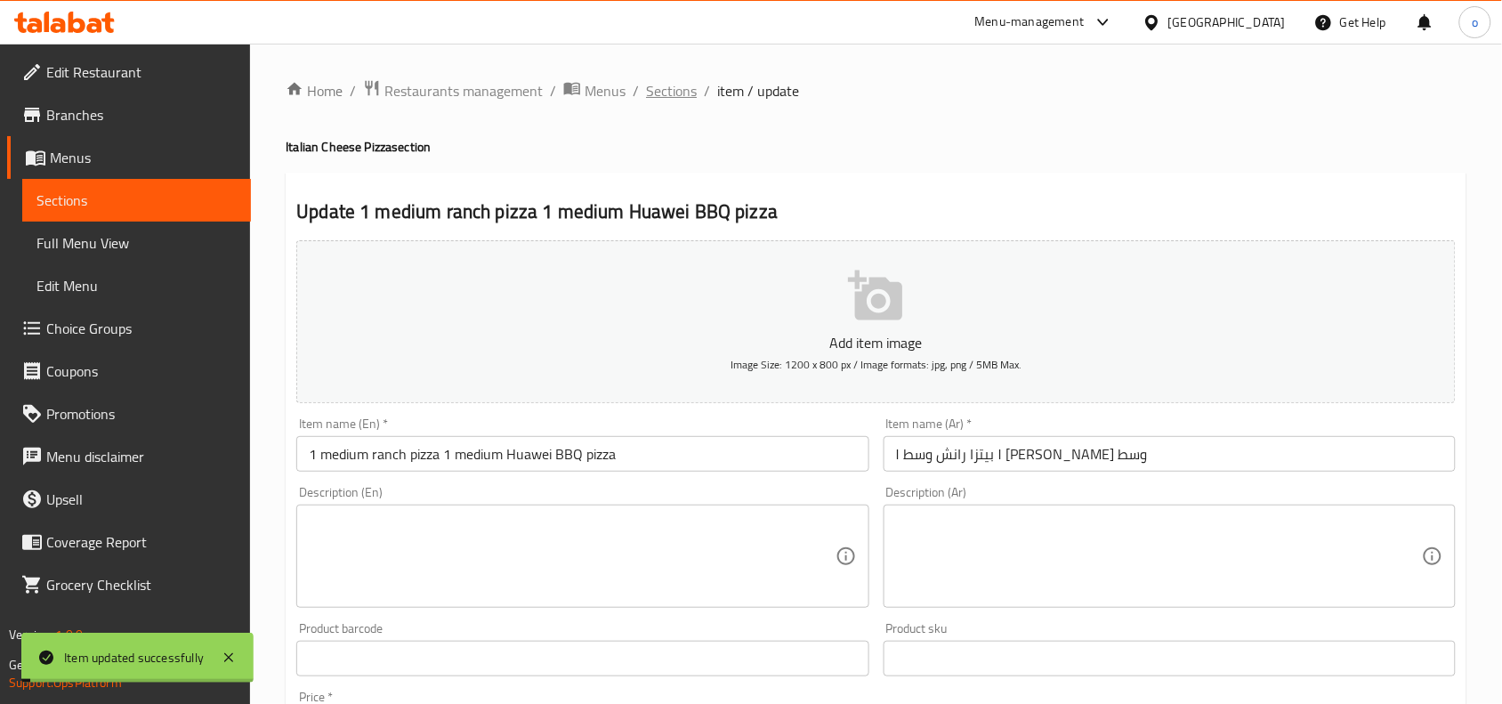
click at [673, 81] on span "Sections" at bounding box center [671, 90] width 51 height 21
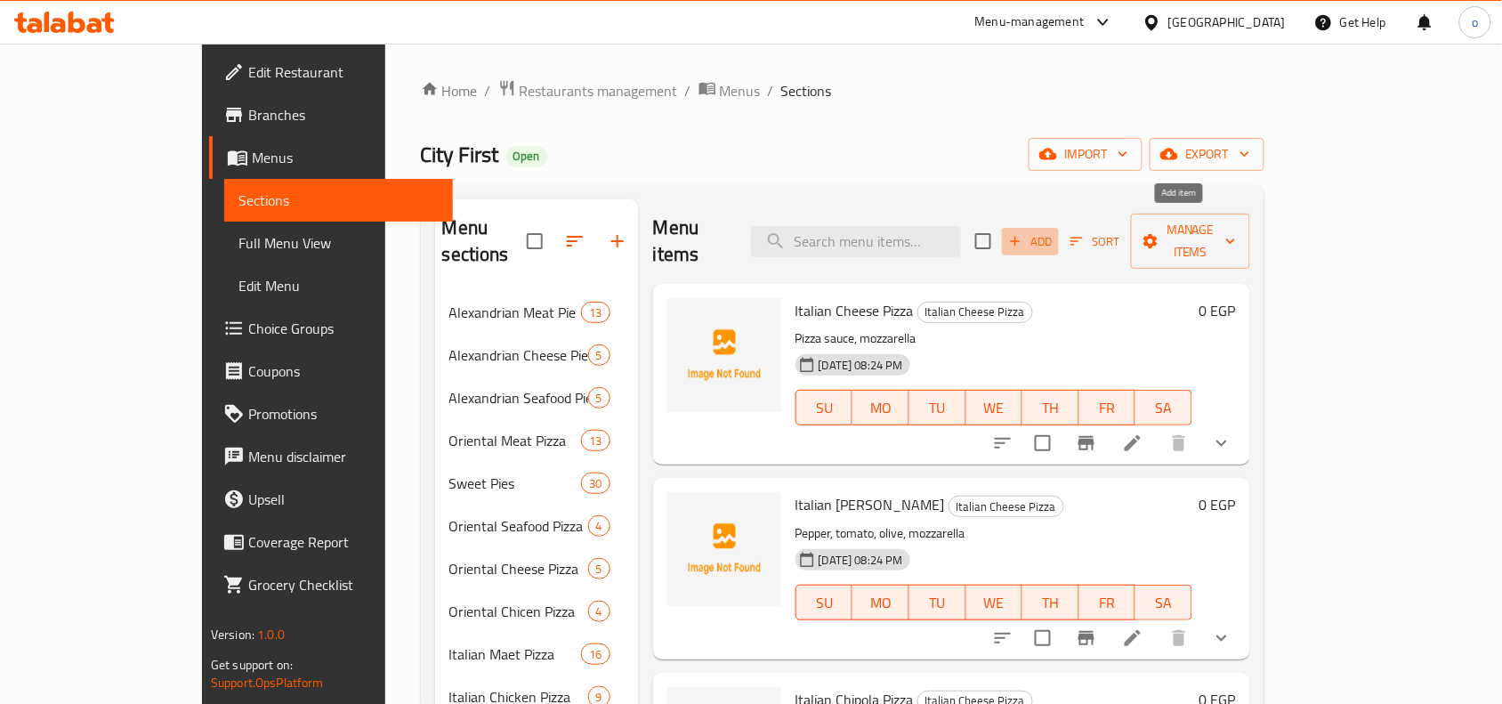
click at [1059, 240] on button "Add" at bounding box center [1030, 242] width 57 height 28
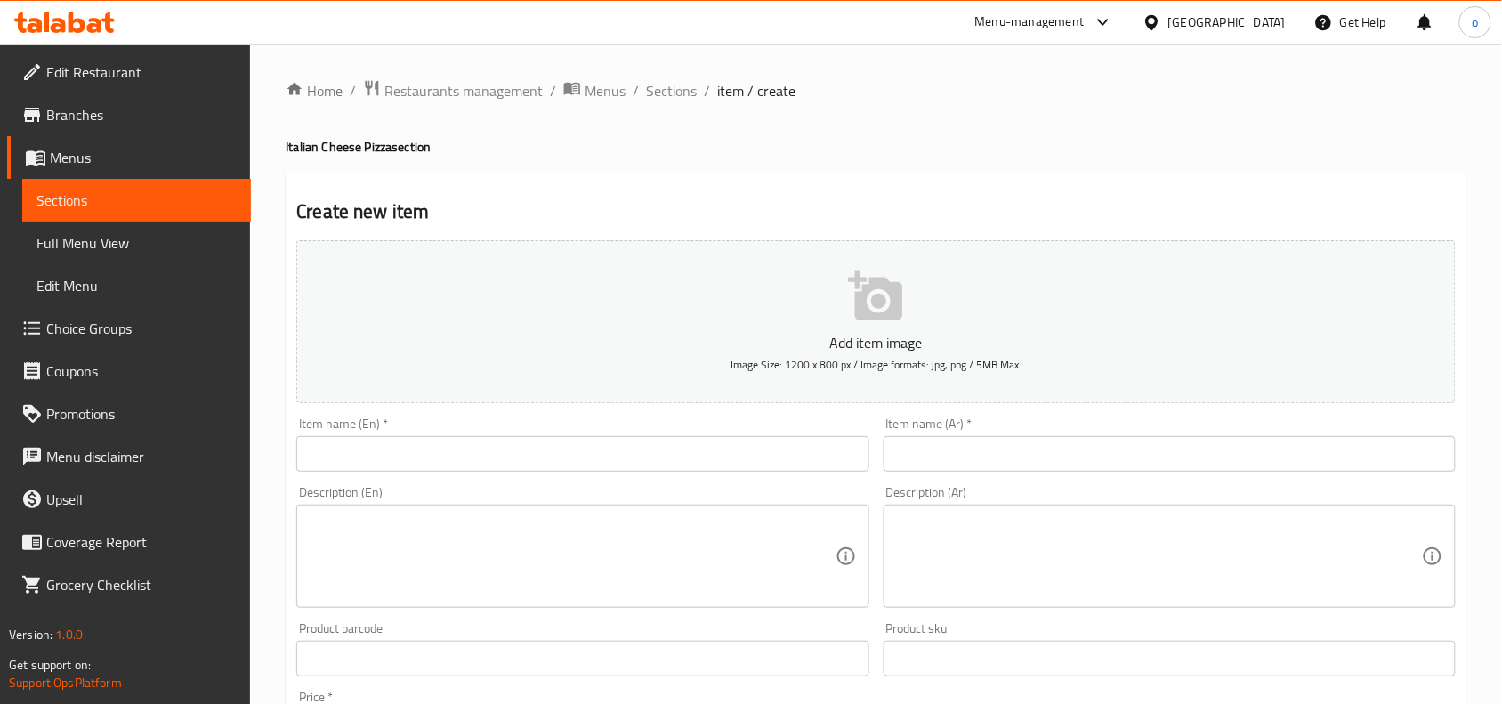
drag, startPoint x: 928, startPoint y: 496, endPoint x: 937, endPoint y: 473, distance: 24.8
click at [928, 496] on div "Description (Ar) Description (Ar)" at bounding box center [1170, 547] width 572 height 122
click at [937, 468] on input "text" at bounding box center [1170, 454] width 572 height 36
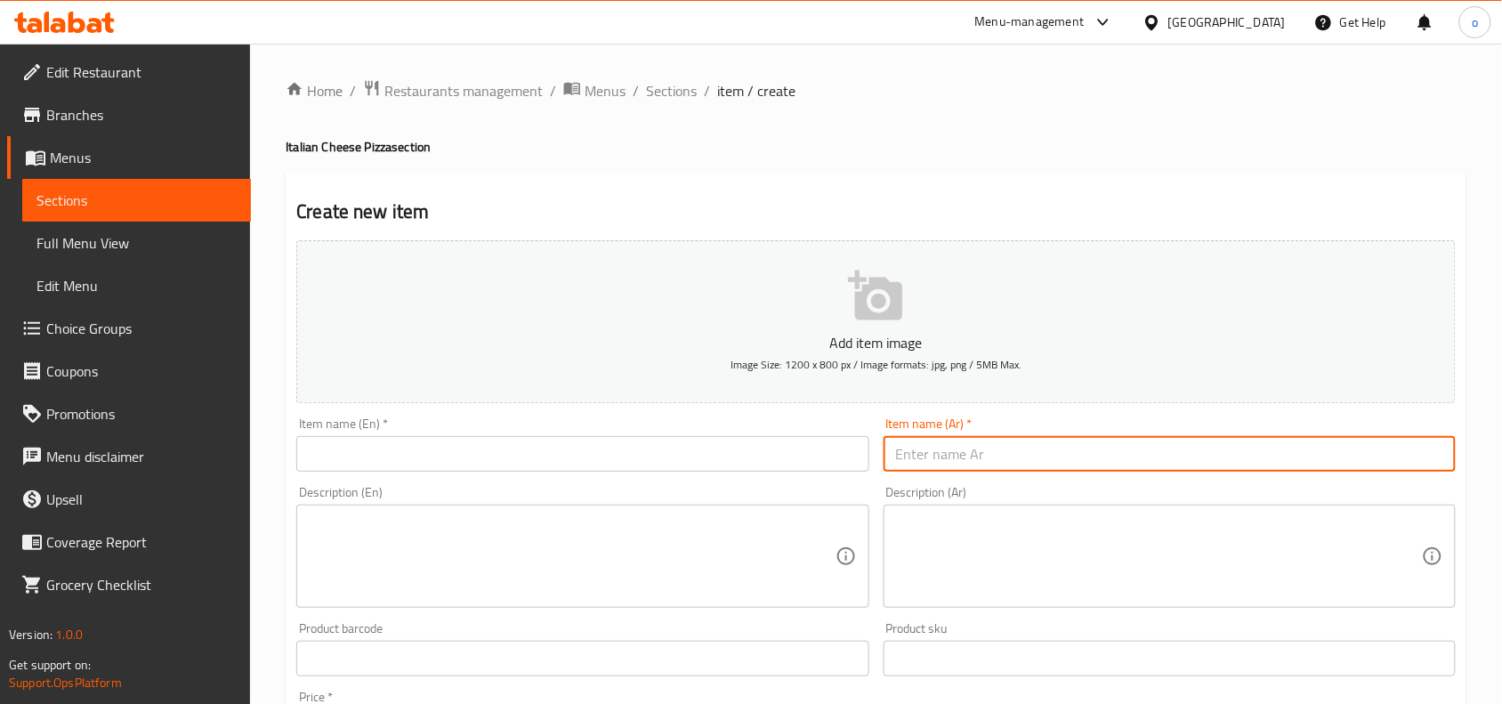
paste input "١ بيتزا مكس جبن إيطالي كبير ١ بيتزا إيطالي مكس لحوم"
click at [957, 467] on input "١ بيتزا مكس جبن إيطالي كبير ١ بيتزا إيطالي مكس لحوم" at bounding box center [1170, 454] width 572 height 36
type input "١ بيتزا مكس جبن إيطالي كبير ١ بيتزا إيطالي مكس لحوم"
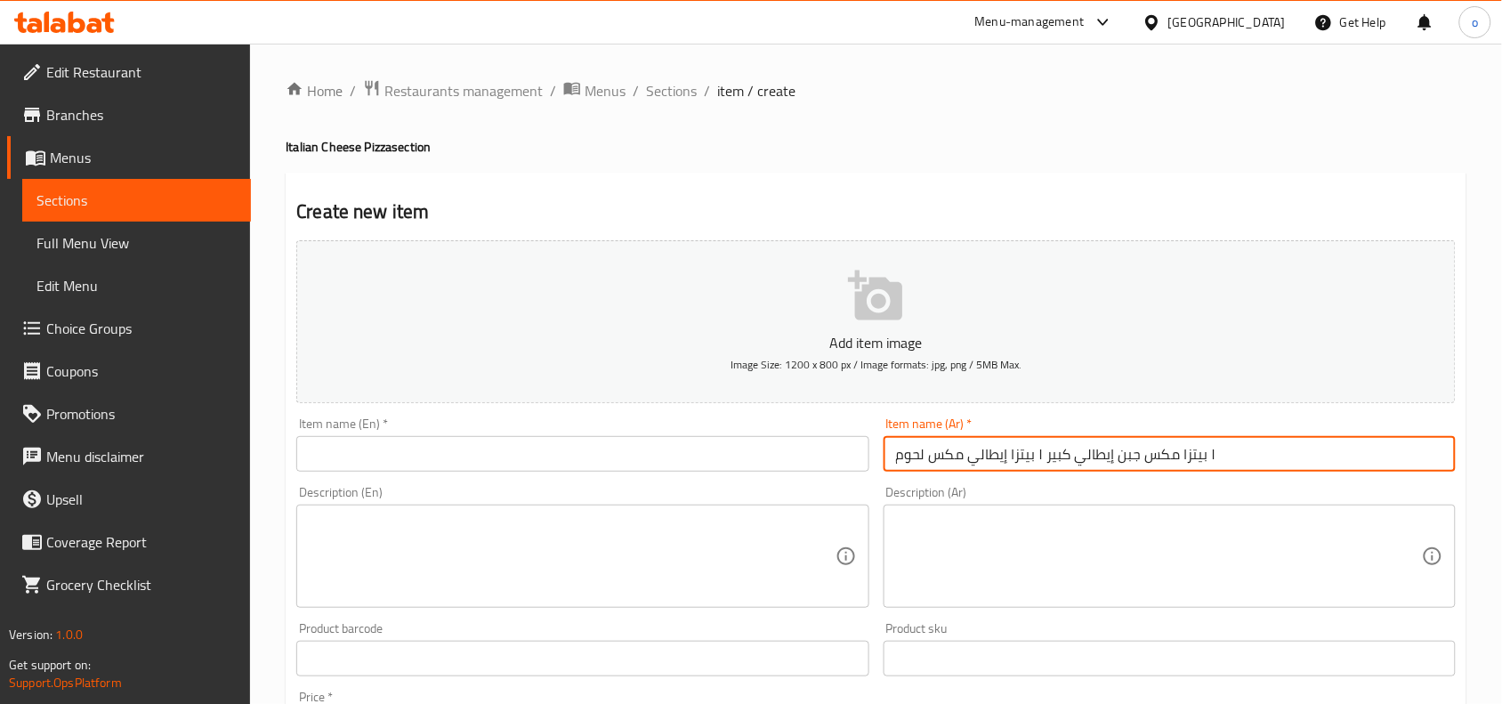
click at [483, 454] on input "text" at bounding box center [582, 454] width 572 height 36
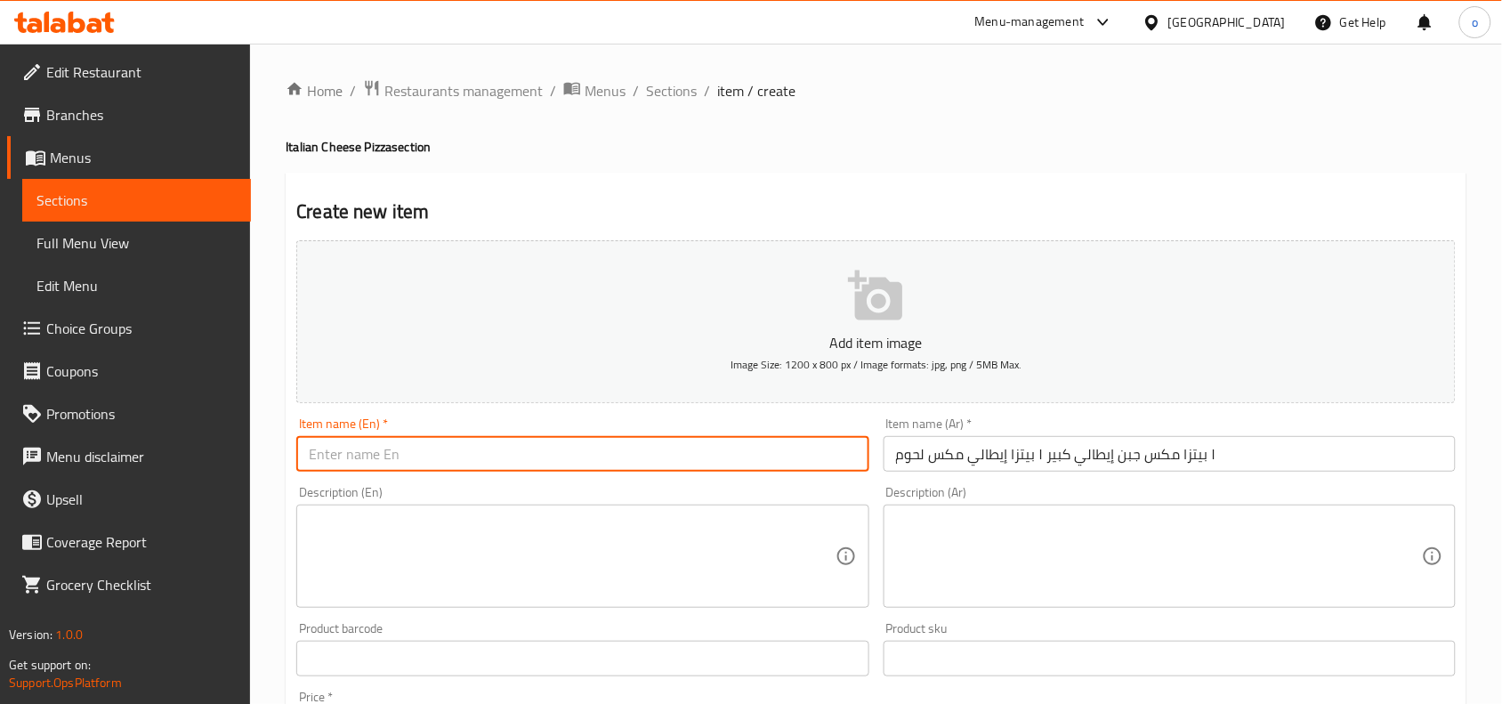
paste input "1 large Italian mixed cheese pizza 1 large Italian mixed meat pizza"
type input "1 large Italian mixed cheese pizza 1 large Italian mixed meat pizza"
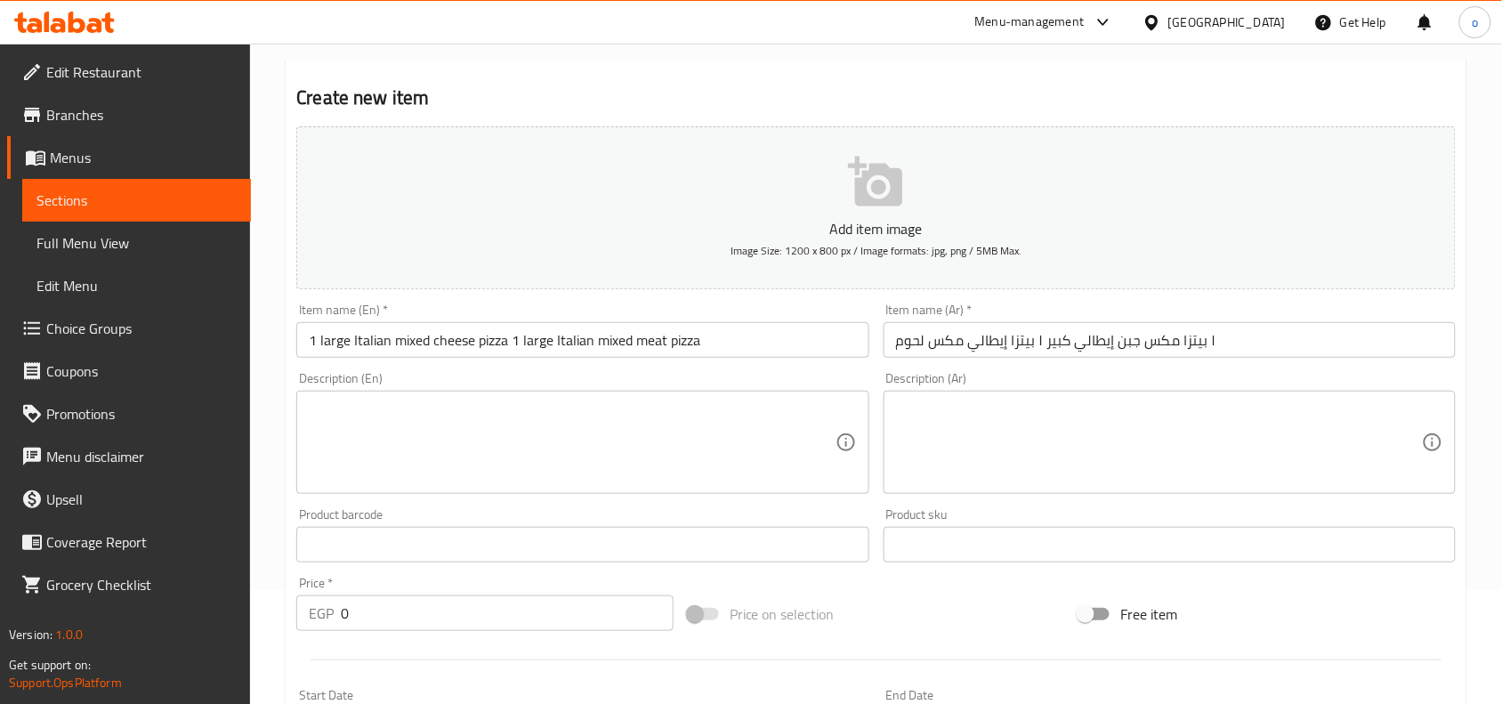
scroll to position [223, 0]
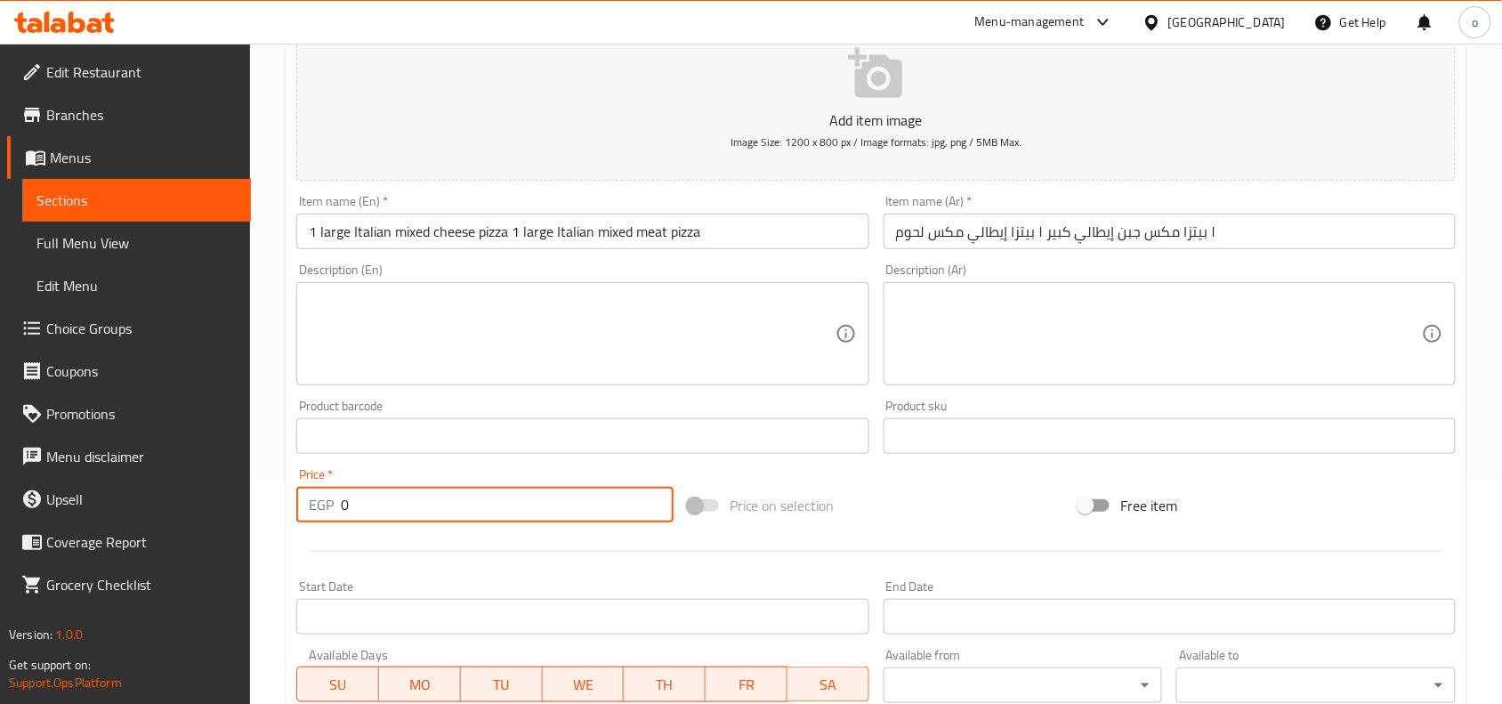
drag, startPoint x: 357, startPoint y: 496, endPoint x: 319, endPoint y: 503, distance: 38.9
click at [318, 503] on div "EGP 0 Price *" at bounding box center [484, 505] width 377 height 36
drag, startPoint x: 371, startPoint y: 510, endPoint x: 376, endPoint y: 557, distance: 47.4
click at [376, 565] on div at bounding box center [876, 552] width 1174 height 44
drag, startPoint x: 368, startPoint y: 516, endPoint x: 329, endPoint y: 510, distance: 38.8
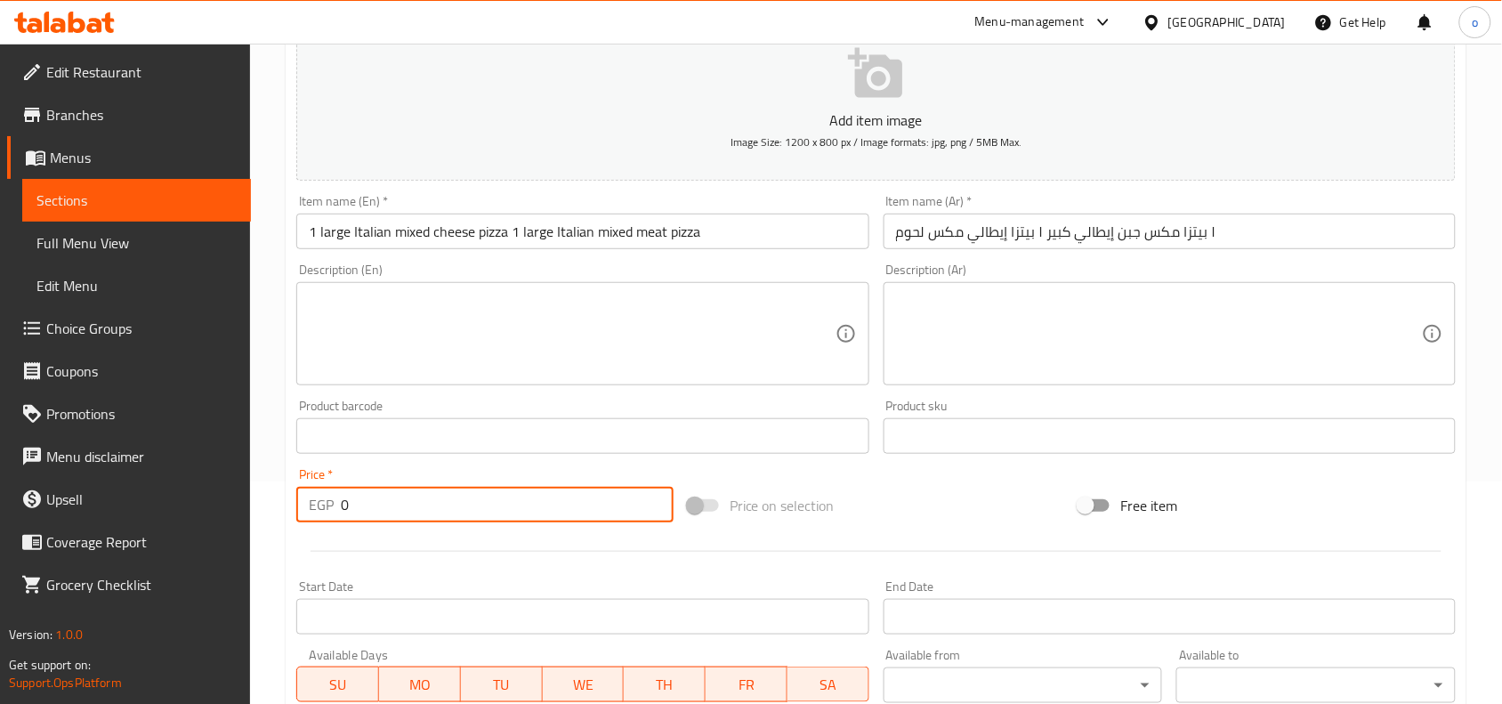
click at [319, 510] on div "EGP 0 Price *" at bounding box center [484, 505] width 377 height 36
paste input "51"
type input "510"
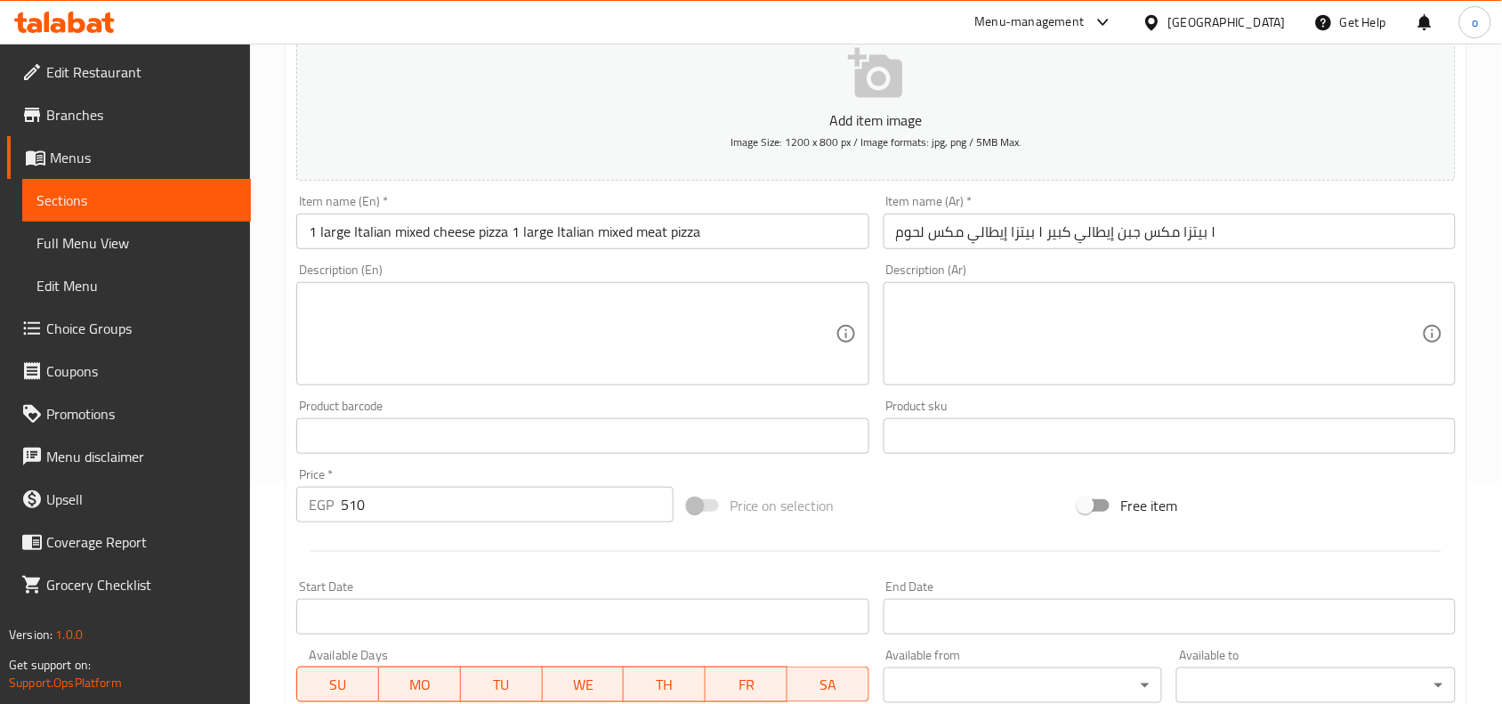
click at [459, 583] on div "Start Date Start Date" at bounding box center [582, 607] width 572 height 54
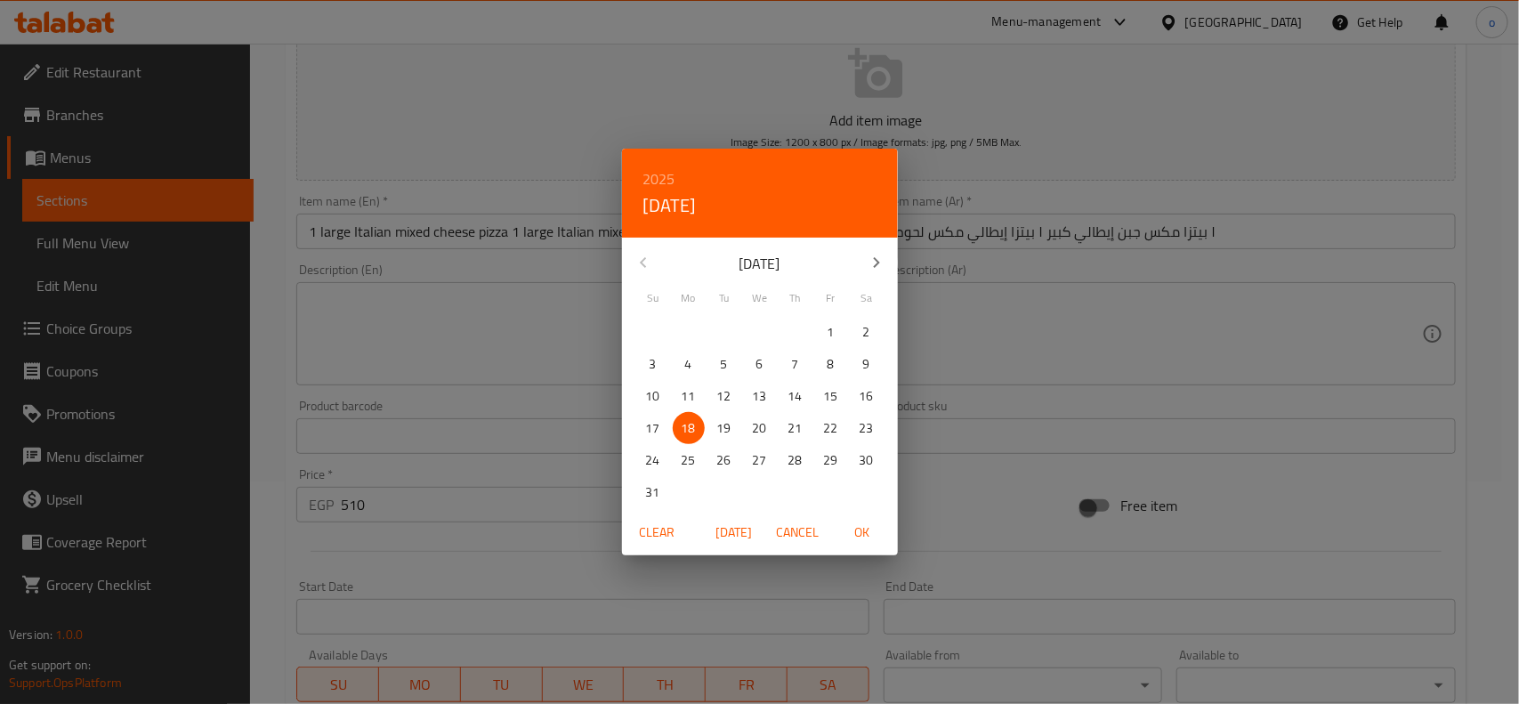
click at [414, 523] on div "2025 Mon, Aug [DATE] Mo Tu We Th Fr Sa 27 28 29 30 31 1 2 3 4 5 6 7 8 9 10 11 1…" at bounding box center [759, 352] width 1519 height 704
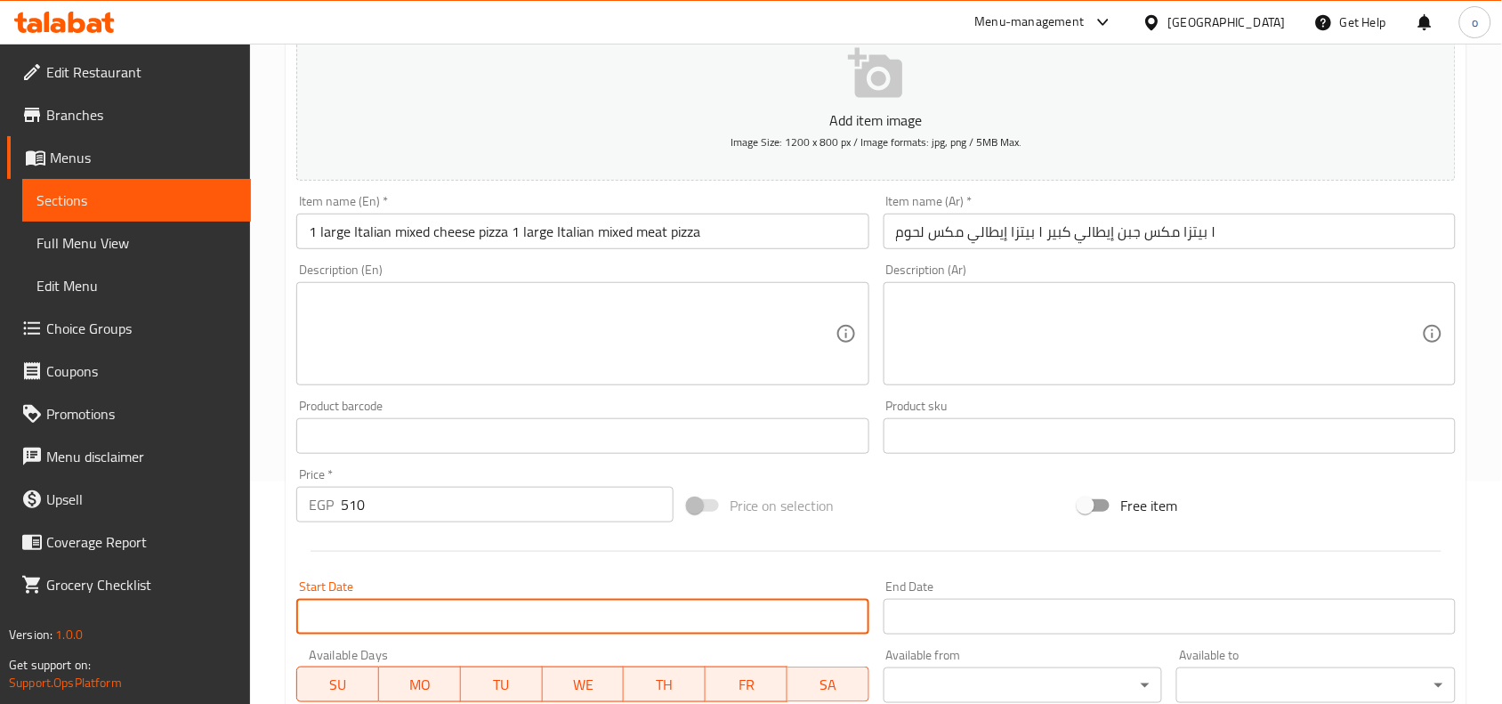
click at [425, 605] on input "Start Date" at bounding box center [582, 617] width 572 height 36
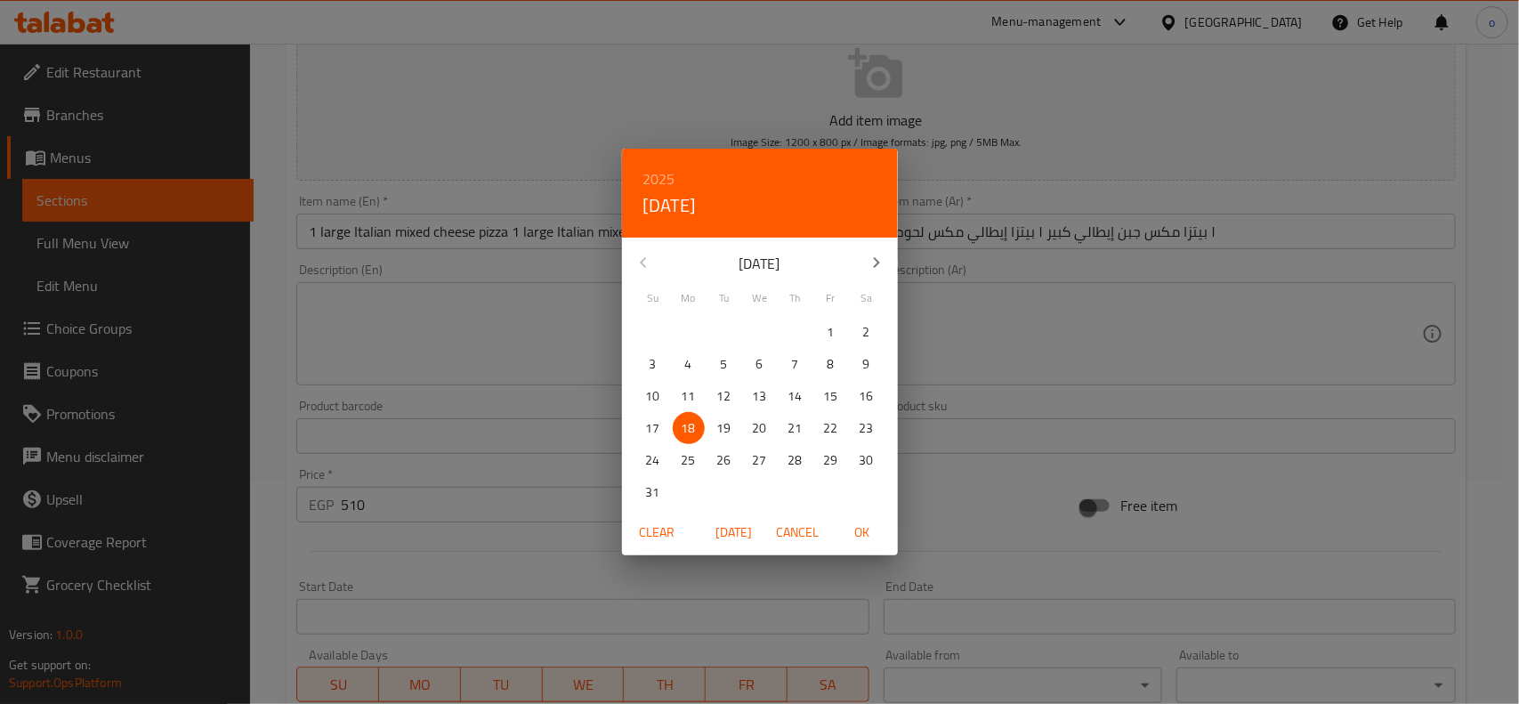
click at [881, 523] on span "OK" at bounding box center [862, 533] width 43 height 22
type input "[DATE]"
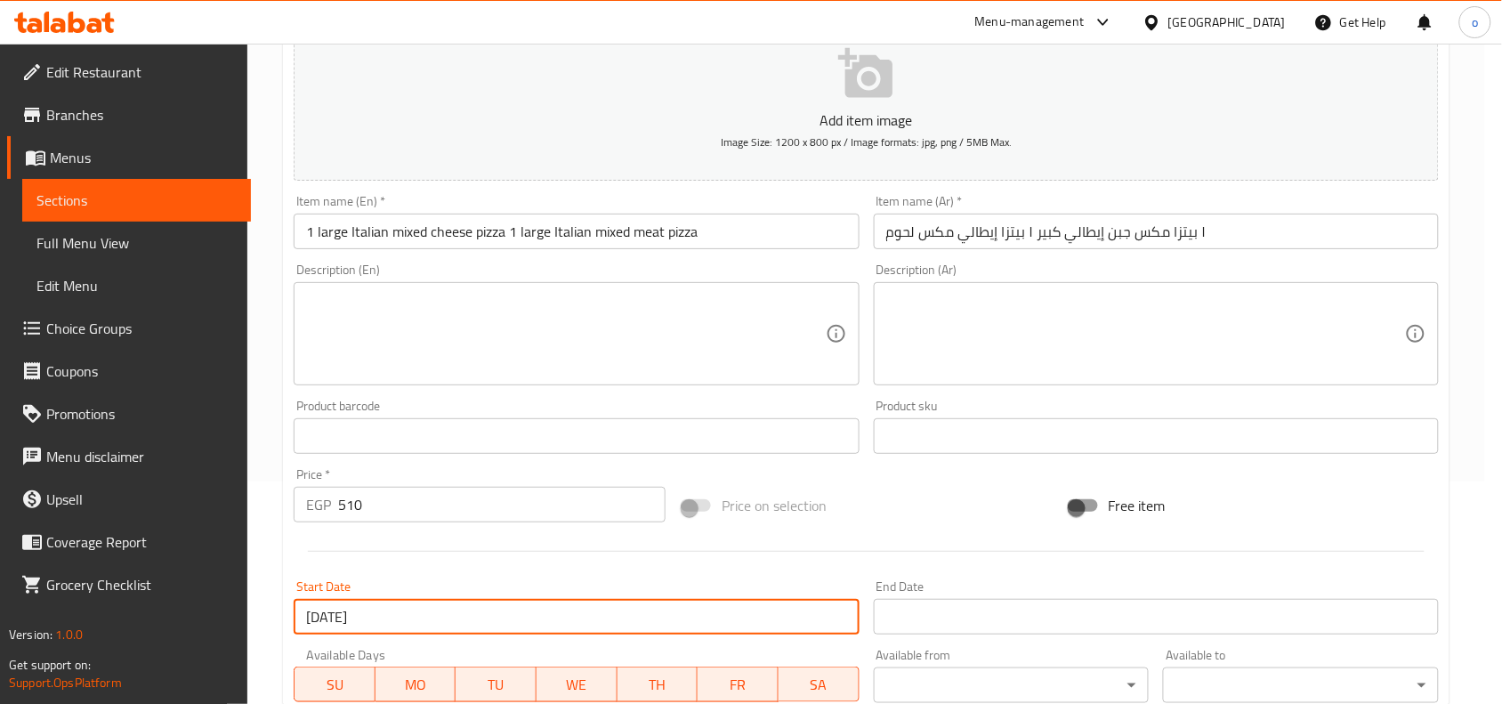
click at [950, 635] on div "End Date End Date" at bounding box center [1156, 607] width 579 height 69
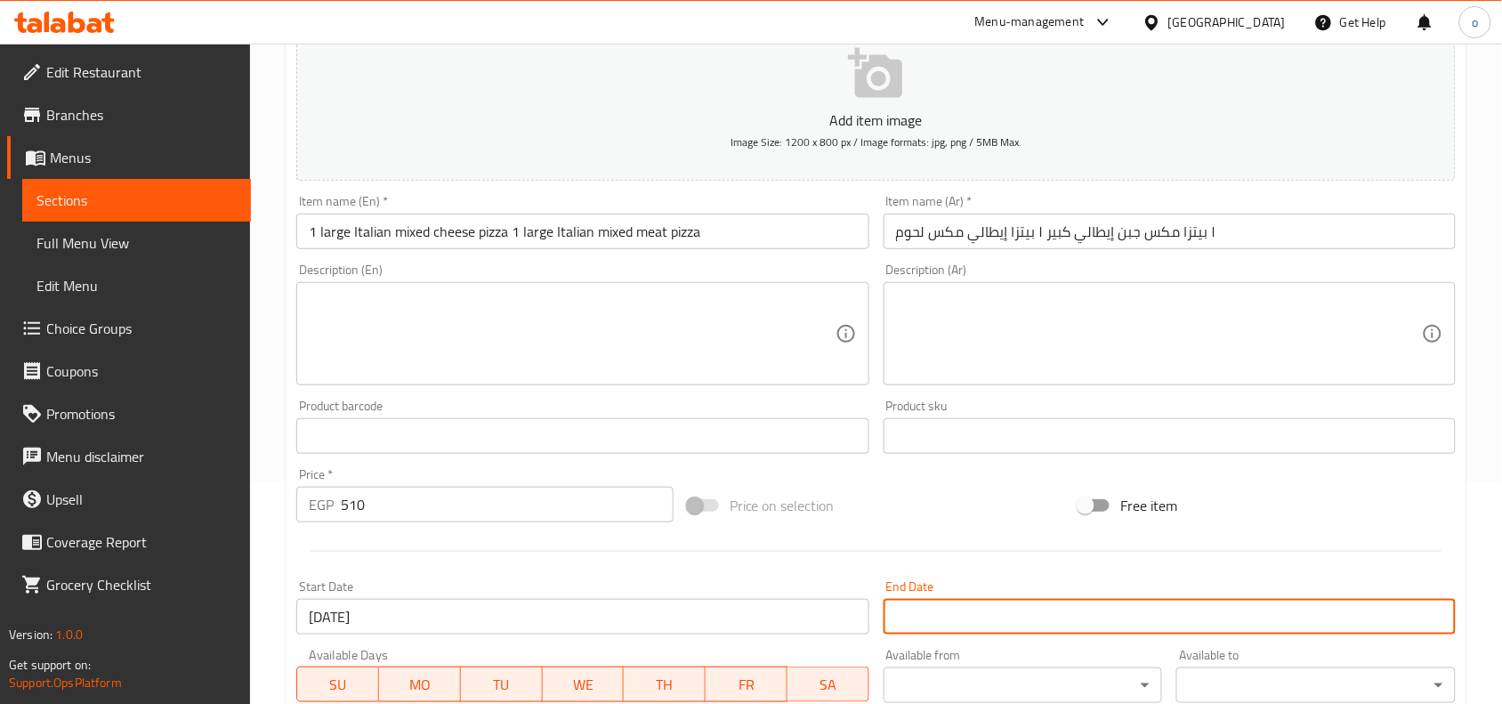
click at [946, 630] on input "Start Date" at bounding box center [1170, 617] width 572 height 36
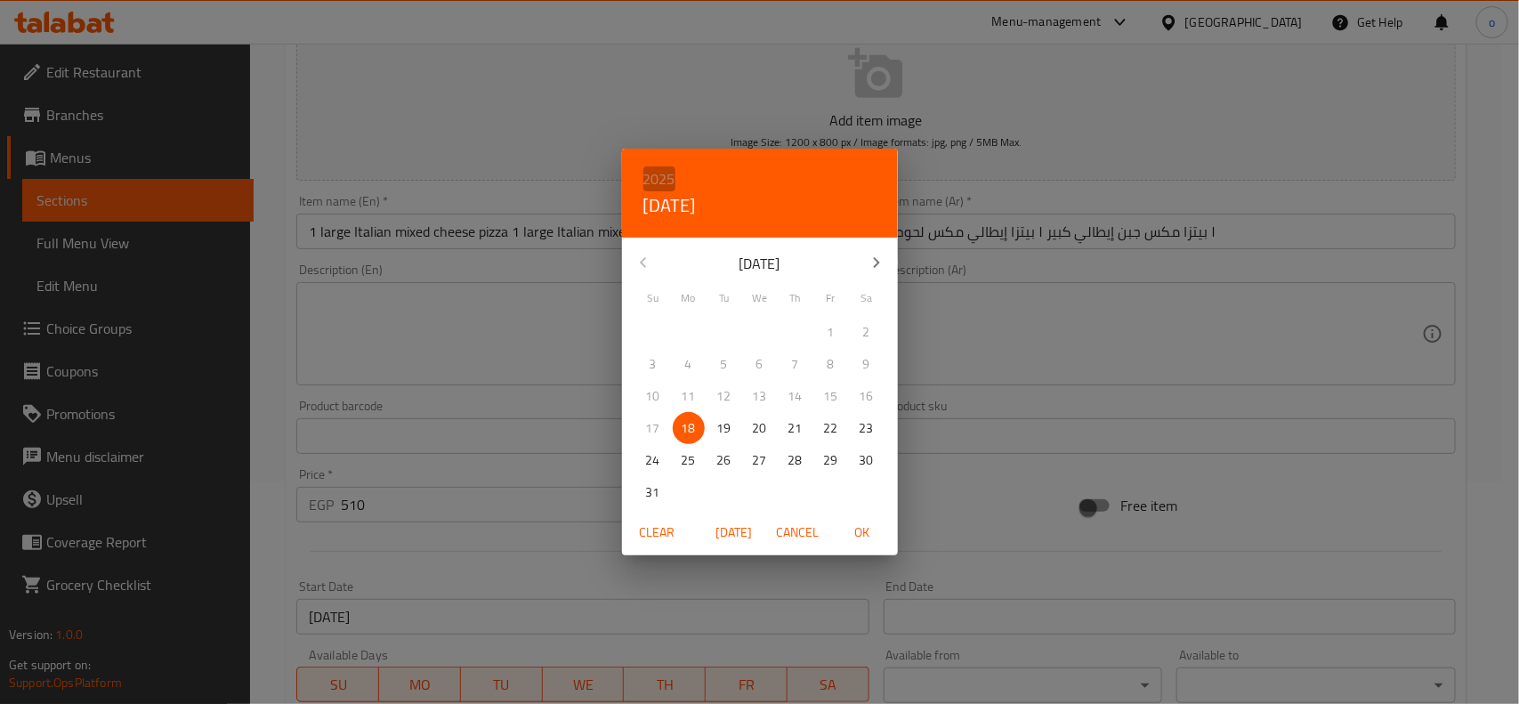
click at [663, 175] on h6 "2025" at bounding box center [659, 178] width 32 height 25
click at [741, 309] on div "2026" at bounding box center [760, 311] width 276 height 36
click at [683, 490] on p "31" at bounding box center [689, 492] width 14 height 22
click at [869, 541] on span "OK" at bounding box center [862, 533] width 43 height 22
type input "[DATE]"
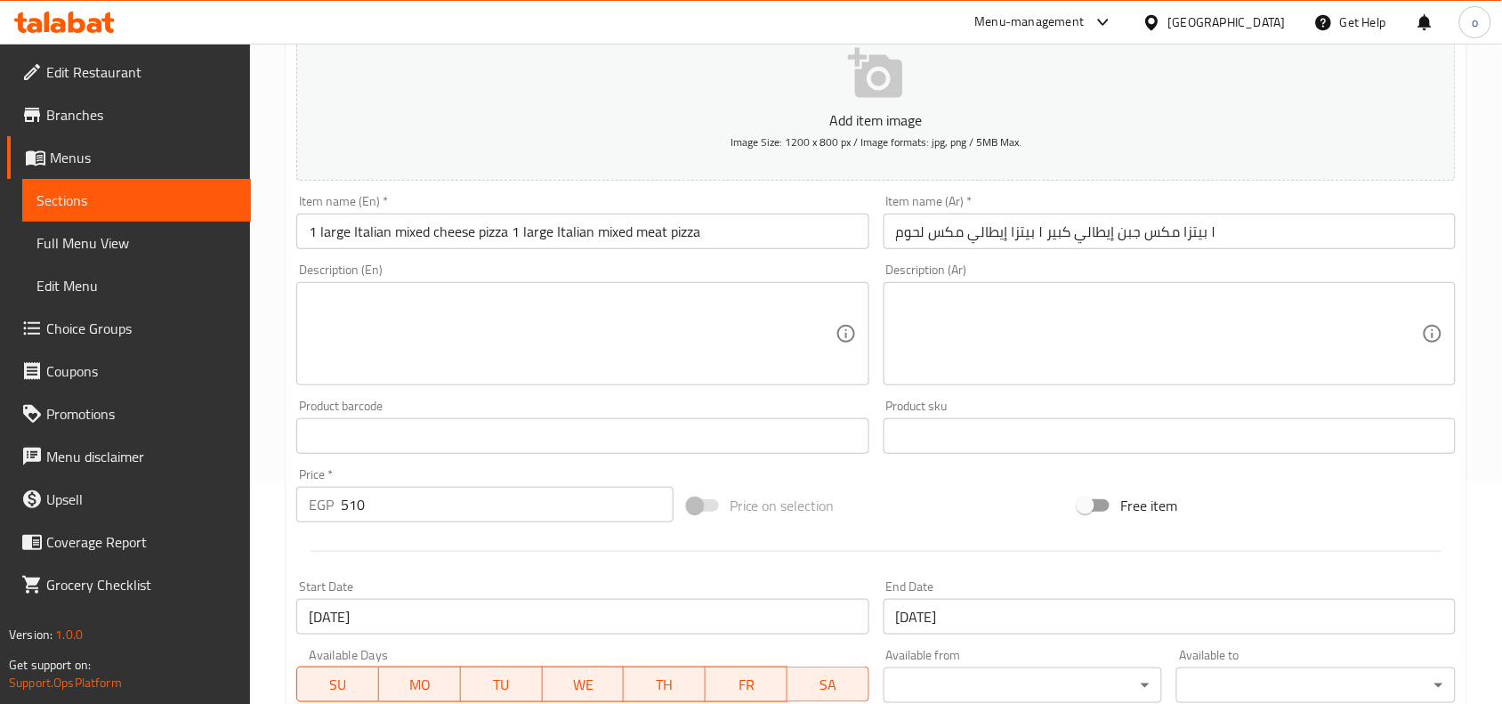
click at [679, 568] on div at bounding box center [876, 552] width 1174 height 44
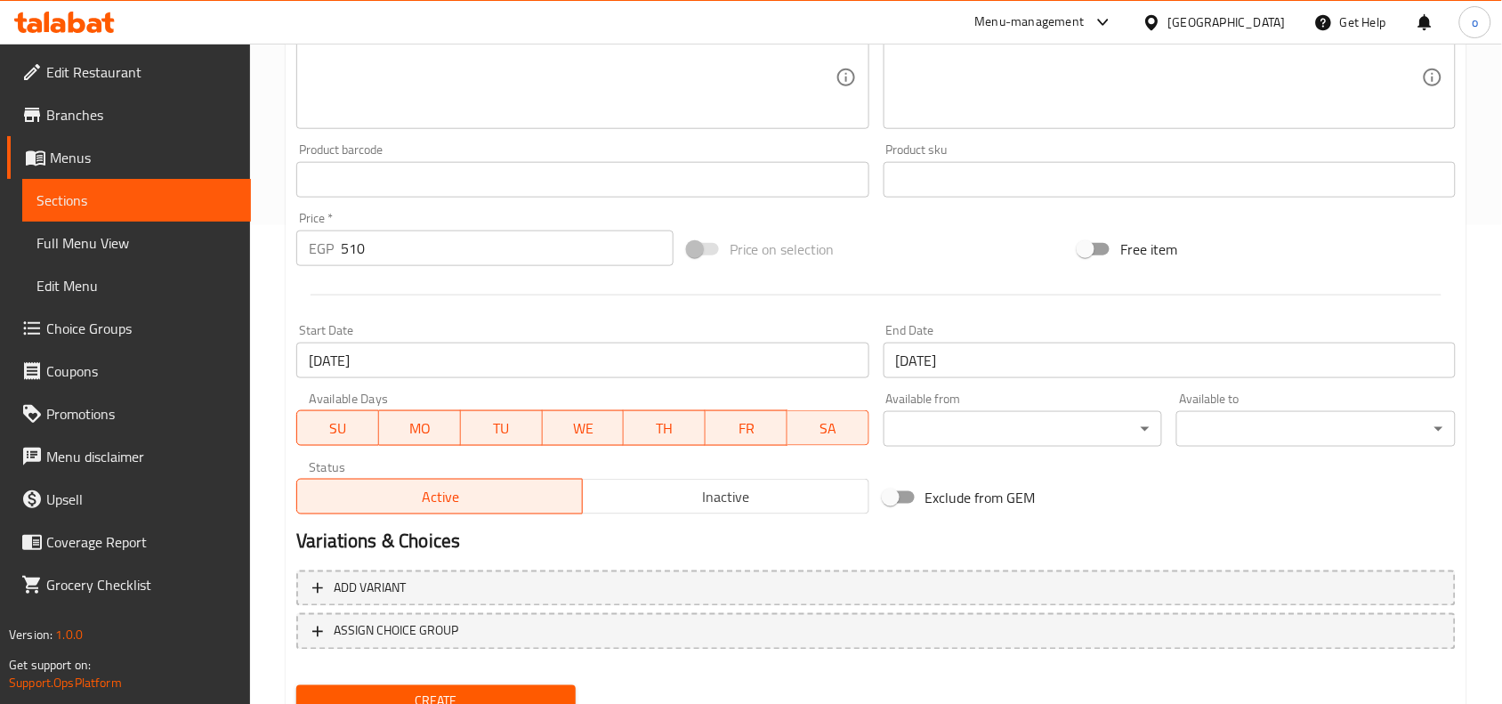
scroll to position [550, 0]
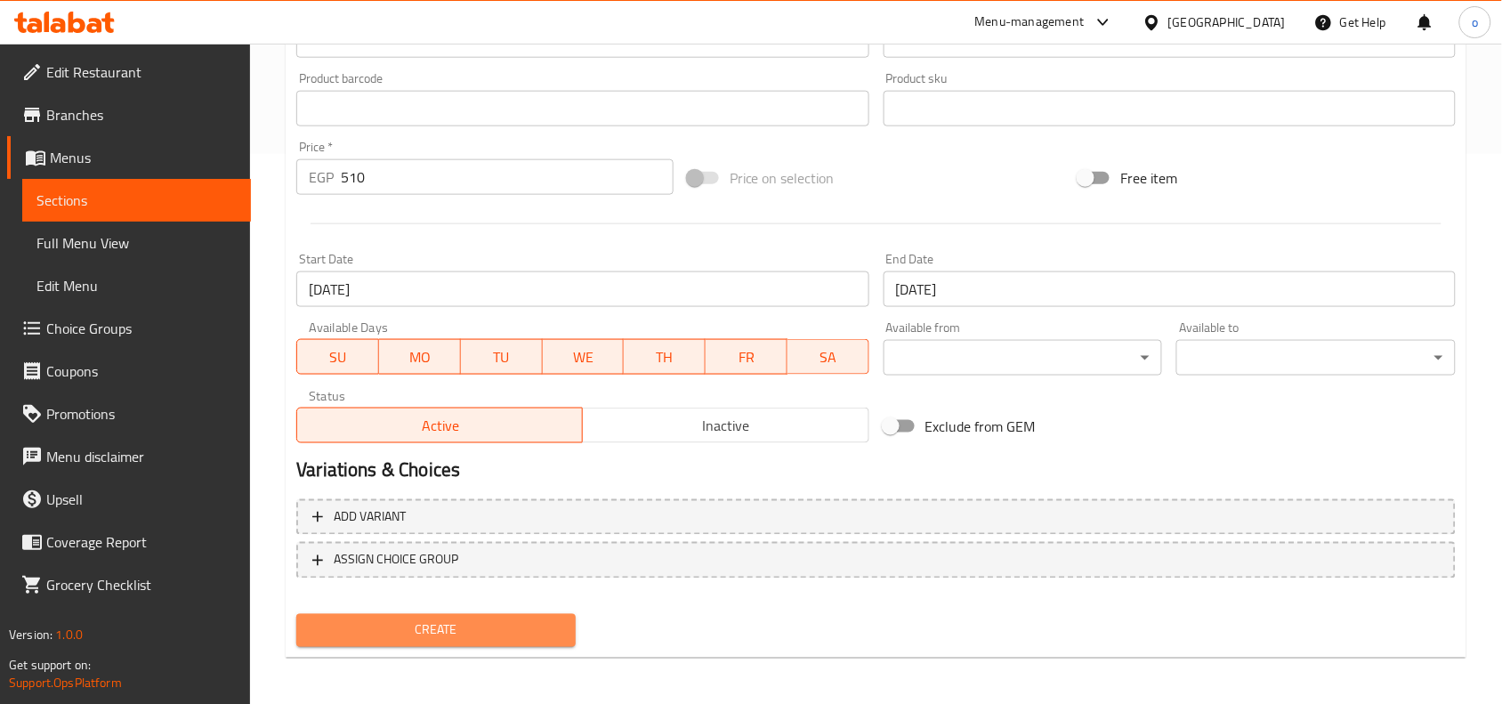
click at [470, 633] on span "Create" at bounding box center [436, 630] width 251 height 22
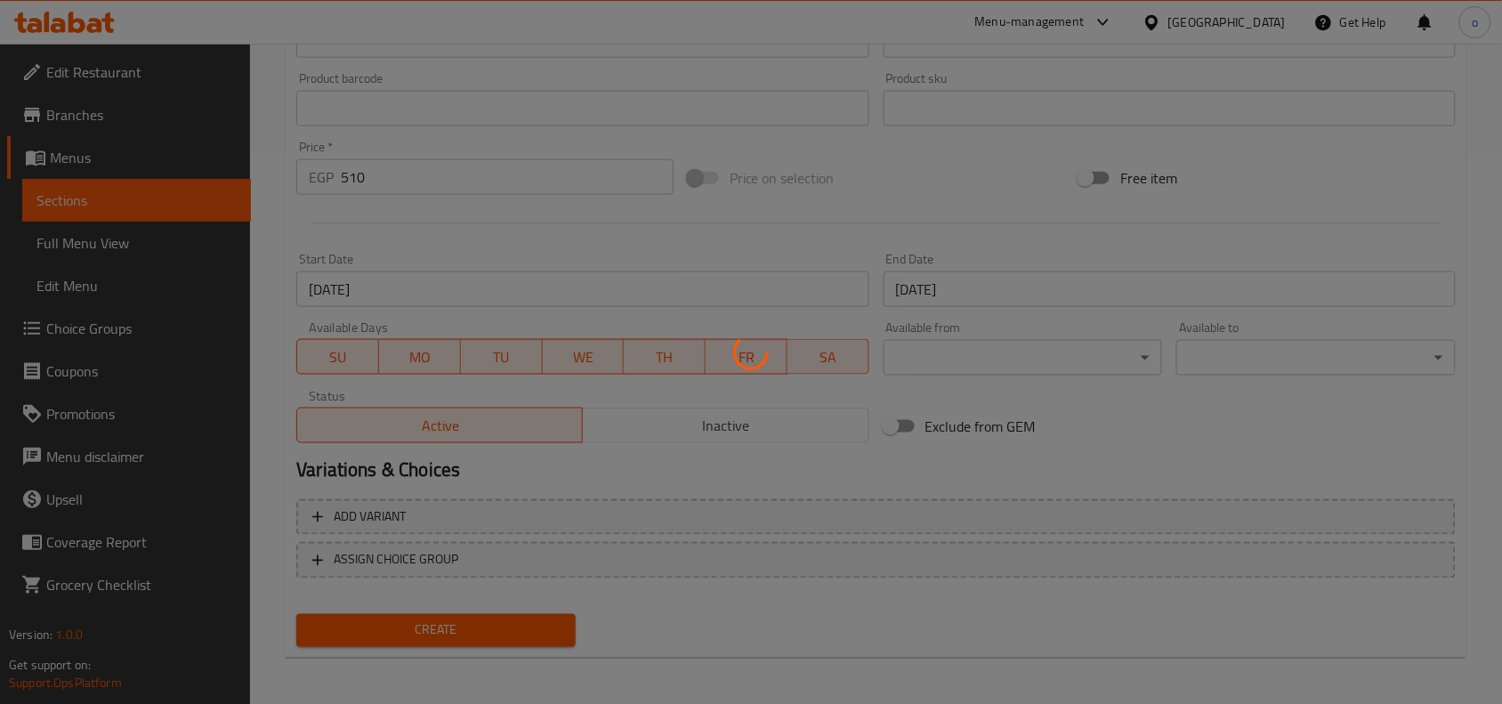
type input "0"
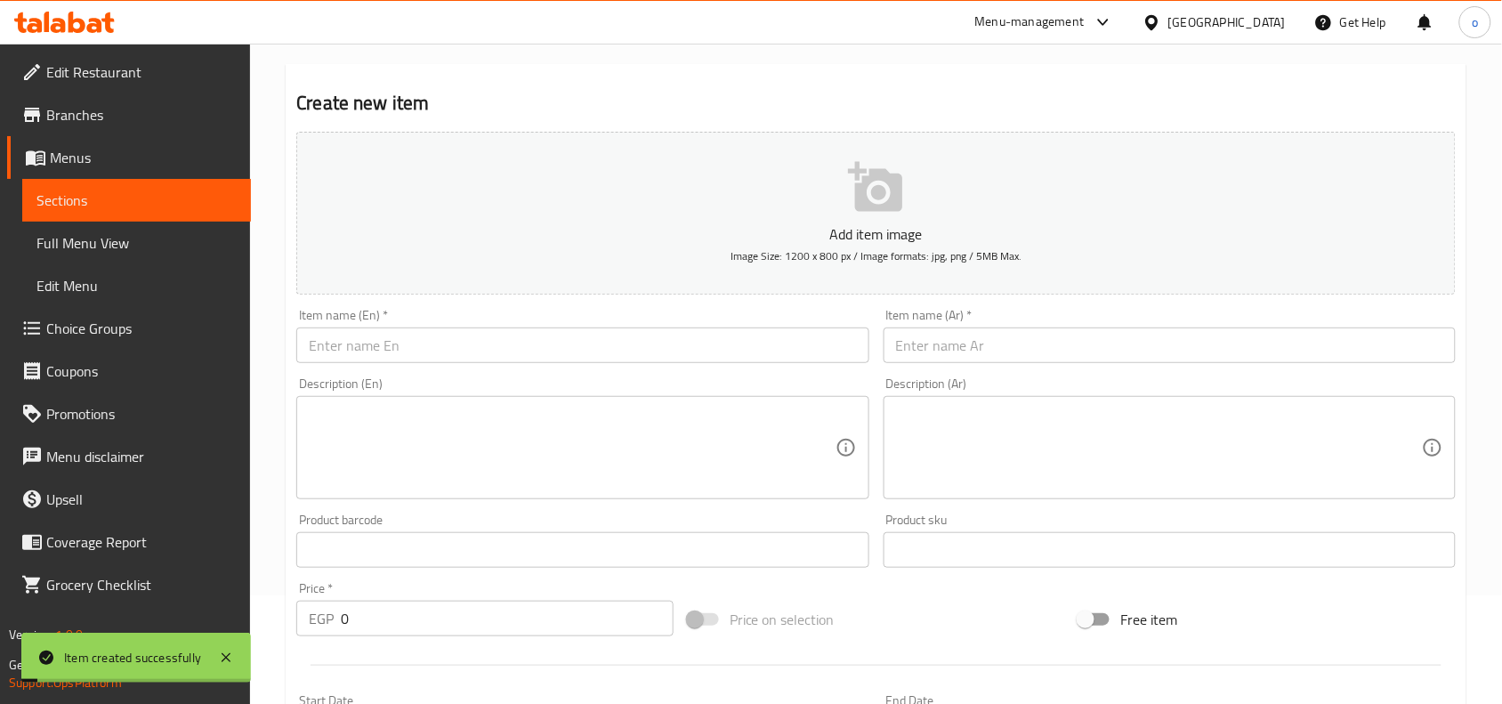
scroll to position [0, 0]
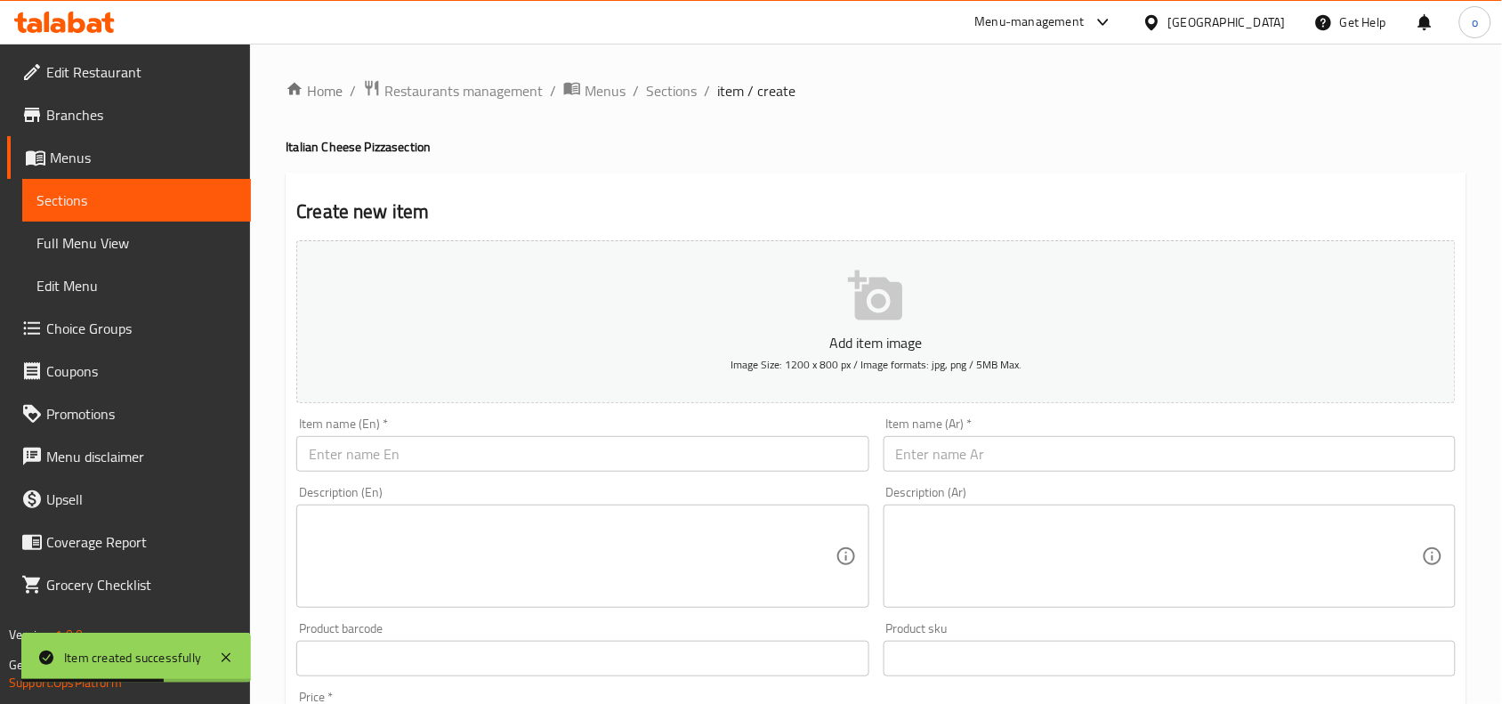
click at [501, 473] on div "Item name (En)   * Item name (En) *" at bounding box center [582, 444] width 587 height 69
click at [507, 459] on input "text" at bounding box center [582, 454] width 572 height 36
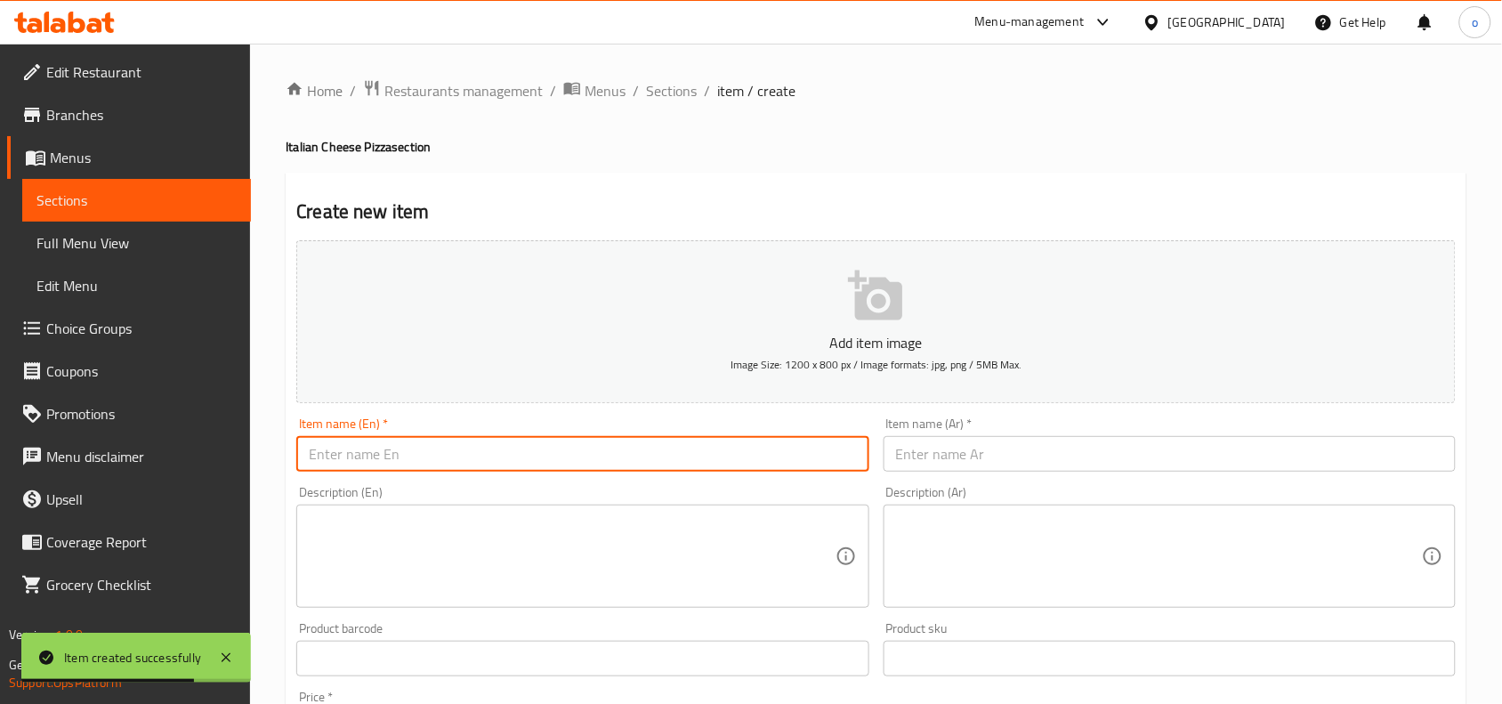
drag, startPoint x: 507, startPoint y: 459, endPoint x: 918, endPoint y: 452, distance: 410.4
click at [918, 452] on input "text" at bounding box center [1170, 454] width 572 height 36
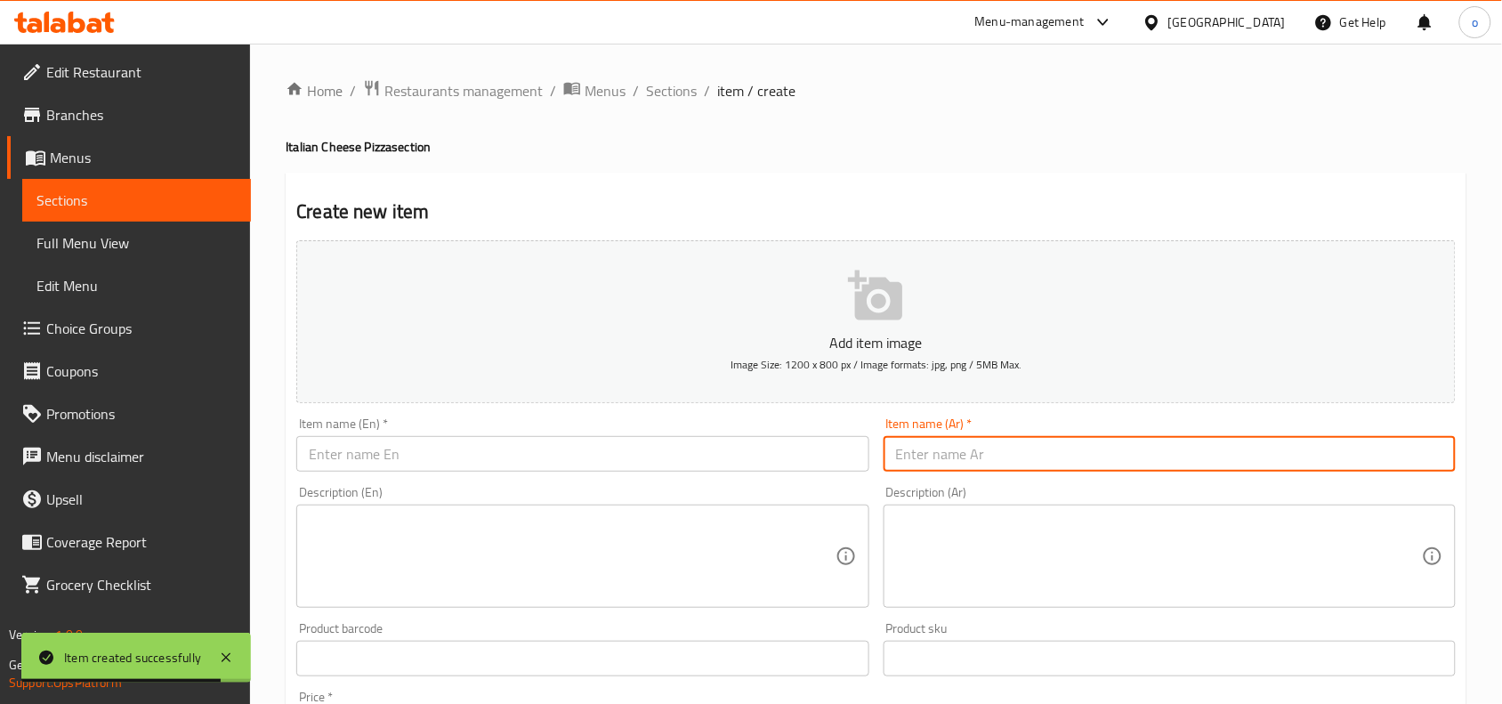
paste input "١ كريب الصاروخ ١ كريب كفته"
click at [982, 465] on input "١ كريب الصاروخ ١ كريب كفته" at bounding box center [1170, 454] width 572 height 36
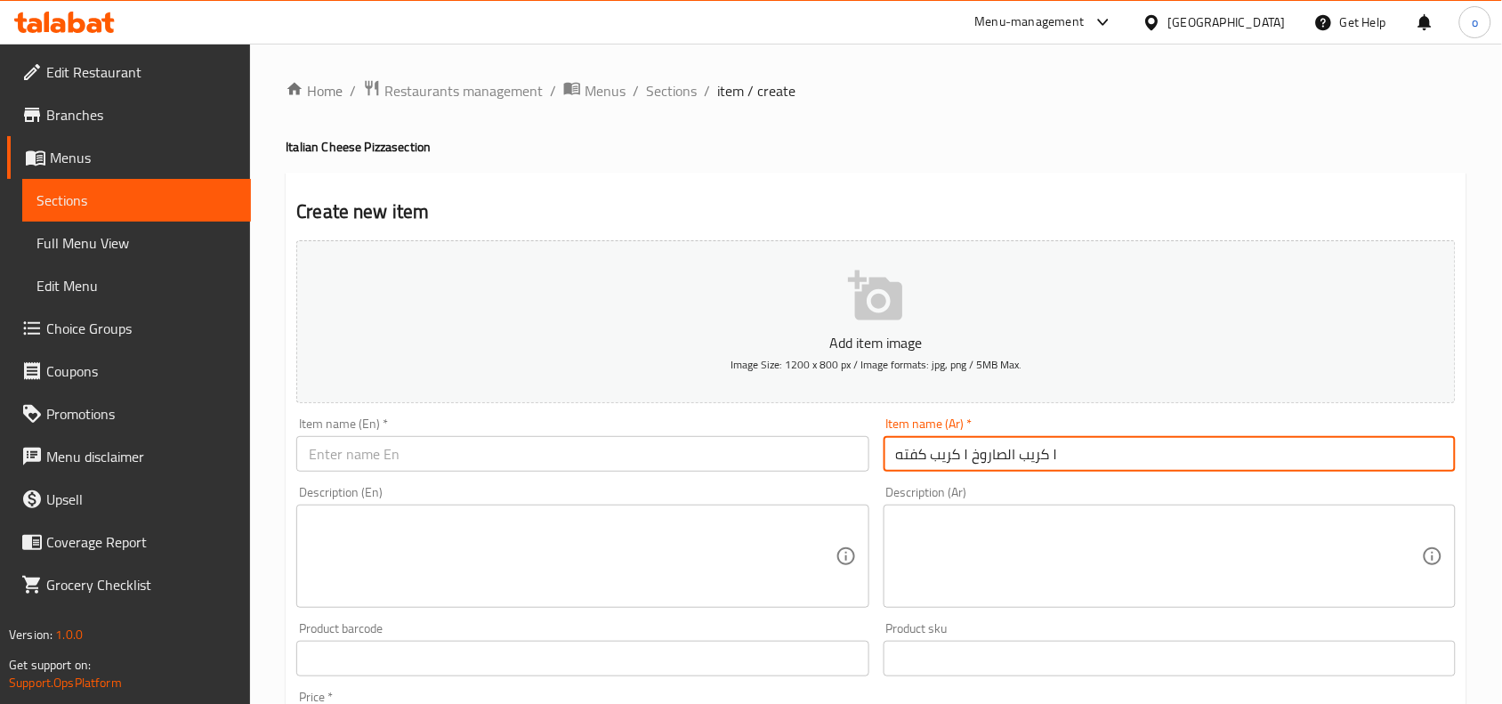
type input "١ كريب الصاروخ ١ كريب كفته"
click at [482, 441] on input "text" at bounding box center [582, 454] width 572 height 36
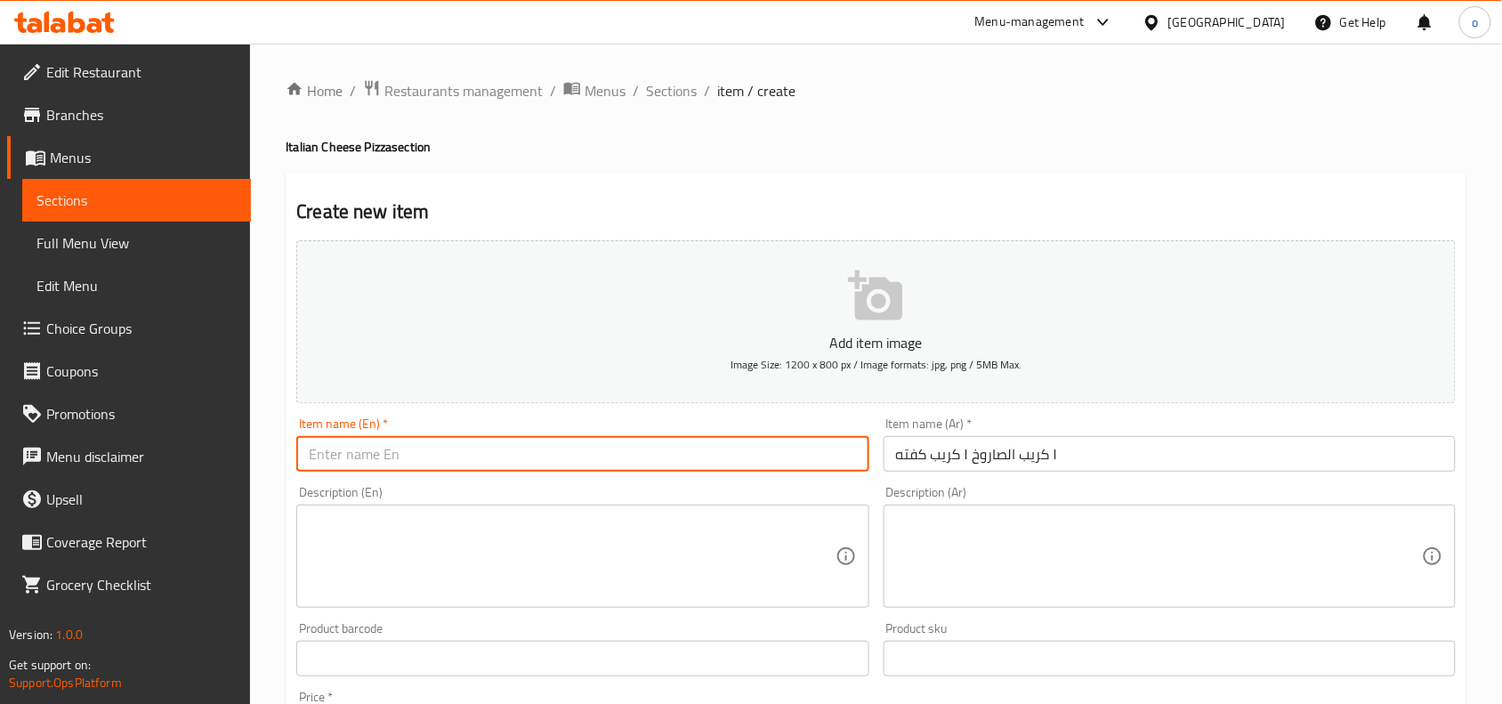
paste input "1 rocket crepe 1 kofta crepe"
click at [331, 458] on input "1 rocket crepe 1 kofta crepe" at bounding box center [582, 454] width 572 height 36
type input "1 saroukh crepe 1 kofta crepe"
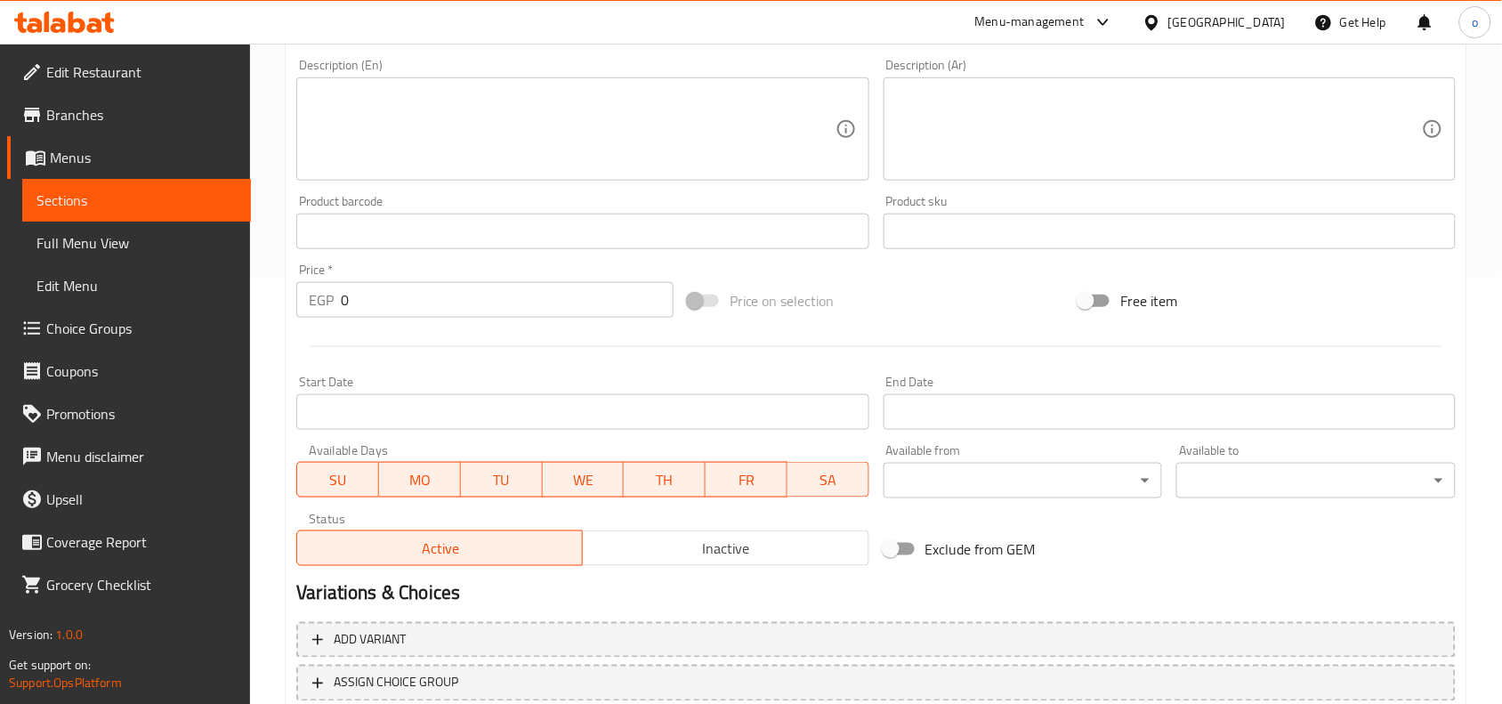
scroll to position [445, 0]
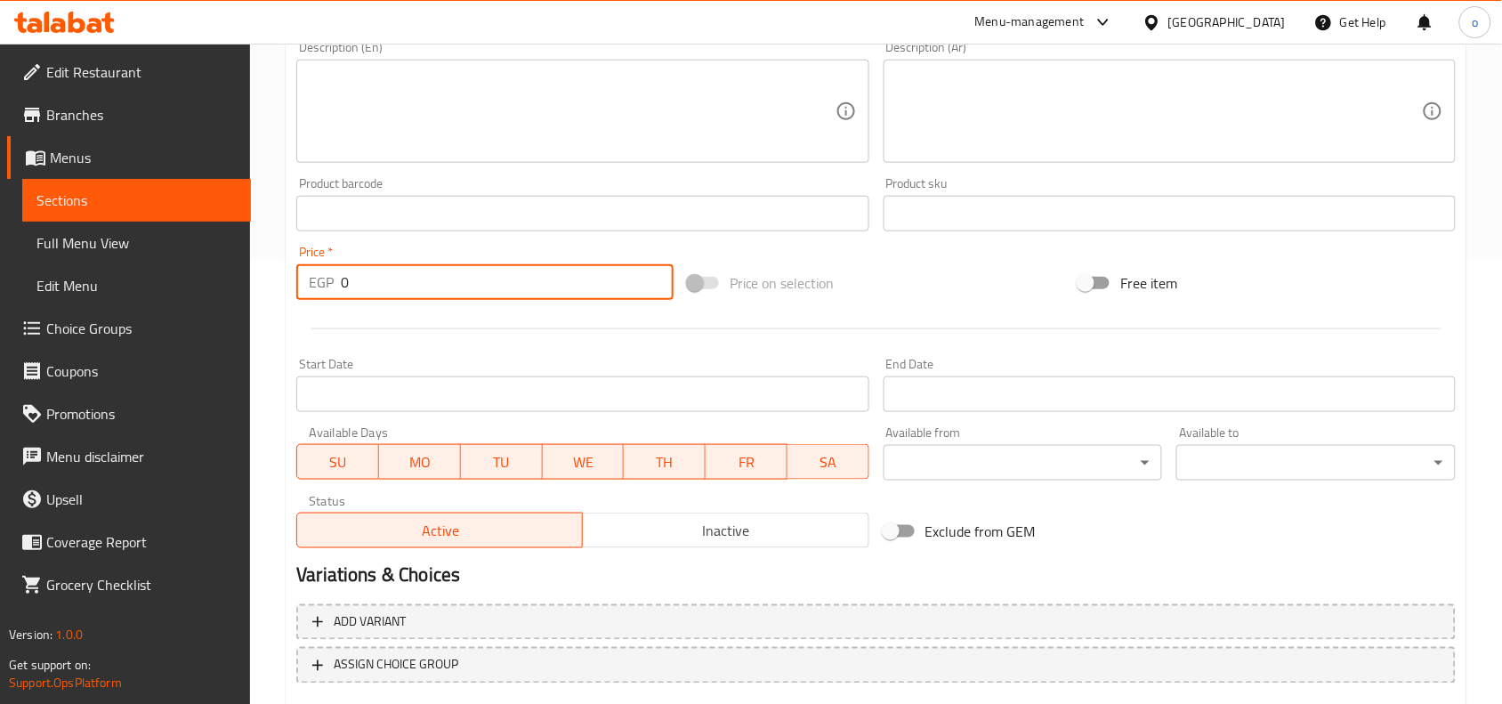
drag, startPoint x: 329, startPoint y: 287, endPoint x: 312, endPoint y: 285, distance: 17.9
click at [312, 285] on div "EGP 0 Price *" at bounding box center [484, 282] width 377 height 36
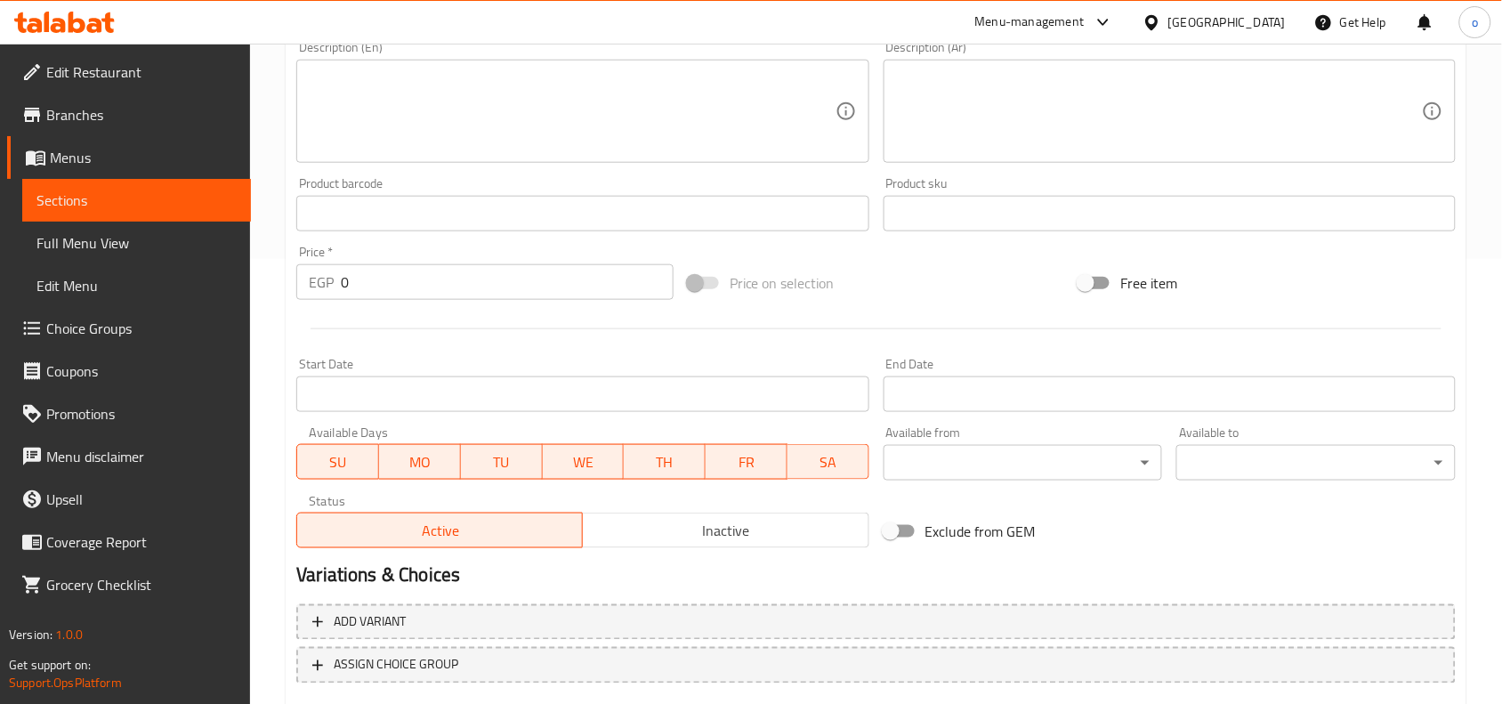
drag, startPoint x: 329, startPoint y: 287, endPoint x: 303, endPoint y: 286, distance: 26.7
click at [303, 286] on div "EGP 0 Price *" at bounding box center [484, 282] width 377 height 36
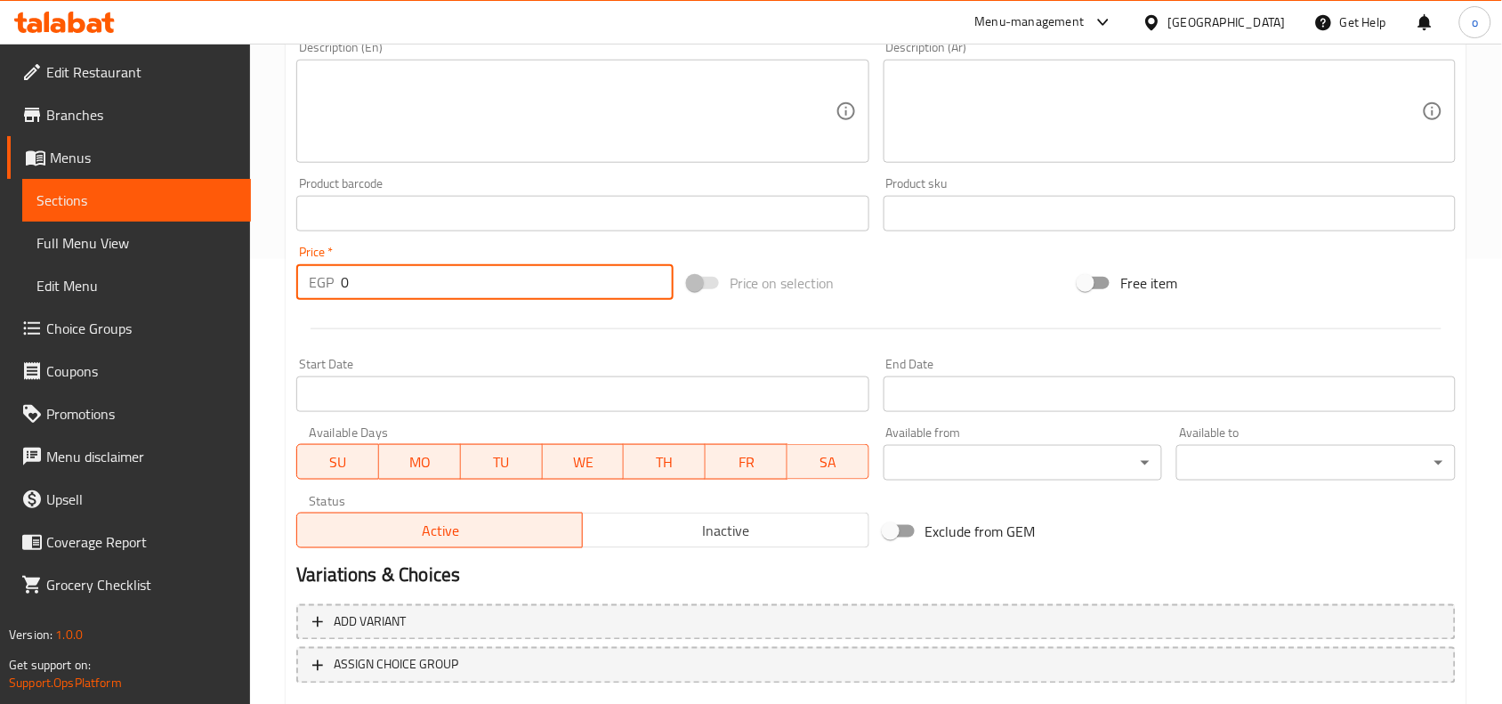
paste input "23"
type input "230"
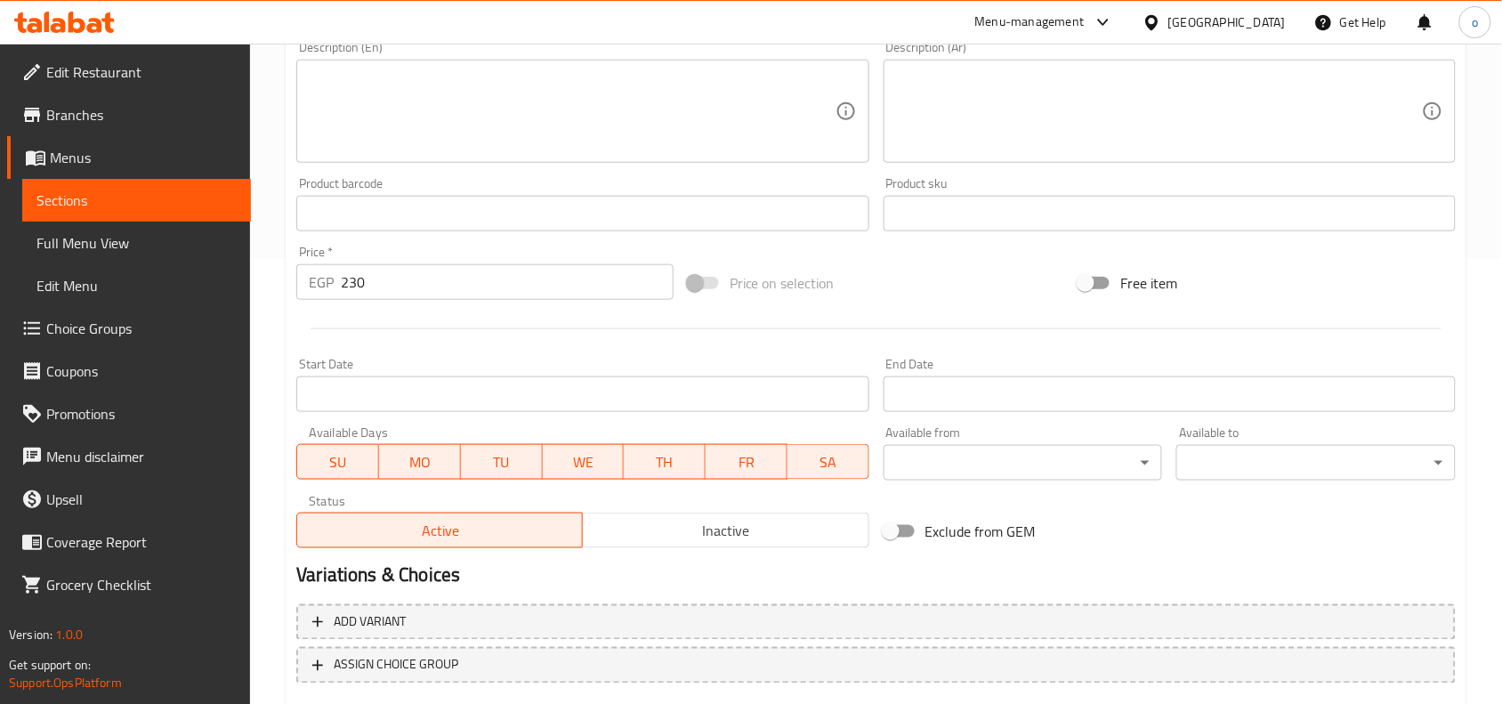
click at [449, 353] on div "Start Date Start Date" at bounding box center [582, 385] width 587 height 69
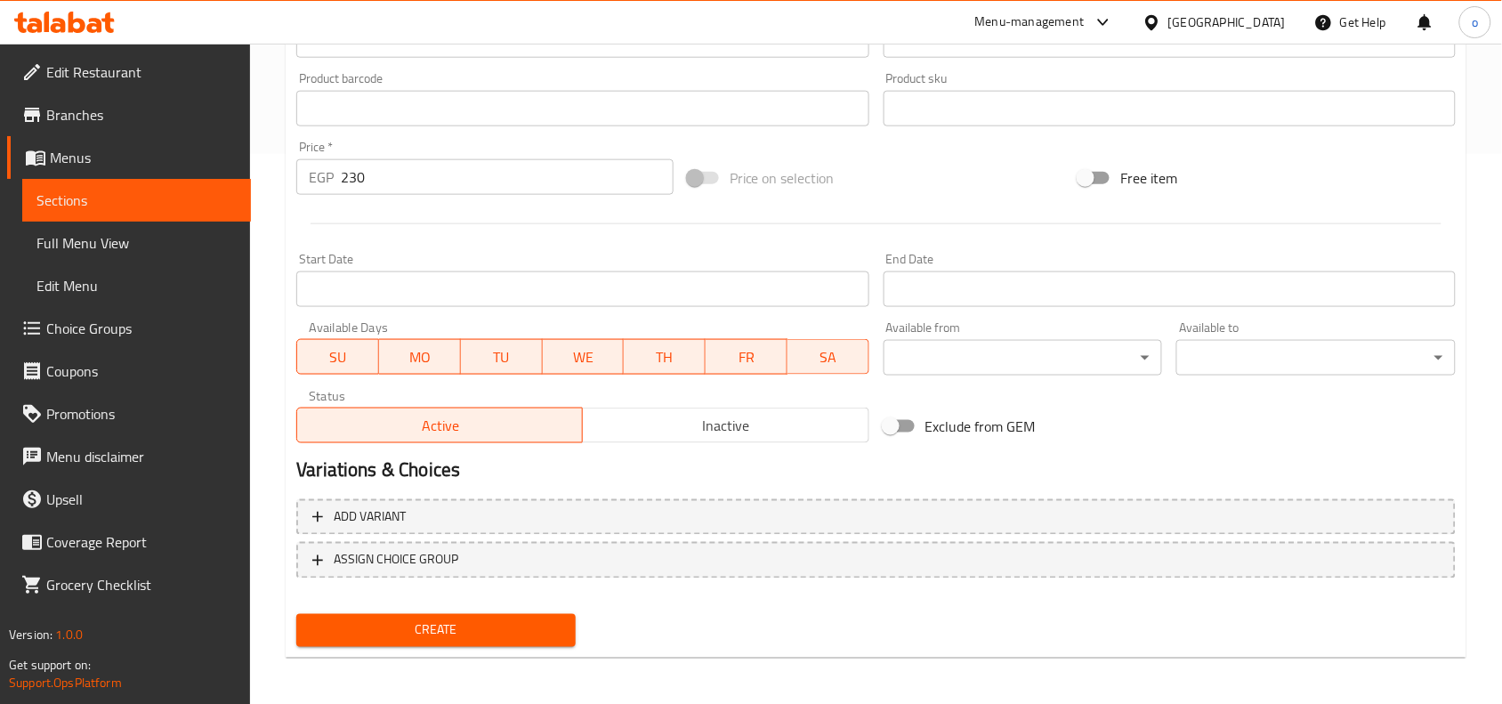
click at [661, 410] on button "Inactive" at bounding box center [725, 426] width 287 height 36
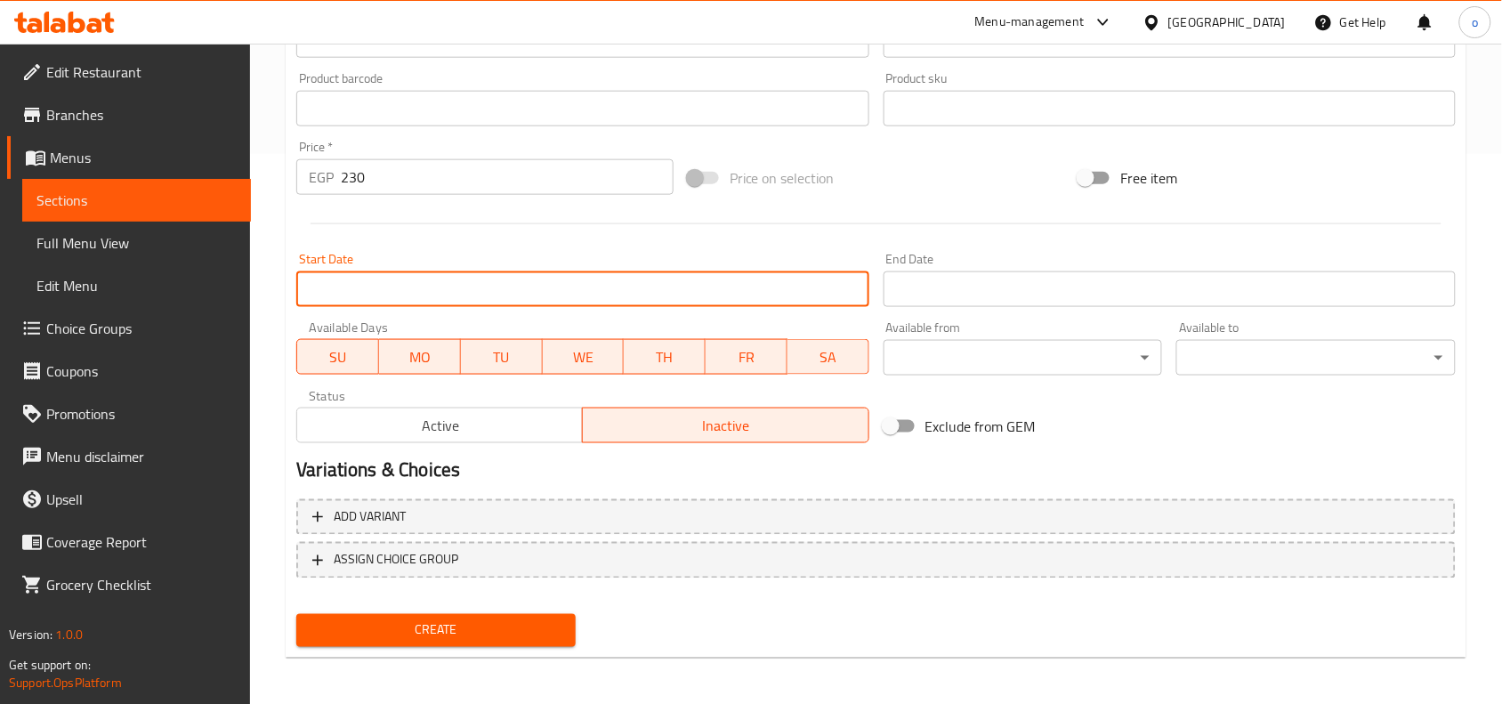
click at [530, 305] on input "Start Date" at bounding box center [582, 289] width 572 height 36
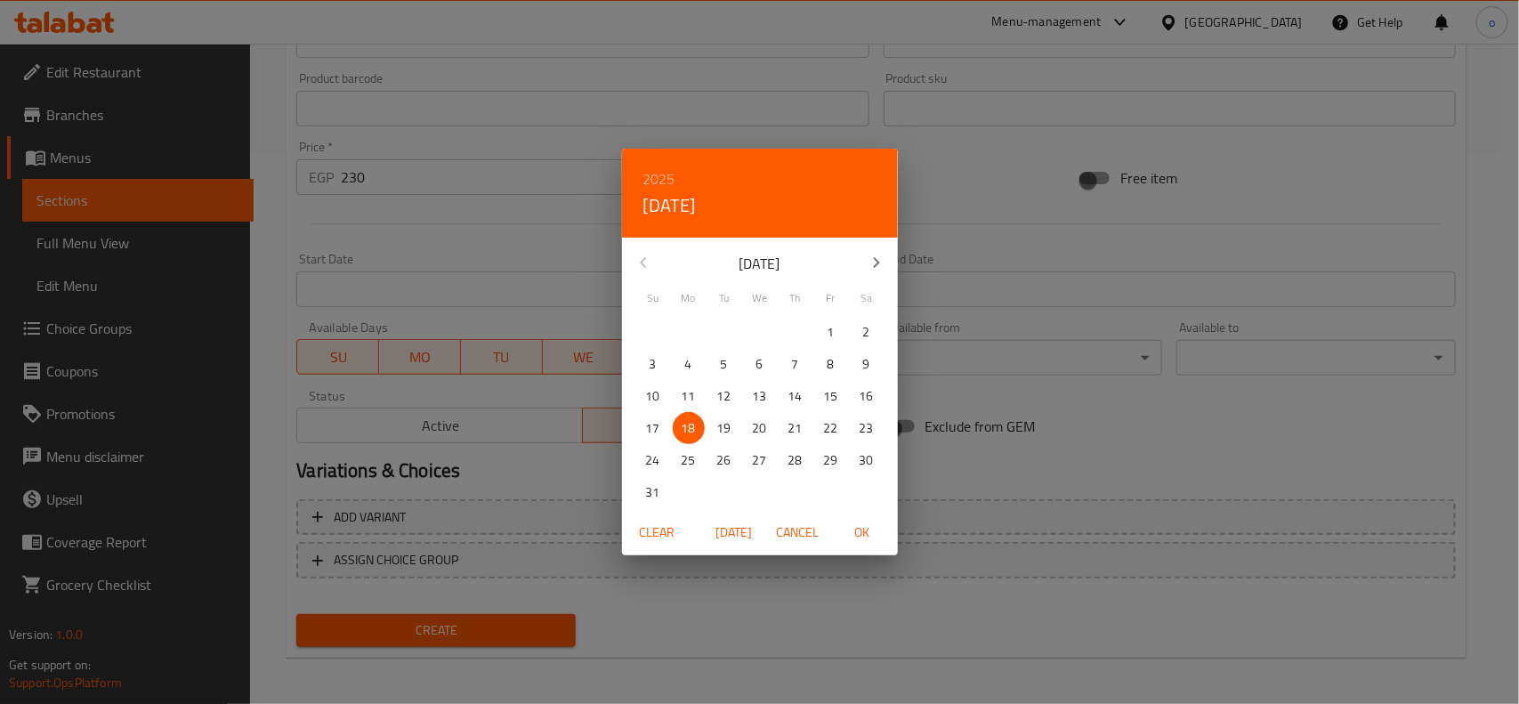
click at [870, 535] on span "OK" at bounding box center [862, 533] width 43 height 22
type input "[DATE]"
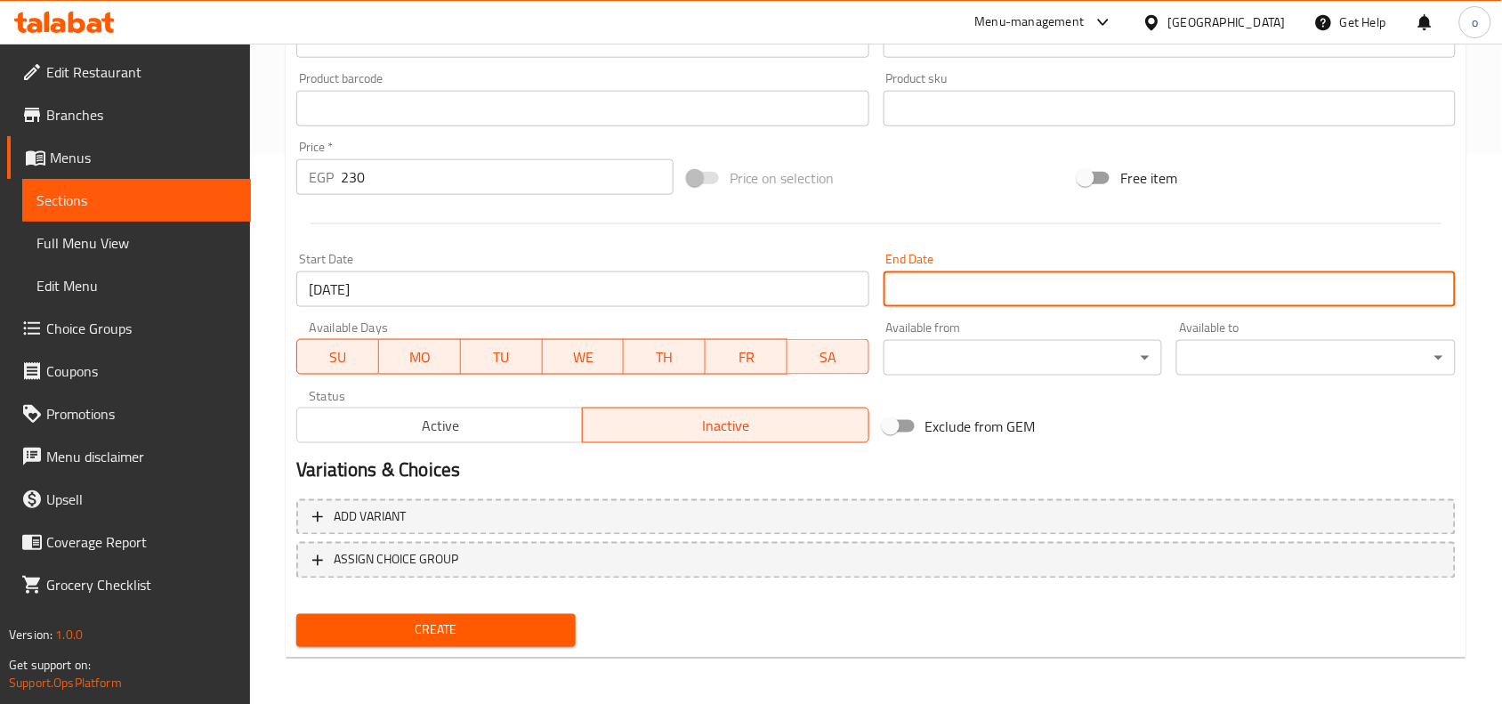
click at [926, 295] on input "Start Date" at bounding box center [1170, 289] width 572 height 36
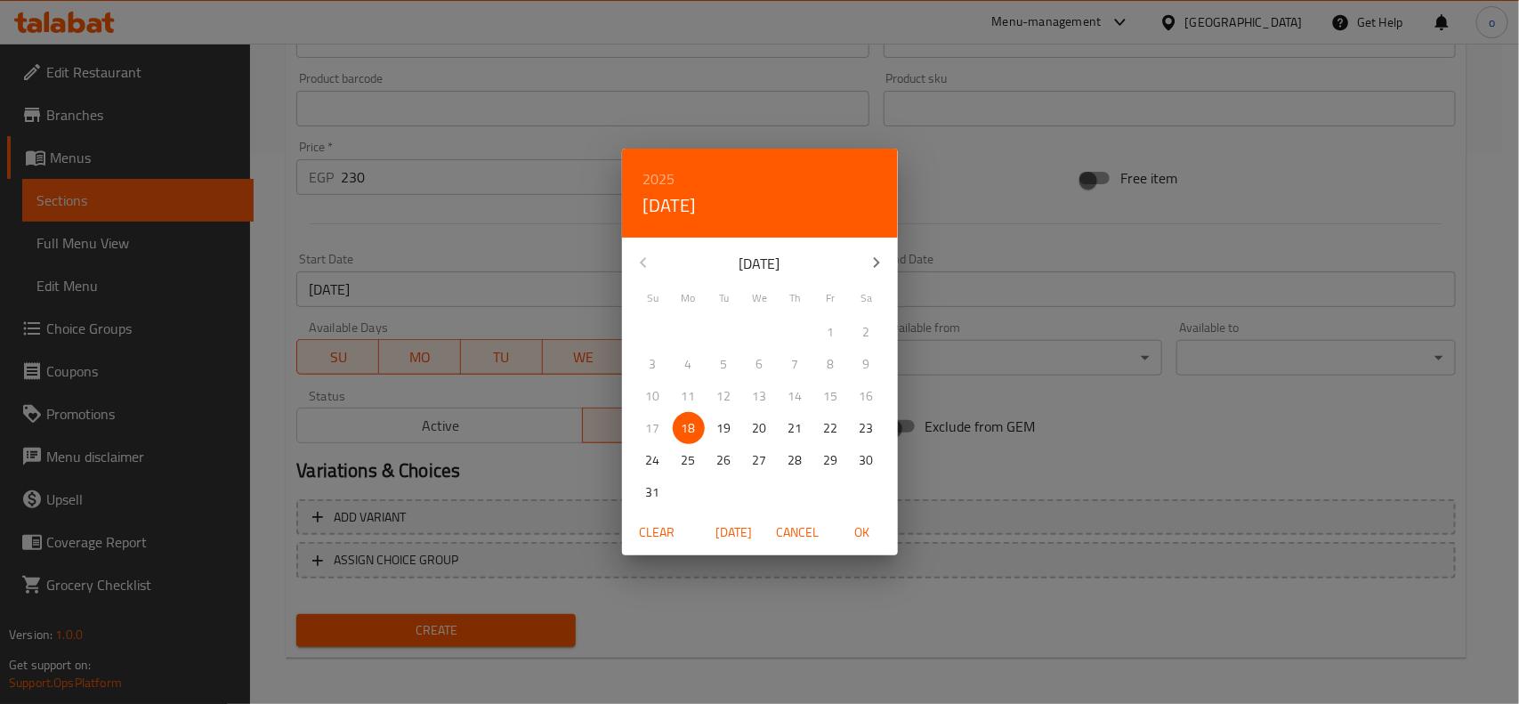
click at [633, 166] on div "2025 [DATE]" at bounding box center [760, 193] width 276 height 89
click at [661, 174] on h6 "2025" at bounding box center [659, 178] width 32 height 25
click at [761, 307] on div "2026" at bounding box center [760, 311] width 276 height 36
click at [678, 491] on span "31" at bounding box center [689, 492] width 32 height 22
click at [866, 532] on span "OK" at bounding box center [862, 533] width 43 height 22
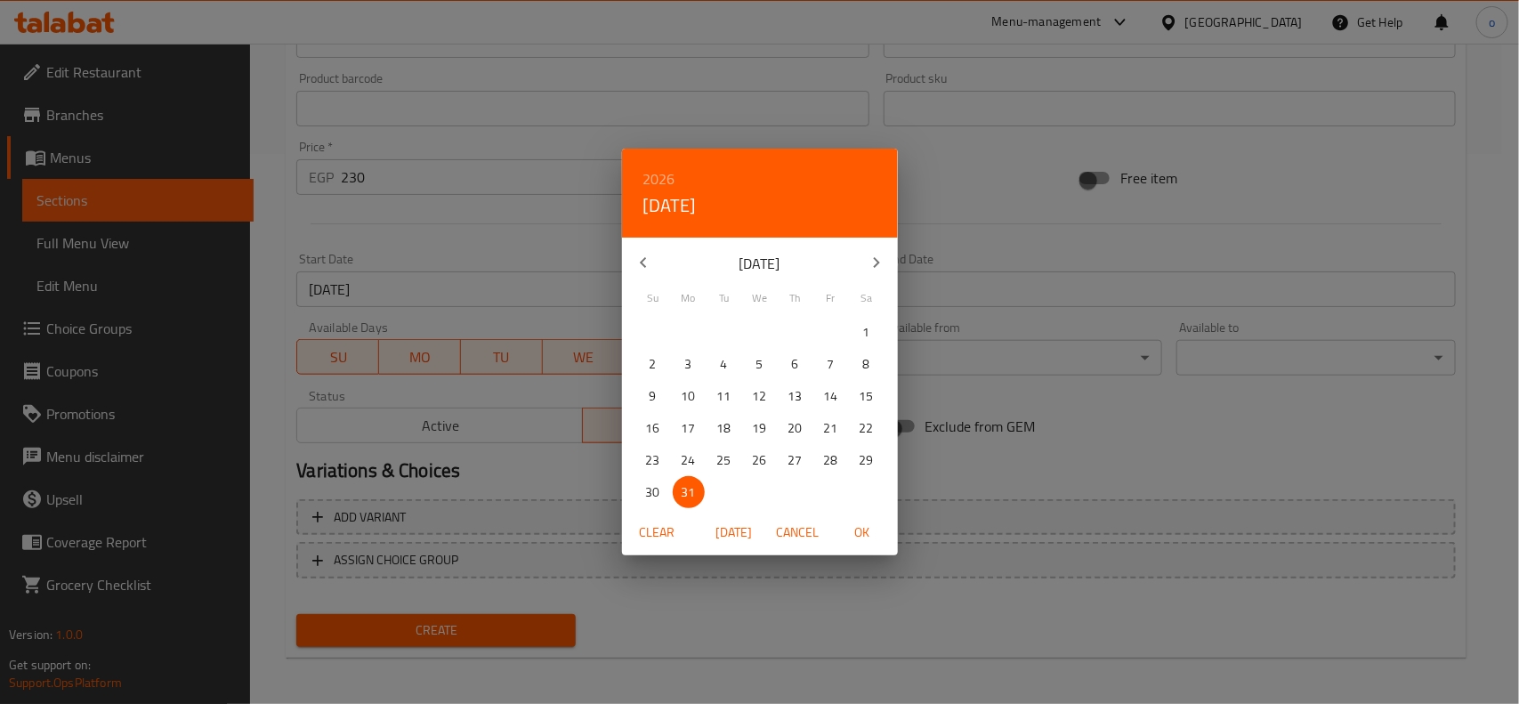
type input "[DATE]"
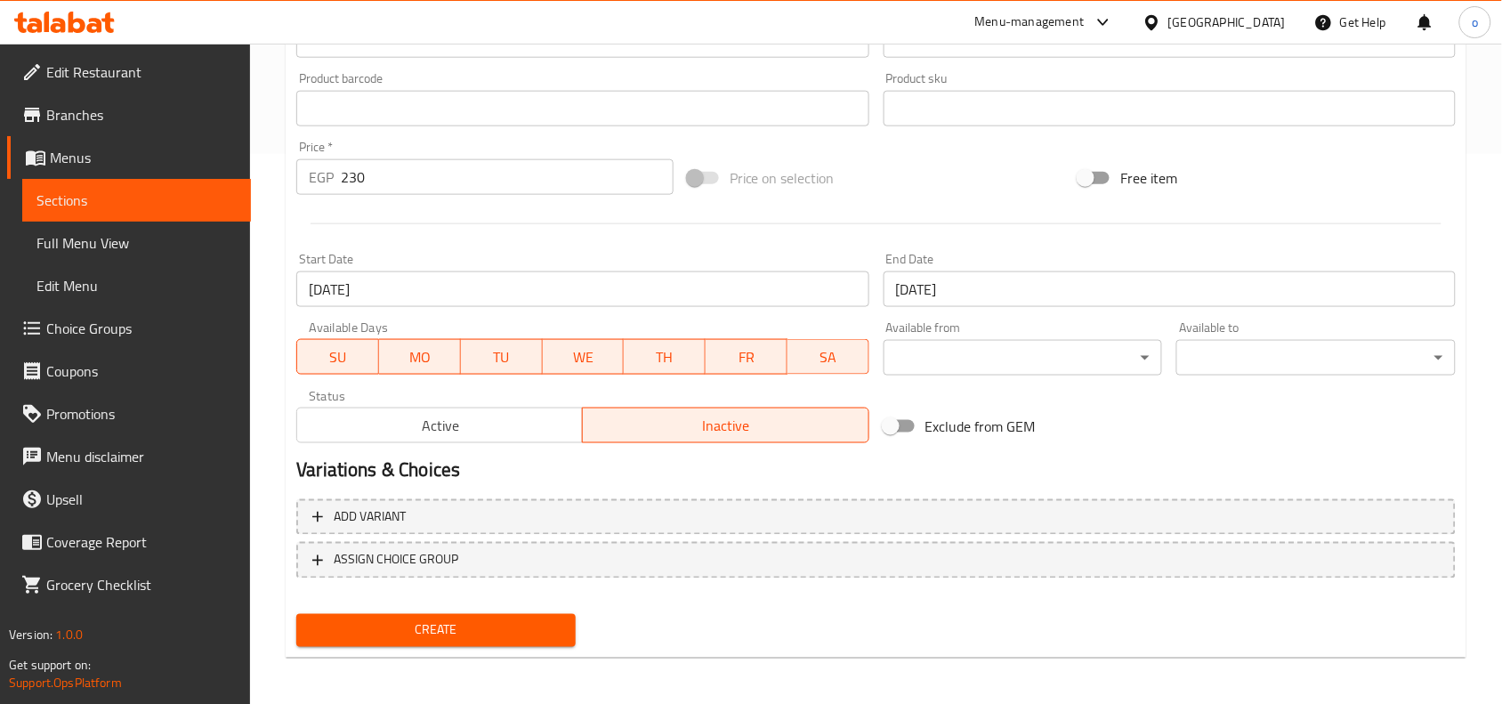
click at [437, 643] on div "Create" at bounding box center [436, 630] width 294 height 47
click at [388, 630] on span "Create" at bounding box center [436, 630] width 251 height 22
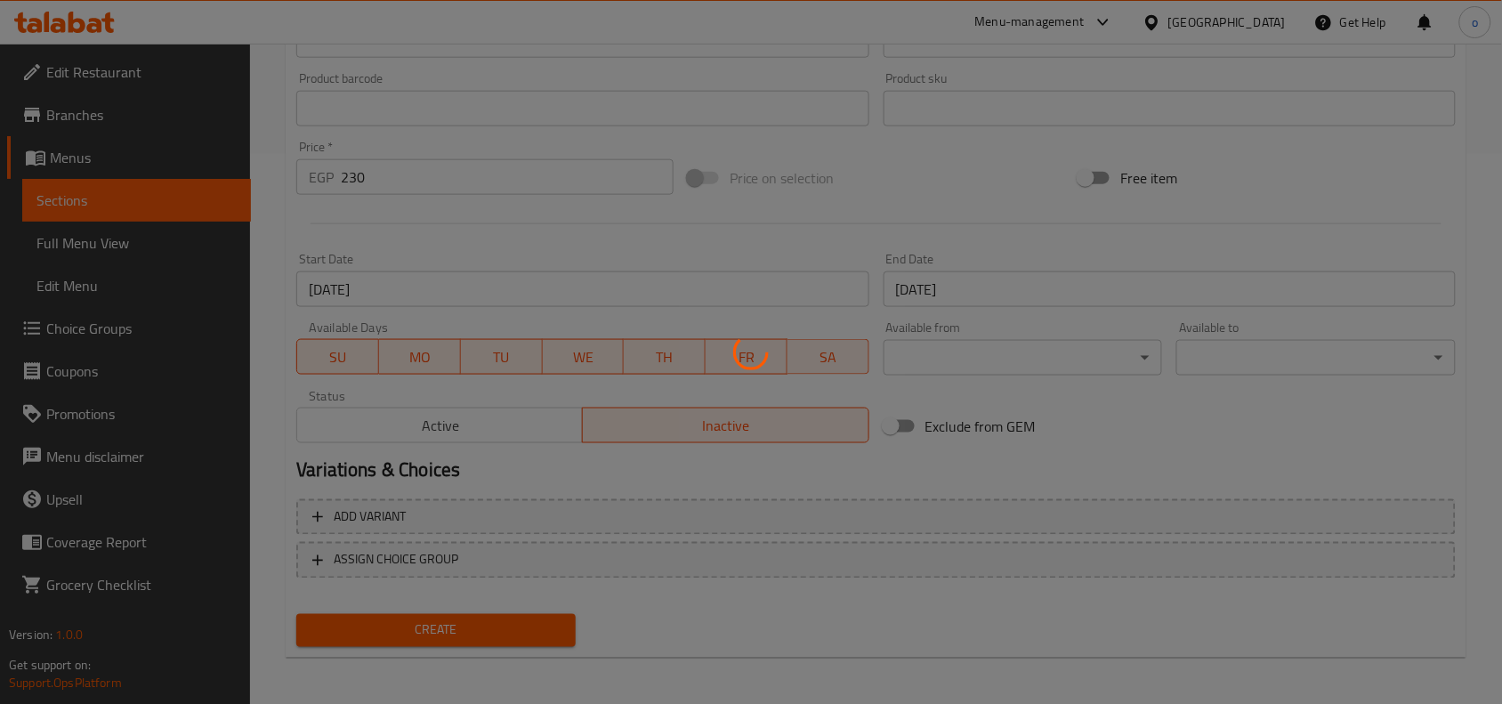
type input "0"
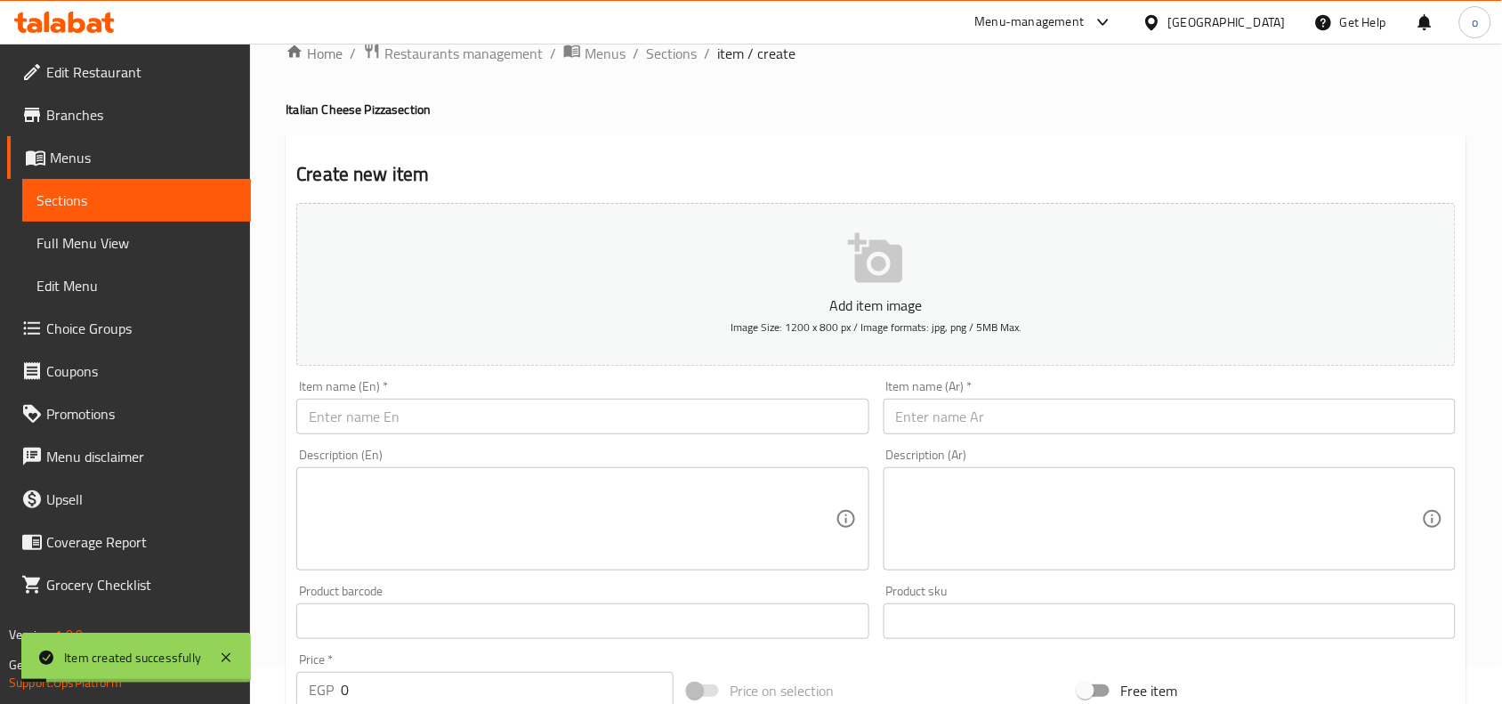
scroll to position [0, 0]
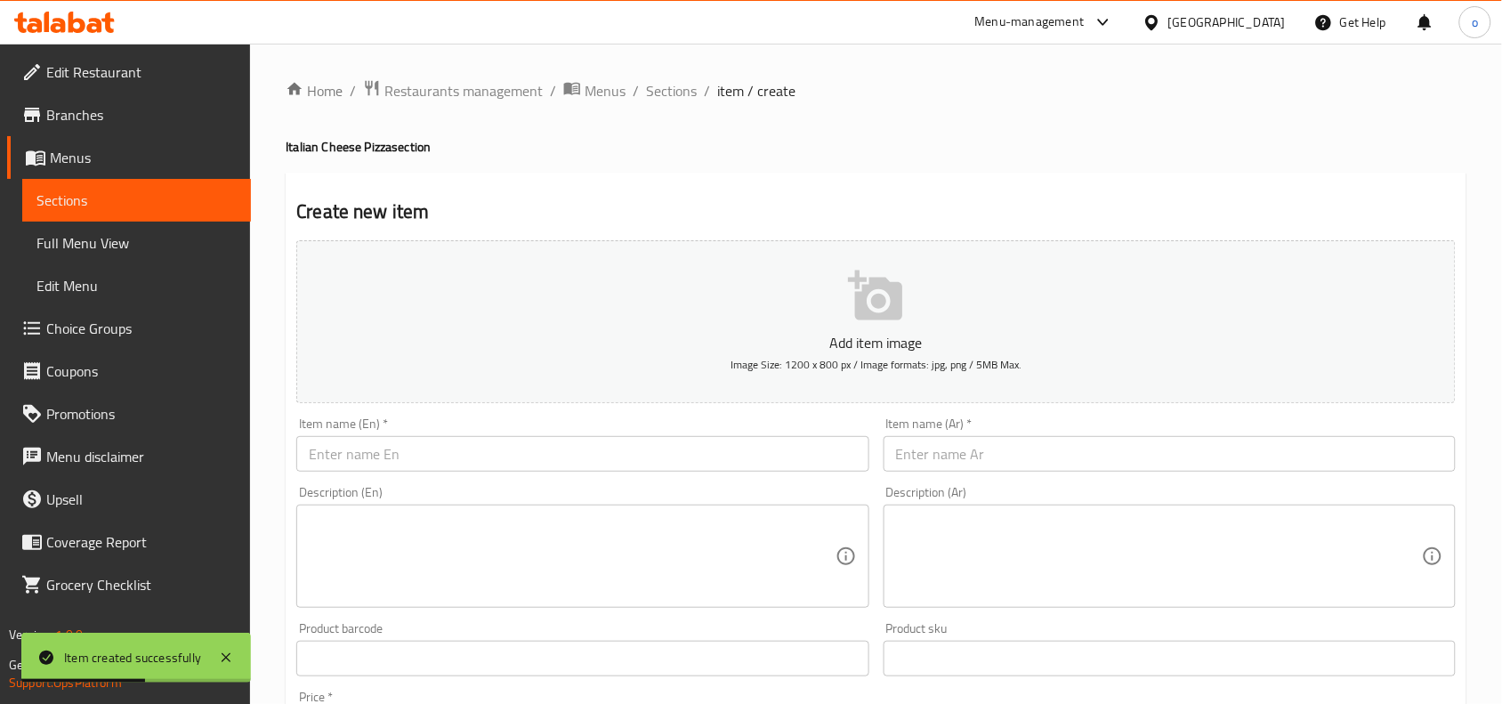
click at [959, 467] on input "text" at bounding box center [1170, 454] width 572 height 36
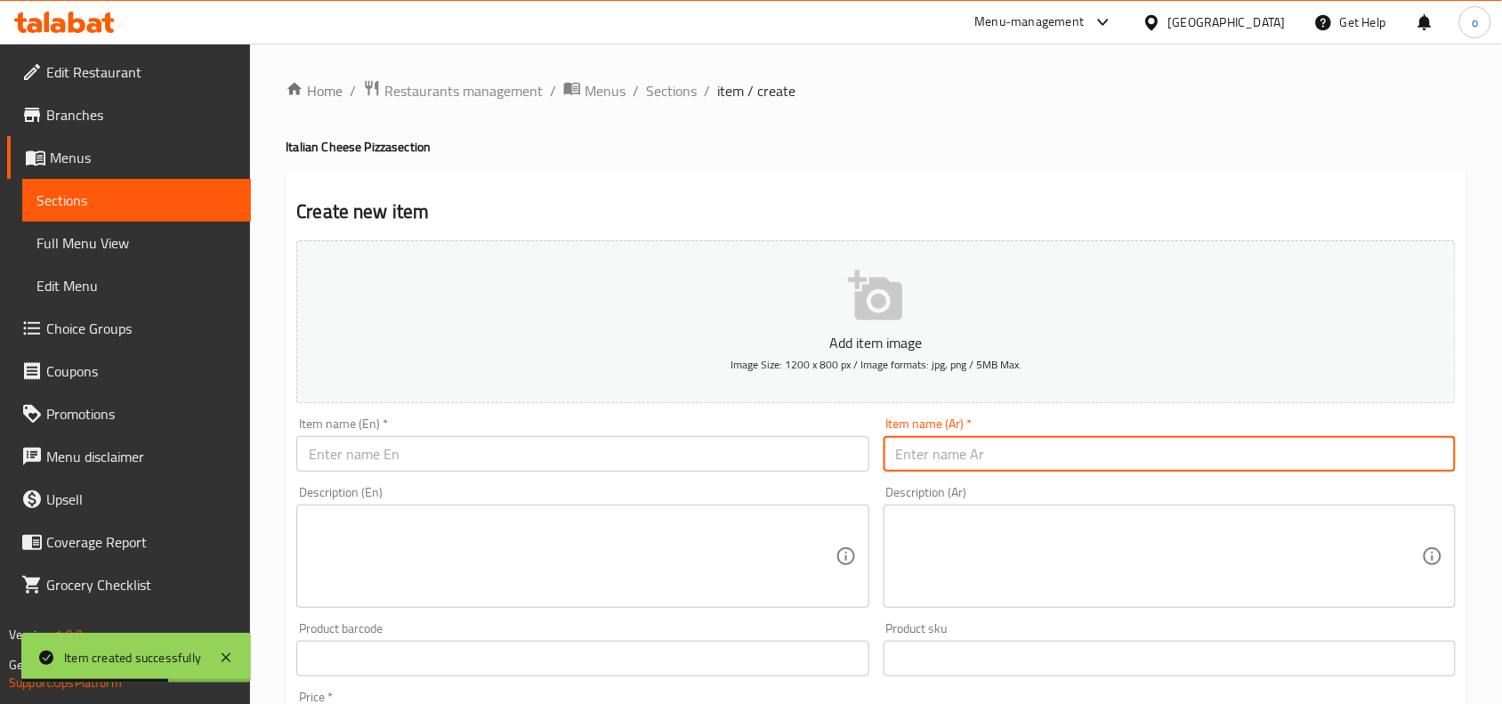
paste input "١ كريب بانيه ١ كريب سوبر كرنشي"
type input "١ كريب بانيه ١ كريب سوبر كرنشي"
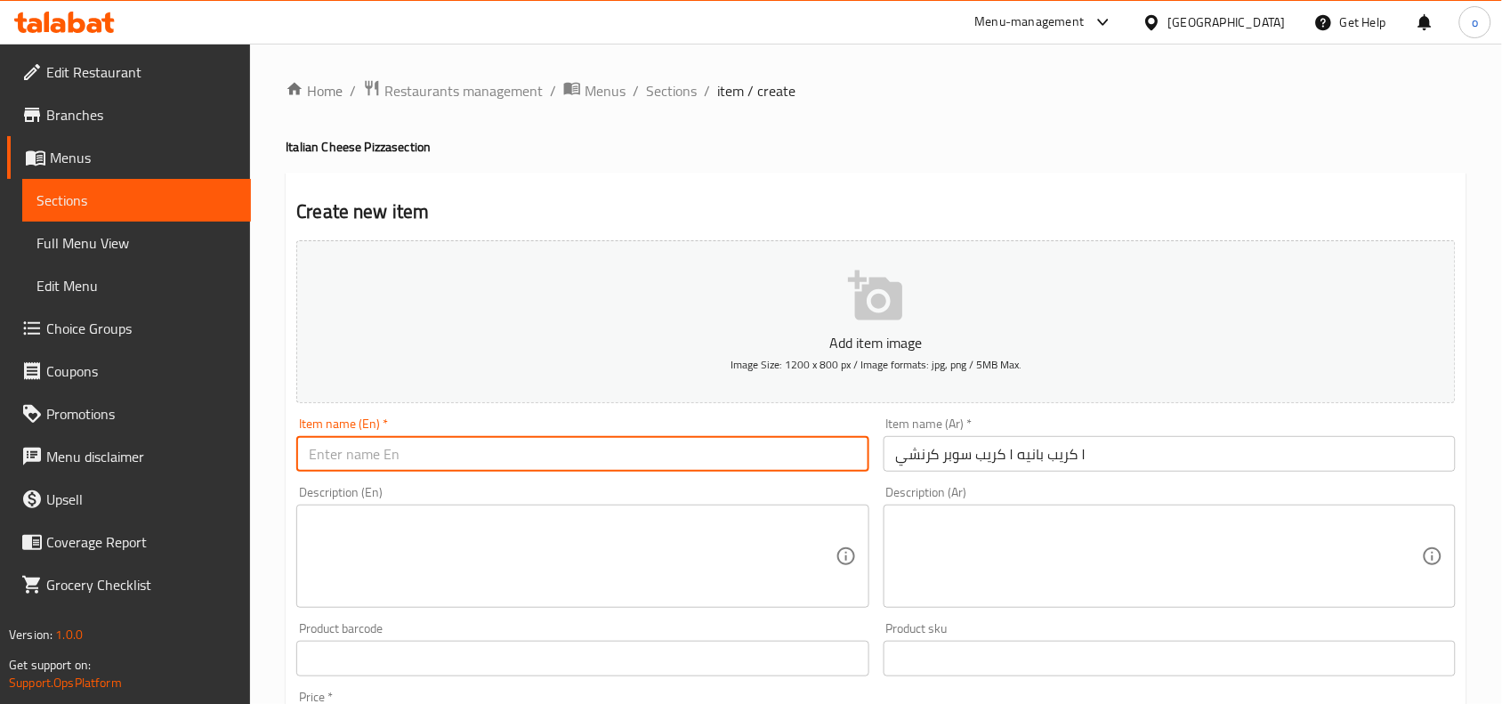
click at [517, 461] on input "text" at bounding box center [582, 454] width 572 height 36
drag, startPoint x: 517, startPoint y: 461, endPoint x: 980, endPoint y: 468, distance: 462.9
click at [980, 468] on input "١ كريب بانيه ١ كريب سوبر كرنشي" at bounding box center [1170, 454] width 572 height 36
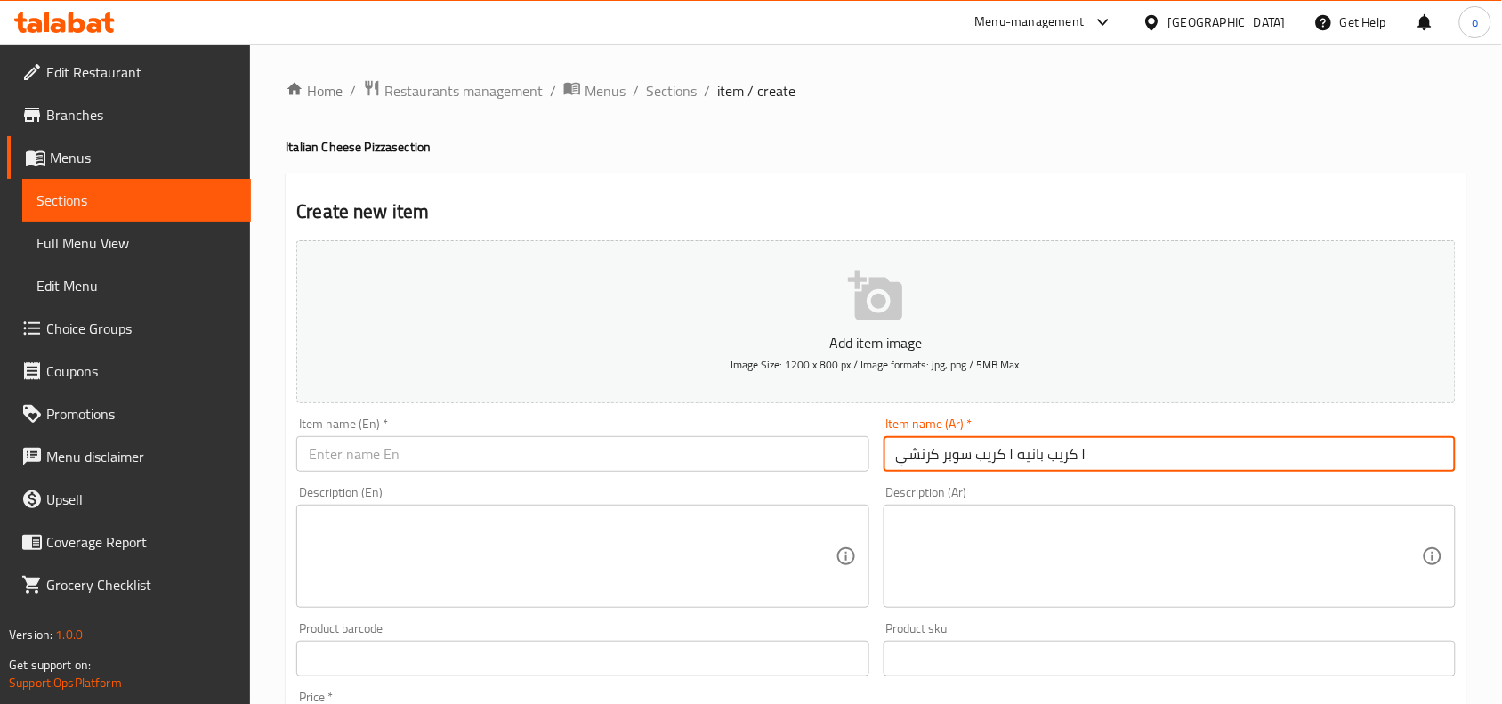
click at [562, 470] on input "text" at bounding box center [582, 454] width 572 height 36
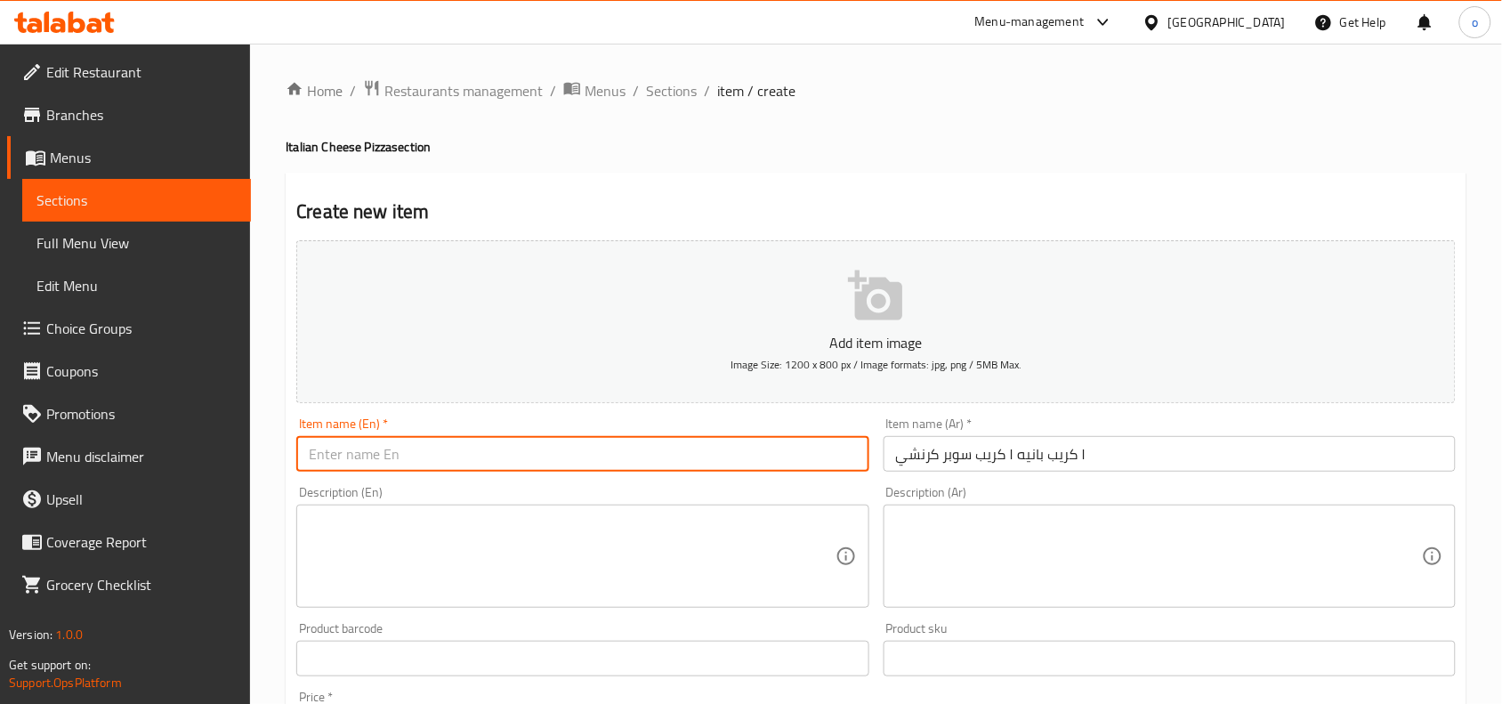
paste input "1 crepe bread 1 super crunchy crepe"
click at [371, 464] on input "1 crepe bread 1 super crunchy crepe" at bounding box center [582, 454] width 572 height 36
type input "1 crepe pane 1 super crunchy crepe"
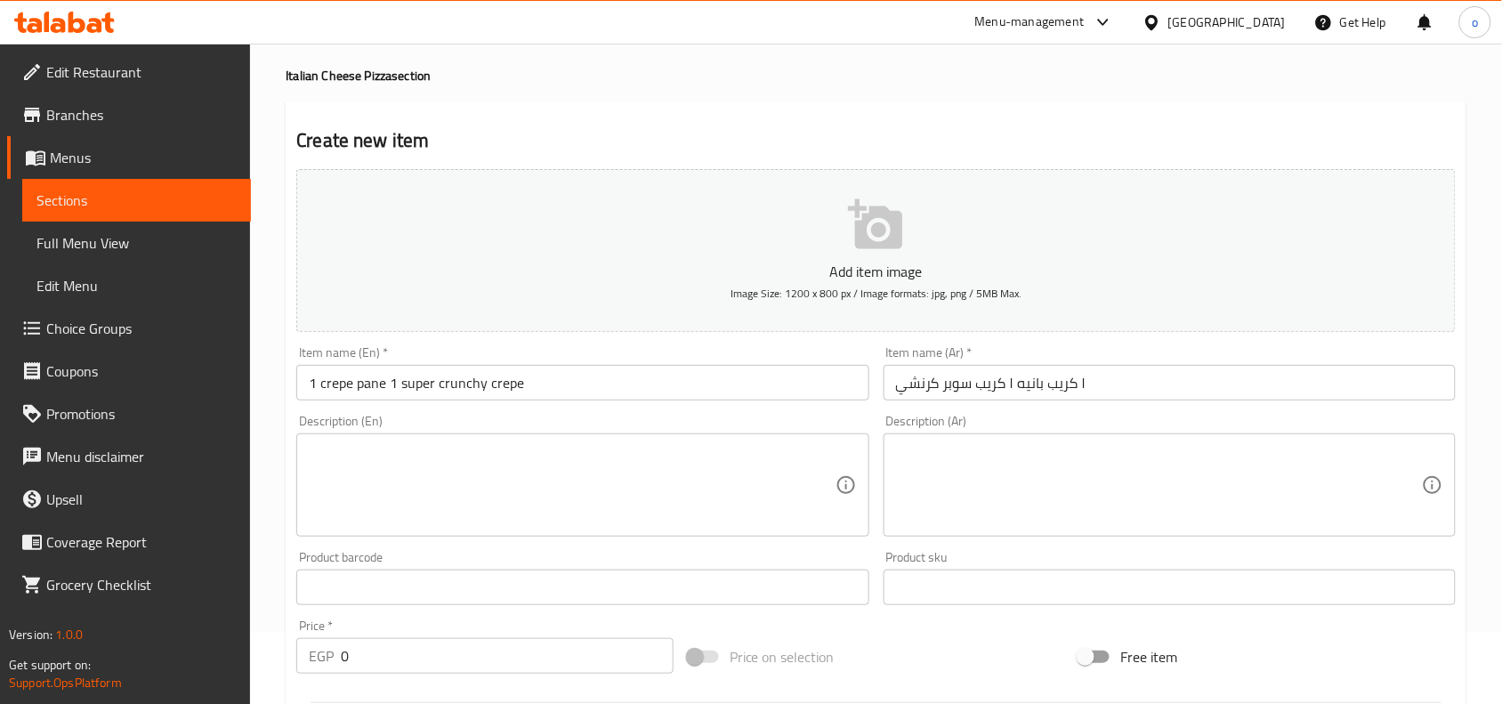
scroll to position [111, 0]
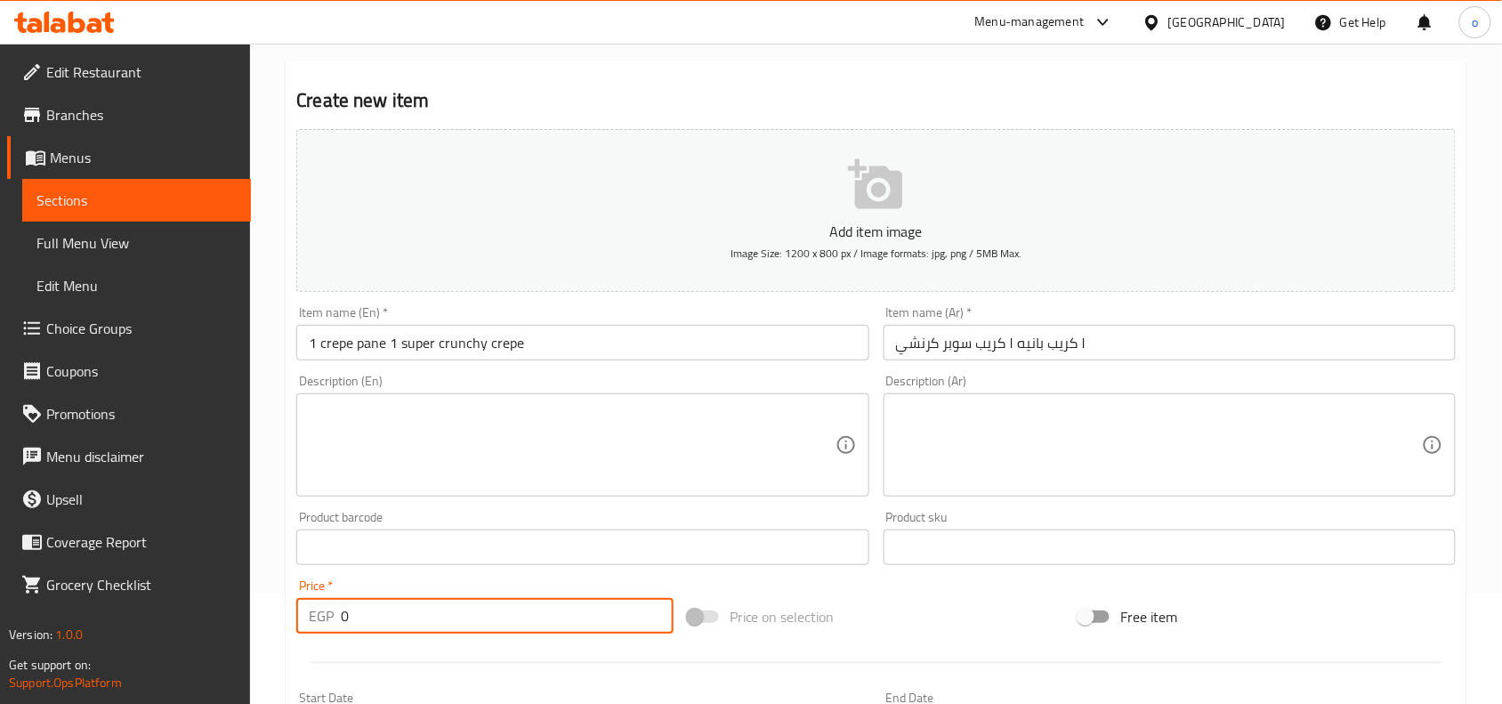
drag, startPoint x: 334, startPoint y: 619, endPoint x: 296, endPoint y: 619, distance: 37.4
click at [296, 619] on div "EGP 0 Price *" at bounding box center [484, 616] width 377 height 36
drag, startPoint x: 323, startPoint y: 620, endPoint x: 371, endPoint y: 617, distance: 48.2
click at [371, 617] on input "0" at bounding box center [507, 616] width 333 height 36
drag, startPoint x: 385, startPoint y: 619, endPoint x: 308, endPoint y: 611, distance: 77.8
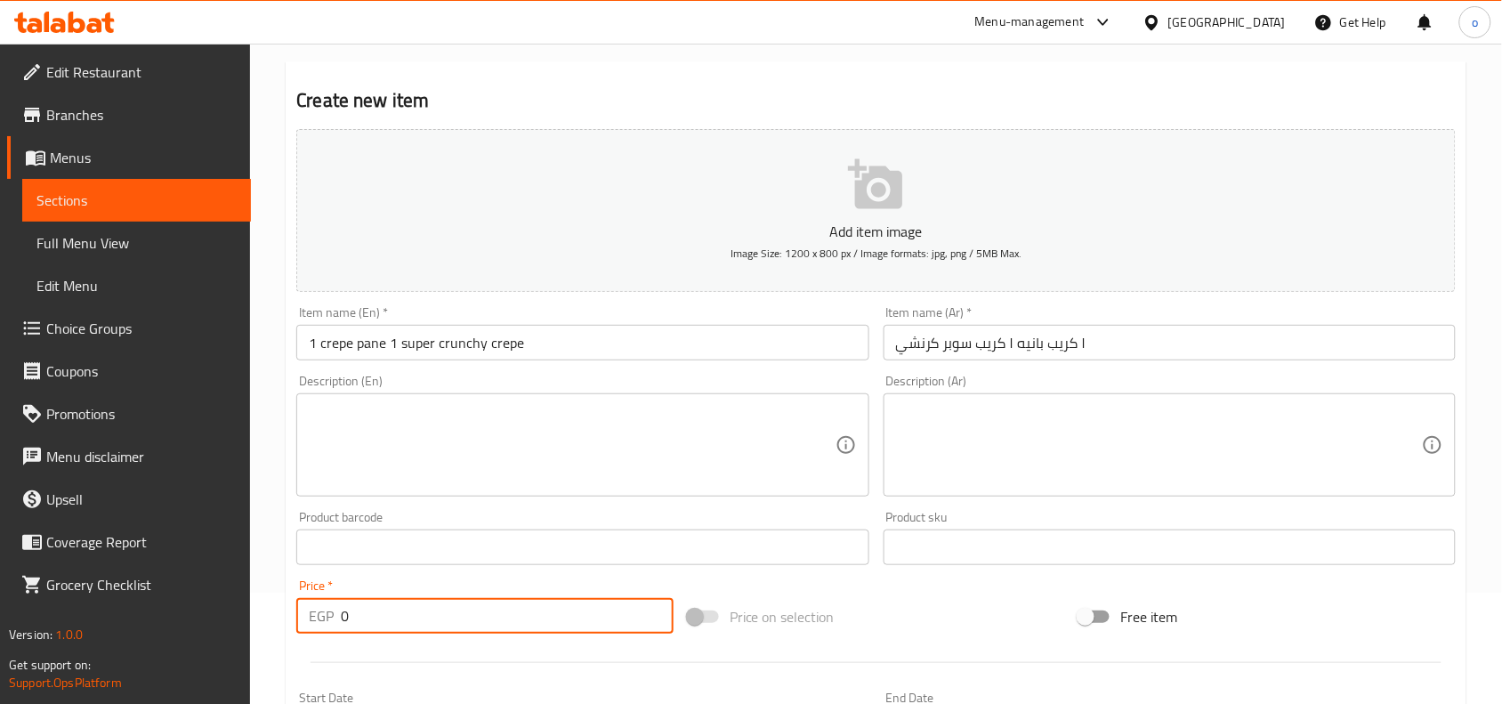
click at [296, 612] on div "EGP 0 Price *" at bounding box center [484, 616] width 377 height 36
drag, startPoint x: 328, startPoint y: 615, endPoint x: 401, endPoint y: 612, distance: 73.0
click at [401, 612] on input "0" at bounding box center [507, 616] width 333 height 36
drag, startPoint x: 390, startPoint y: 616, endPoint x: 318, endPoint y: 606, distance: 72.8
click at [318, 606] on div "EGP 0 Price *" at bounding box center [484, 616] width 377 height 36
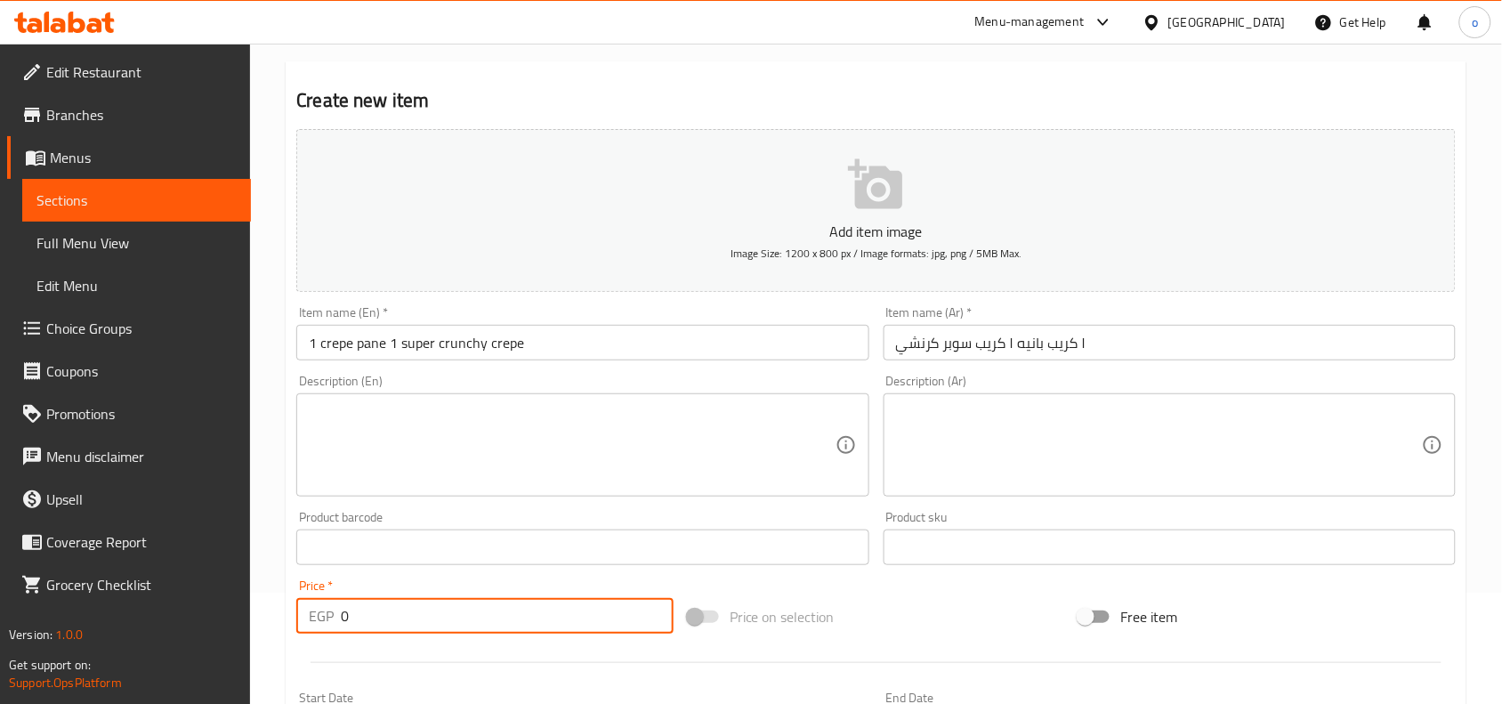
paste input "215"
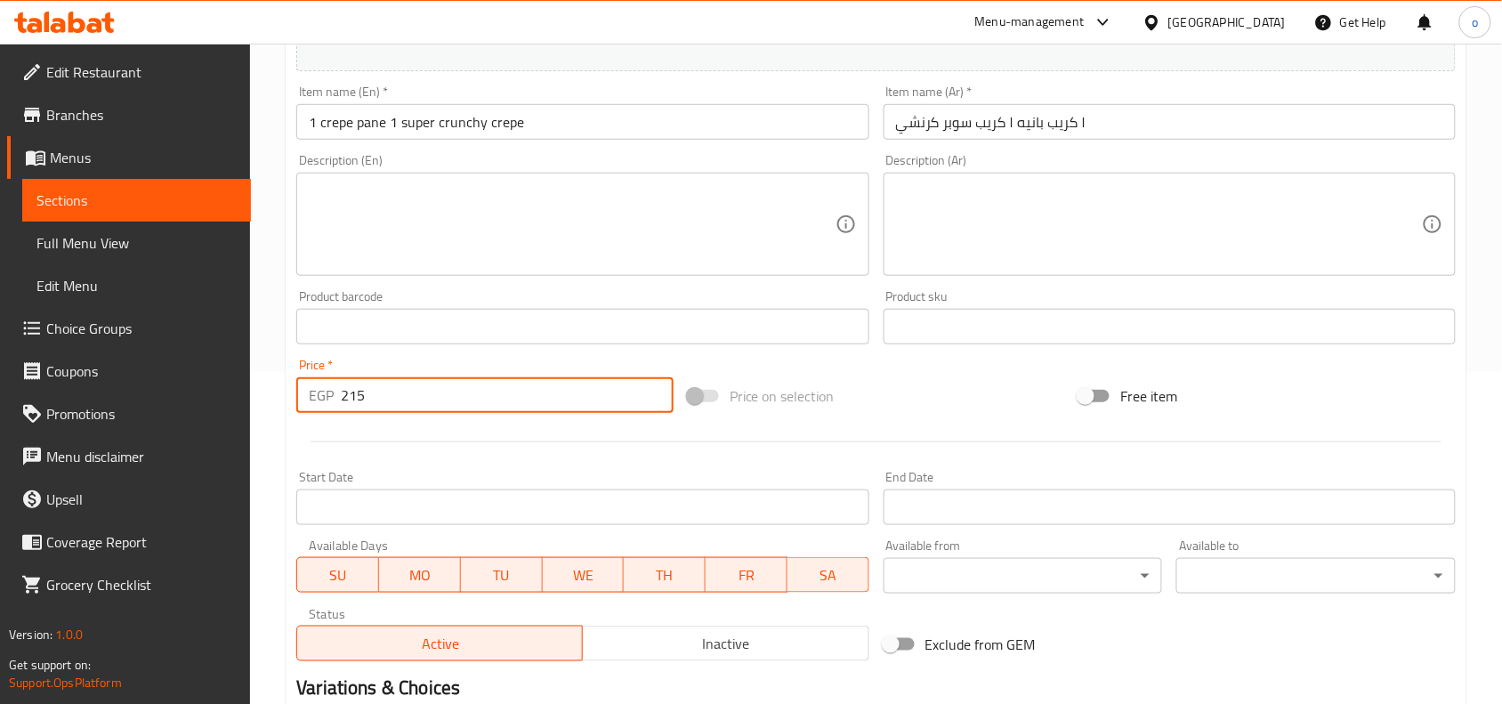
scroll to position [334, 0]
type input "215"
click at [469, 506] on input "Start Date" at bounding box center [582, 506] width 572 height 36
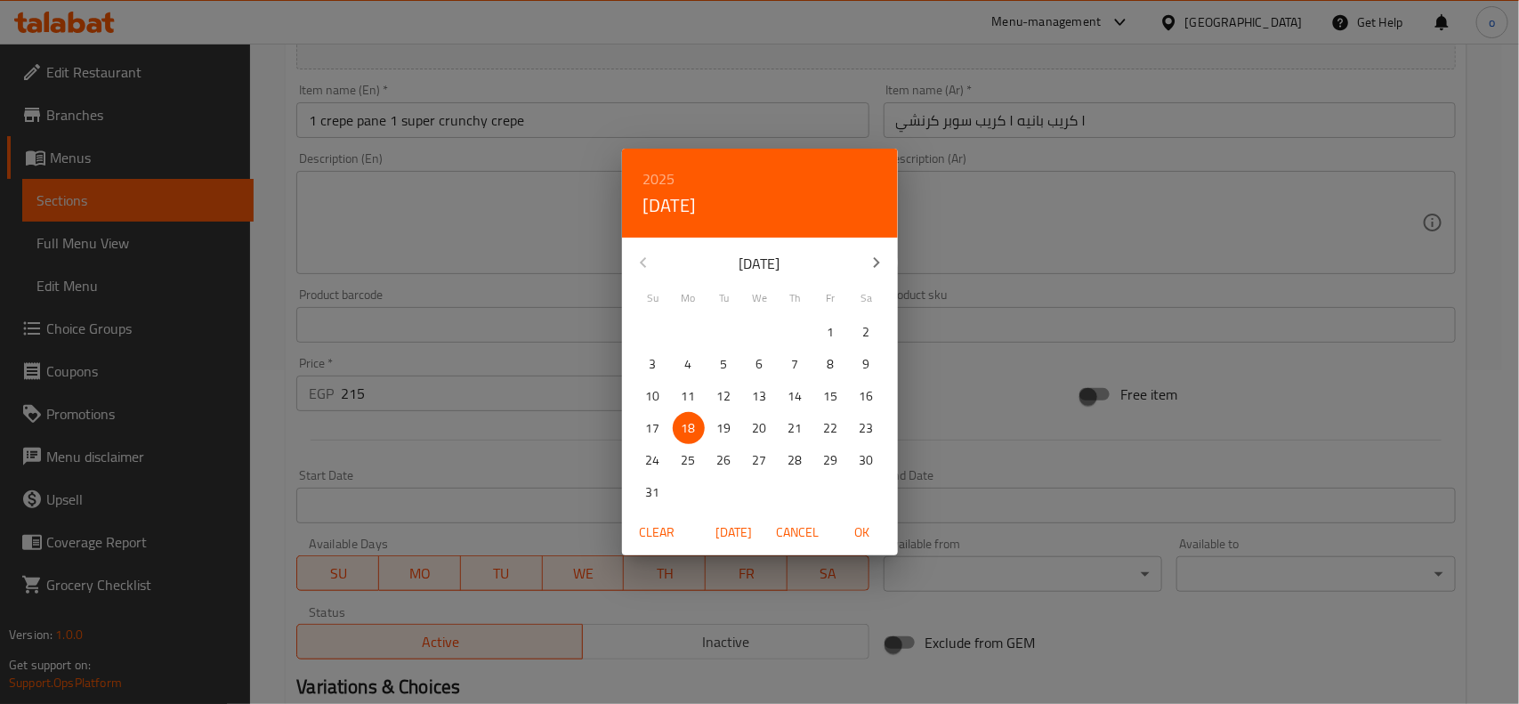
click at [659, 184] on h6 "2025" at bounding box center [659, 178] width 32 height 25
click at [668, 197] on h4 "[DATE]" at bounding box center [669, 205] width 53 height 28
click at [666, 166] on h6 "2025" at bounding box center [659, 178] width 32 height 25
click at [666, 206] on h4 "[DATE]" at bounding box center [669, 205] width 53 height 28
click at [780, 264] on p "[DATE]" at bounding box center [760, 263] width 190 height 21
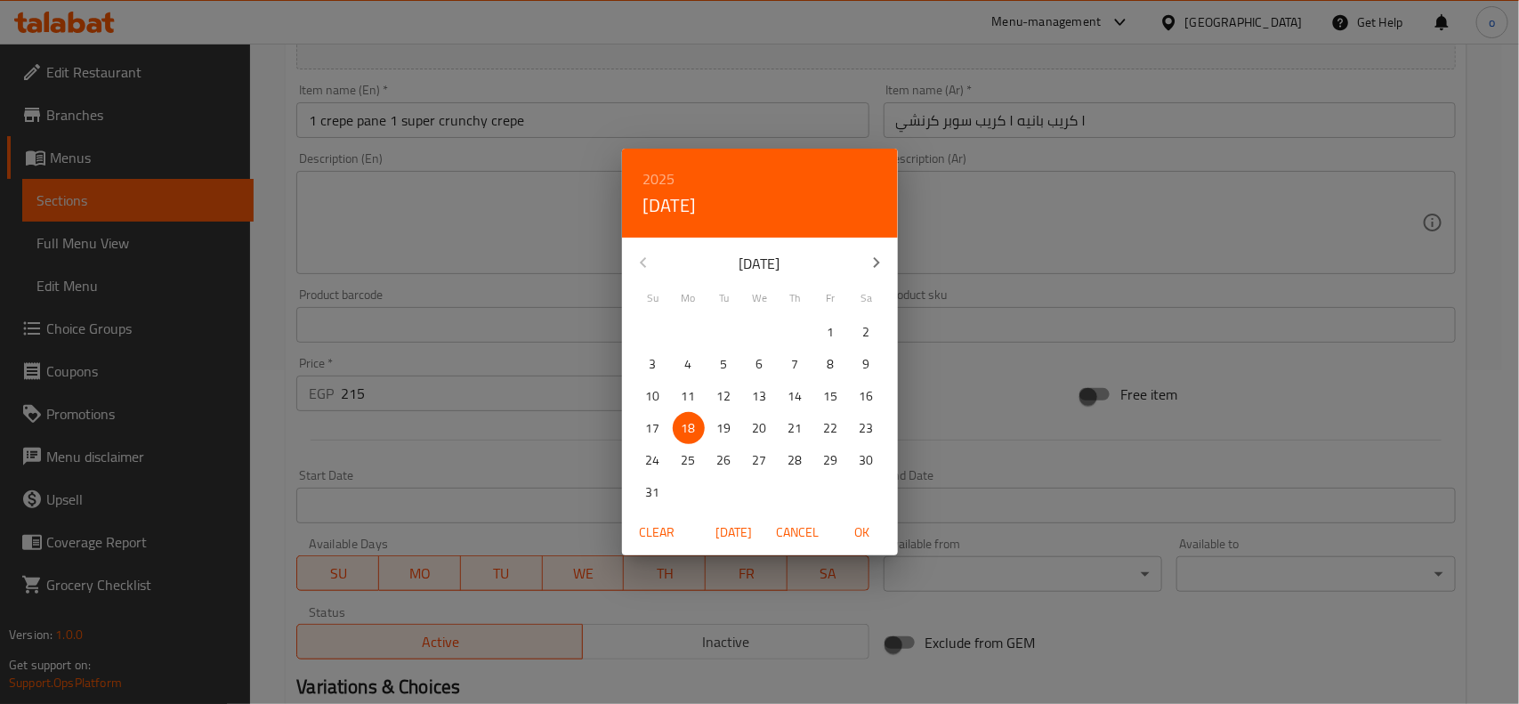
click at [878, 256] on icon "button" at bounding box center [876, 262] width 21 height 21
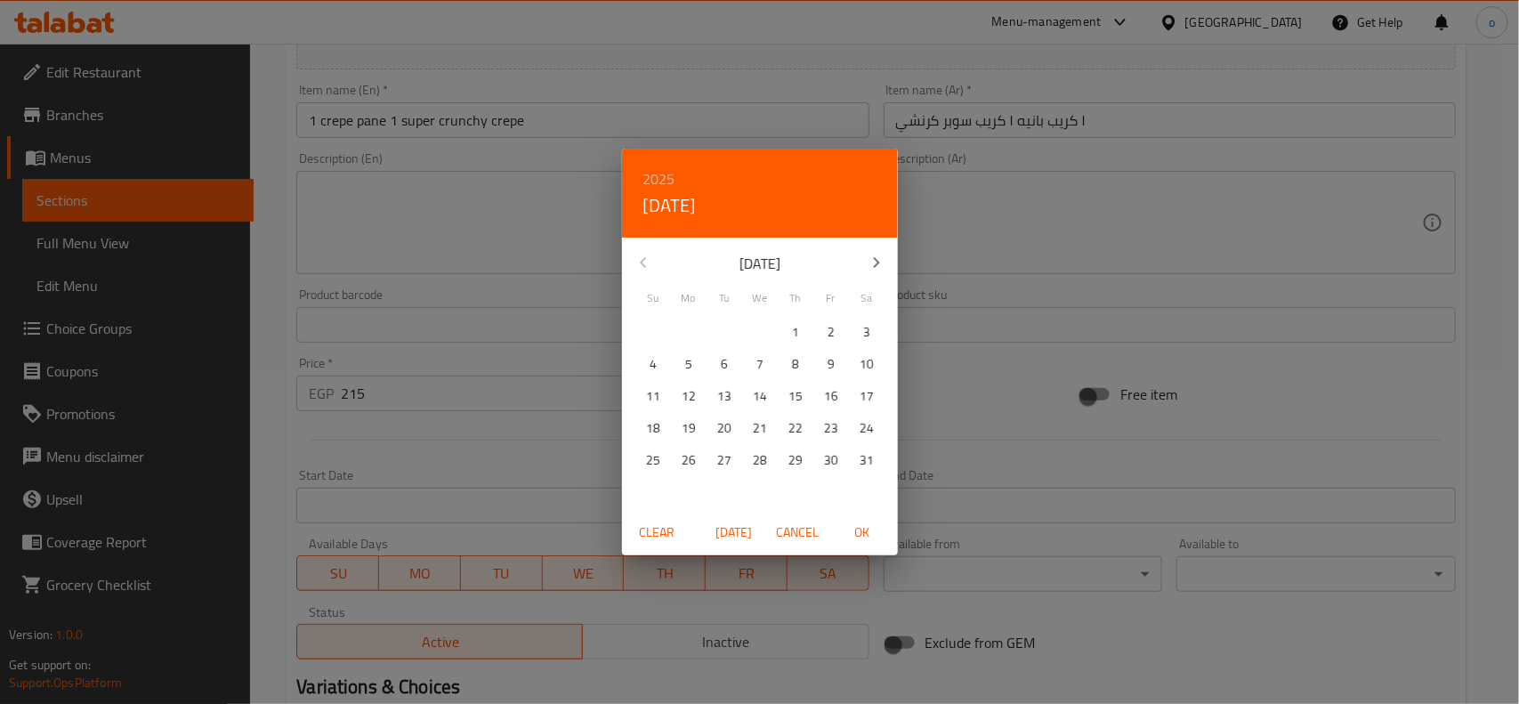
click at [878, 256] on icon "button" at bounding box center [876, 262] width 21 height 21
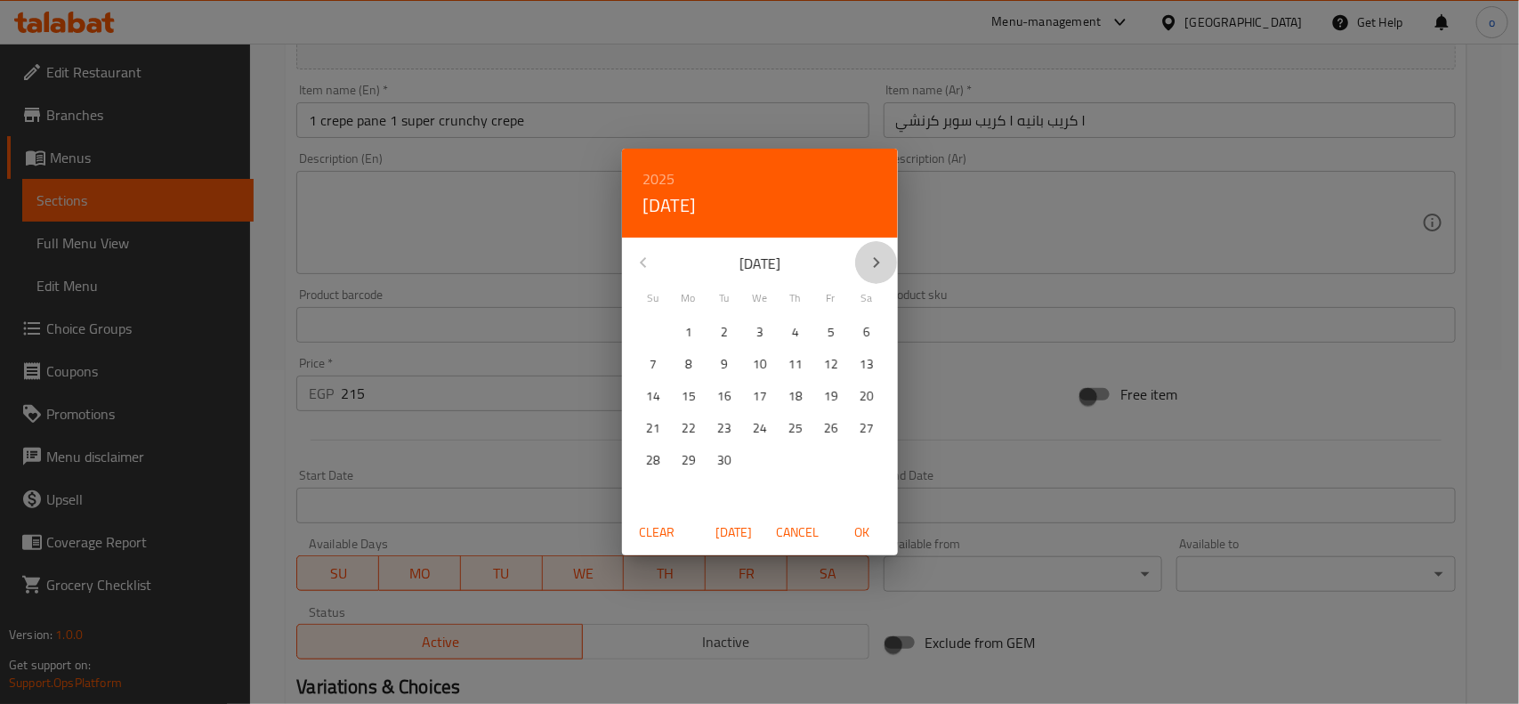
click at [878, 256] on icon "button" at bounding box center [876, 262] width 21 height 21
click at [691, 485] on p "31" at bounding box center [689, 492] width 14 height 22
click at [864, 536] on span "OK" at bounding box center [862, 533] width 43 height 22
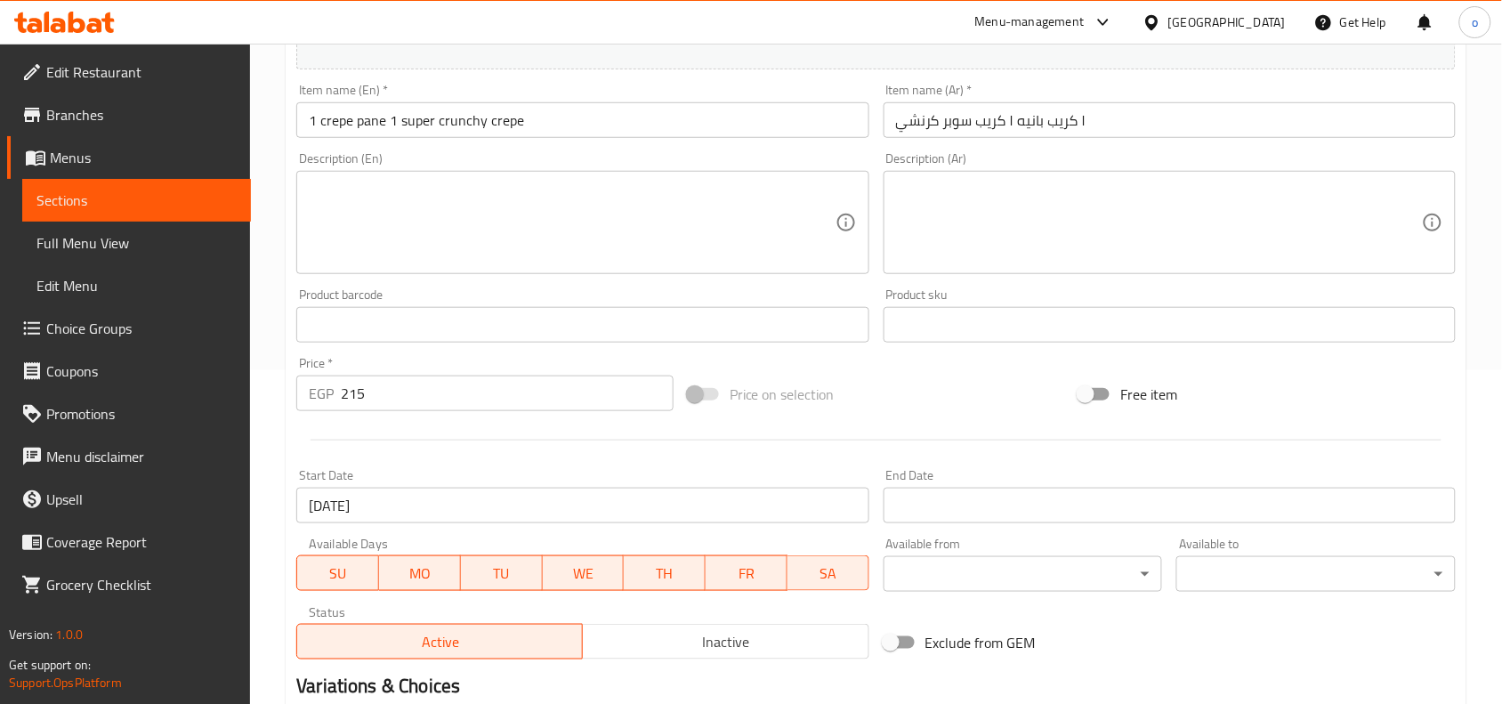
click at [545, 450] on div at bounding box center [876, 440] width 1174 height 44
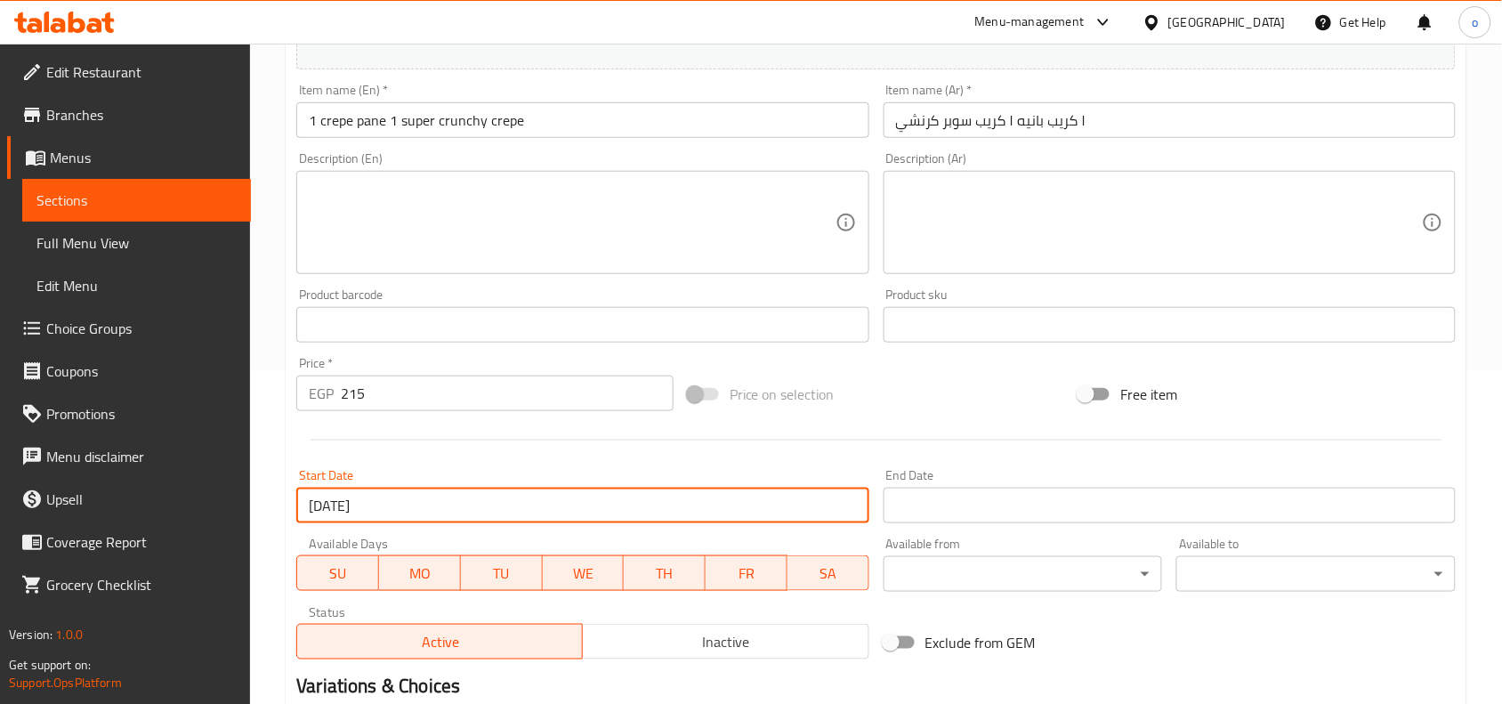
click at [481, 492] on input "[DATE]" at bounding box center [582, 506] width 572 height 36
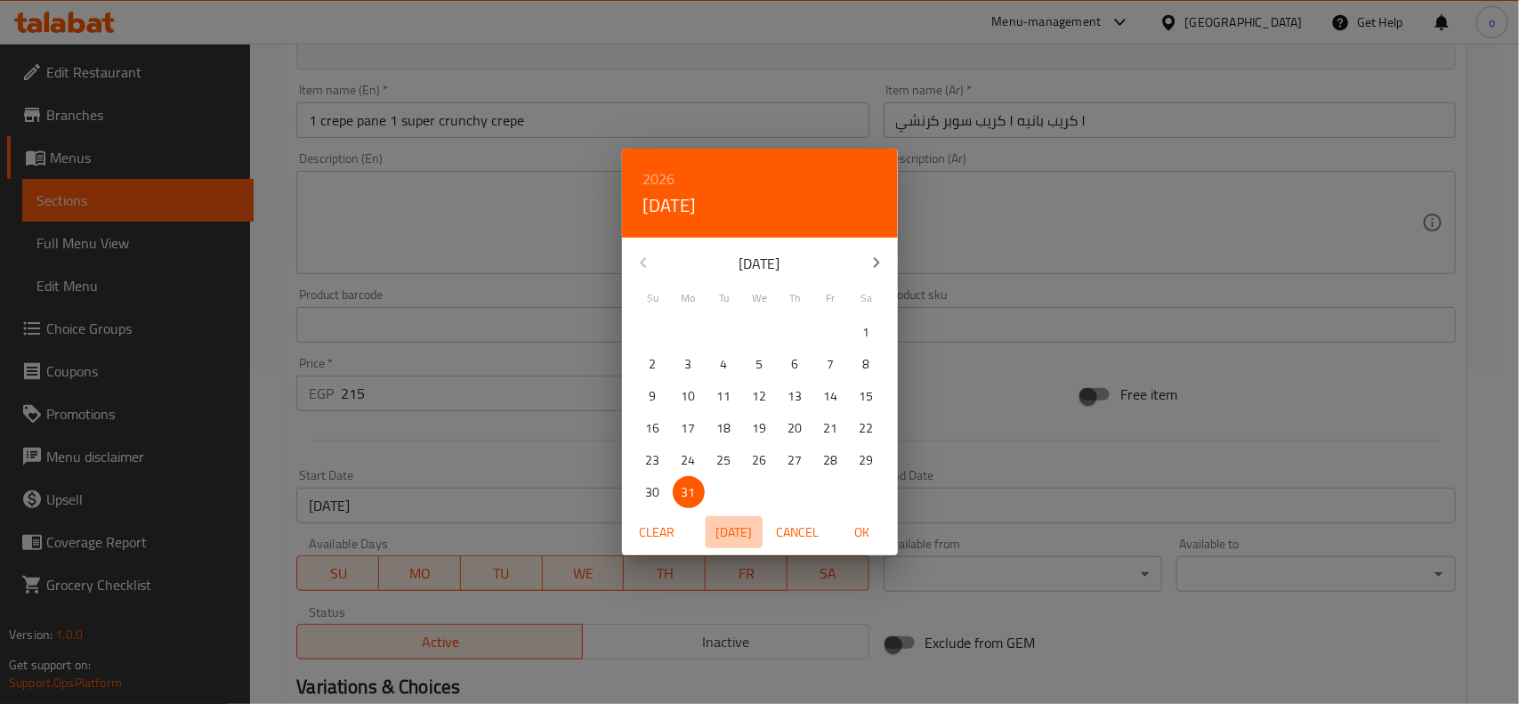
click at [739, 532] on span "[DATE]" at bounding box center [734, 533] width 43 height 22
click at [872, 530] on span "OK" at bounding box center [862, 533] width 43 height 22
type input "[DATE]"
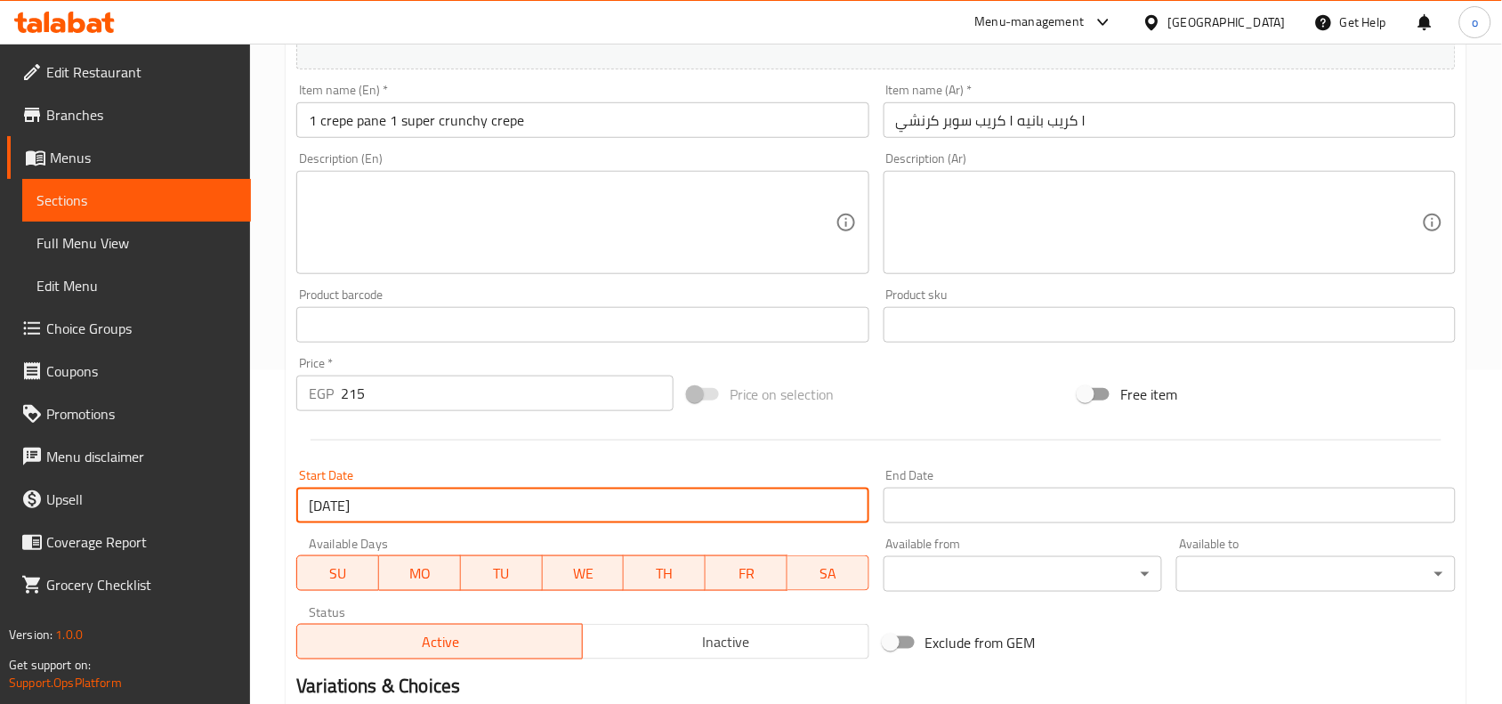
click at [933, 494] on input "Start Date" at bounding box center [1170, 506] width 572 height 36
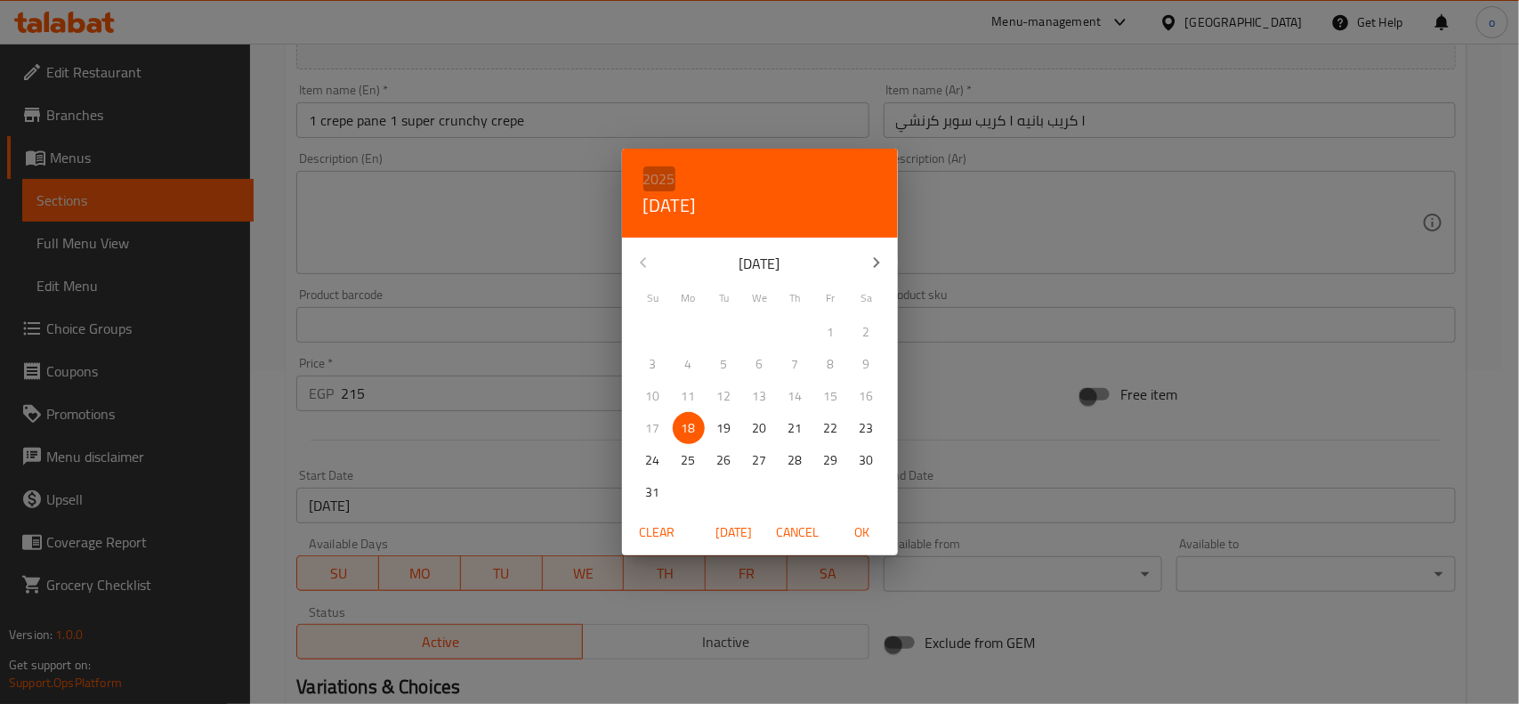
click at [668, 172] on h6 "2025" at bounding box center [659, 178] width 32 height 25
click at [766, 312] on div "2026" at bounding box center [760, 311] width 276 height 36
click at [690, 490] on p "31" at bounding box center [689, 492] width 14 height 22
click at [881, 534] on span "OK" at bounding box center [862, 533] width 43 height 22
type input "[DATE]"
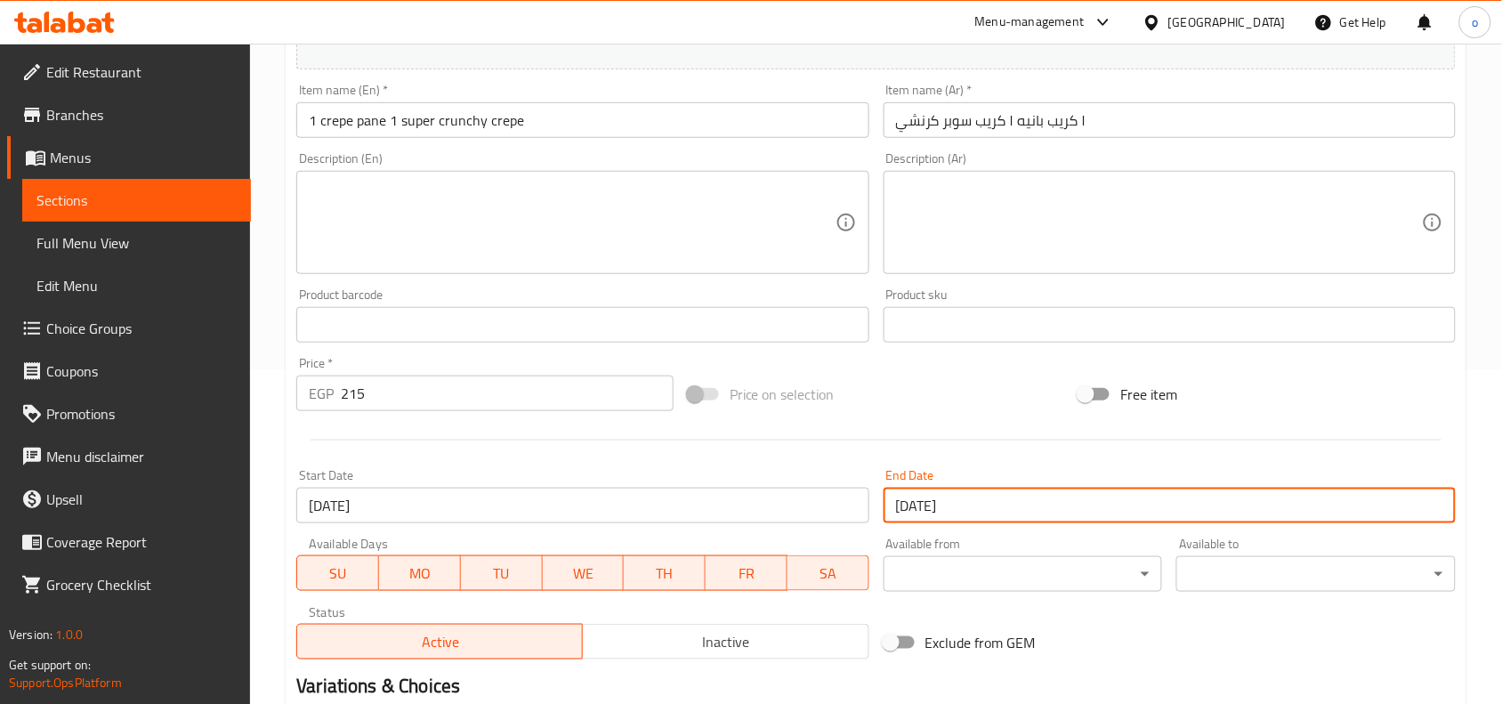
click at [687, 462] on div "Start Date [DATE] Start Date" at bounding box center [582, 496] width 587 height 69
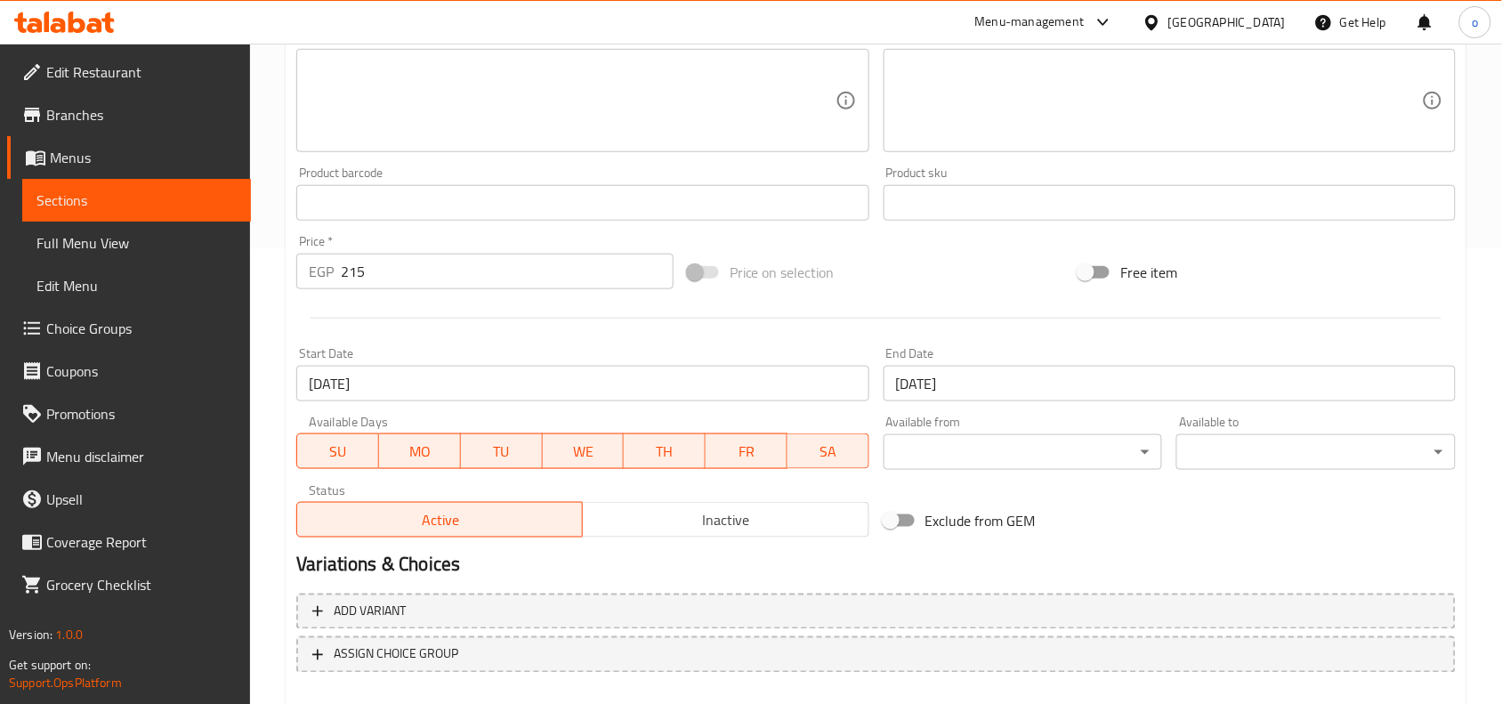
scroll to position [550, 0]
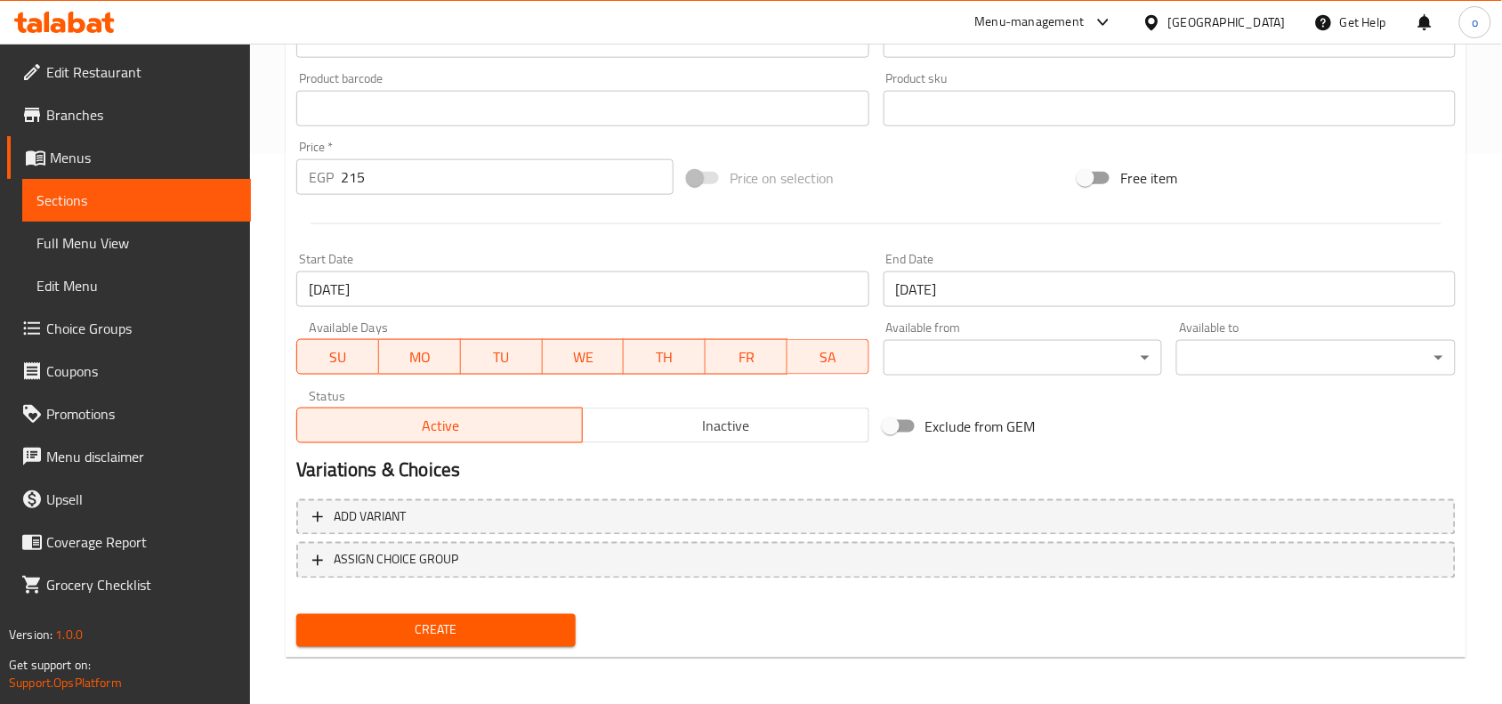
click at [692, 413] on span "Inactive" at bounding box center [725, 426] width 271 height 26
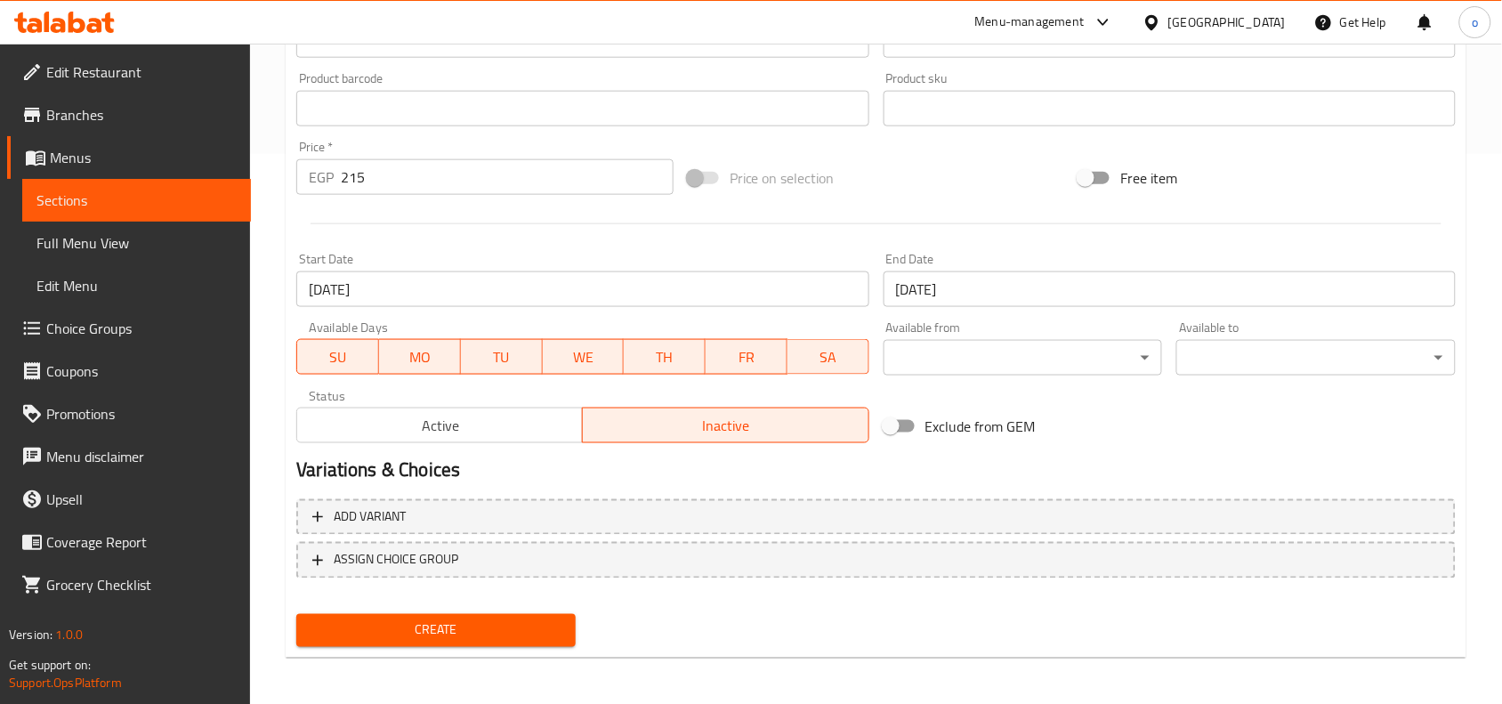
click at [512, 632] on span "Create" at bounding box center [436, 630] width 251 height 22
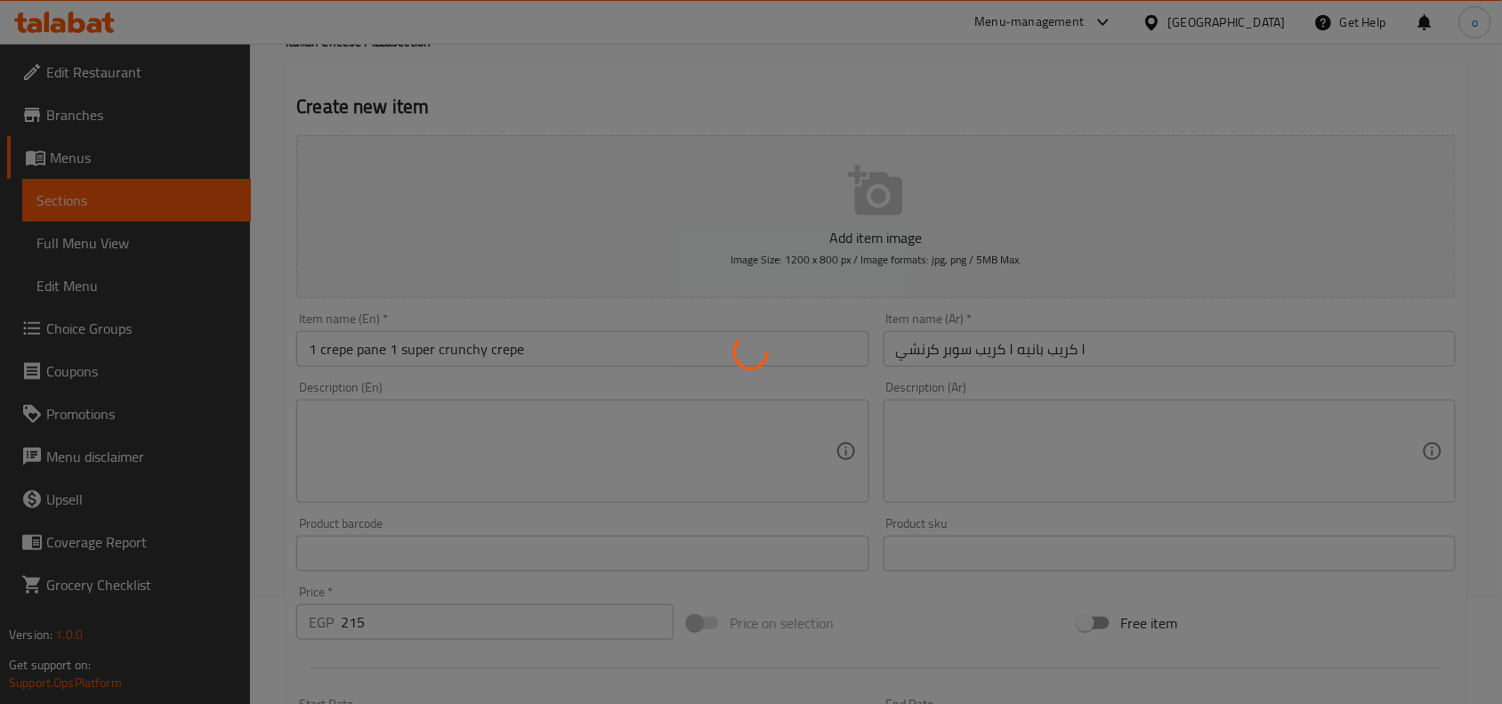
type input "0"
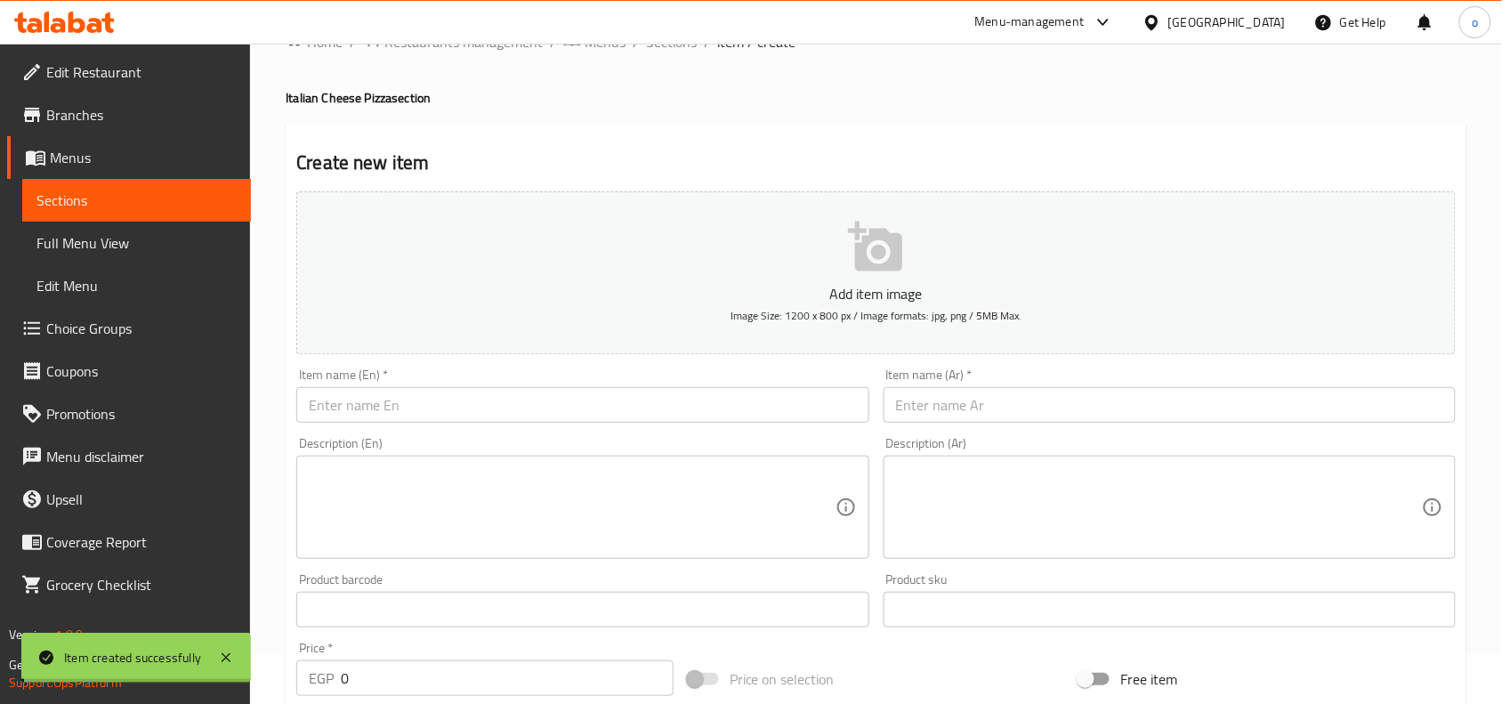
scroll to position [0, 0]
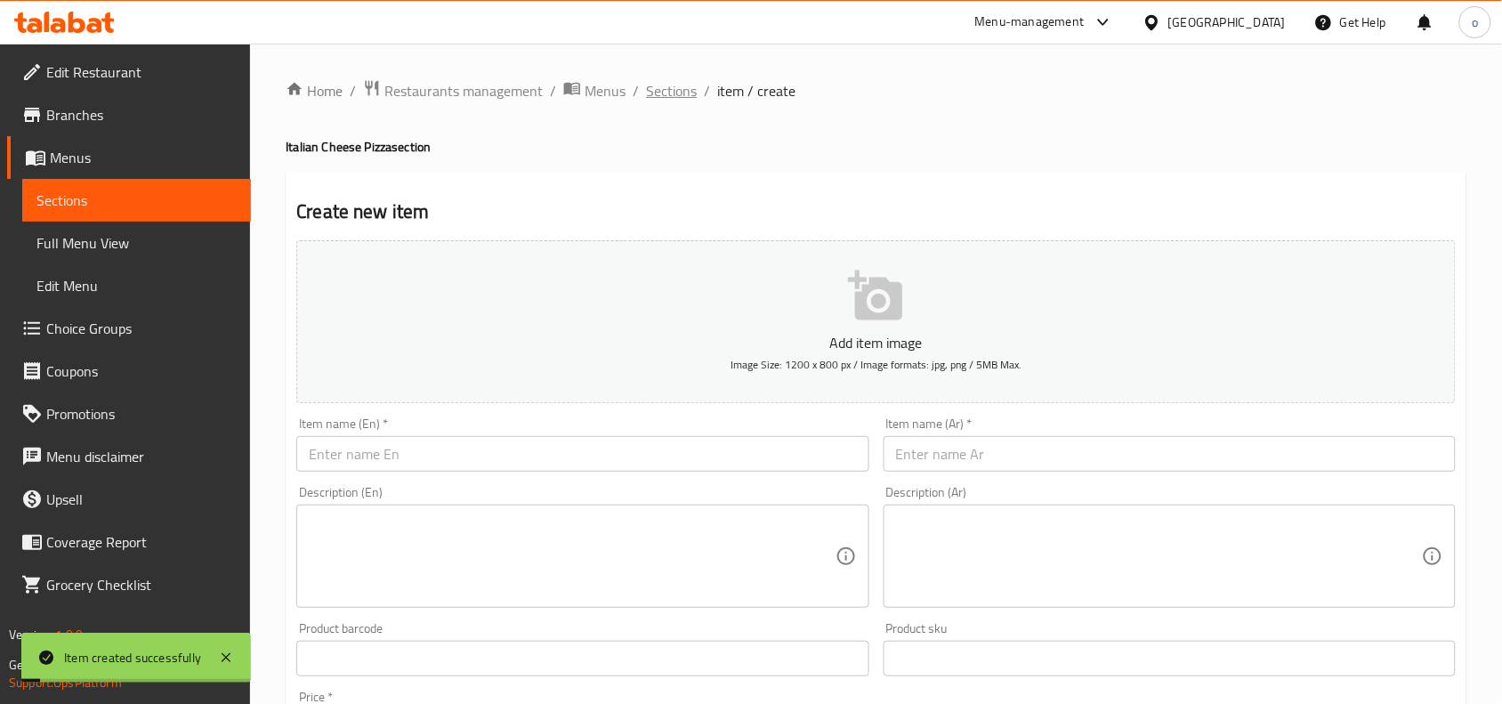
click at [670, 95] on span "Sections" at bounding box center [671, 90] width 51 height 21
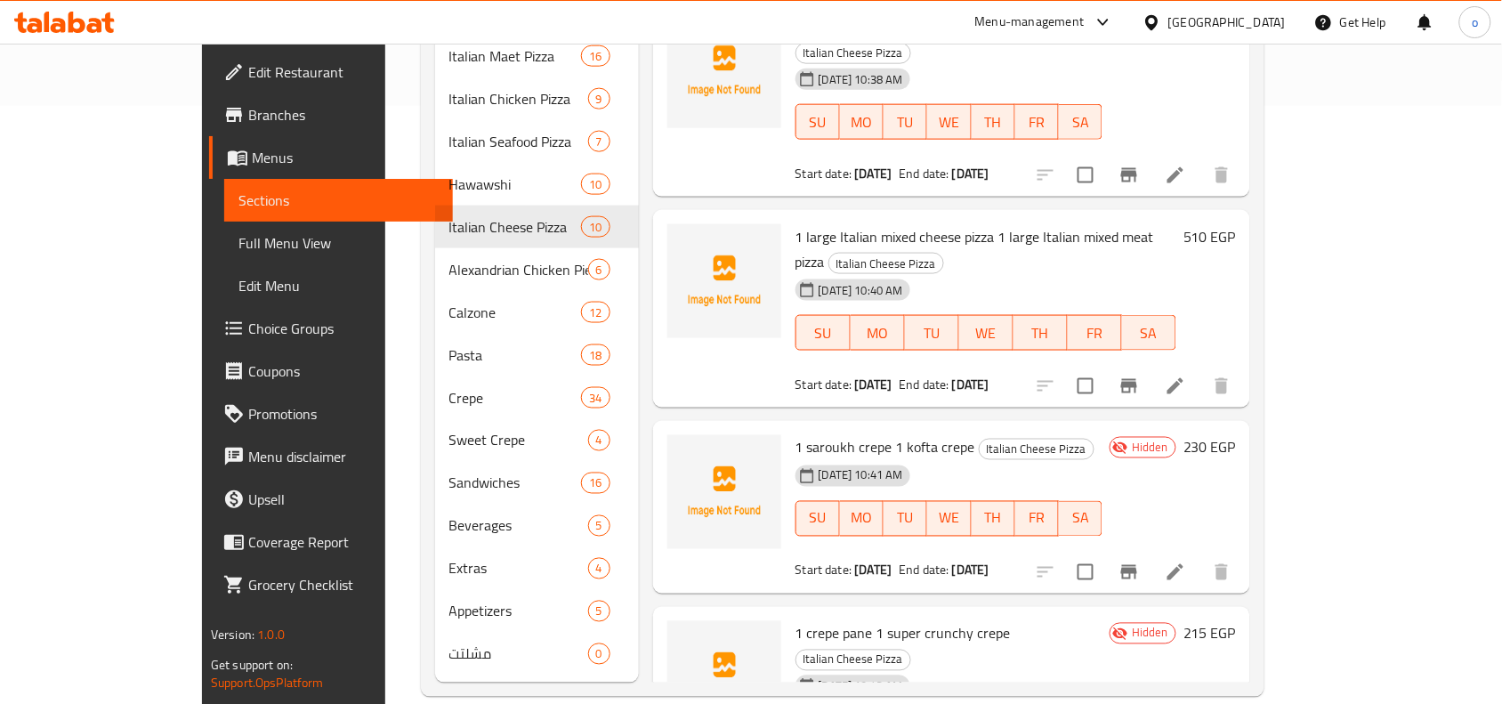
scroll to position [890, 0]
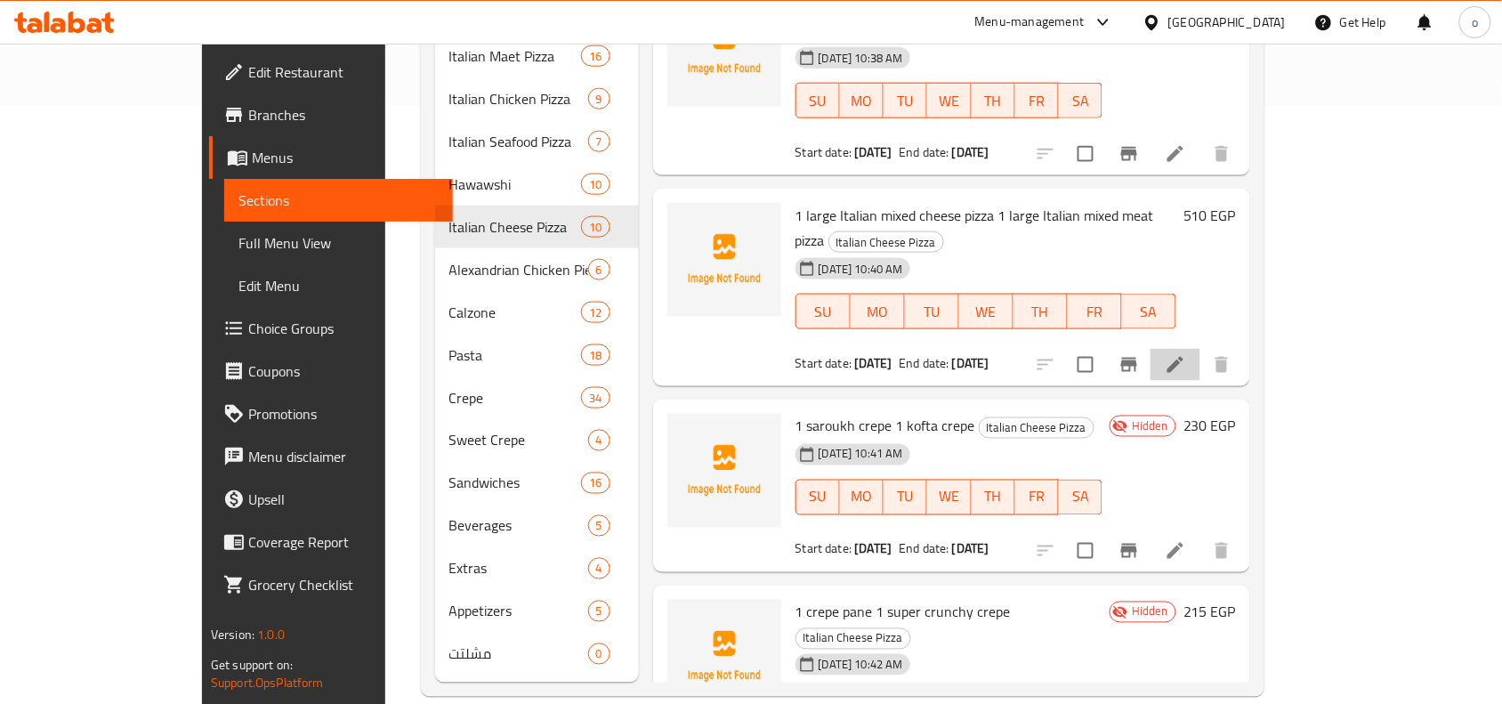
click at [1201, 349] on li at bounding box center [1176, 365] width 50 height 32
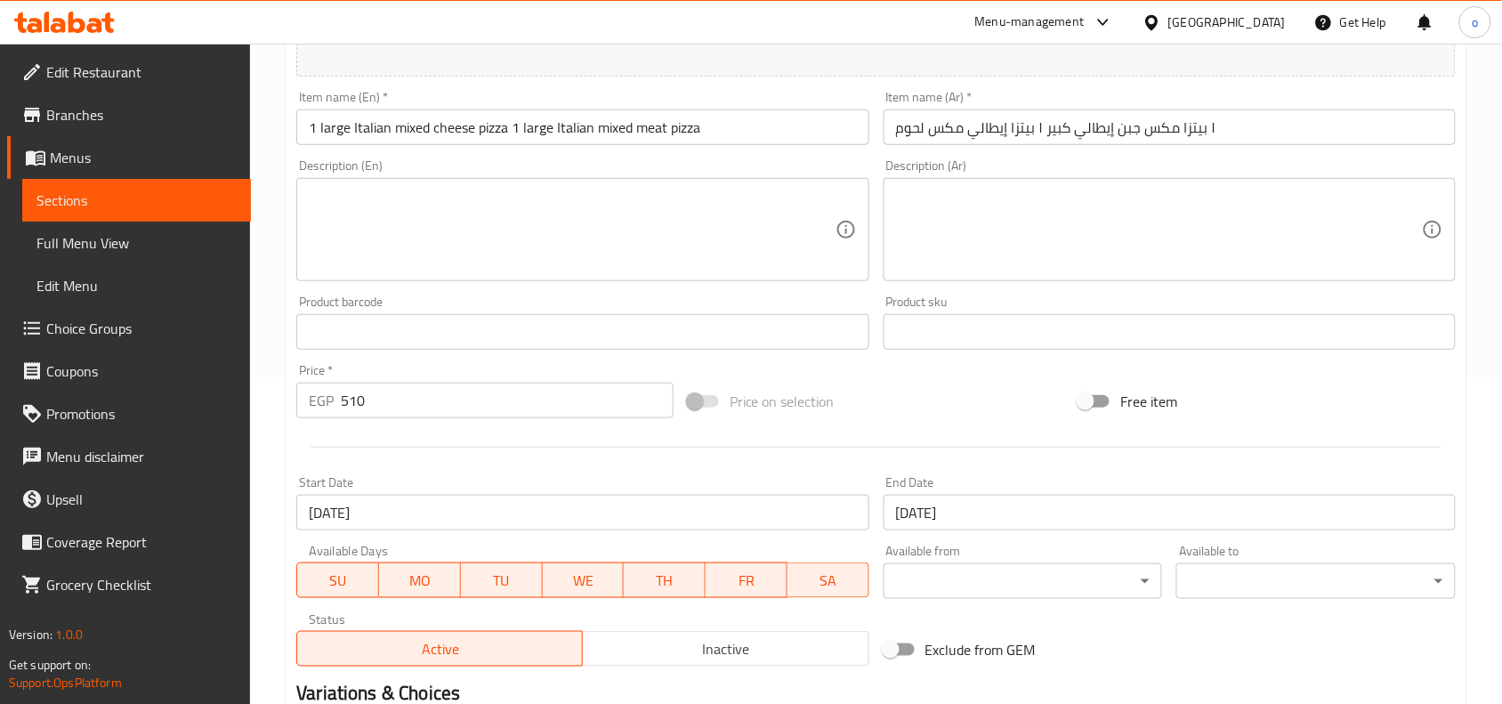
scroll to position [445, 0]
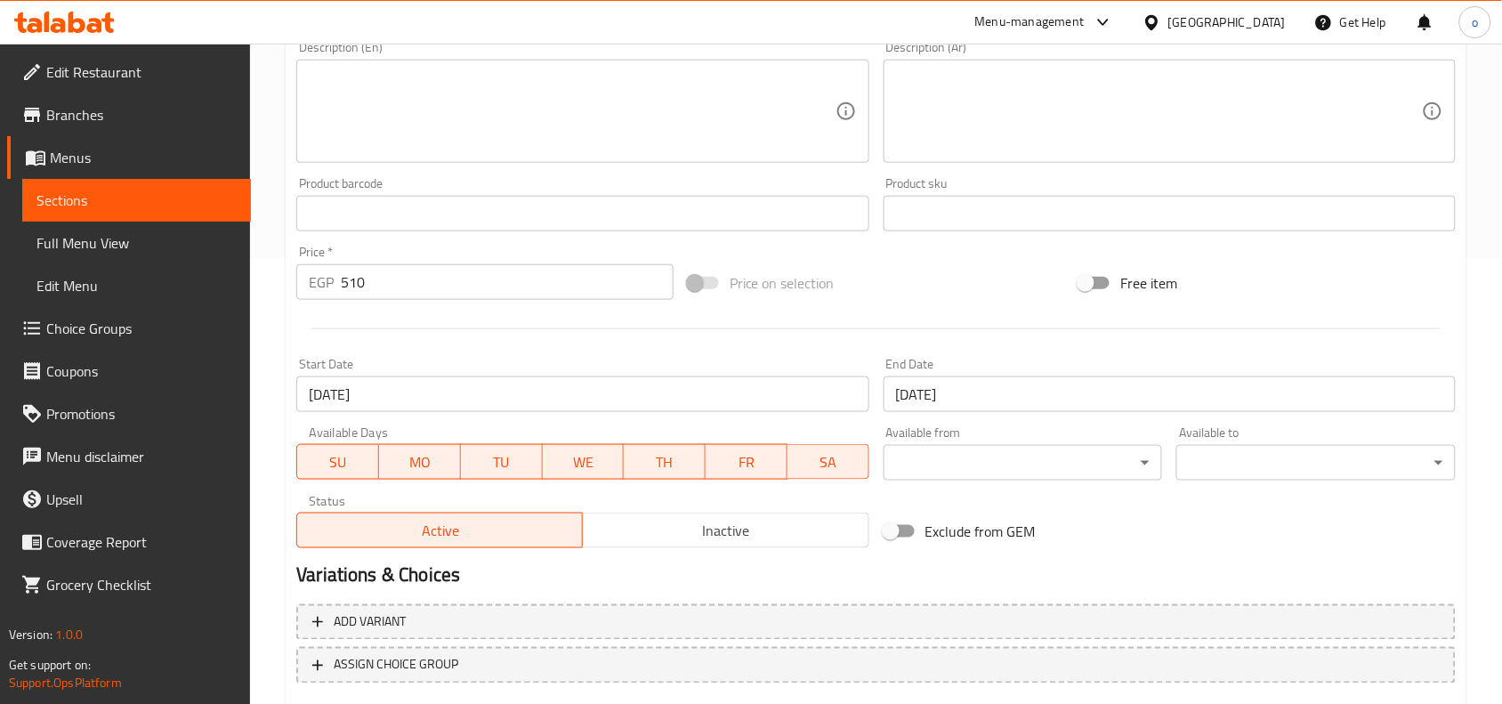
click at [710, 547] on button "Inactive" at bounding box center [725, 531] width 287 height 36
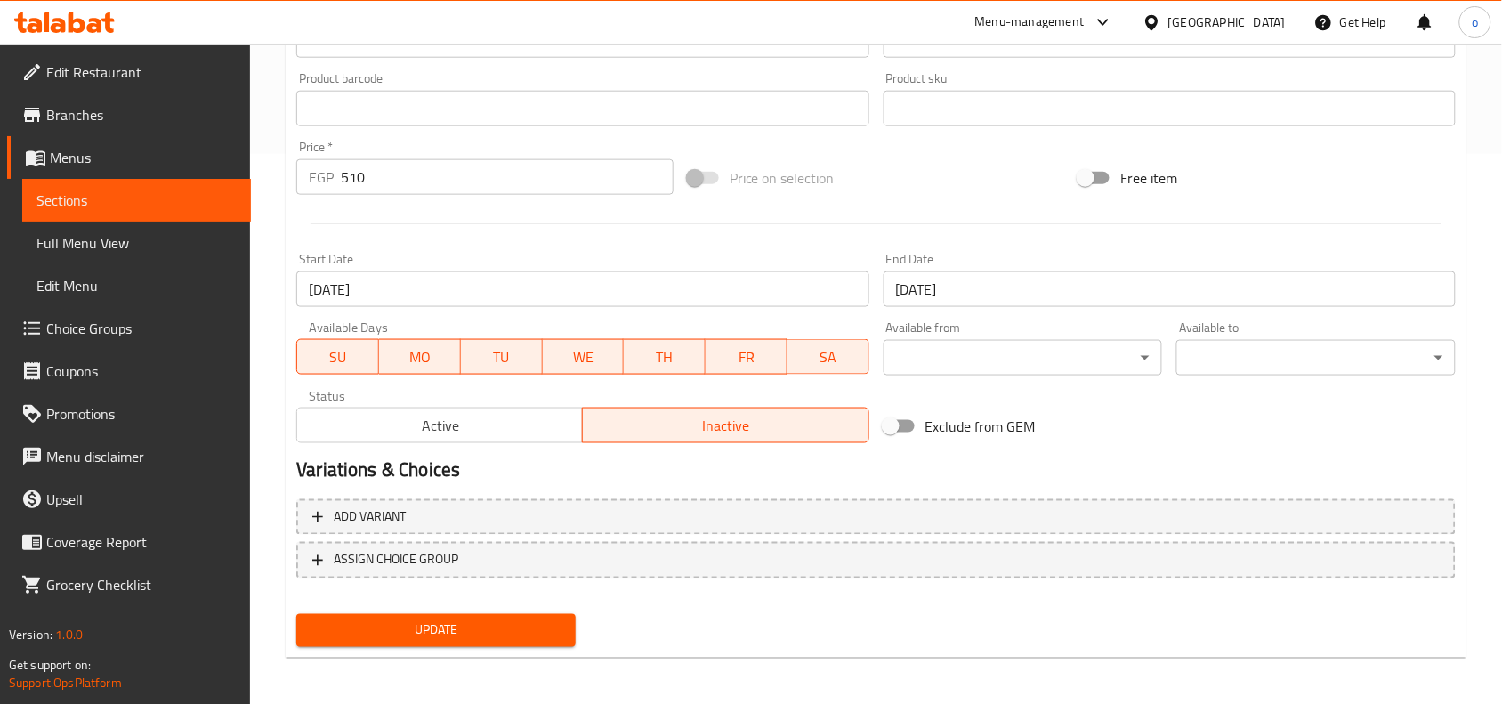
click at [445, 614] on button "Update" at bounding box center [435, 630] width 279 height 33
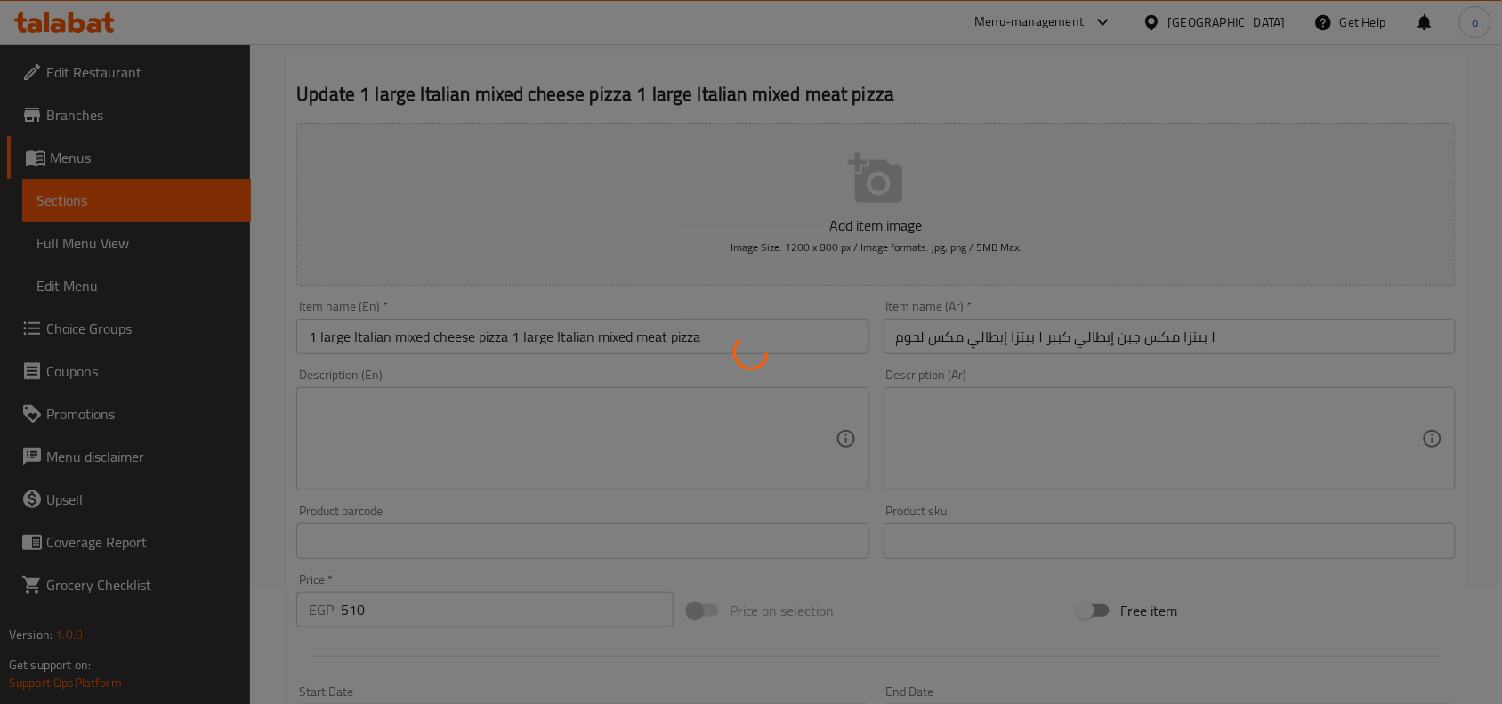
scroll to position [0, 0]
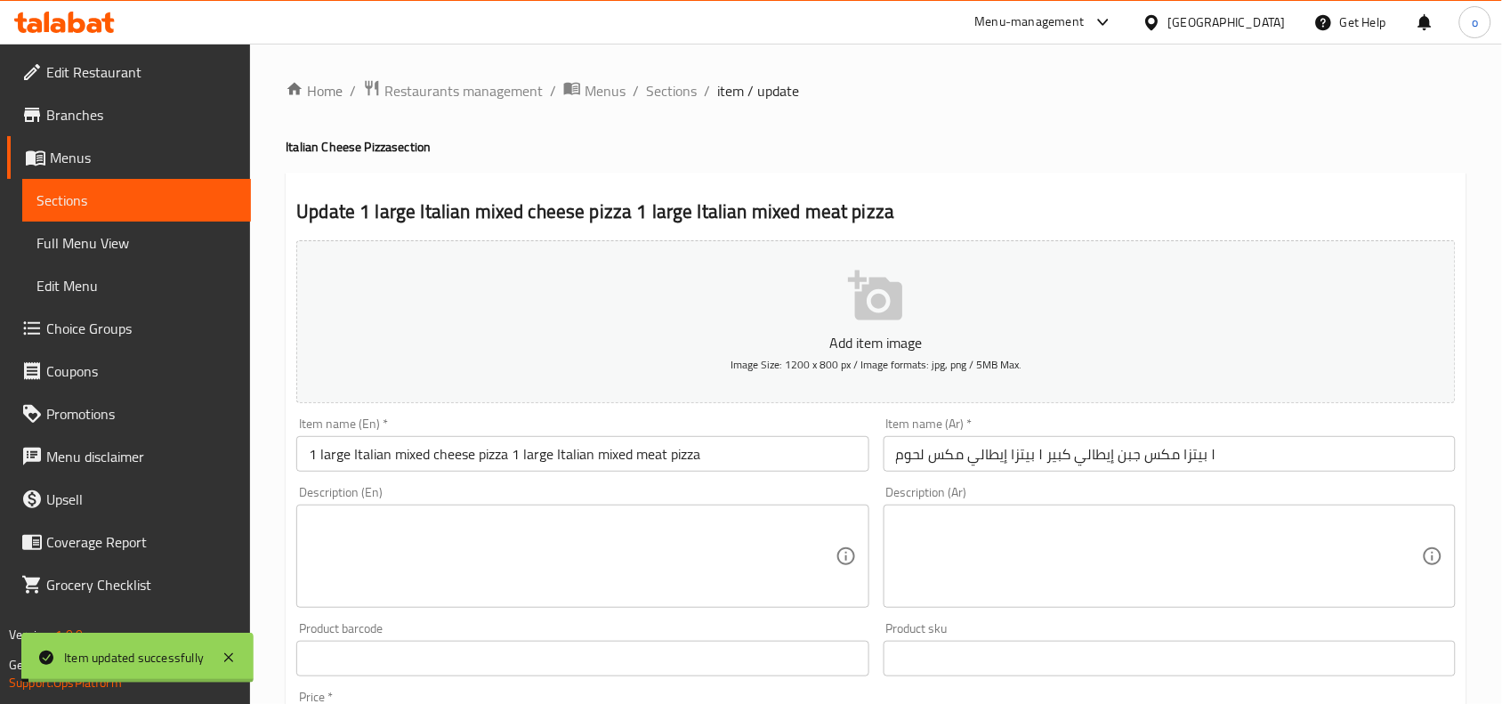
drag, startPoint x: 768, startPoint y: 90, endPoint x: 723, endPoint y: 89, distance: 45.4
click at [765, 91] on span "item / update" at bounding box center [758, 90] width 82 height 21
click at [672, 83] on span "Sections" at bounding box center [671, 90] width 51 height 21
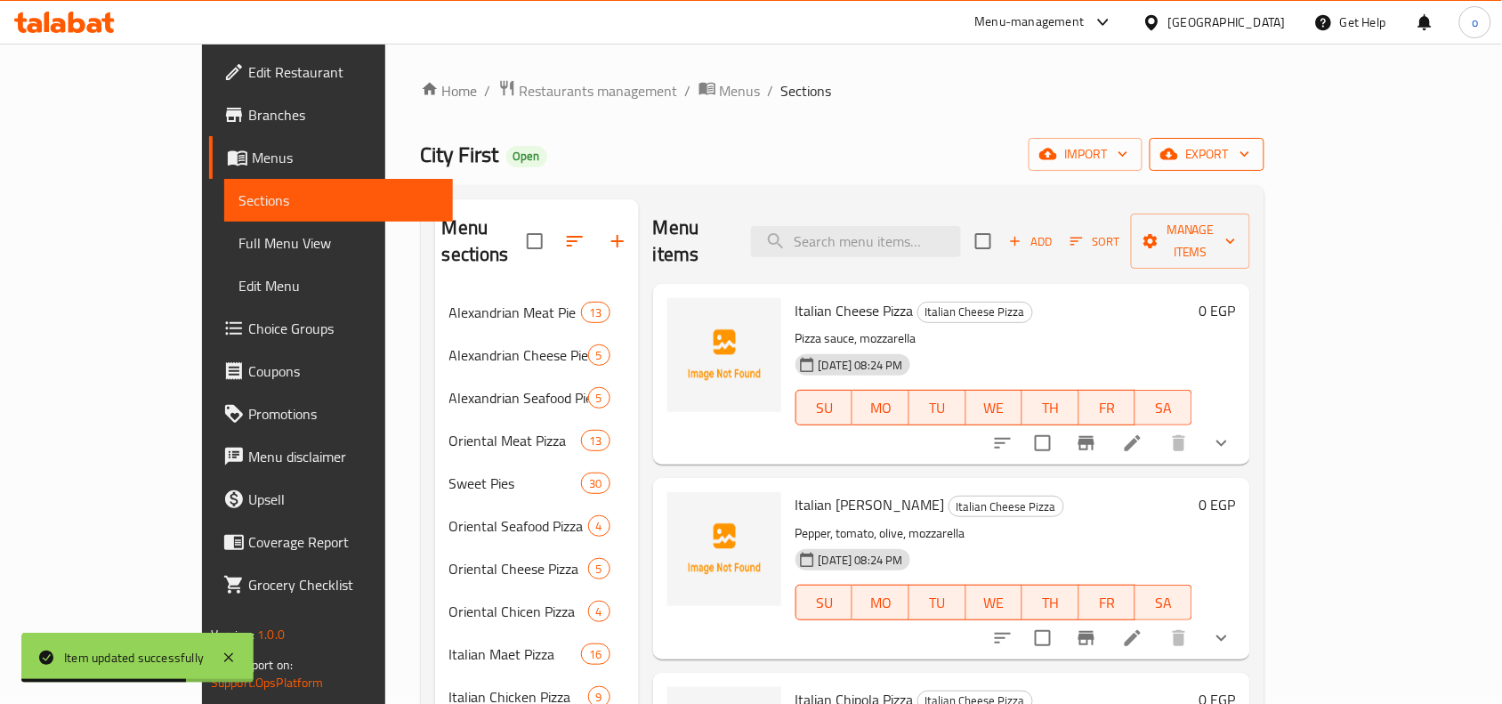
click at [1250, 160] on span "export" at bounding box center [1207, 154] width 86 height 22
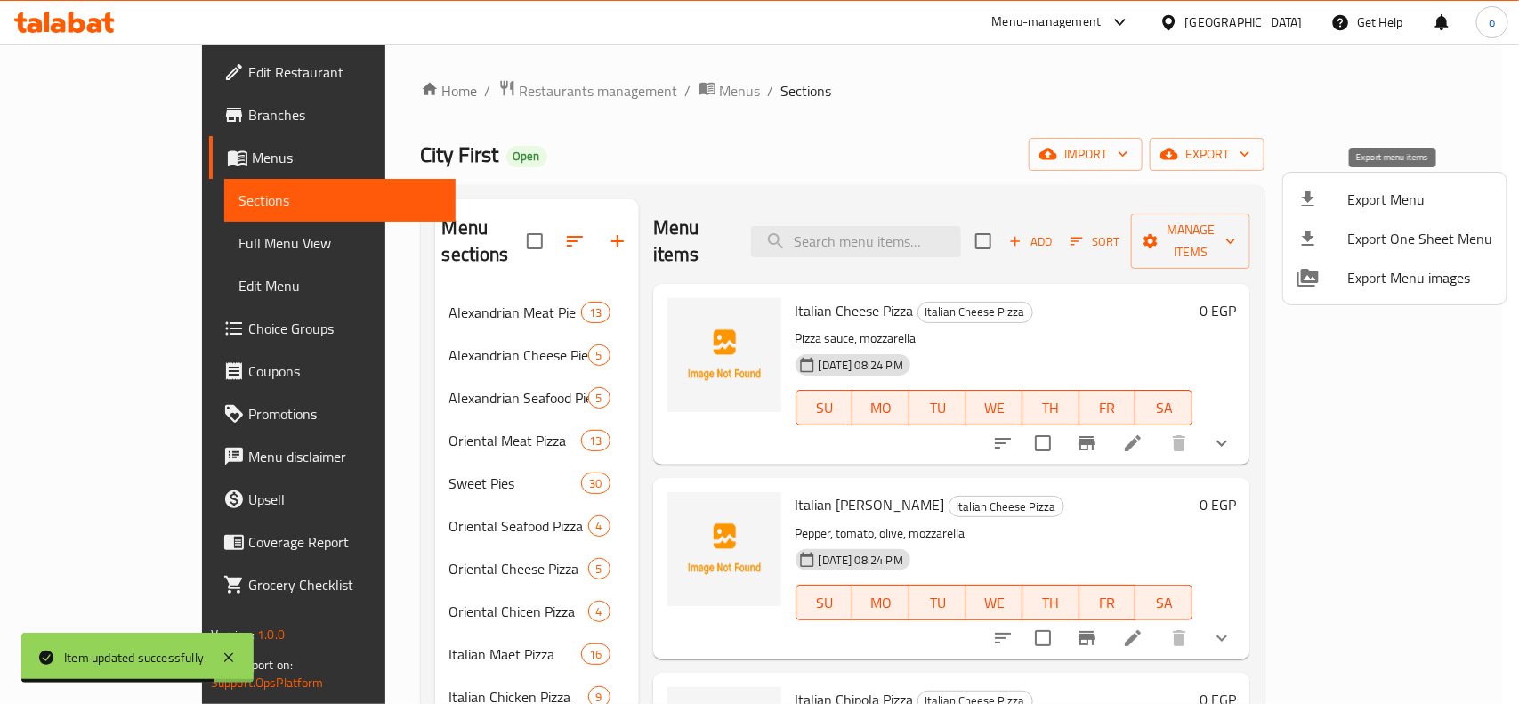
click at [1380, 196] on span "Export Menu" at bounding box center [1419, 199] width 145 height 21
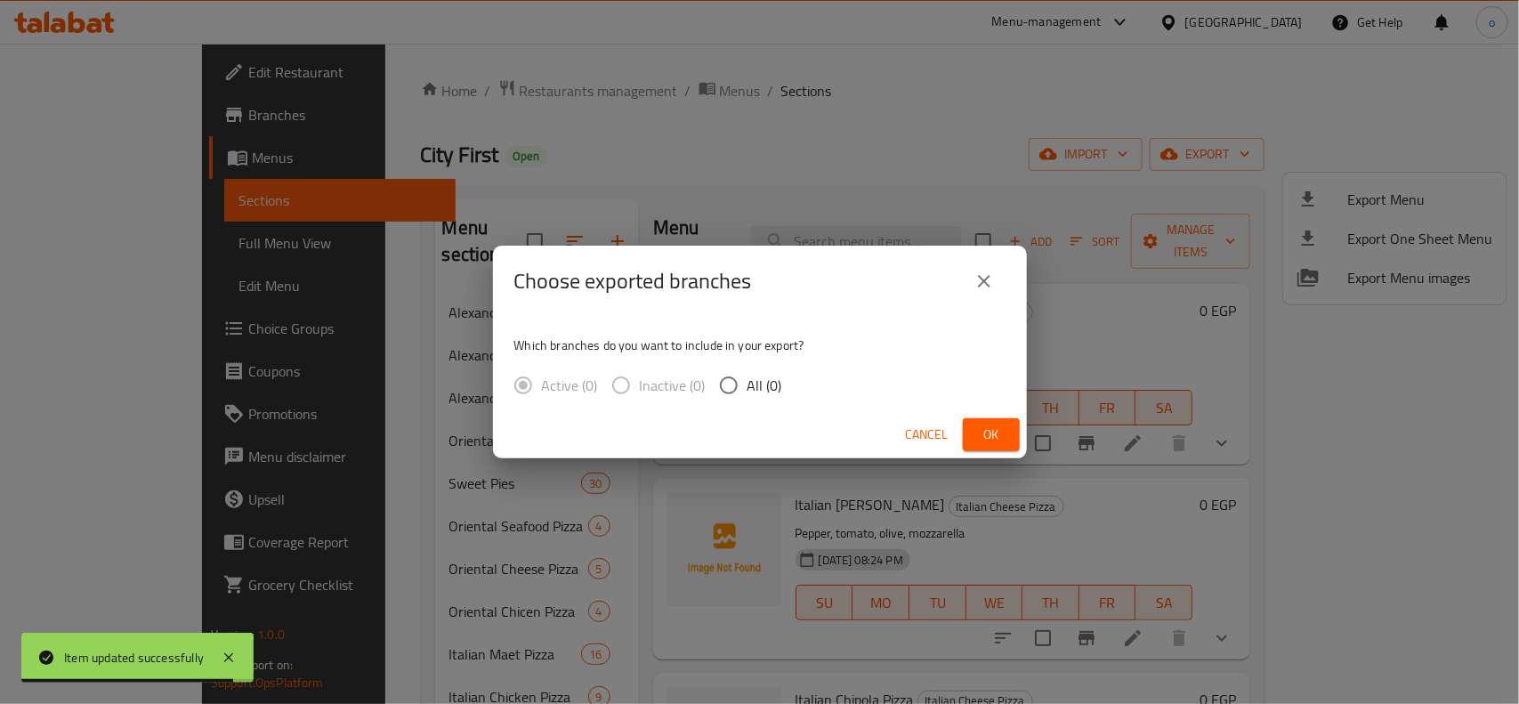
click at [764, 375] on span "All (0)" at bounding box center [765, 385] width 35 height 21
click at [748, 372] on input "All (0)" at bounding box center [728, 385] width 37 height 37
radio input "true"
click at [1011, 429] on button "Ok" at bounding box center [991, 434] width 57 height 33
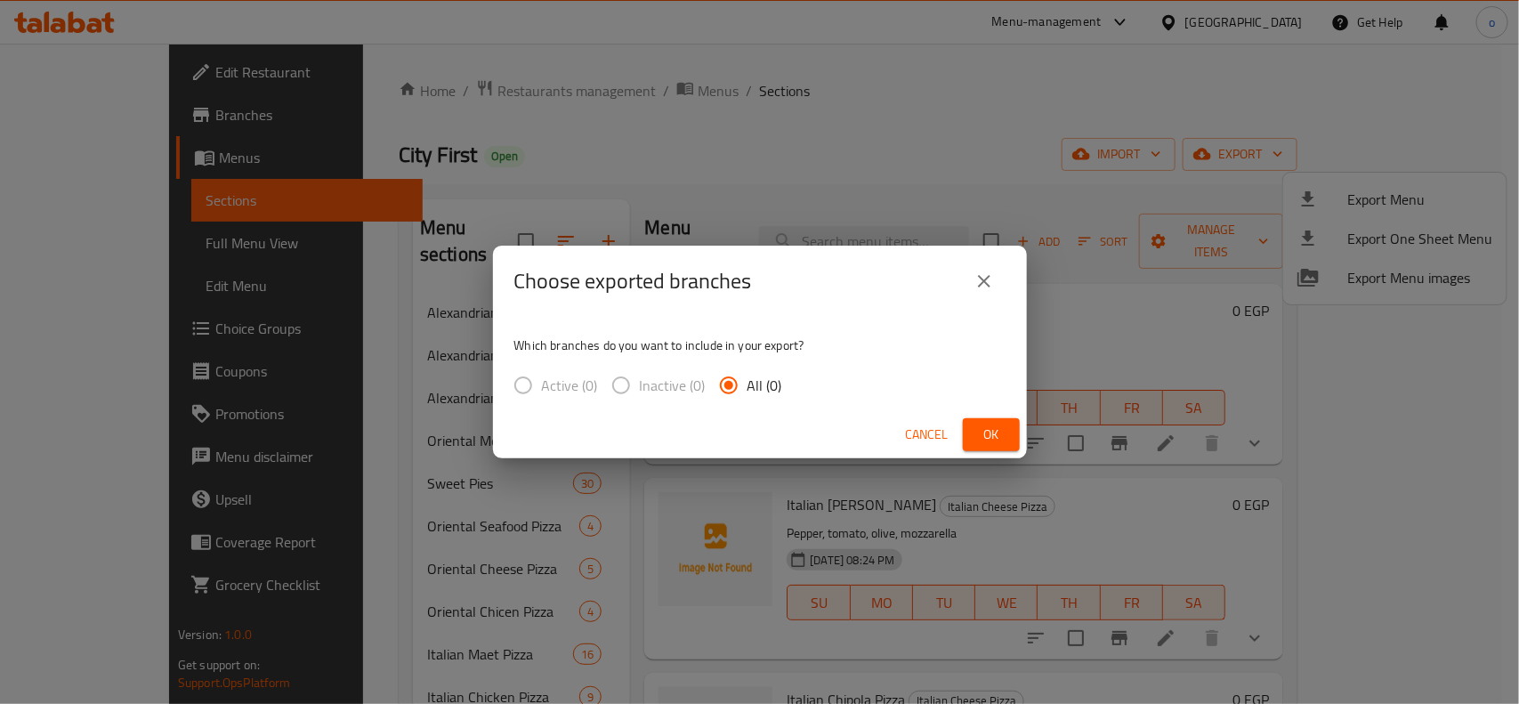
click at [1007, 429] on button "Ok" at bounding box center [991, 434] width 57 height 33
click at [998, 429] on span "Ok" at bounding box center [991, 435] width 28 height 22
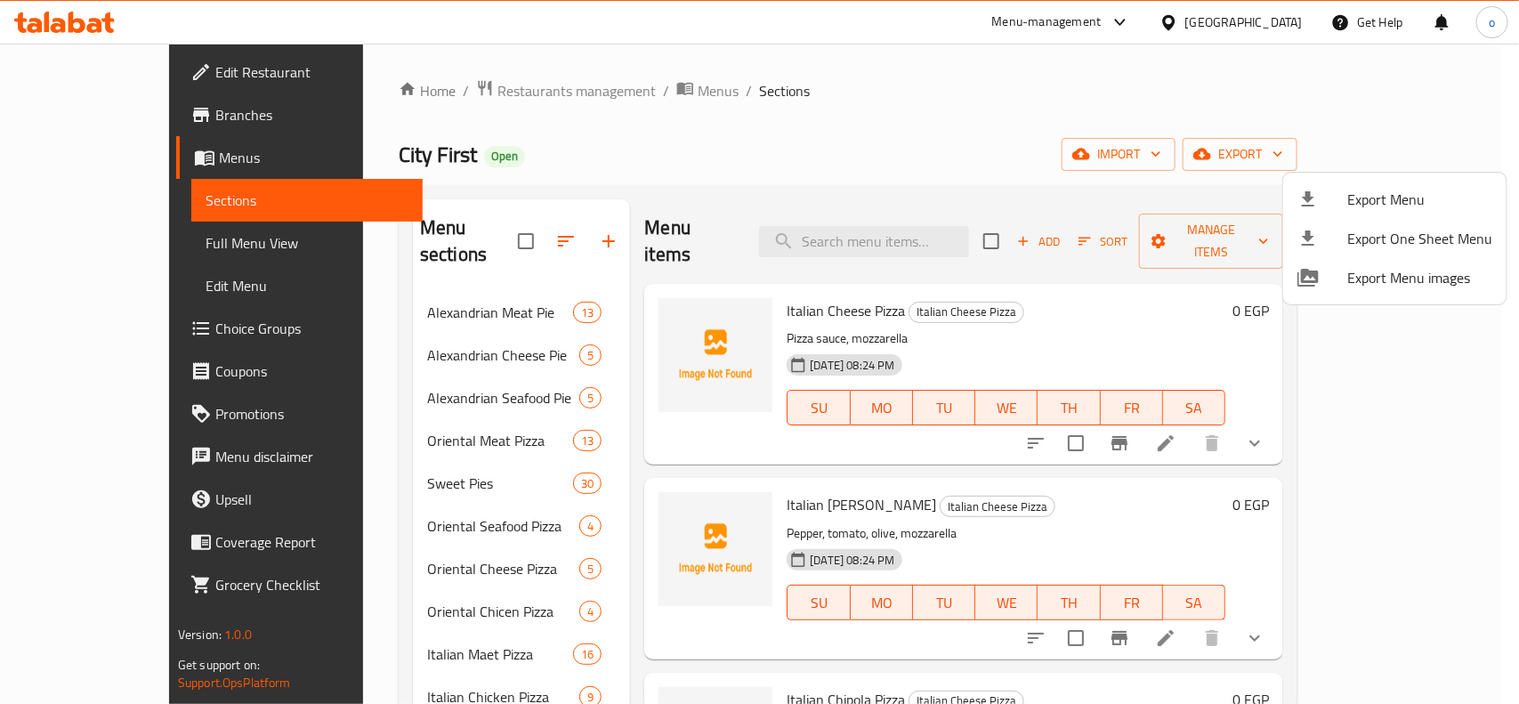
click at [1190, 92] on div at bounding box center [759, 352] width 1519 height 704
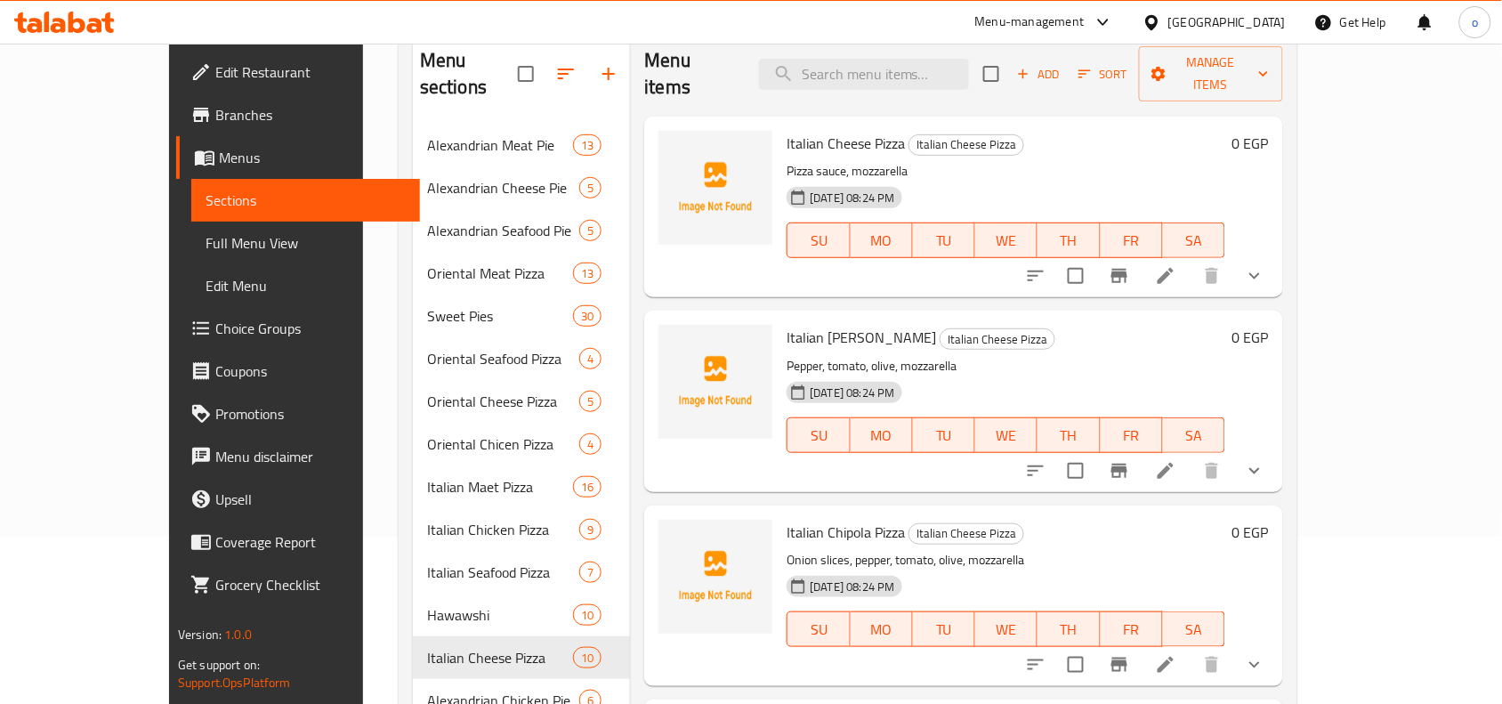
scroll to position [153, 0]
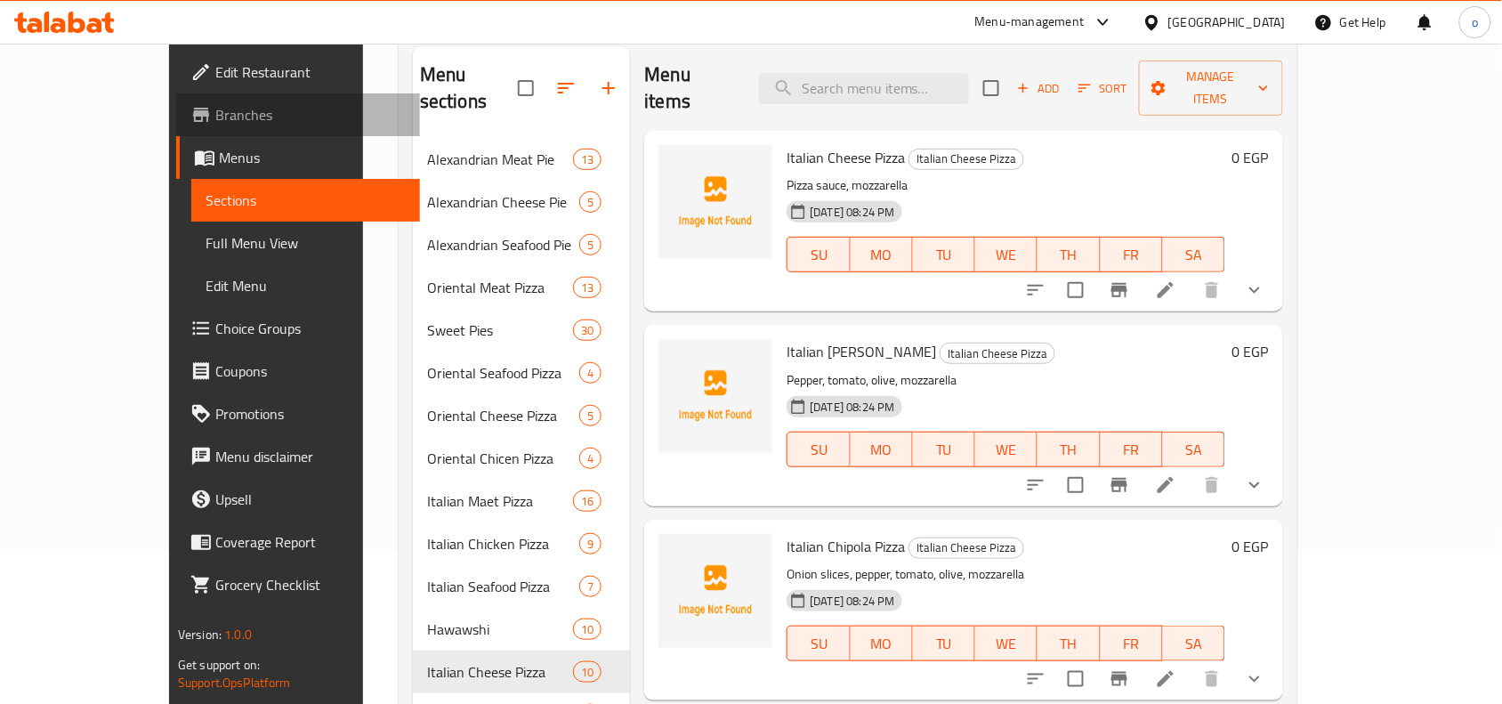
click at [215, 104] on span "Branches" at bounding box center [310, 114] width 190 height 21
